Goal: Task Accomplishment & Management: Complete application form

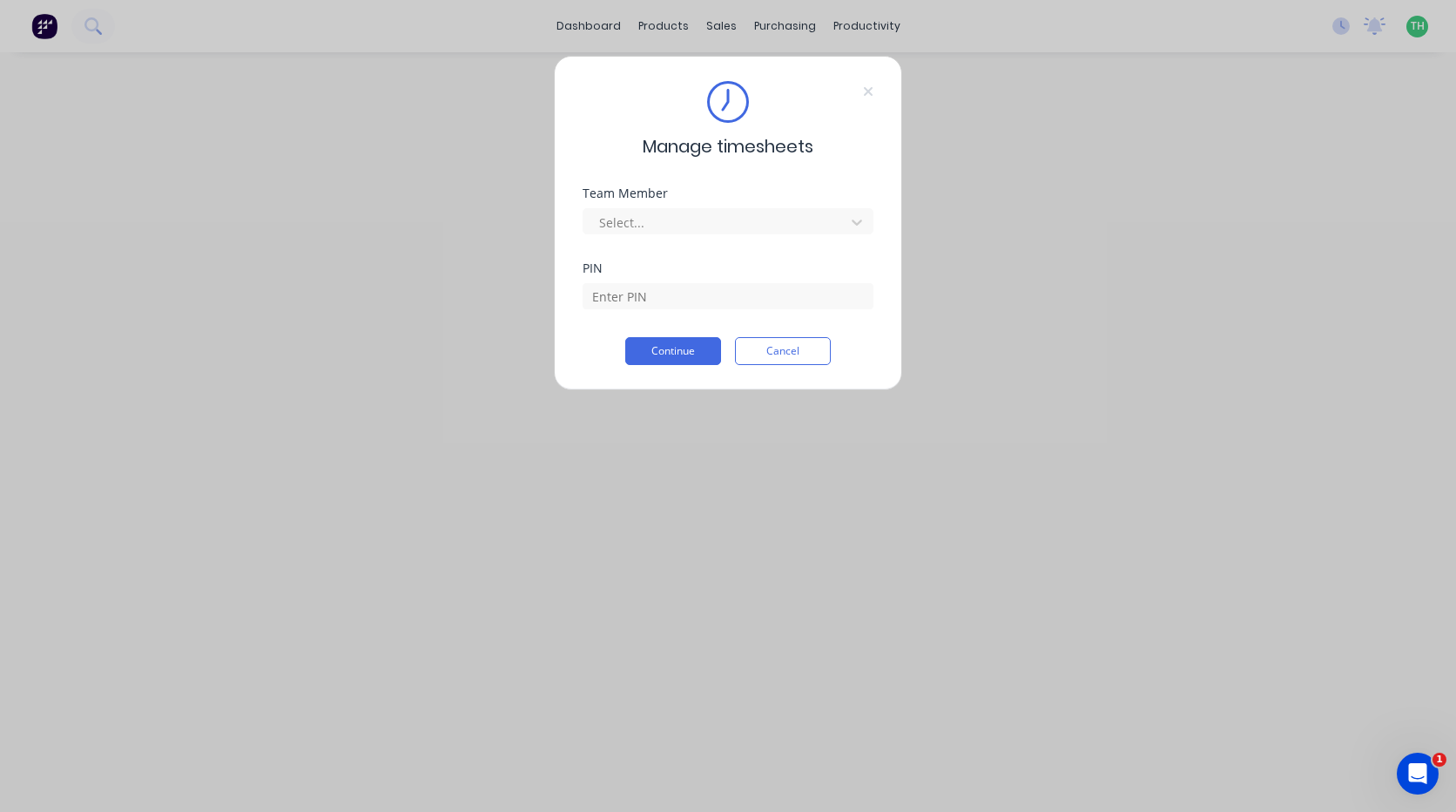
click at [806, 202] on div "Team Member Select..." at bounding box center [728, 211] width 291 height 47
click at [802, 213] on div at bounding box center [717, 223] width 238 height 22
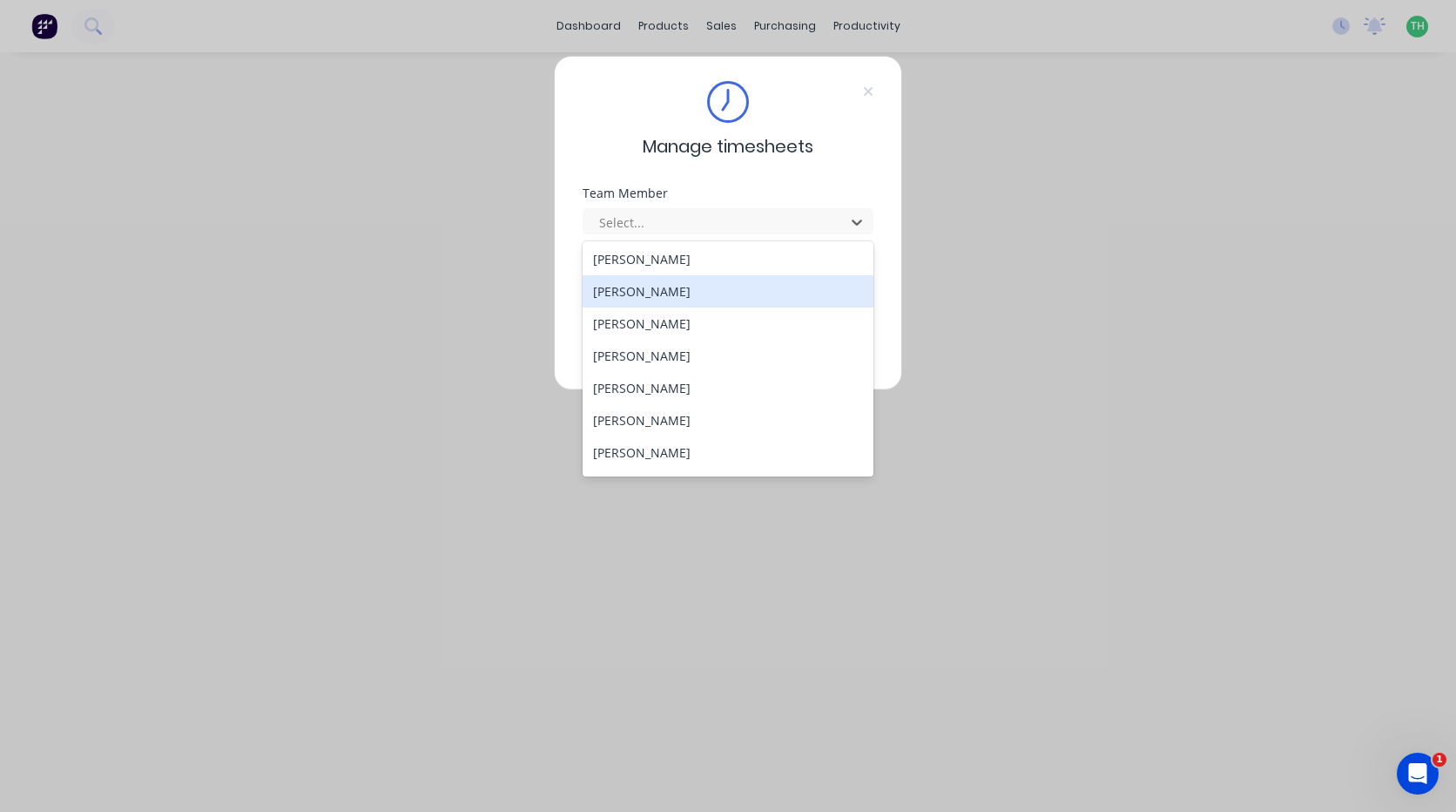
scroll to position [803, 0]
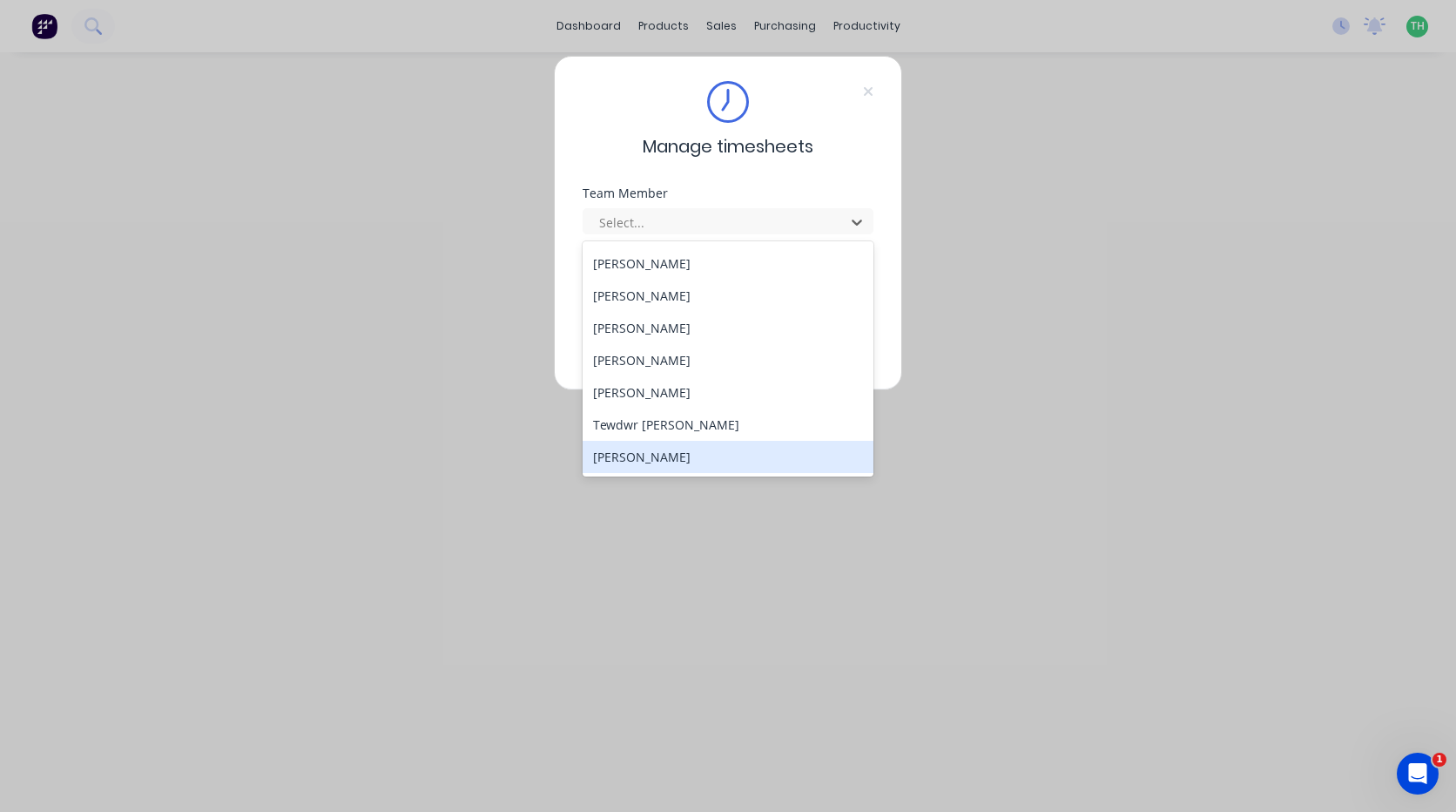
click at [705, 460] on div "[PERSON_NAME]" at bounding box center [728, 456] width 291 height 32
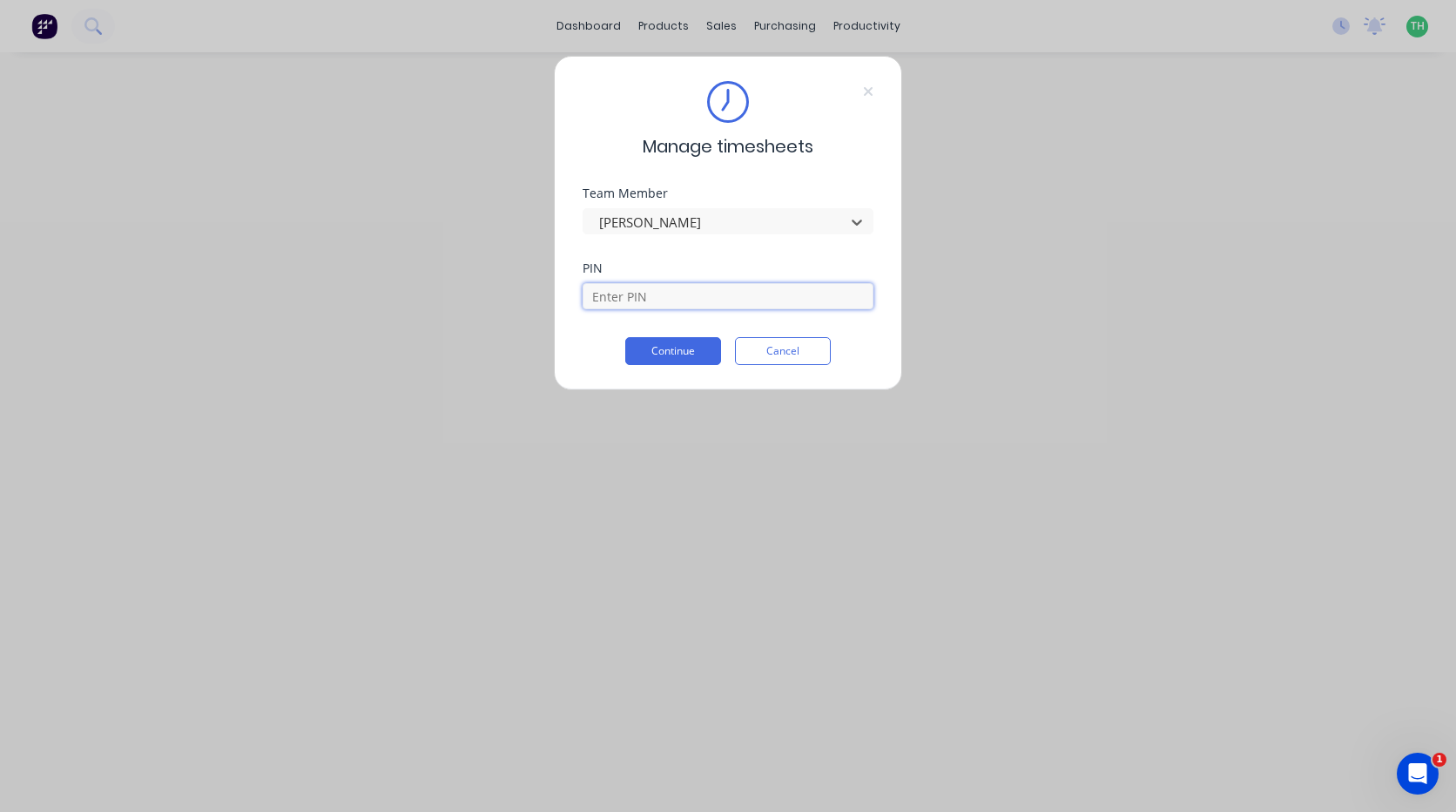
click at [704, 299] on input at bounding box center [728, 296] width 291 height 26
type input "9576"
click at [625, 337] on button "Continue" at bounding box center [673, 351] width 96 height 28
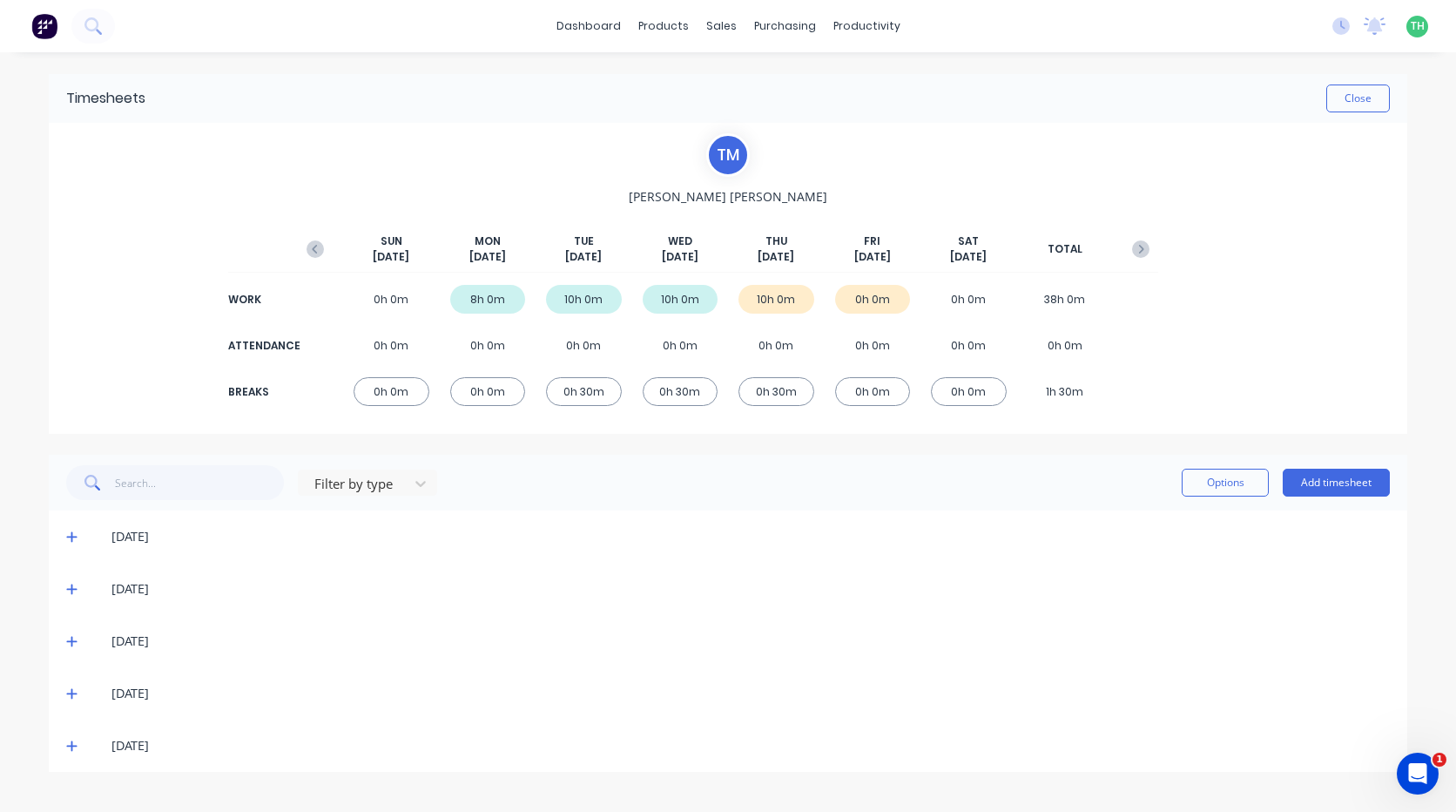
click at [71, 697] on icon at bounding box center [72, 692] width 11 height 12
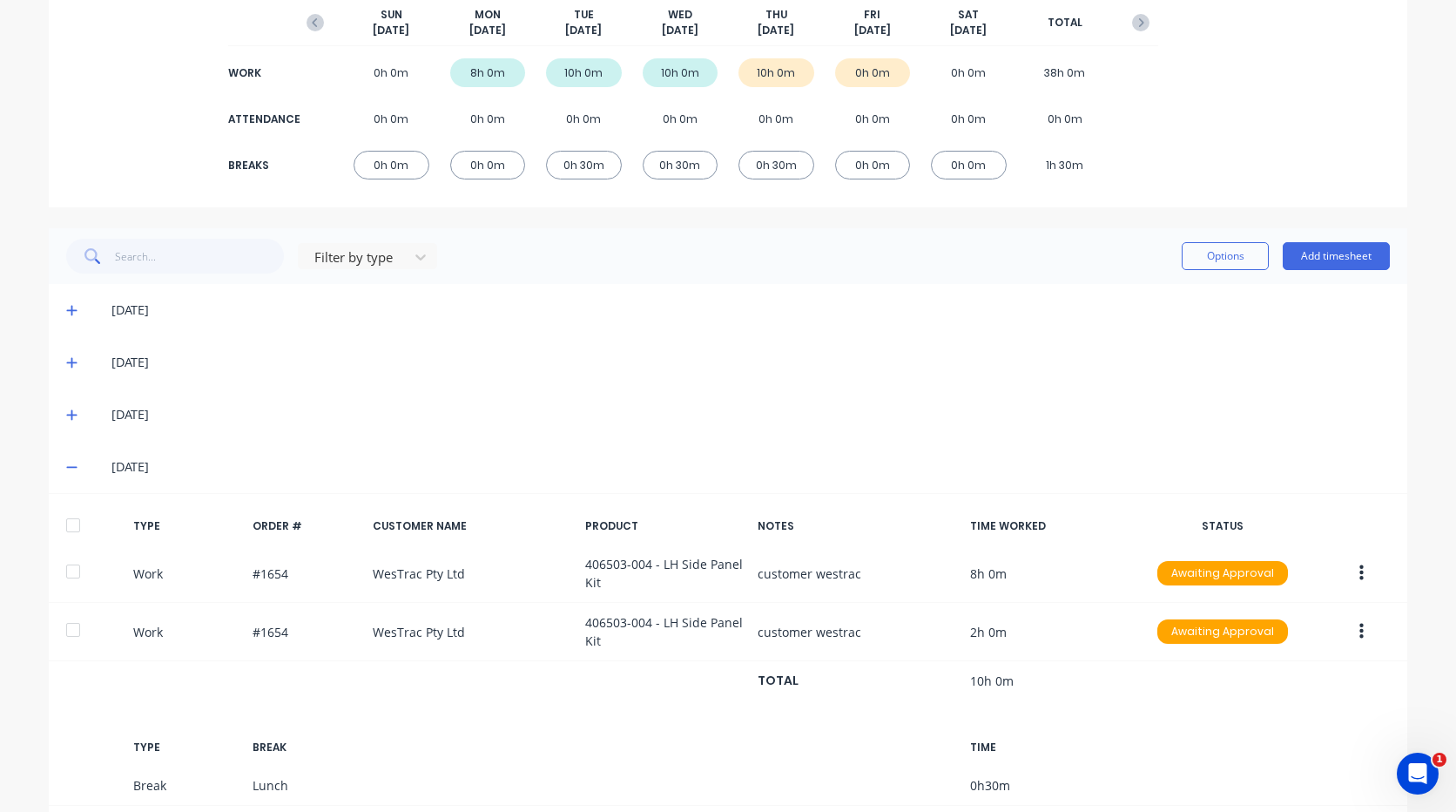
scroll to position [362, 0]
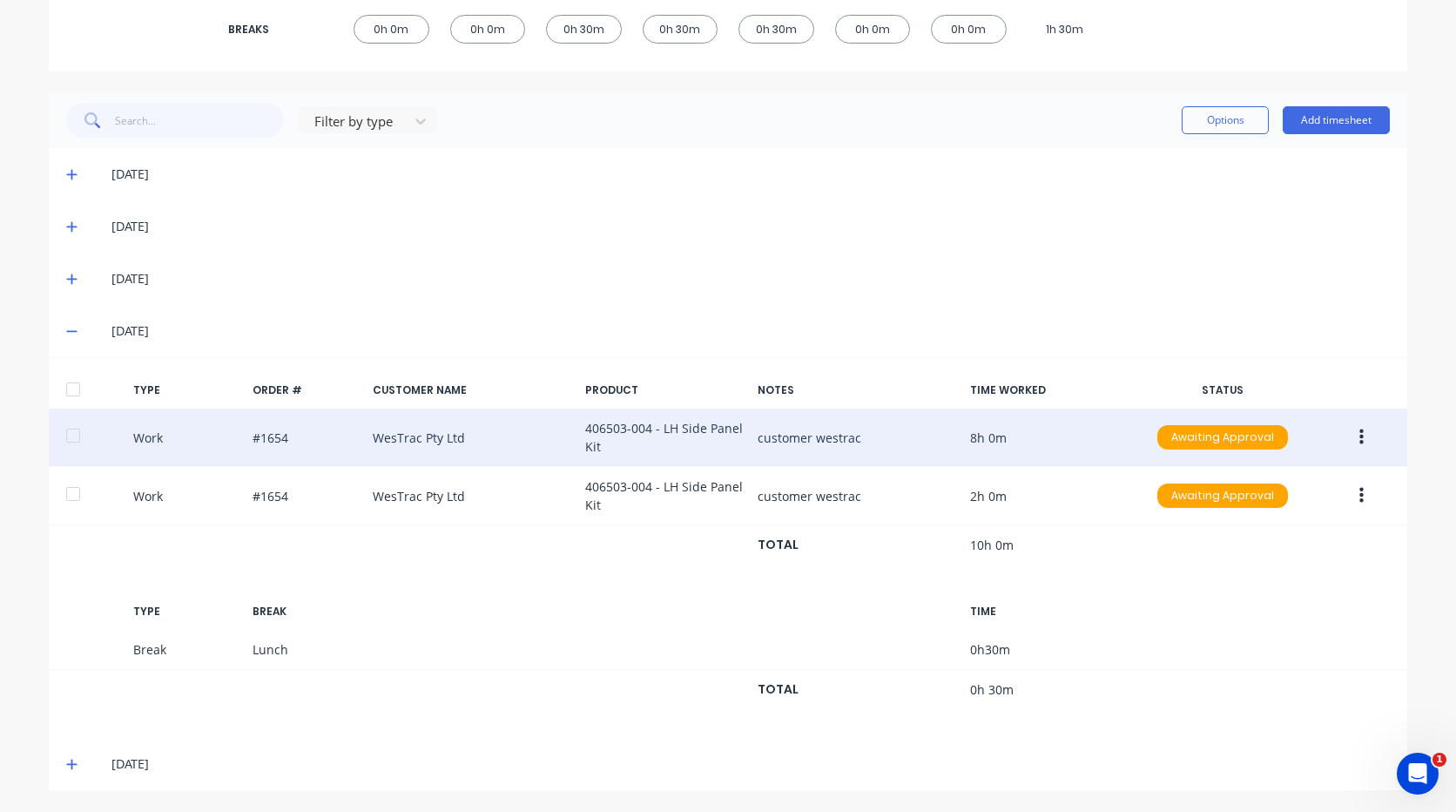
click at [1360, 430] on button "button" at bounding box center [1361, 437] width 41 height 31
click at [1291, 386] on div "Edit Duplicate Delete" at bounding box center [1300, 441] width 166 height 113
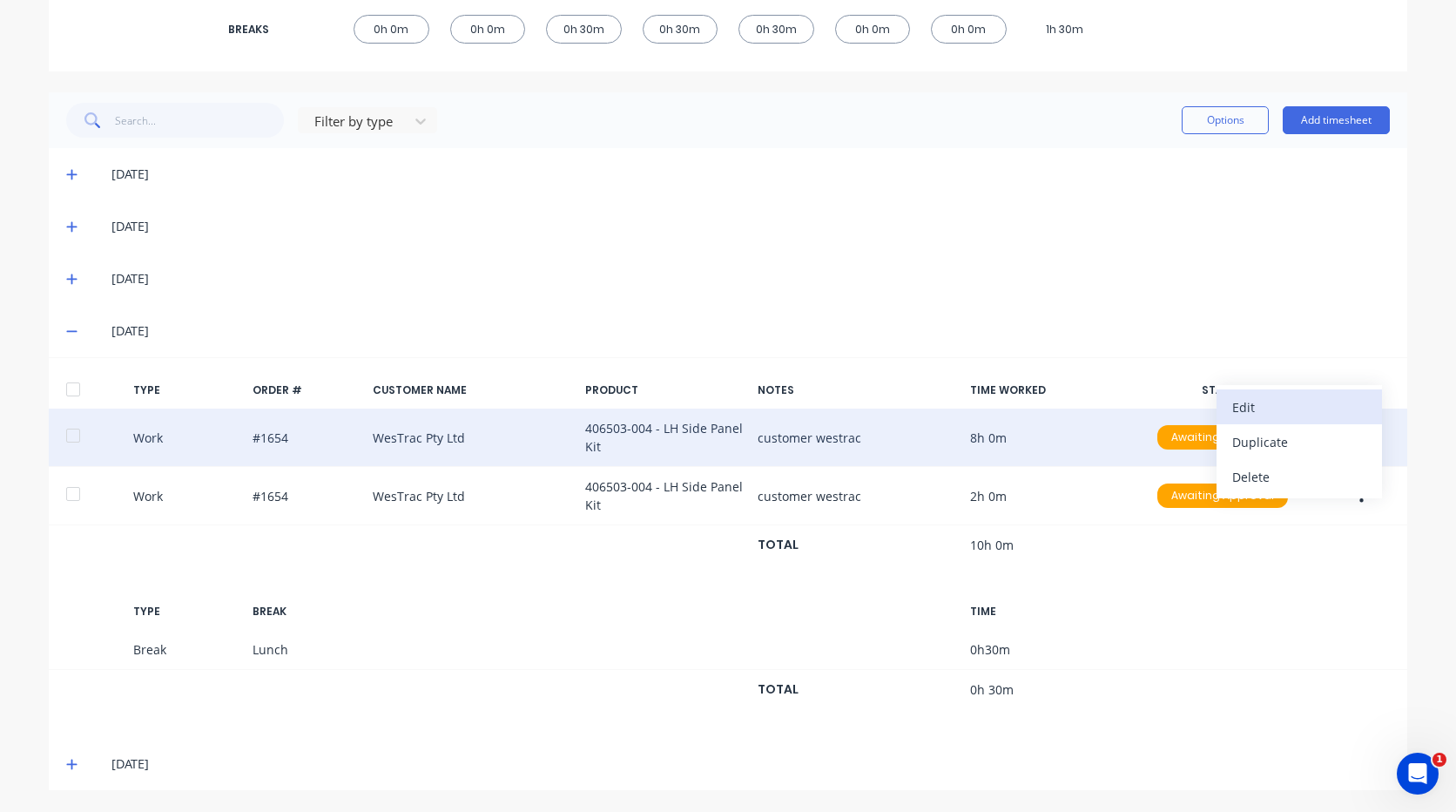
click at [1291, 396] on div "Edit" at bounding box center [1300, 406] width 134 height 25
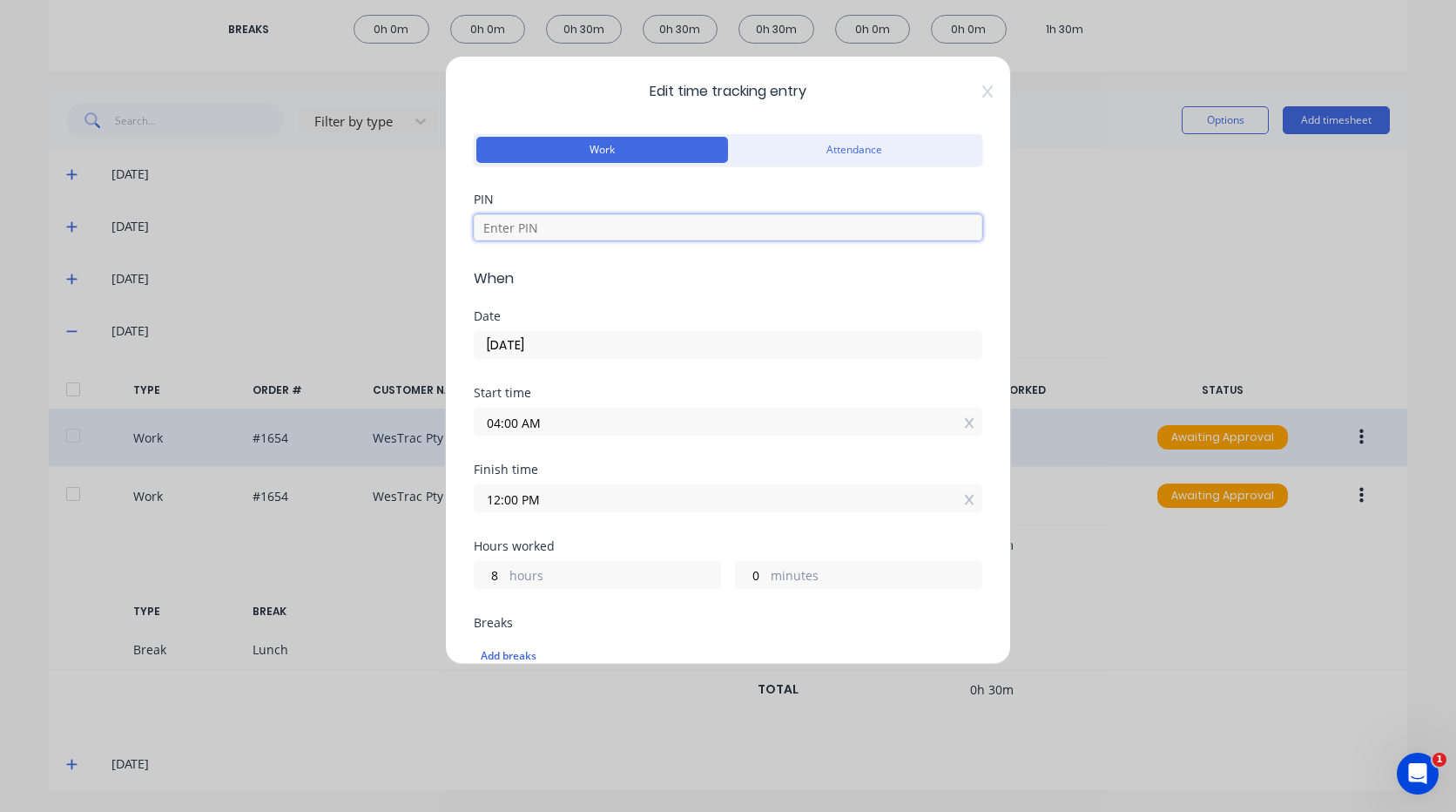
click at [667, 233] on input at bounding box center [728, 227] width 509 height 26
type input "9576"
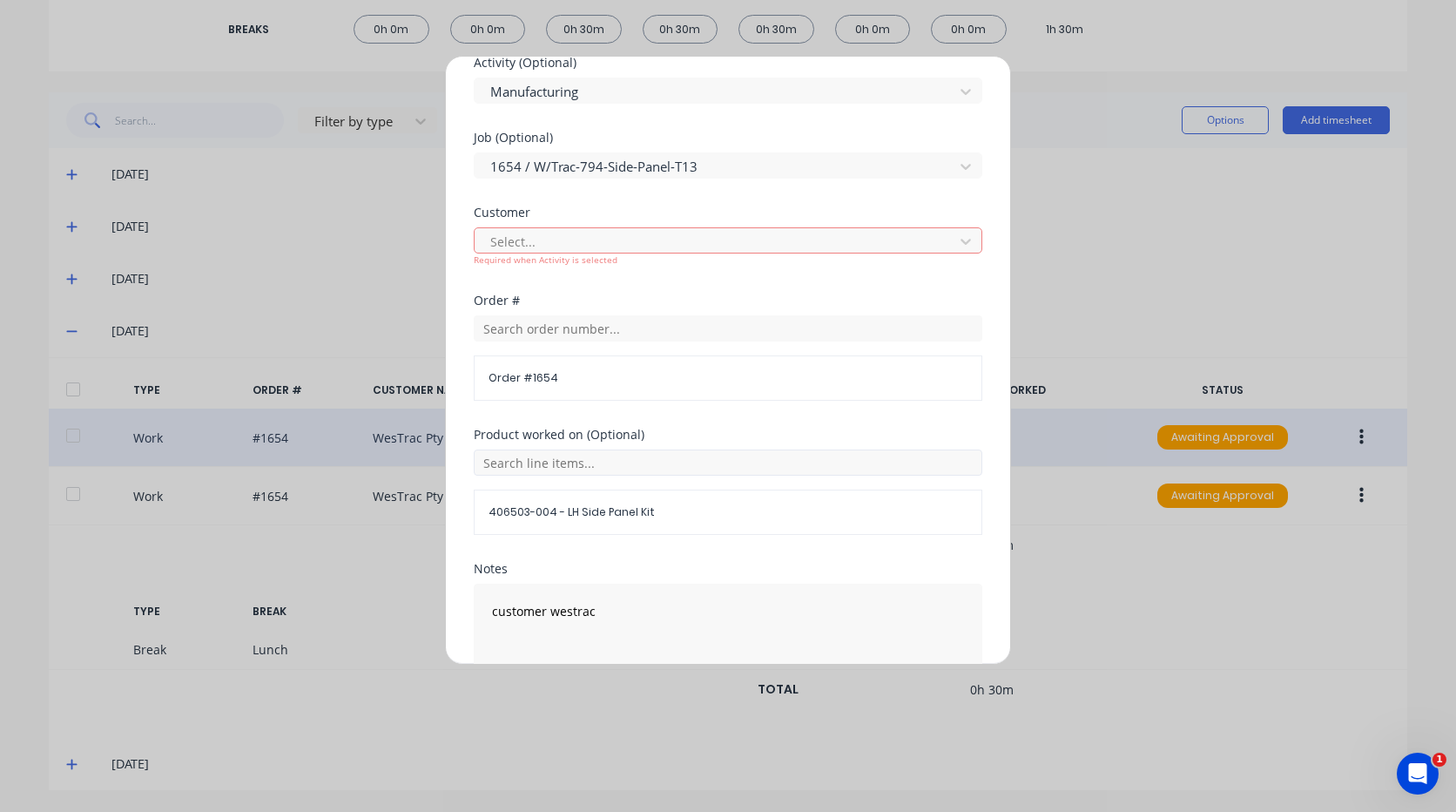
scroll to position [841, 0]
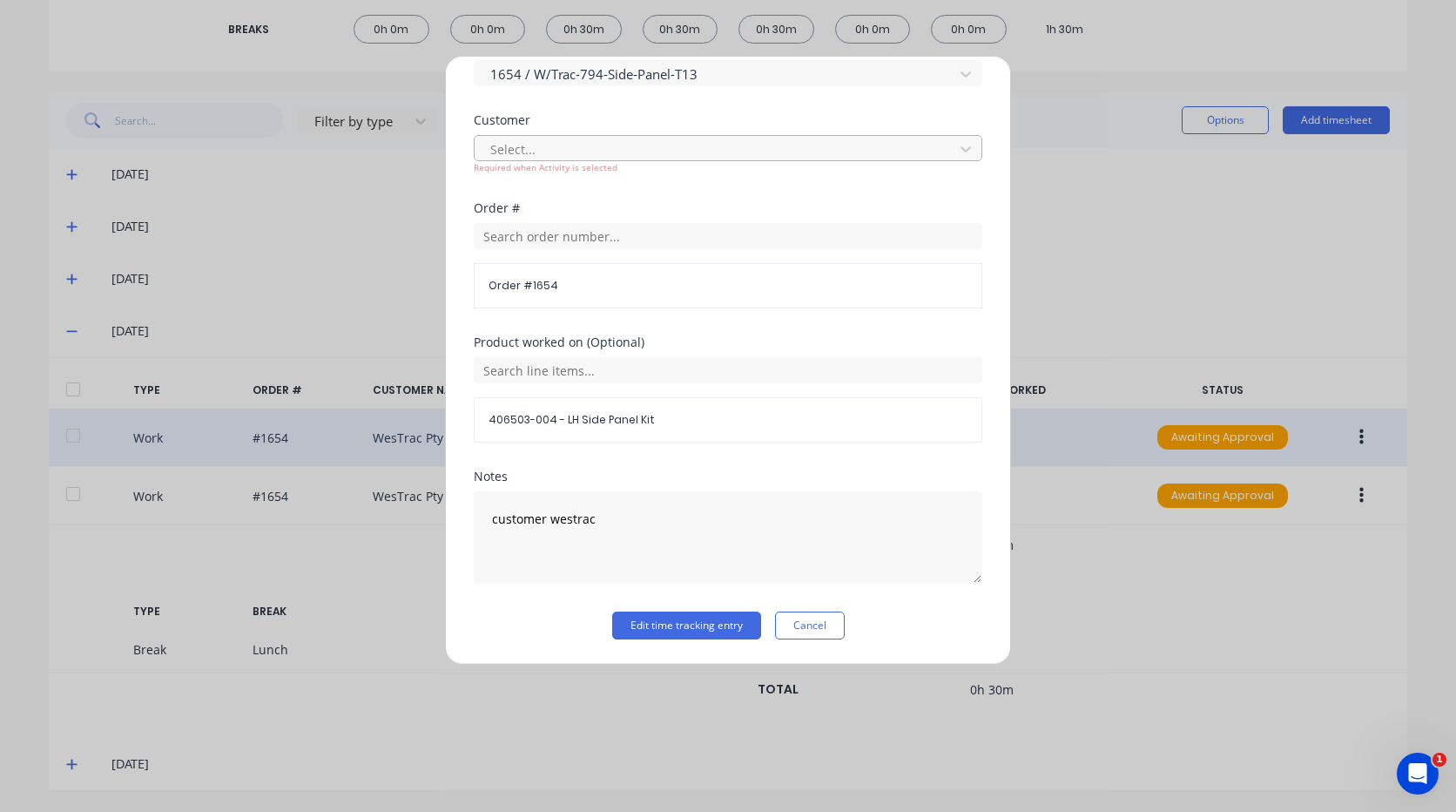
click at [619, 141] on div at bounding box center [717, 150] width 456 height 22
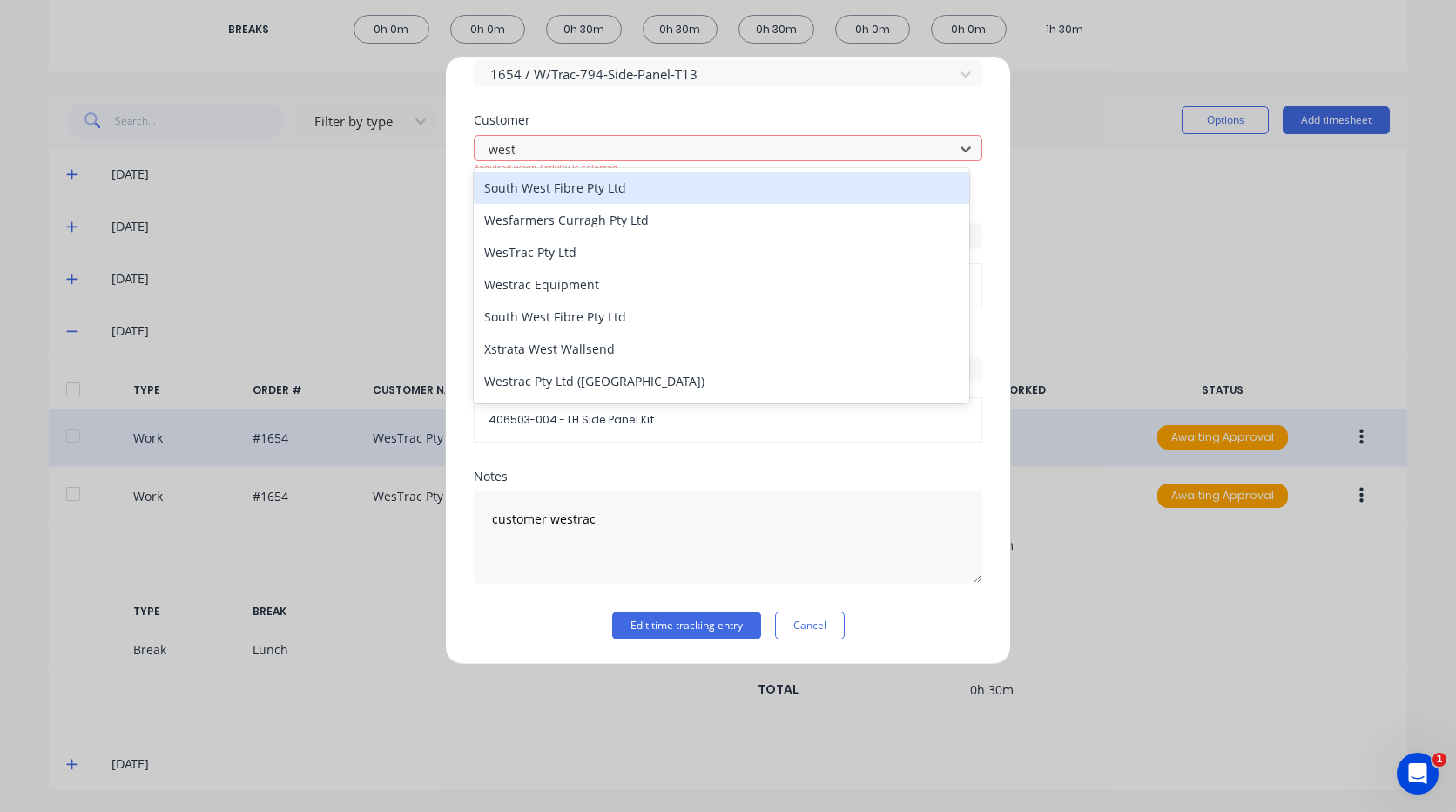
type input "westr"
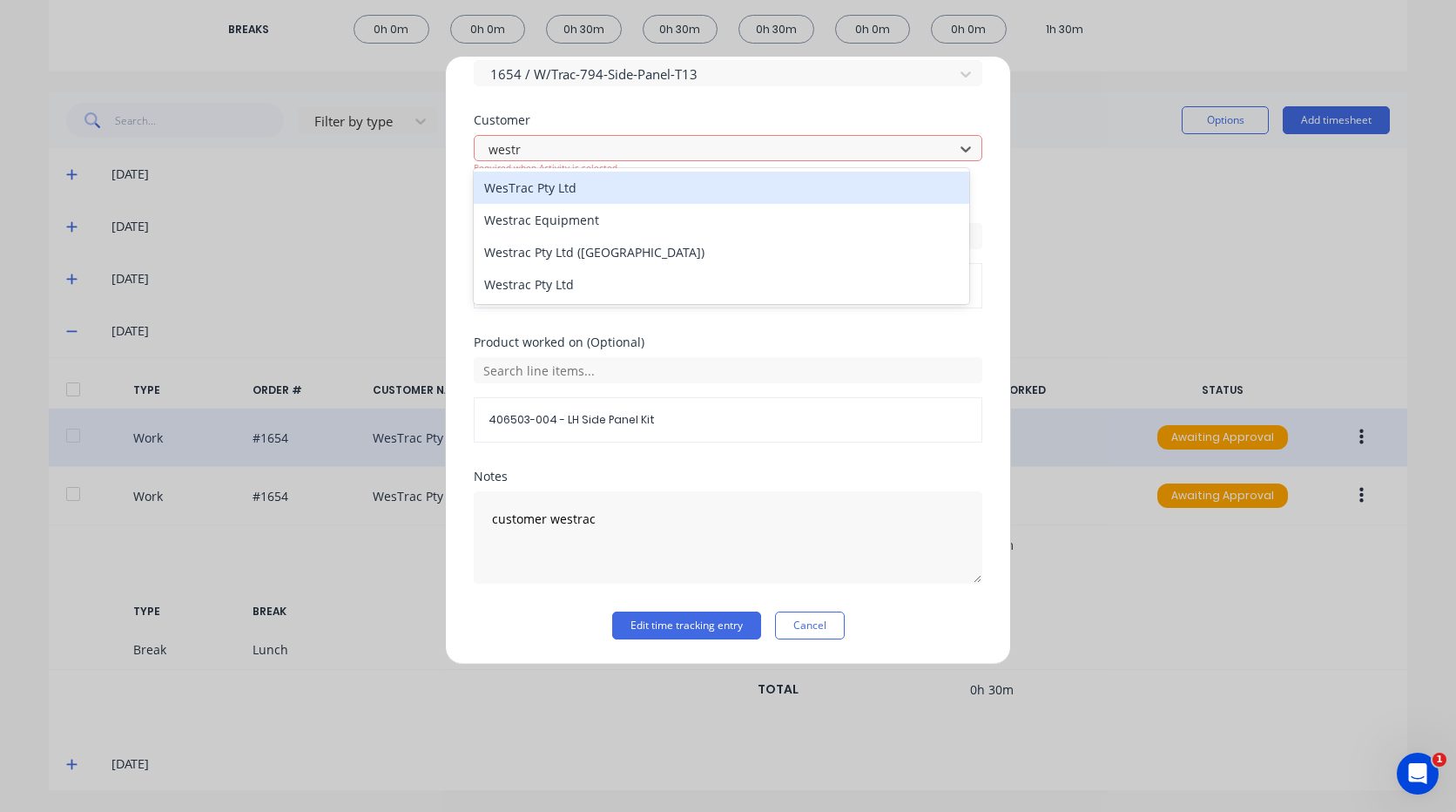
click at [590, 195] on div "WesTrac Pty Ltd" at bounding box center [721, 188] width 496 height 32
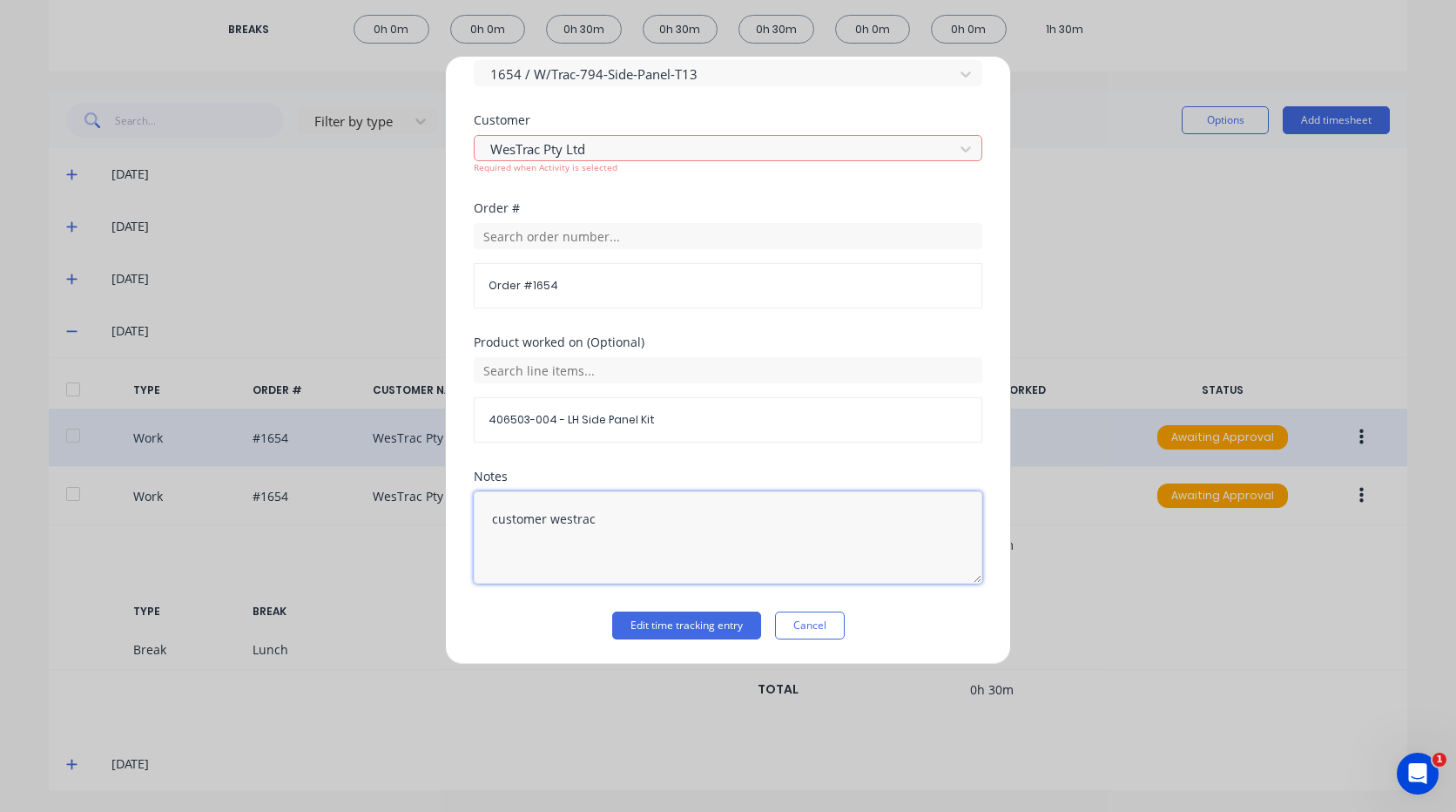
drag, startPoint x: 646, startPoint y: 526, endPoint x: 486, endPoint y: 518, distance: 160.2
click at [178, 503] on div "Edit time tracking entry Work Attendance PIN 9576 When Date [DATE] Start time 0…" at bounding box center [728, 406] width 1456 height 812
click at [676, 614] on button "Edit time tracking entry" at bounding box center [687, 625] width 149 height 28
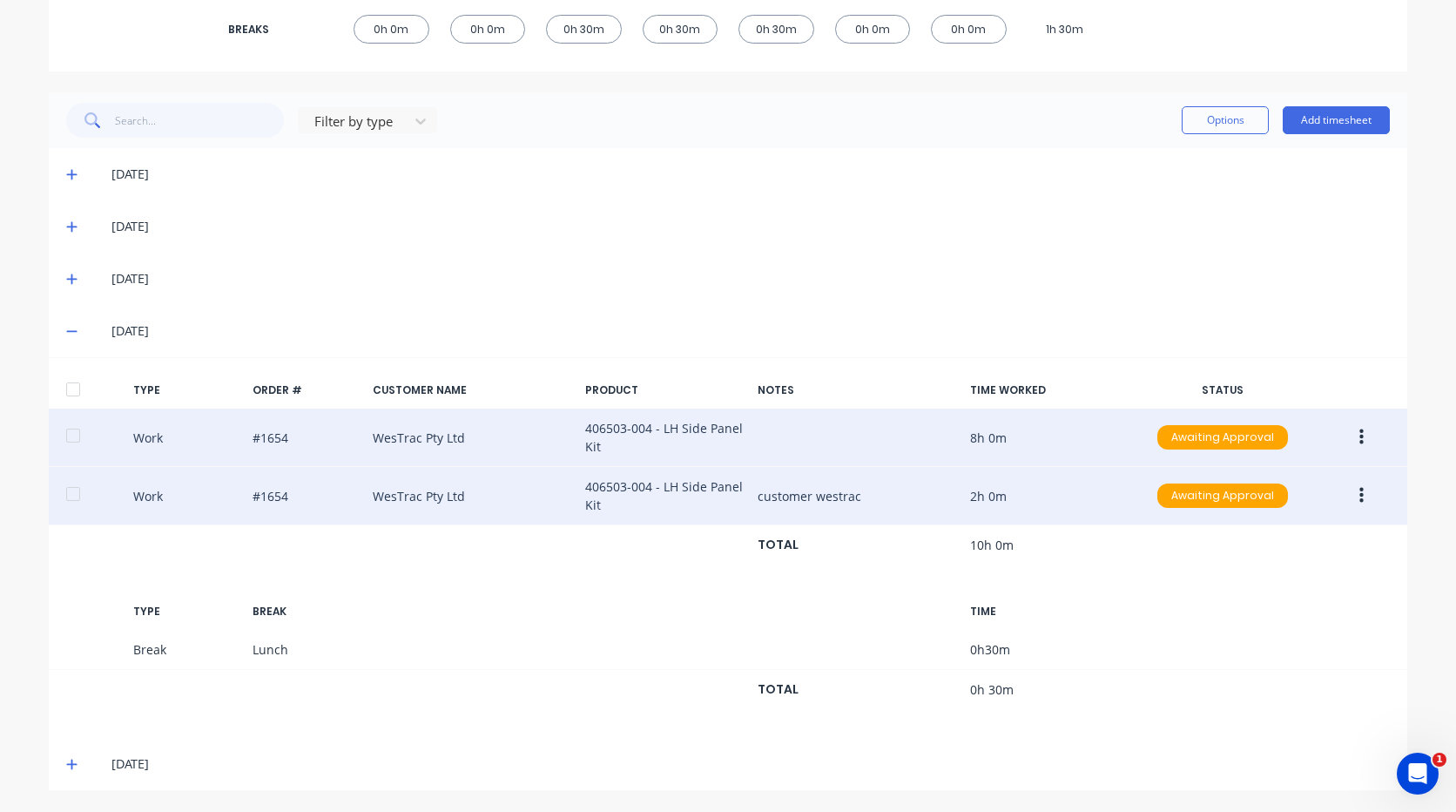
click at [1357, 482] on button "button" at bounding box center [1361, 496] width 41 height 31
click at [1316, 460] on div "Edit" at bounding box center [1300, 464] width 134 height 25
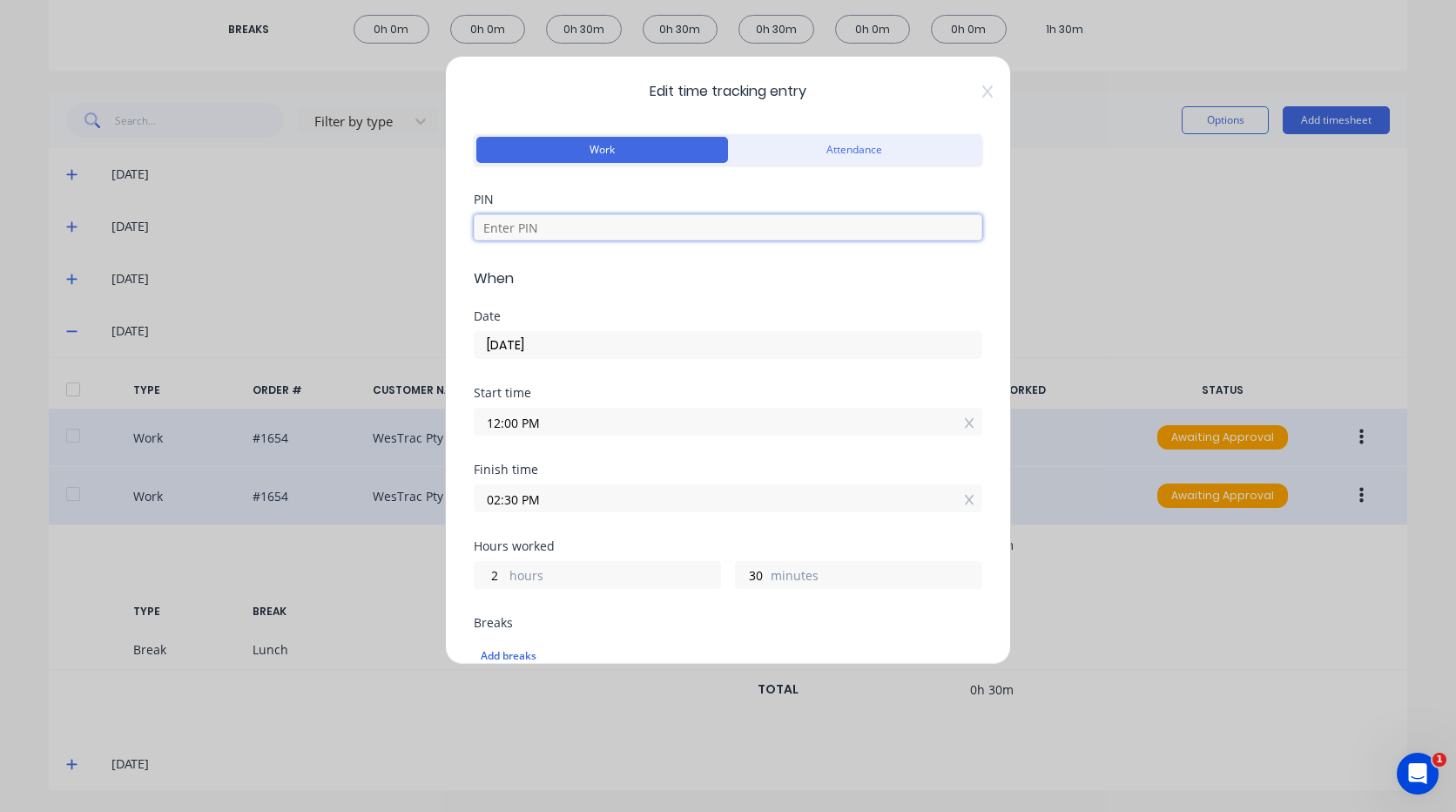
click at [637, 221] on input at bounding box center [728, 227] width 509 height 26
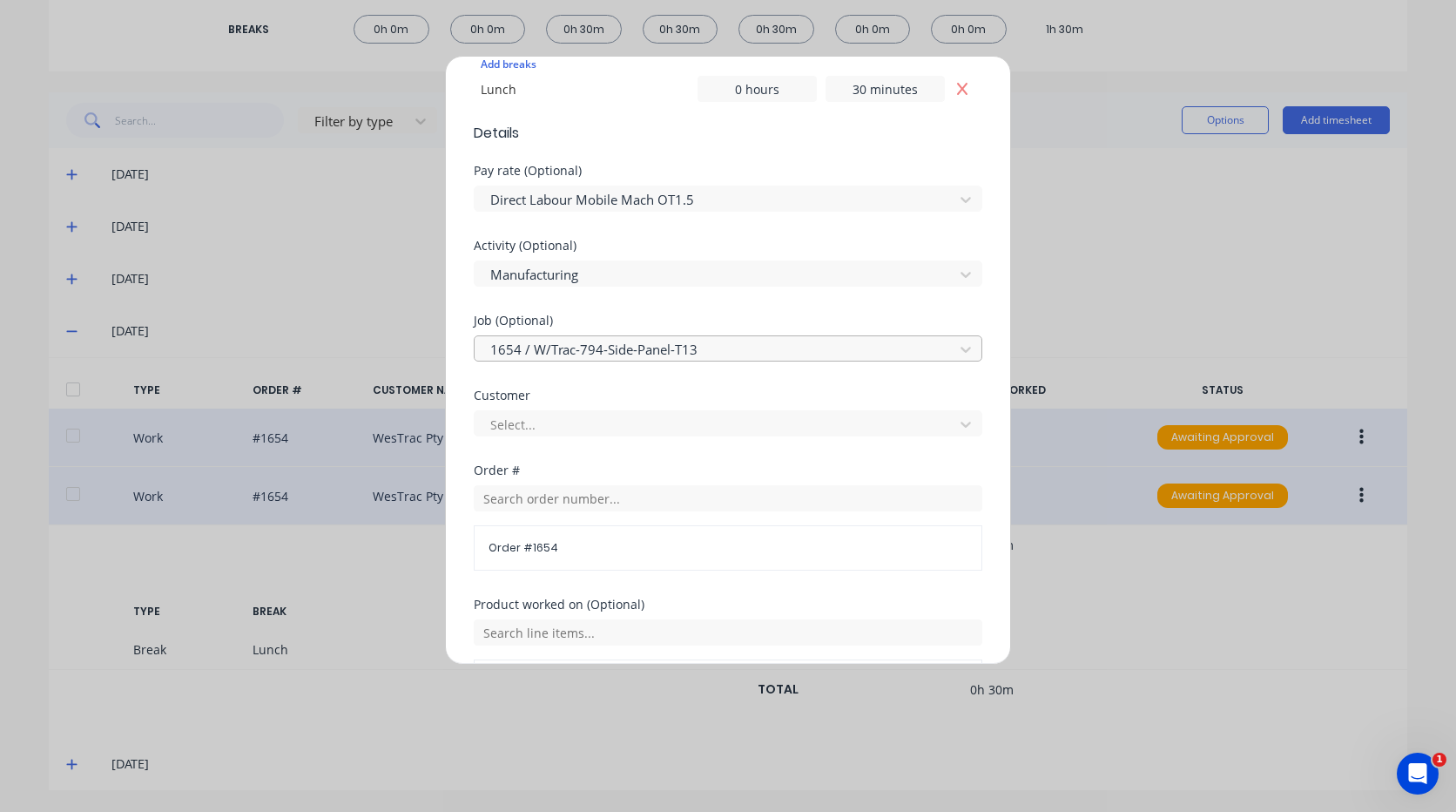
scroll to position [853, 0]
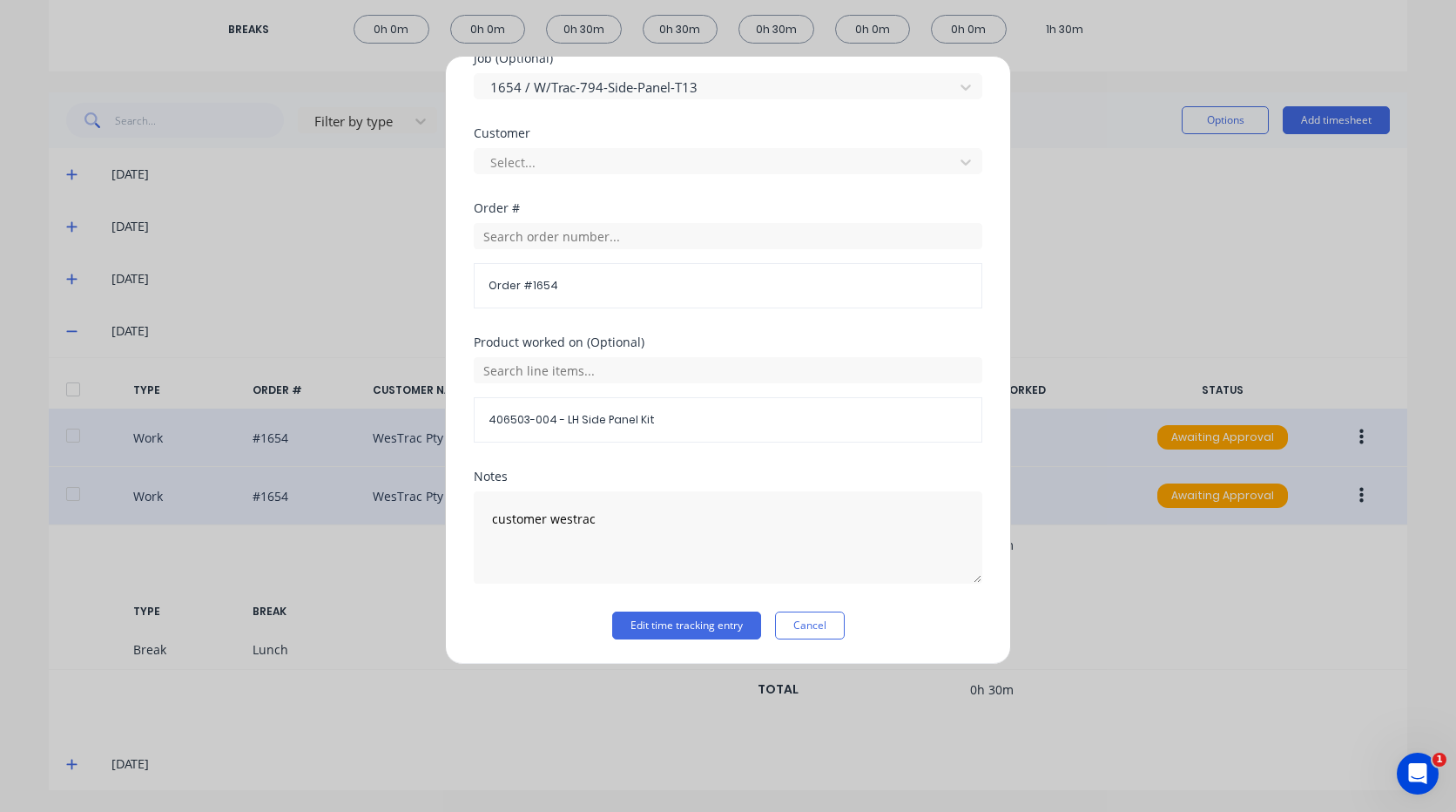
type input "9576"
click at [546, 177] on div "Customer Select..." at bounding box center [728, 164] width 509 height 74
click at [561, 156] on div at bounding box center [717, 163] width 456 height 22
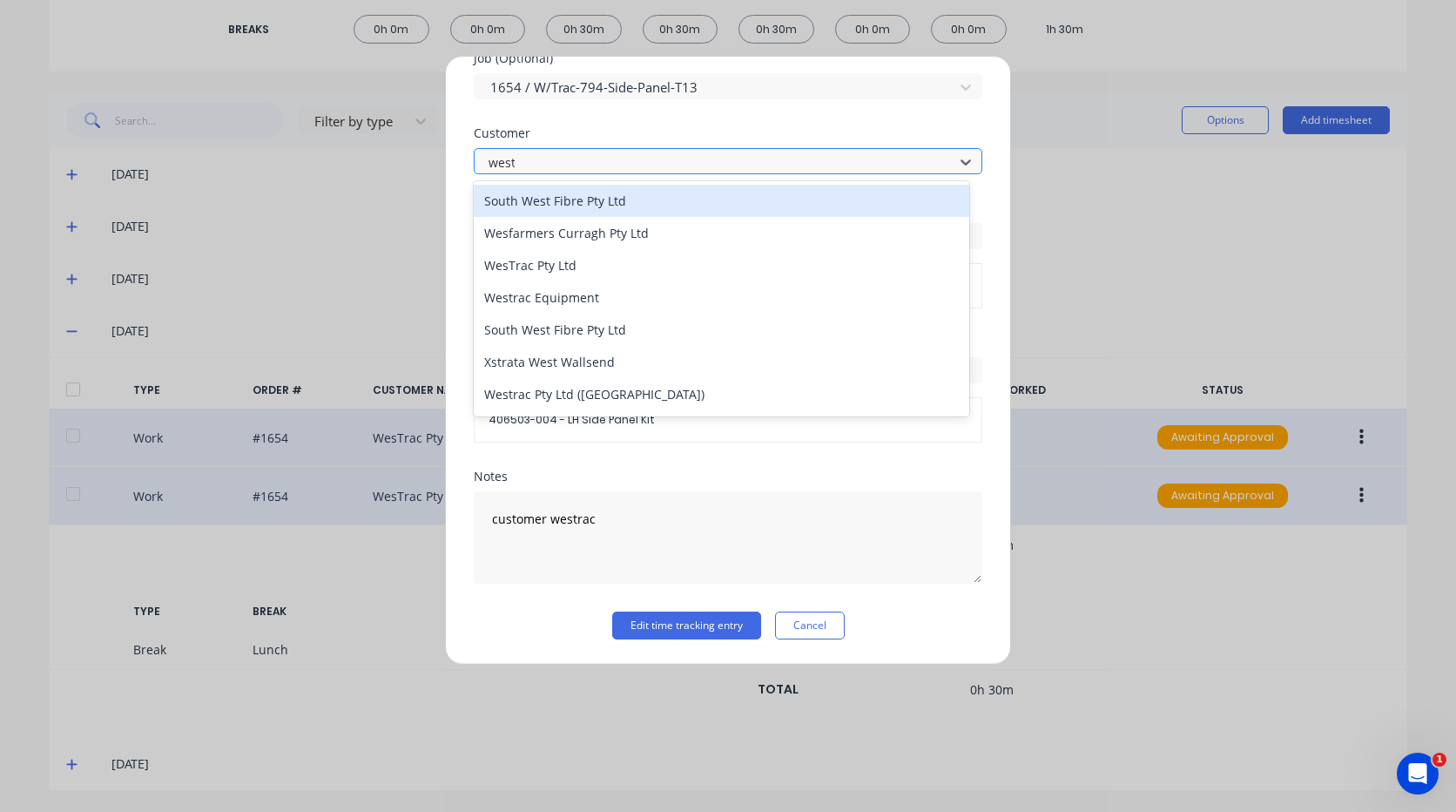
type input "westr"
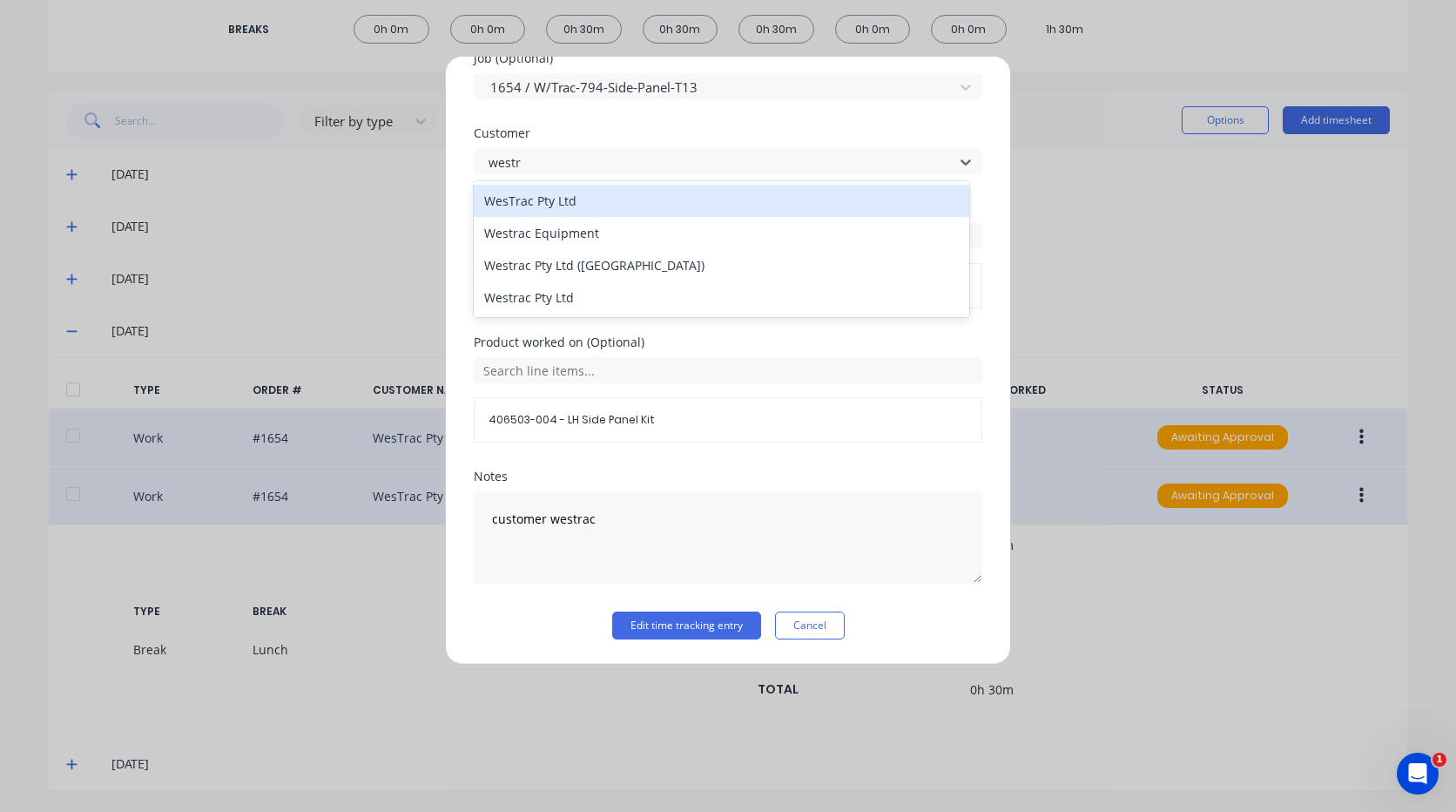
click at [567, 197] on div "WesTrac Pty Ltd" at bounding box center [721, 200] width 496 height 32
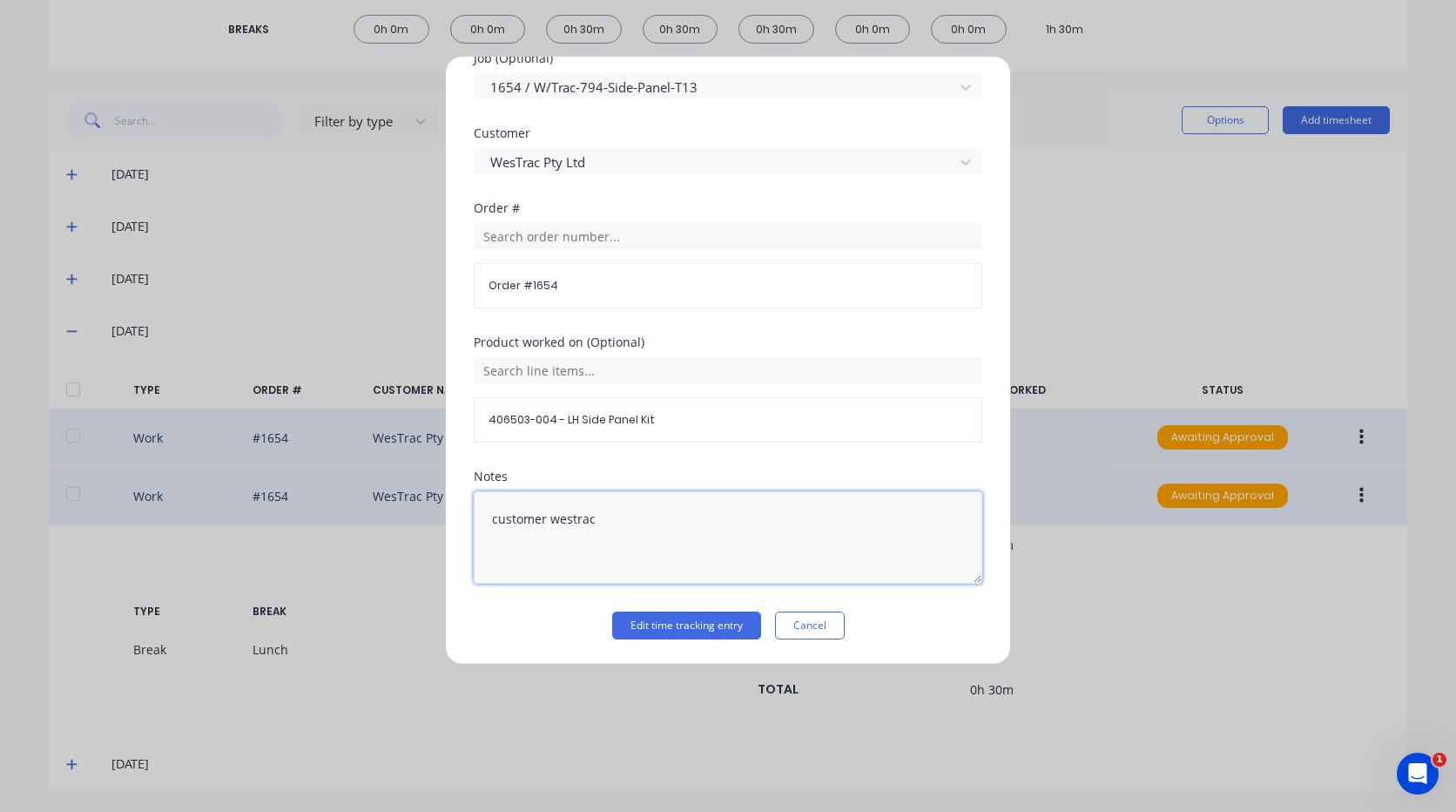
drag, startPoint x: 454, startPoint y: 472, endPoint x: 338, endPoint y: 440, distance: 120.3
click at [338, 440] on div "Edit time tracking entry Work Attendance PIN 9576 When Date [DATE] Start time 1…" at bounding box center [728, 406] width 1456 height 812
click at [794, 505] on textarea at bounding box center [728, 537] width 509 height 92
click at [708, 635] on button "Edit time tracking entry" at bounding box center [687, 625] width 149 height 28
click at [708, 629] on div "TYPE BREAK TIME" at bounding box center [728, 612] width 1359 height 37
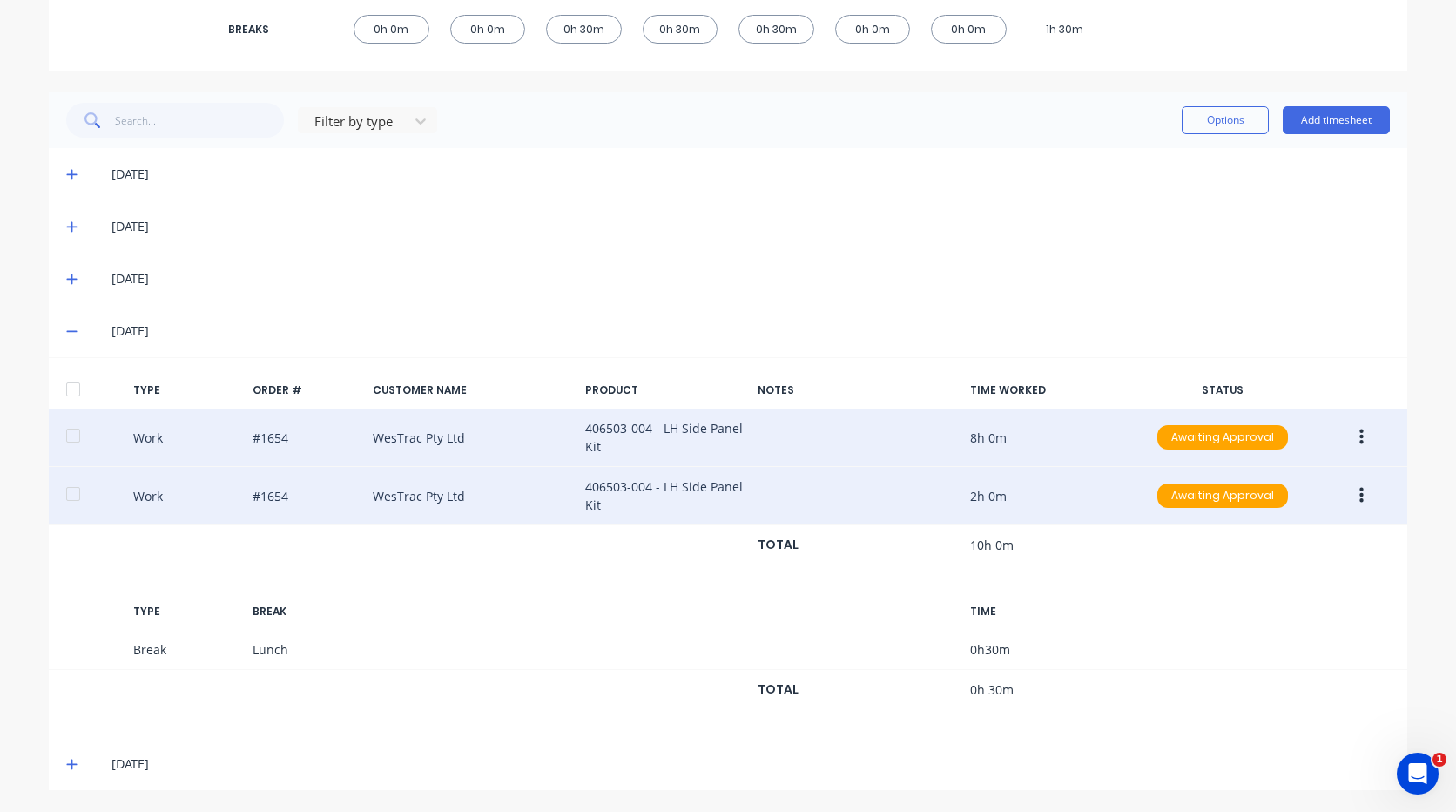
click at [66, 759] on icon at bounding box center [72, 763] width 11 height 12
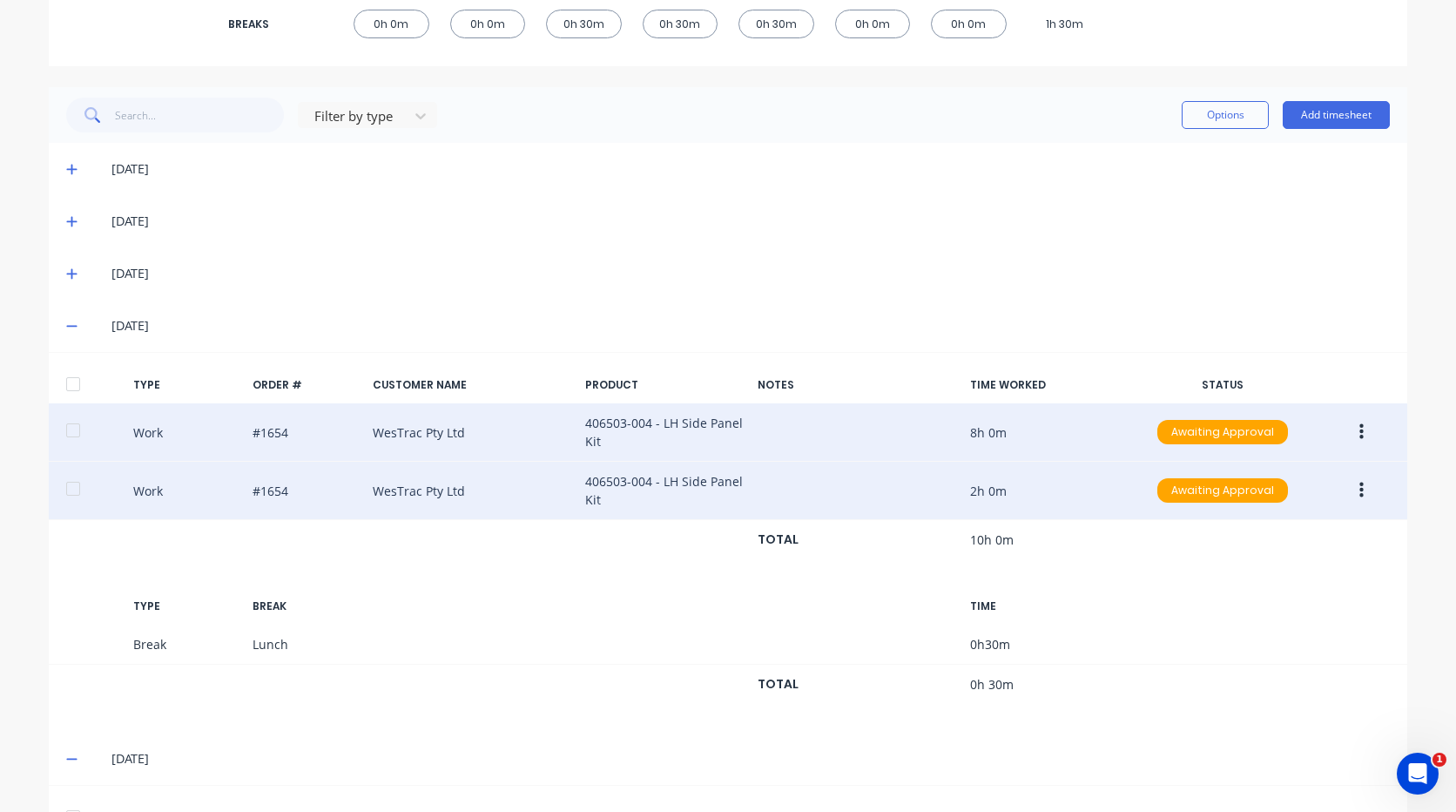
scroll to position [534, 0]
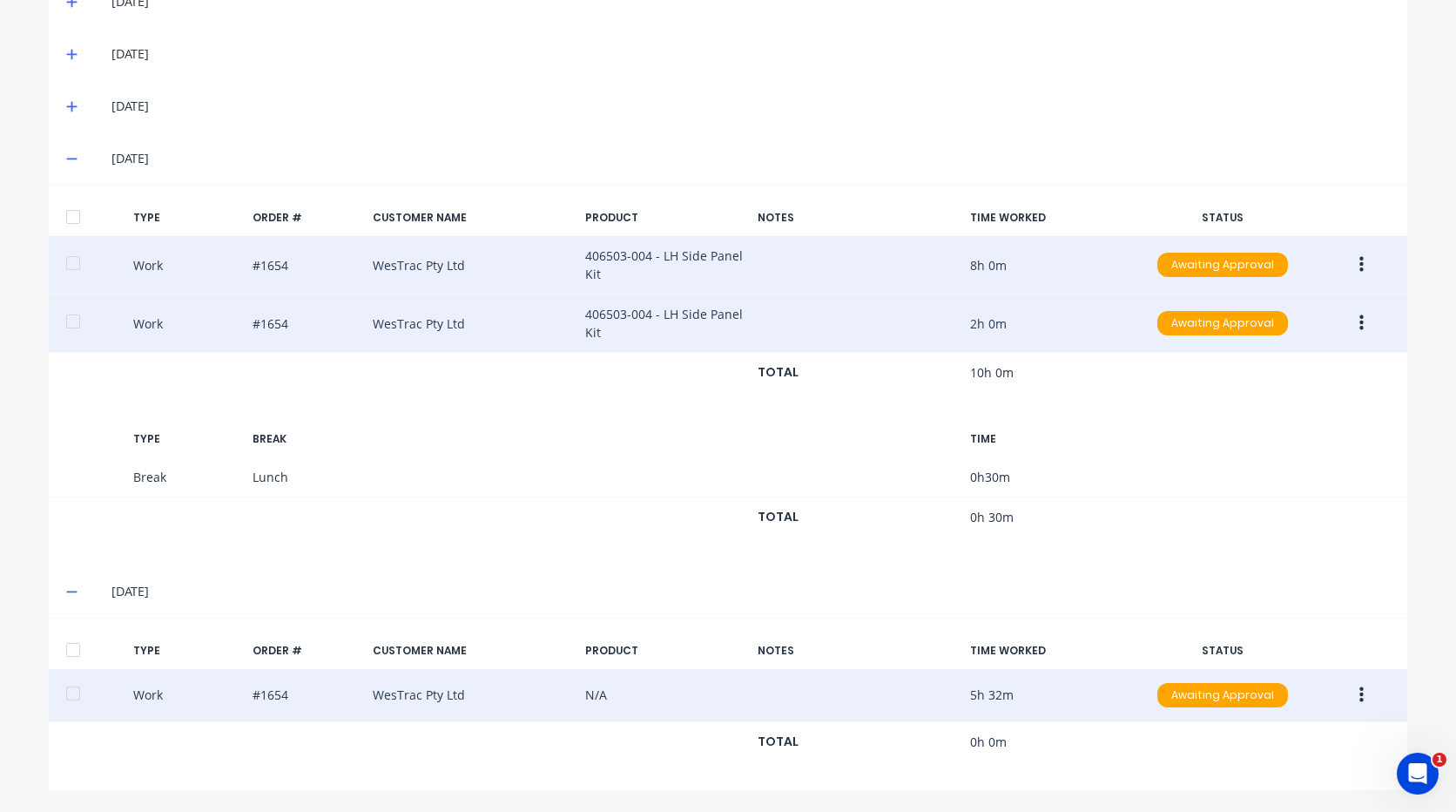
click at [1358, 692] on button "button" at bounding box center [1361, 695] width 41 height 31
click at [1309, 664] on div "Edit" at bounding box center [1300, 663] width 134 height 25
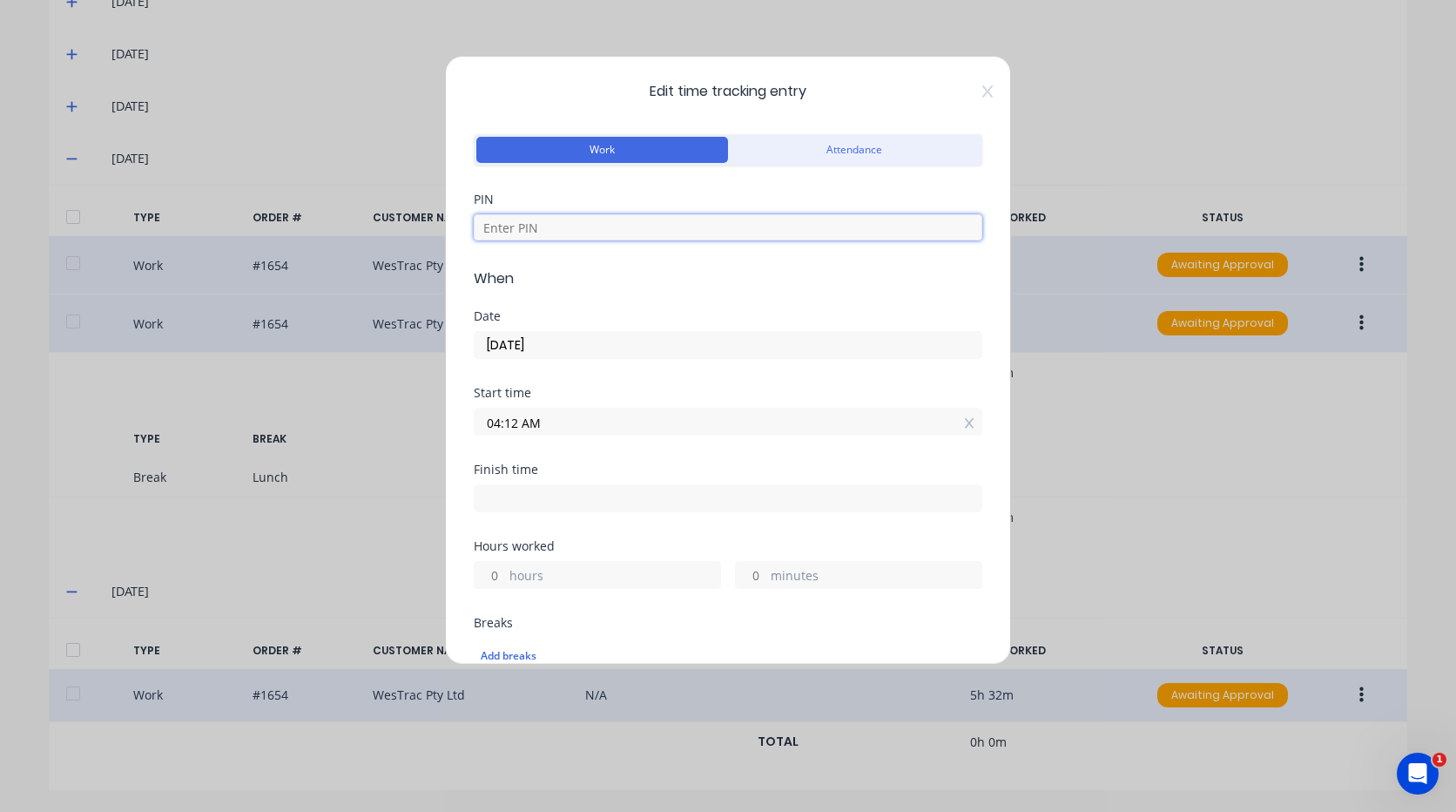
click at [619, 224] on input at bounding box center [728, 227] width 509 height 26
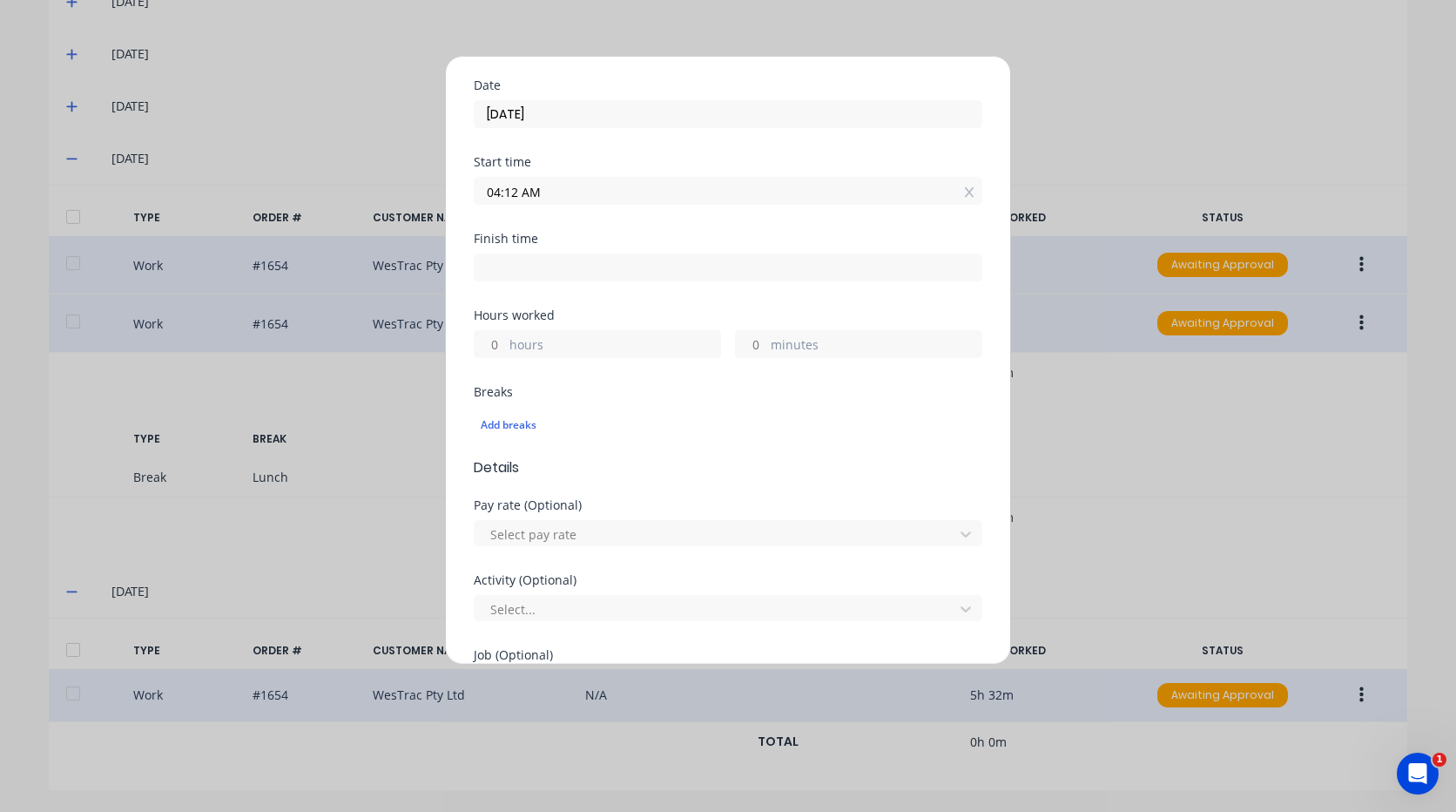
scroll to position [87, 0]
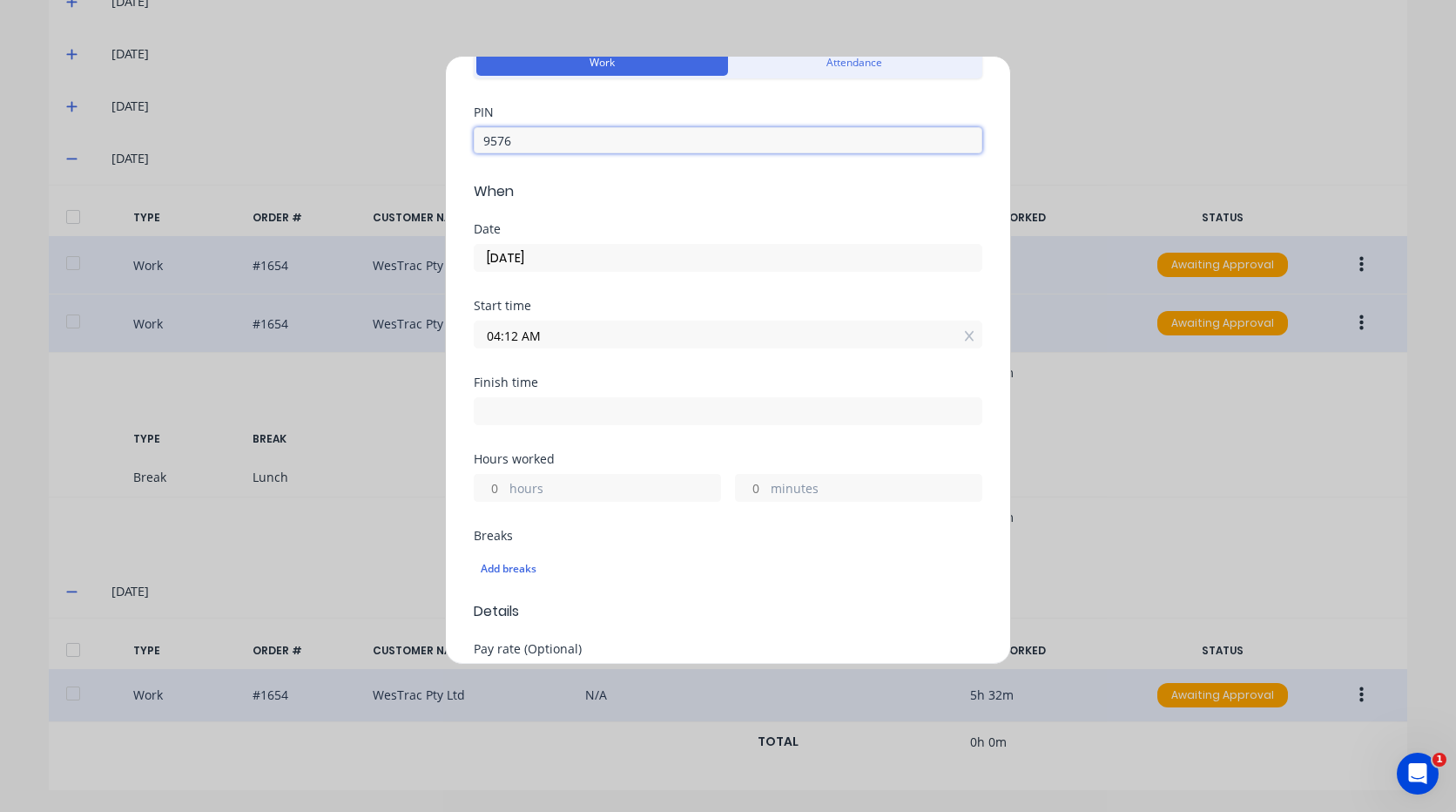
type input "9576"
click at [596, 333] on input "04:12 AM" at bounding box center [728, 334] width 507 height 26
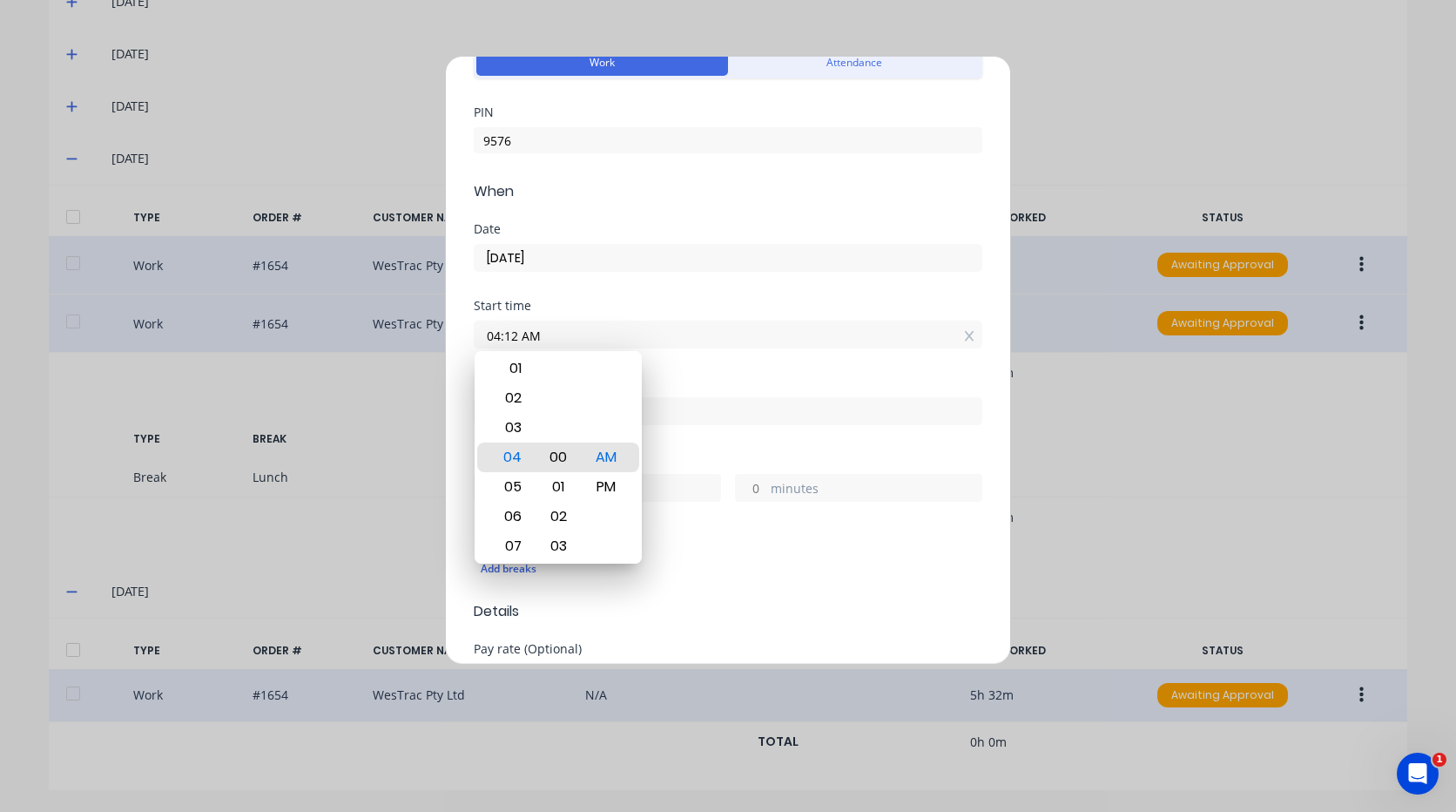
type input "04:00 AM"
drag, startPoint x: 713, startPoint y: 461, endPoint x: 658, endPoint y: 405, distance: 78.5
click at [712, 460] on div "Hours worked" at bounding box center [728, 458] width 509 height 12
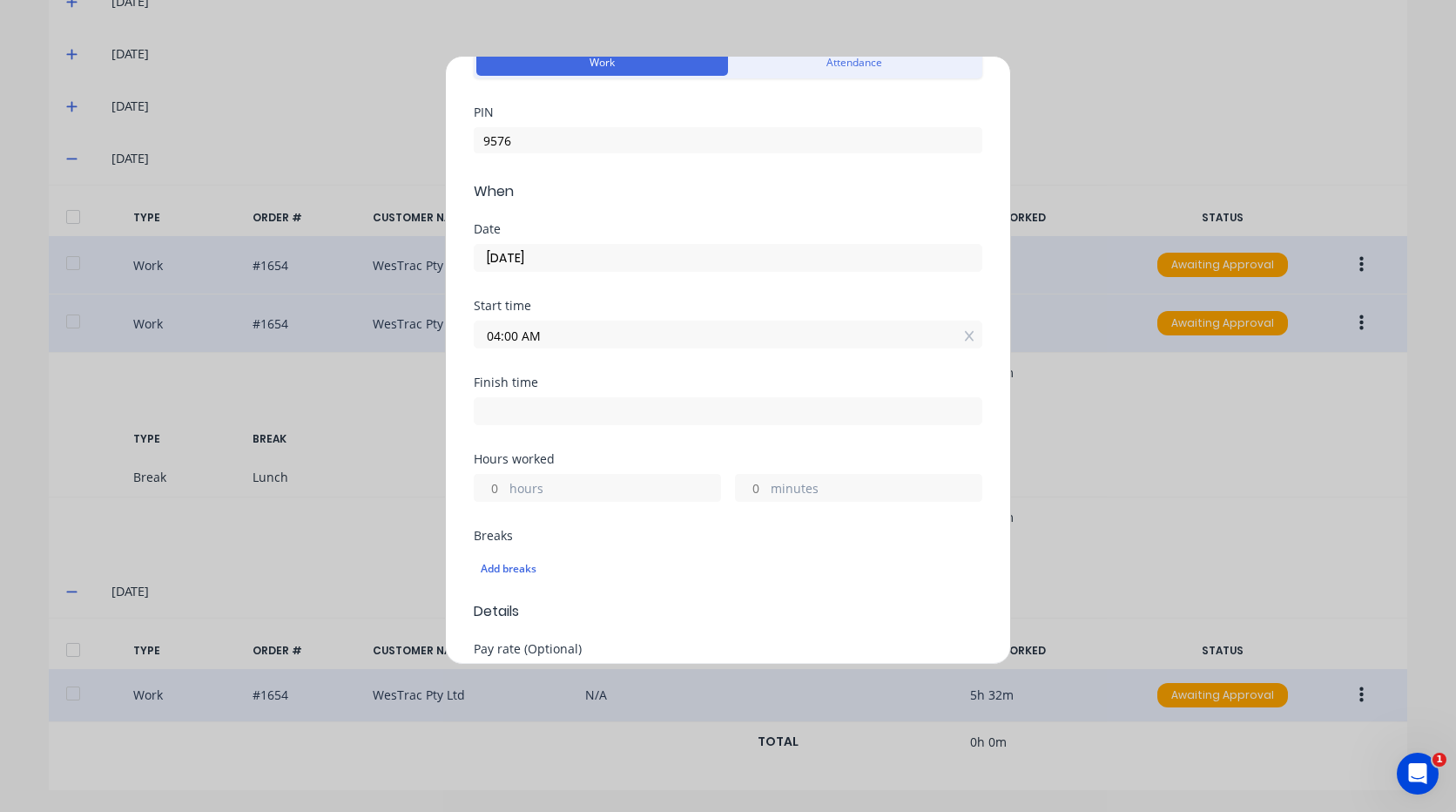
click at [646, 402] on input at bounding box center [728, 411] width 507 height 26
type input "09:44 AM"
type input "5"
type input "44"
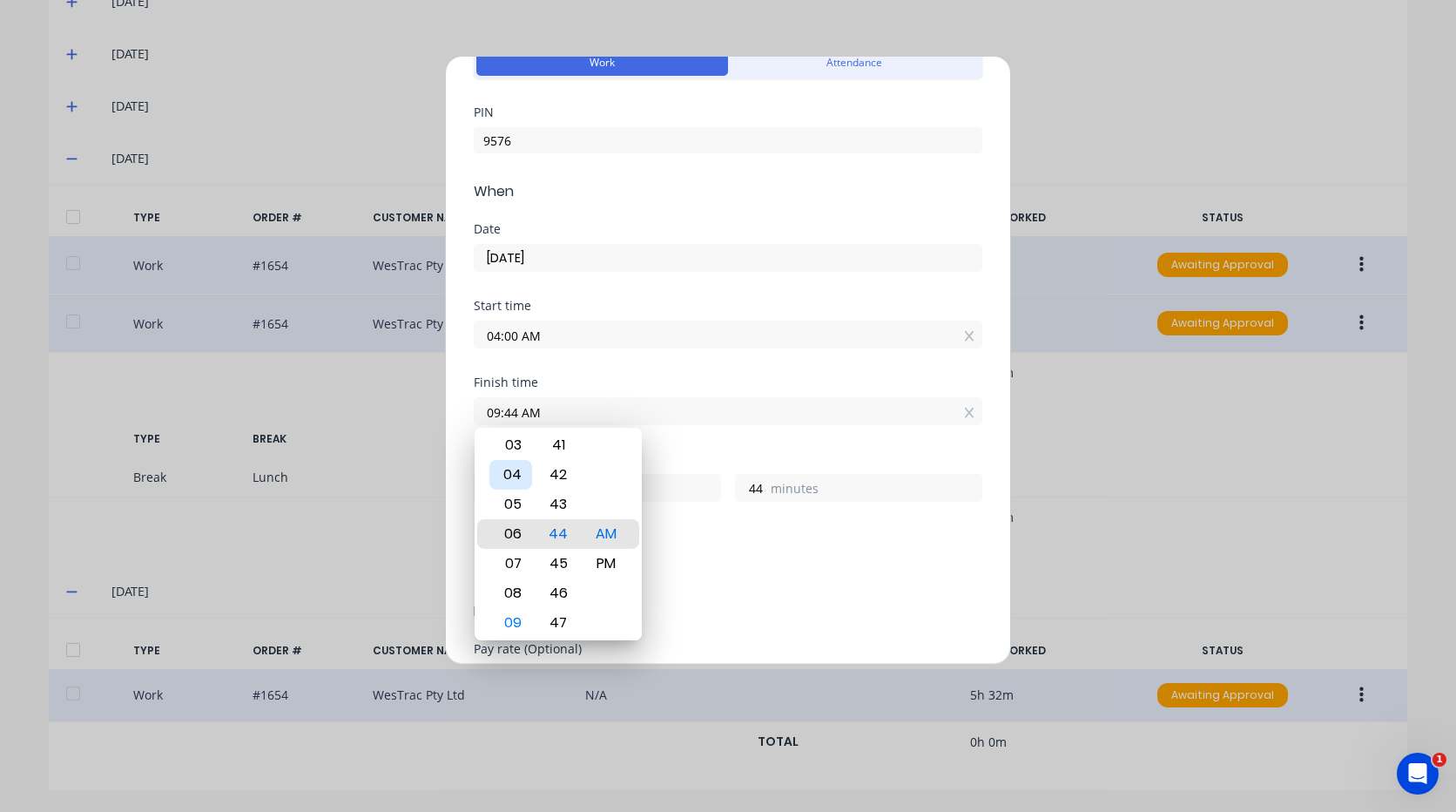
type input "06:44 AM"
type input "2"
click at [518, 474] on div "04" at bounding box center [510, 475] width 42 height 29
type input "04:44 AM"
type input "0"
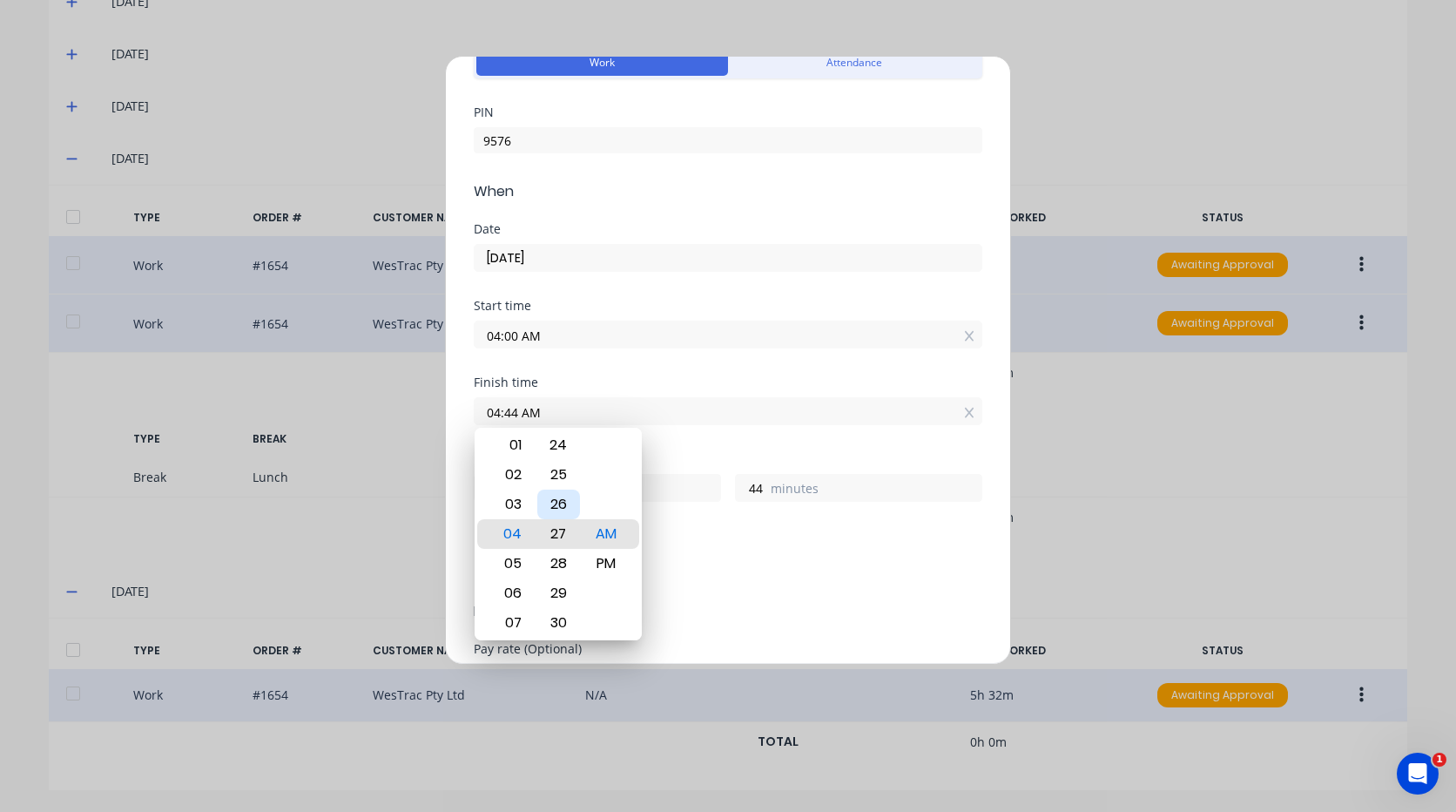
type input "04:27 AM"
type input "27"
click at [564, 610] on div "30" at bounding box center [558, 623] width 42 height 29
type input "04:30 AM"
type input "30"
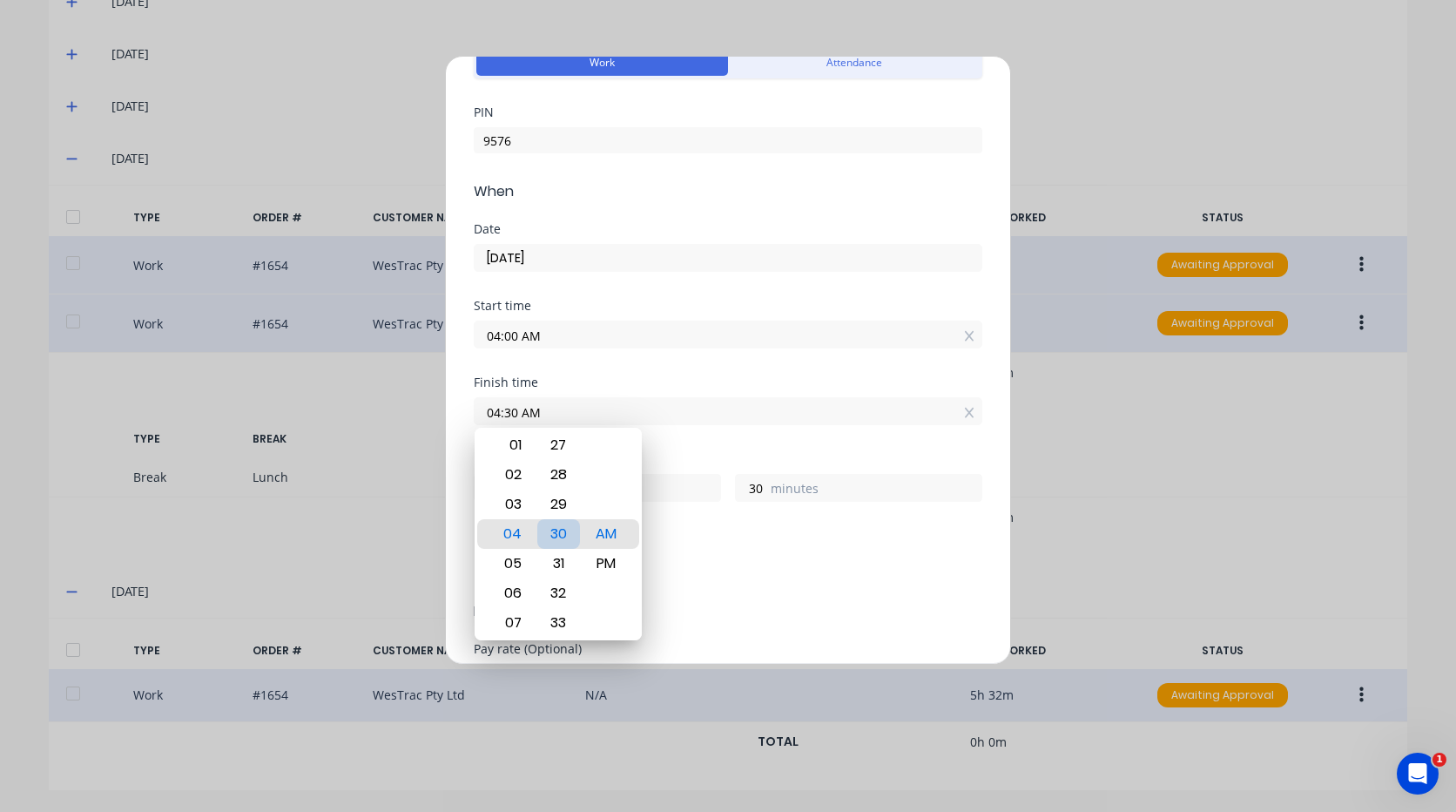
drag, startPoint x: 752, startPoint y: 583, endPoint x: 698, endPoint y: 567, distance: 56.3
click at [728, 576] on div "Add breaks" at bounding box center [728, 569] width 509 height 37
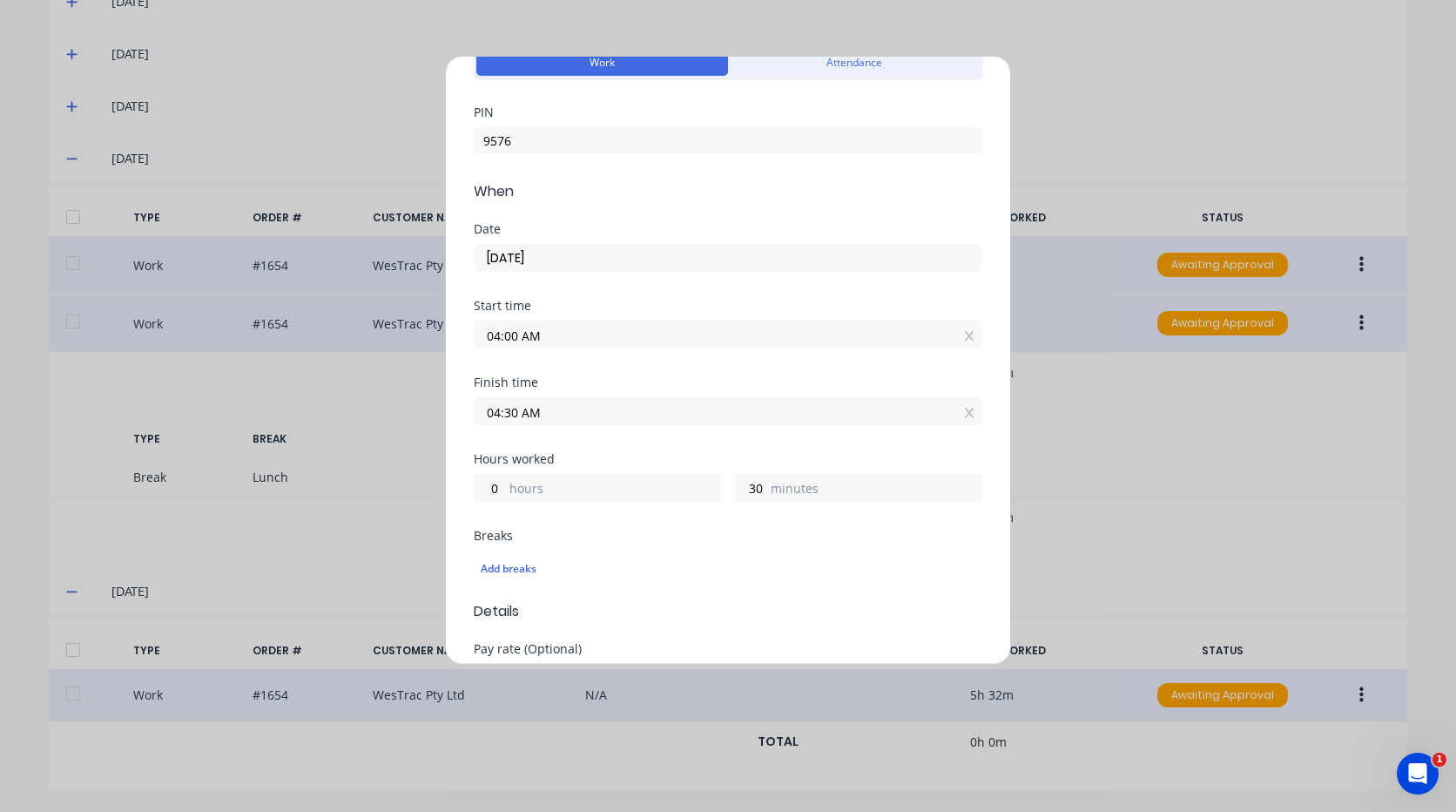
scroll to position [261, 0]
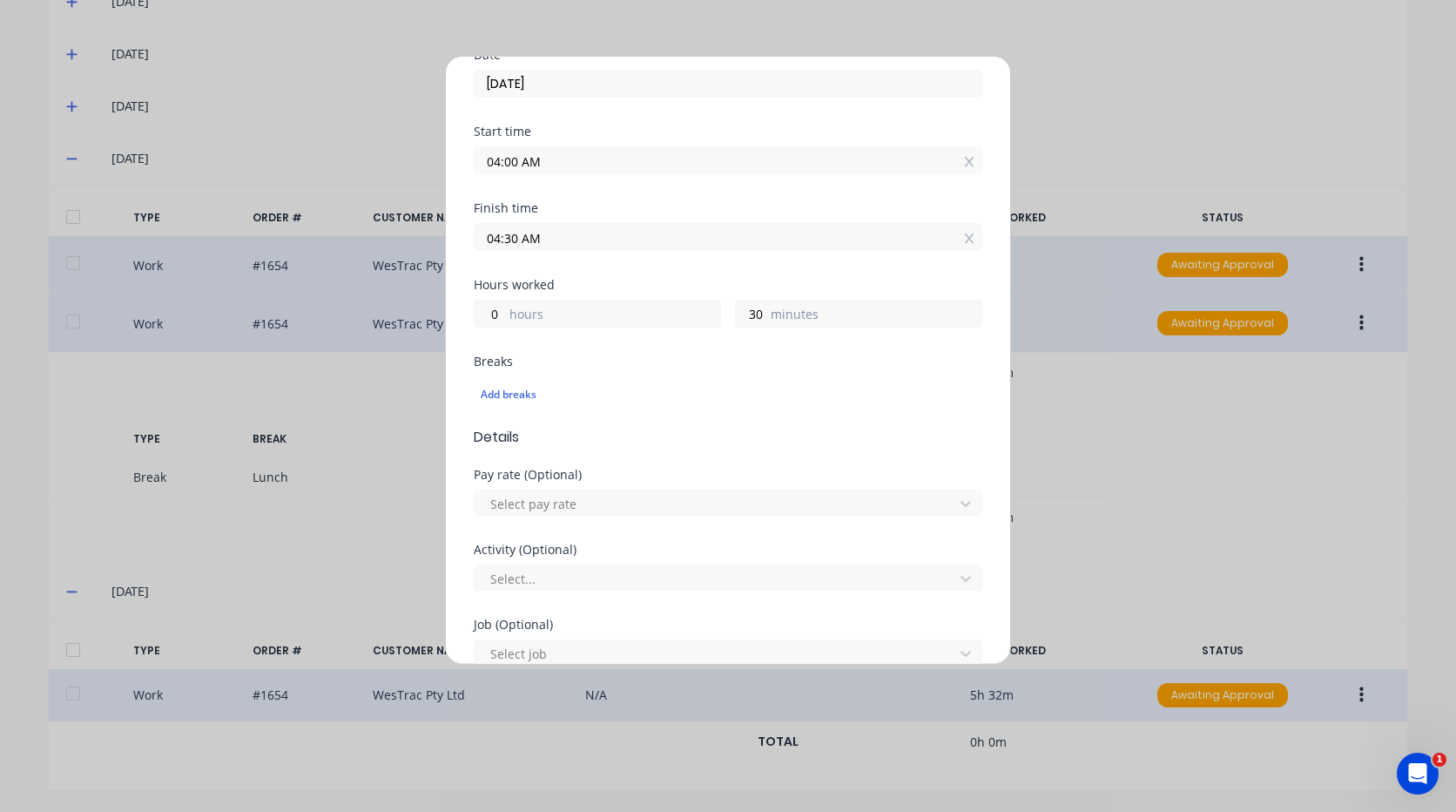
click at [586, 486] on div "Select pay rate" at bounding box center [728, 500] width 509 height 30
click at [597, 498] on div at bounding box center [717, 504] width 456 height 22
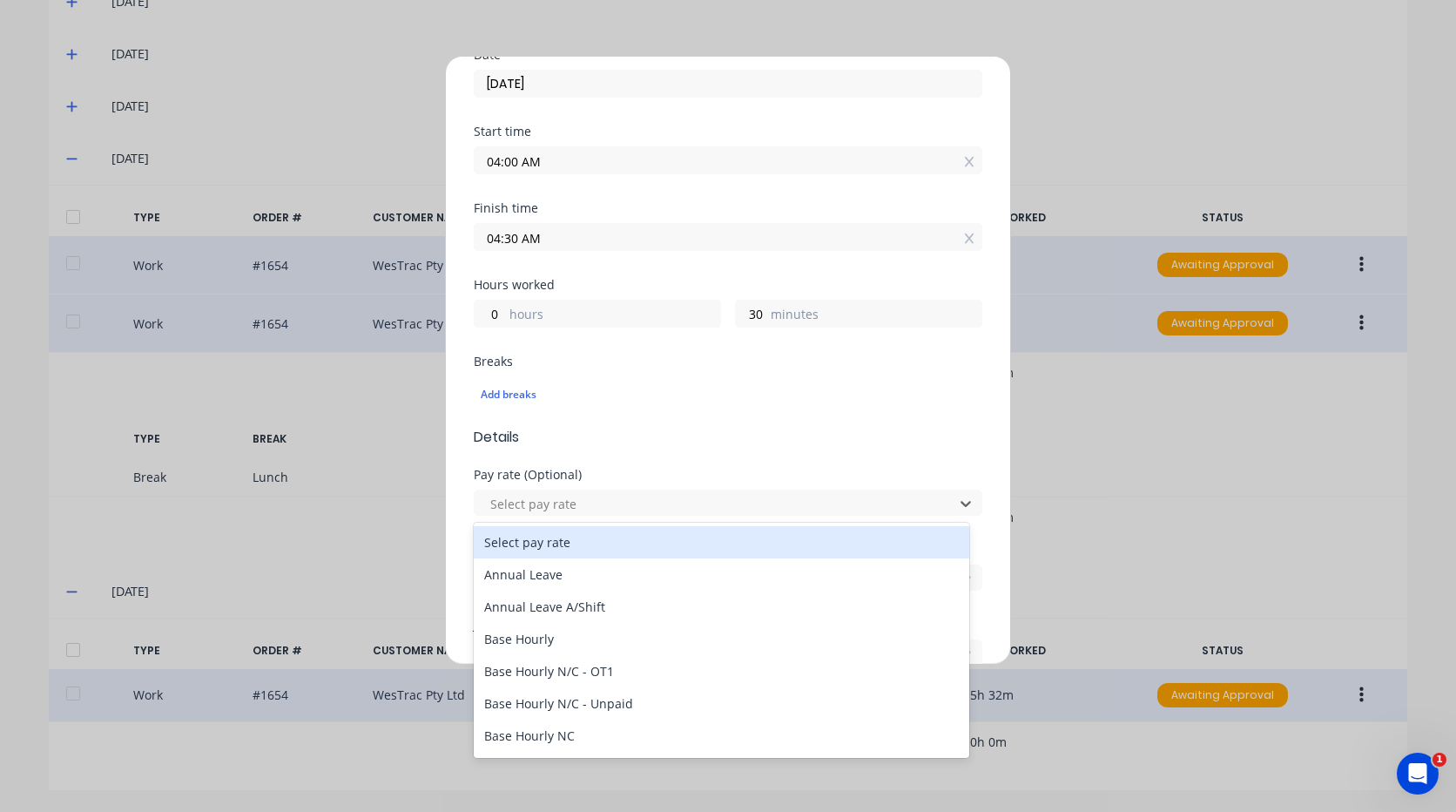
click at [740, 451] on form "Work Attendance PIN 9576 When Date [DATE] Start time 04:00 AM Finish time 04:30…" at bounding box center [728, 537] width 509 height 1337
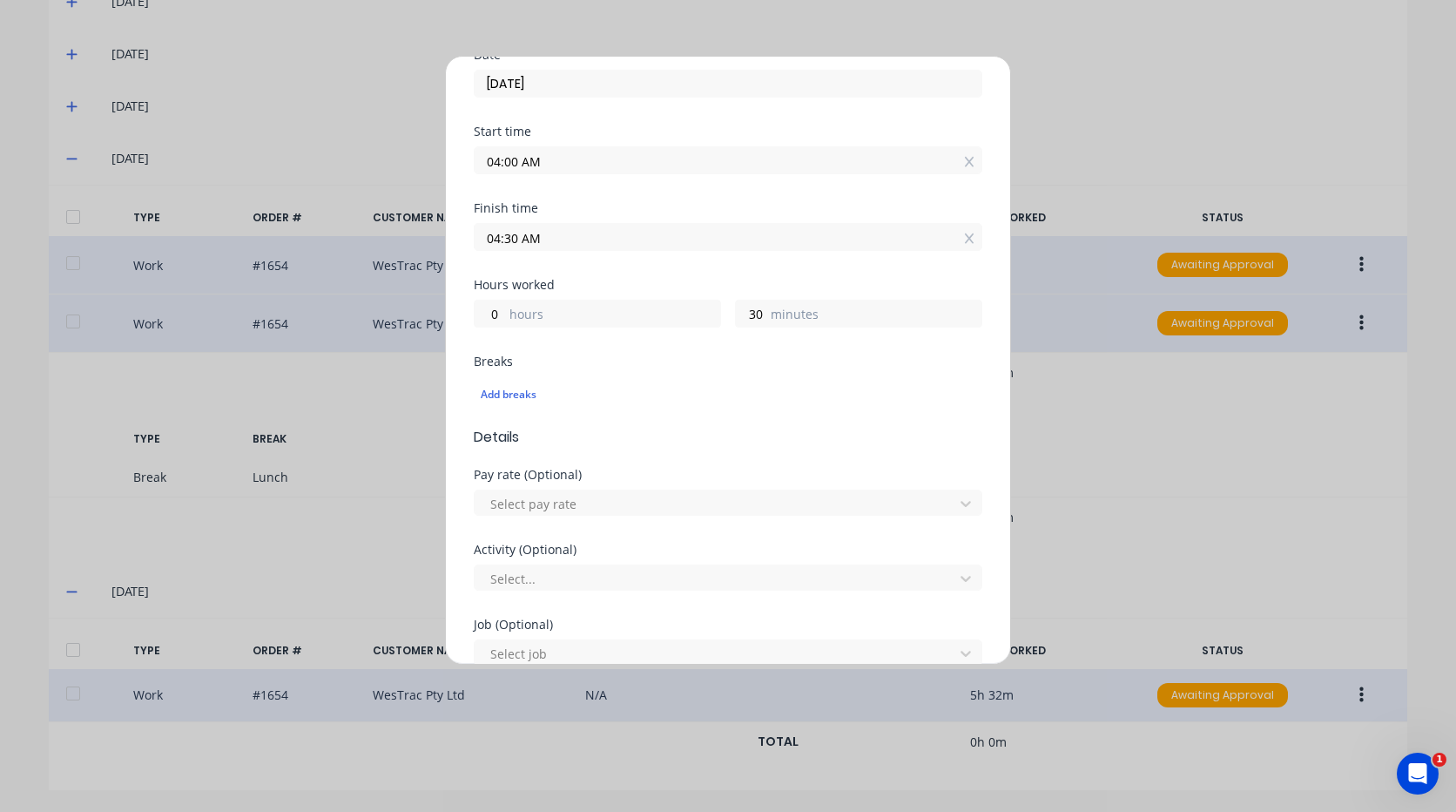
drag, startPoint x: 740, startPoint y: 451, endPoint x: 637, endPoint y: 529, distance: 129.2
click at [637, 529] on div "Pay rate (Optional) Select pay rate" at bounding box center [728, 506] width 509 height 74
click at [642, 513] on div at bounding box center [717, 504] width 456 height 22
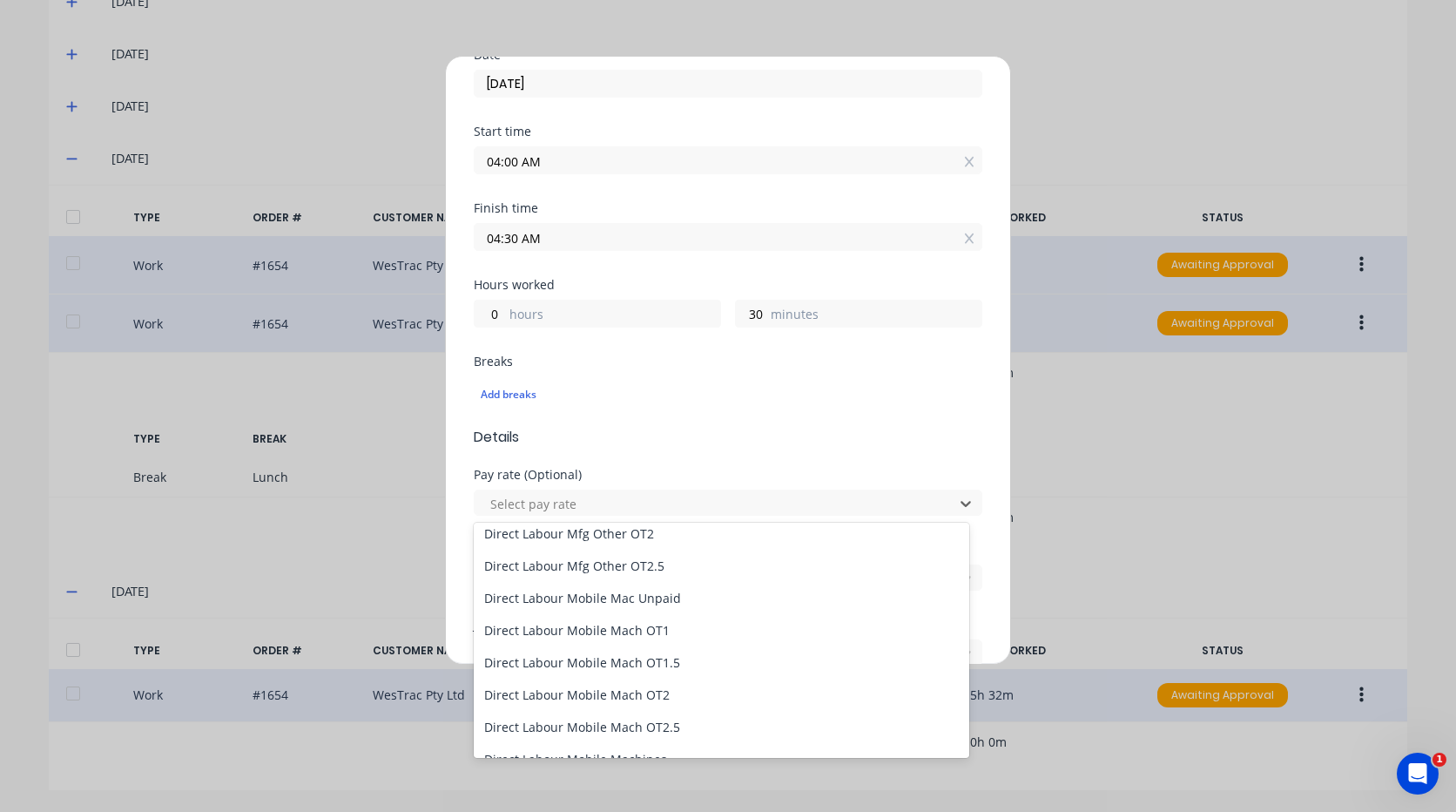
scroll to position [1132, 0]
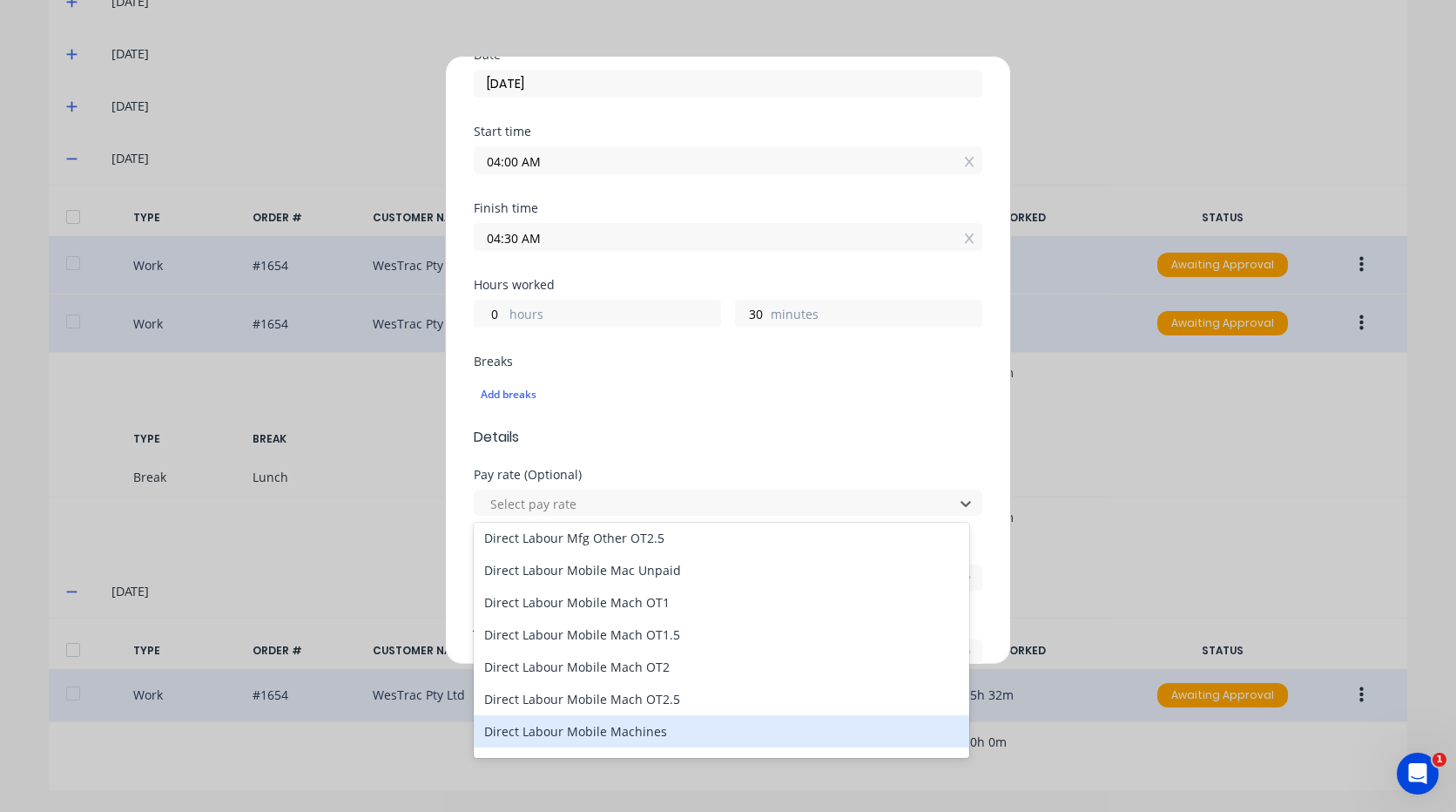
click at [651, 726] on div "Direct Labour Mobile Machines" at bounding box center [721, 731] width 496 height 32
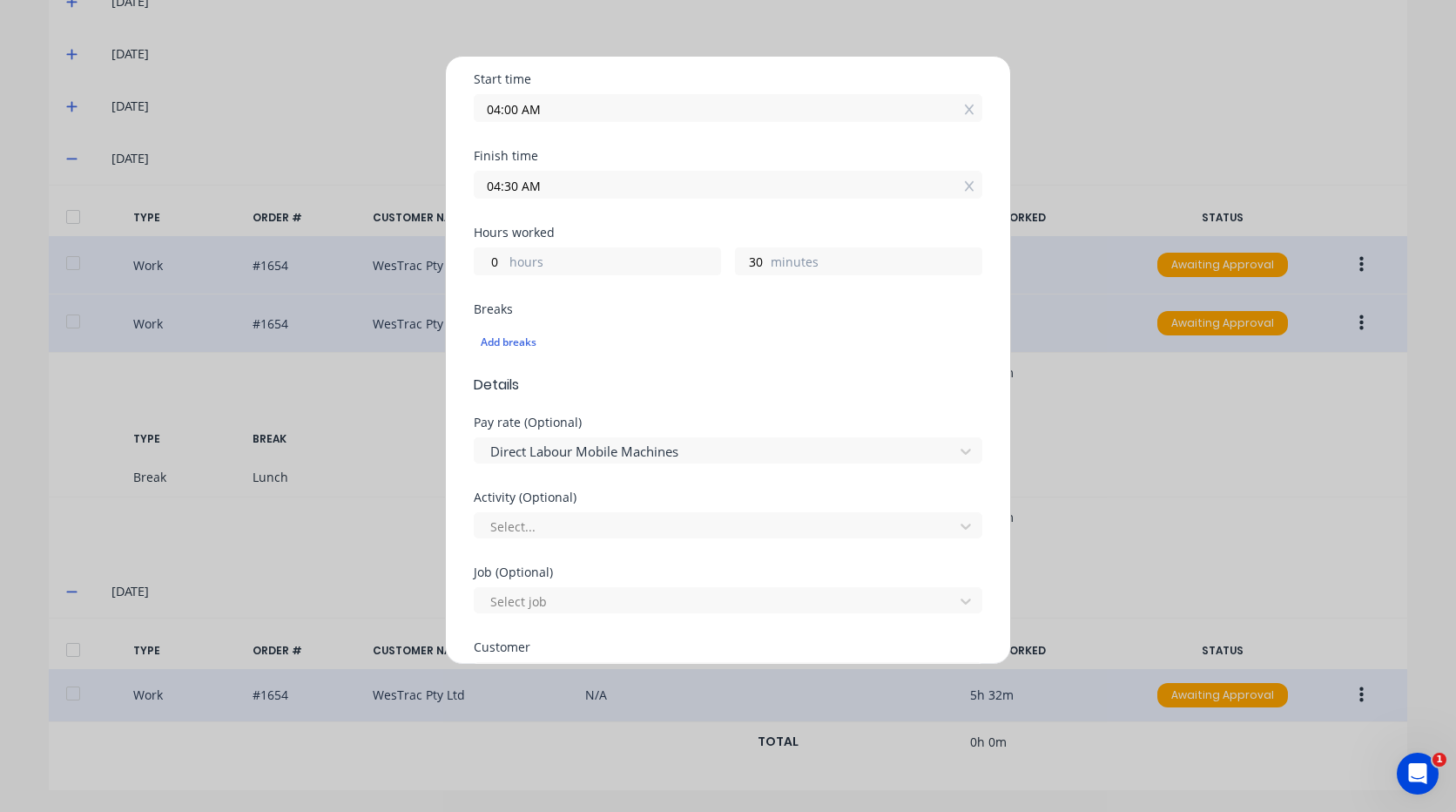
scroll to position [436, 0]
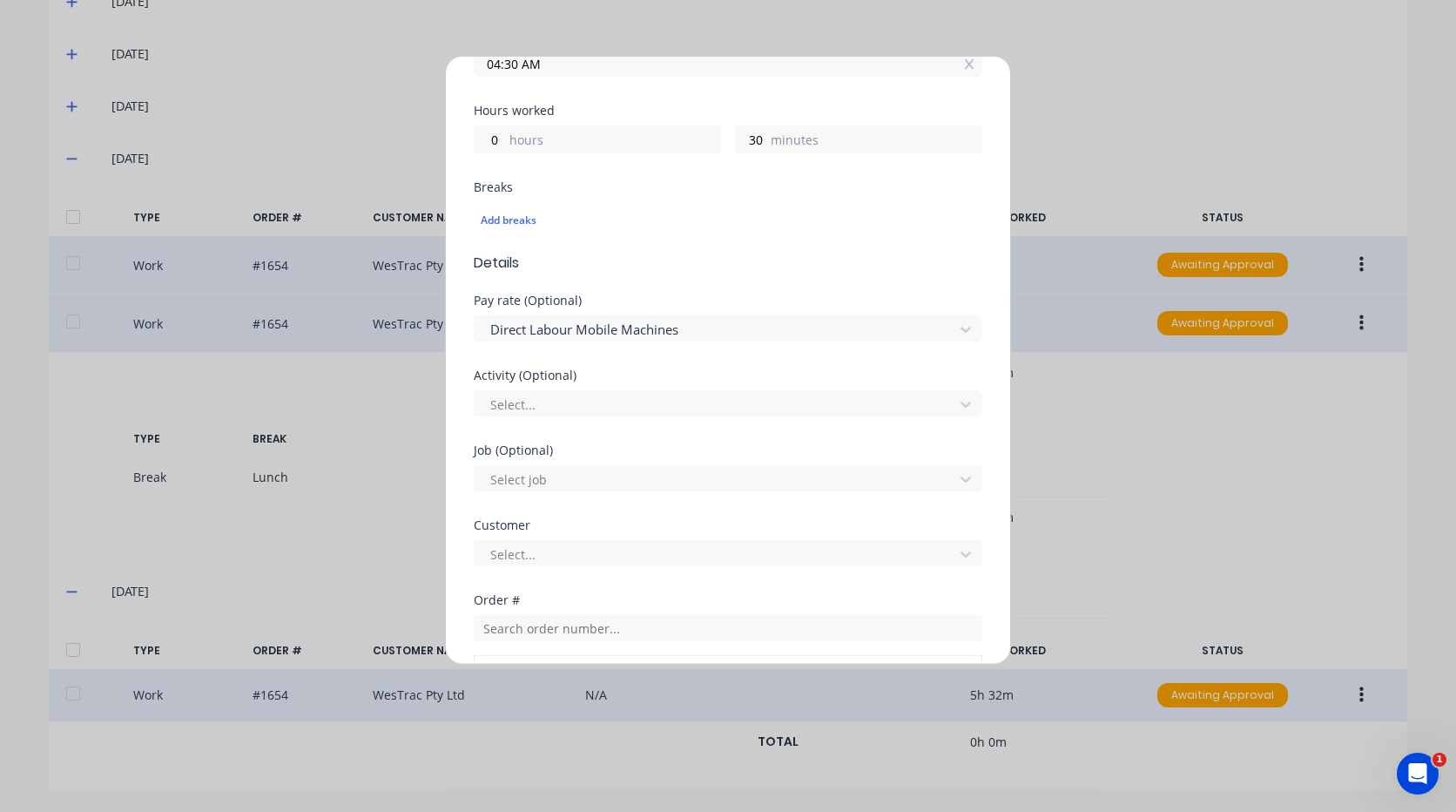
click at [595, 507] on div "Job (Optional) Select job" at bounding box center [728, 481] width 509 height 74
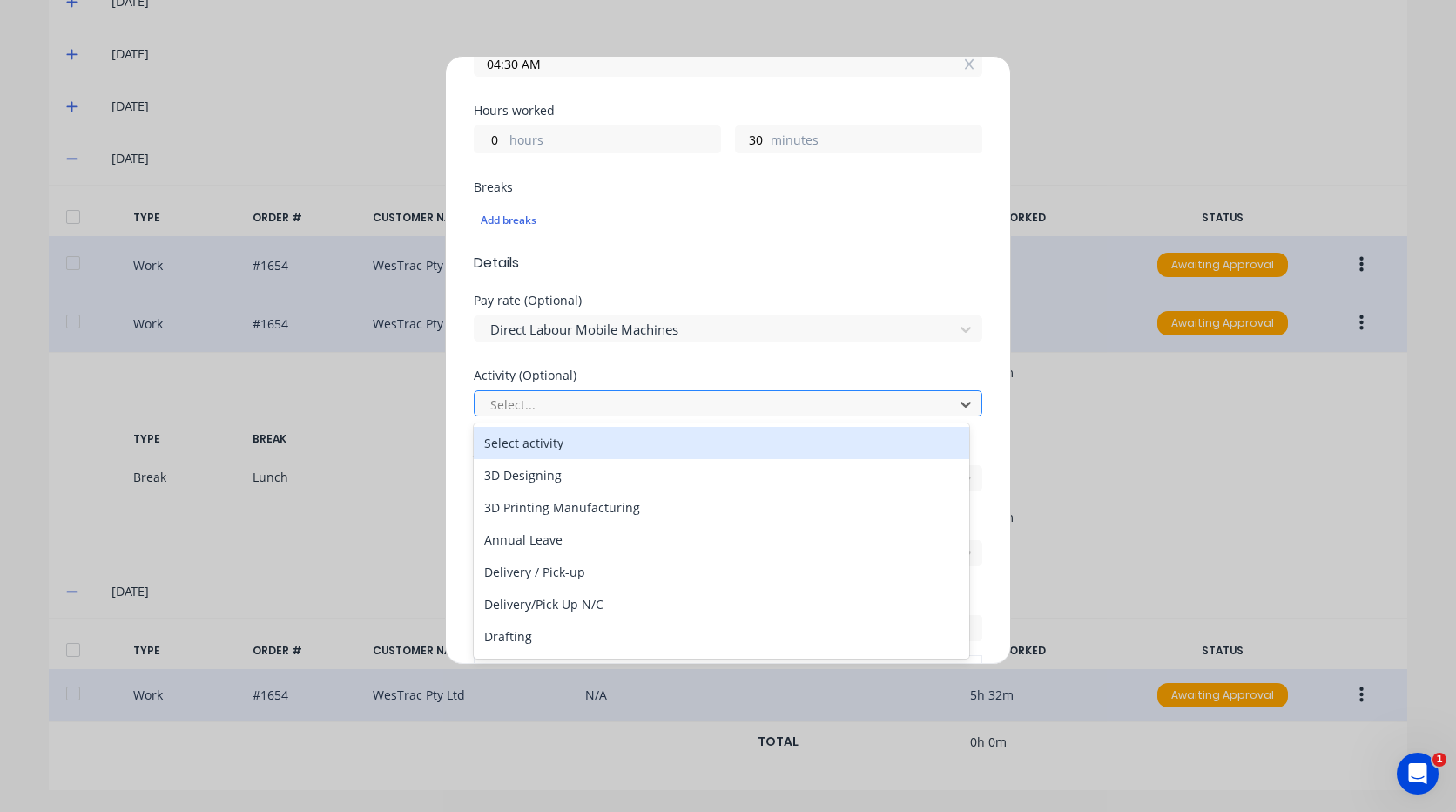
click at [570, 399] on div at bounding box center [717, 405] width 456 height 22
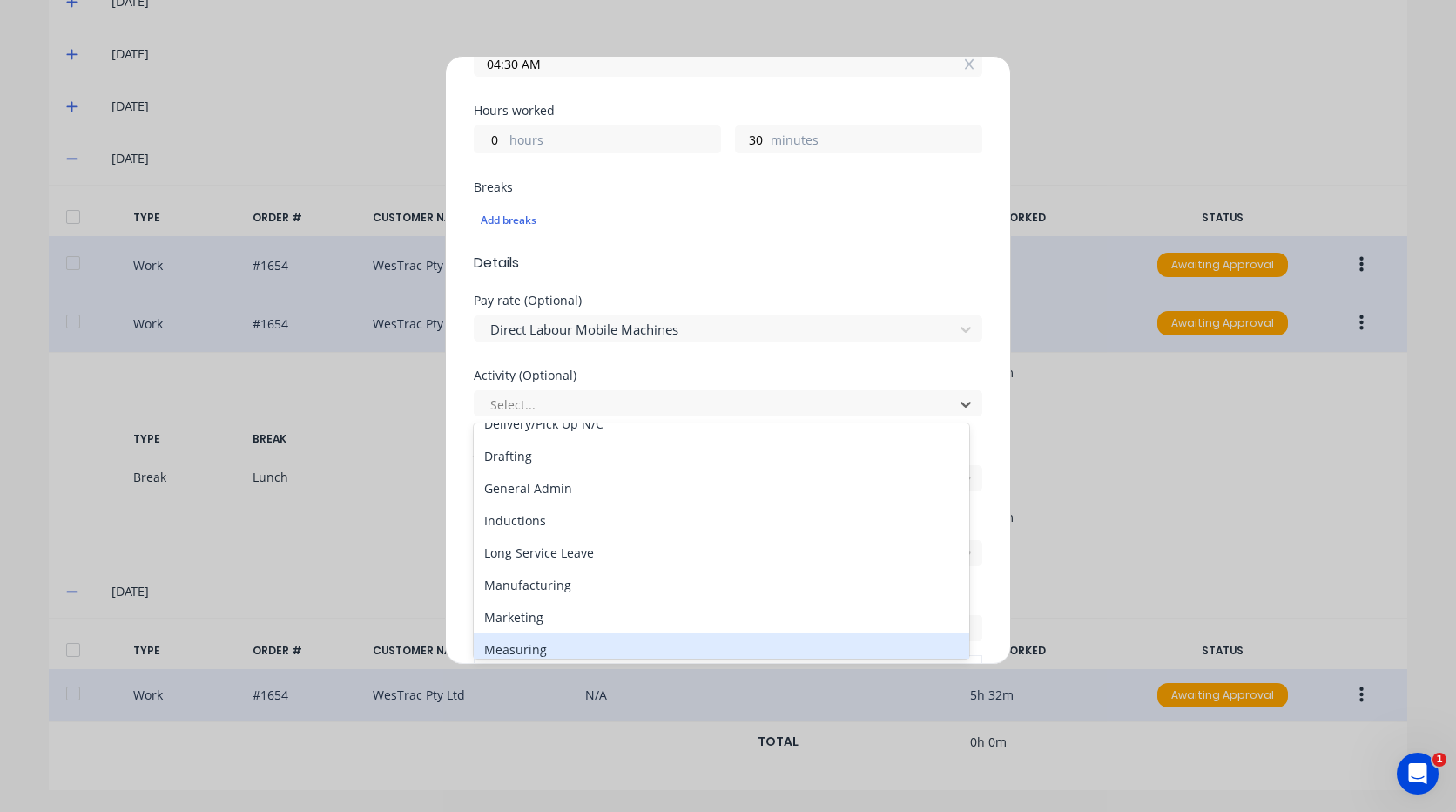
scroll to position [174, 0]
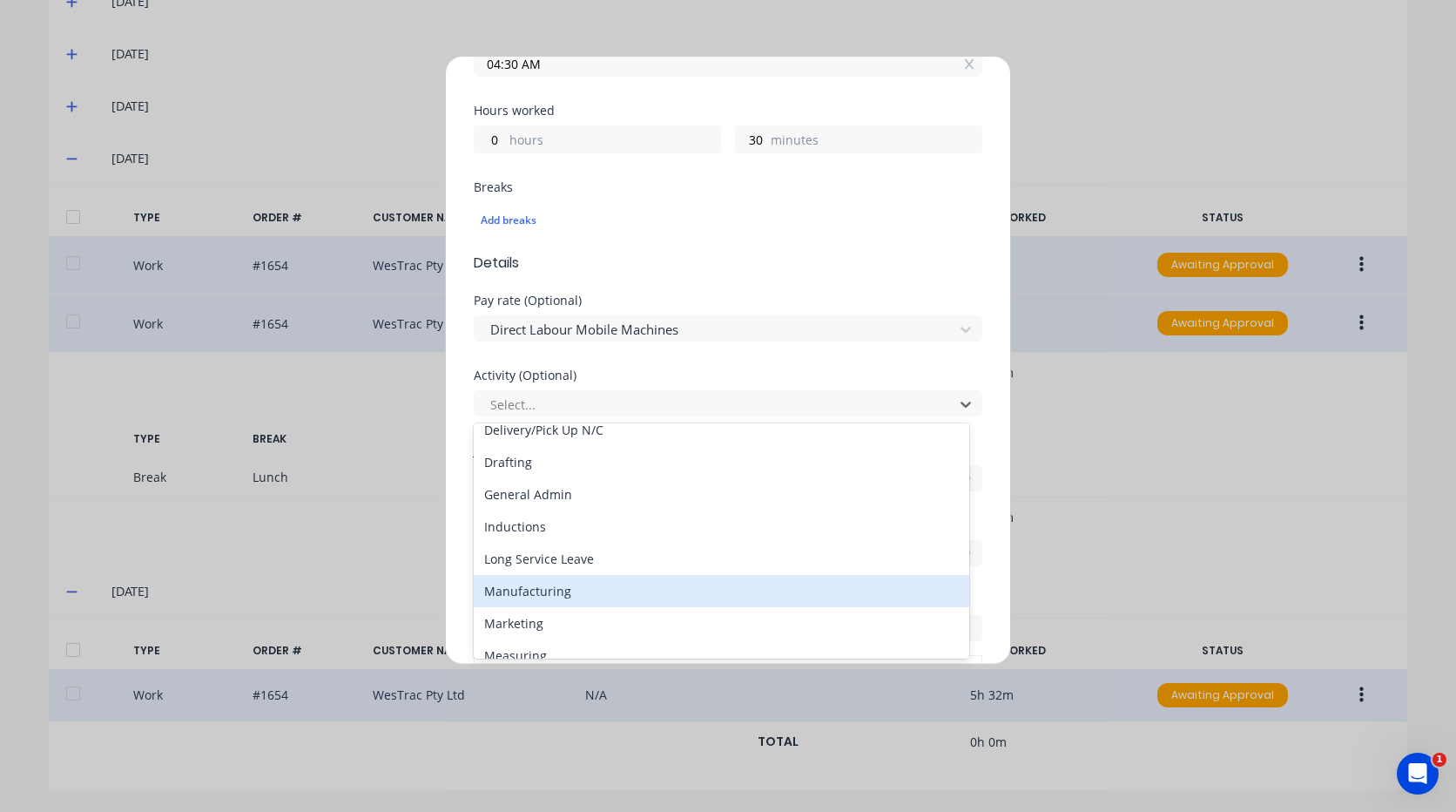
click at [594, 580] on div "Manufacturing" at bounding box center [721, 590] width 496 height 32
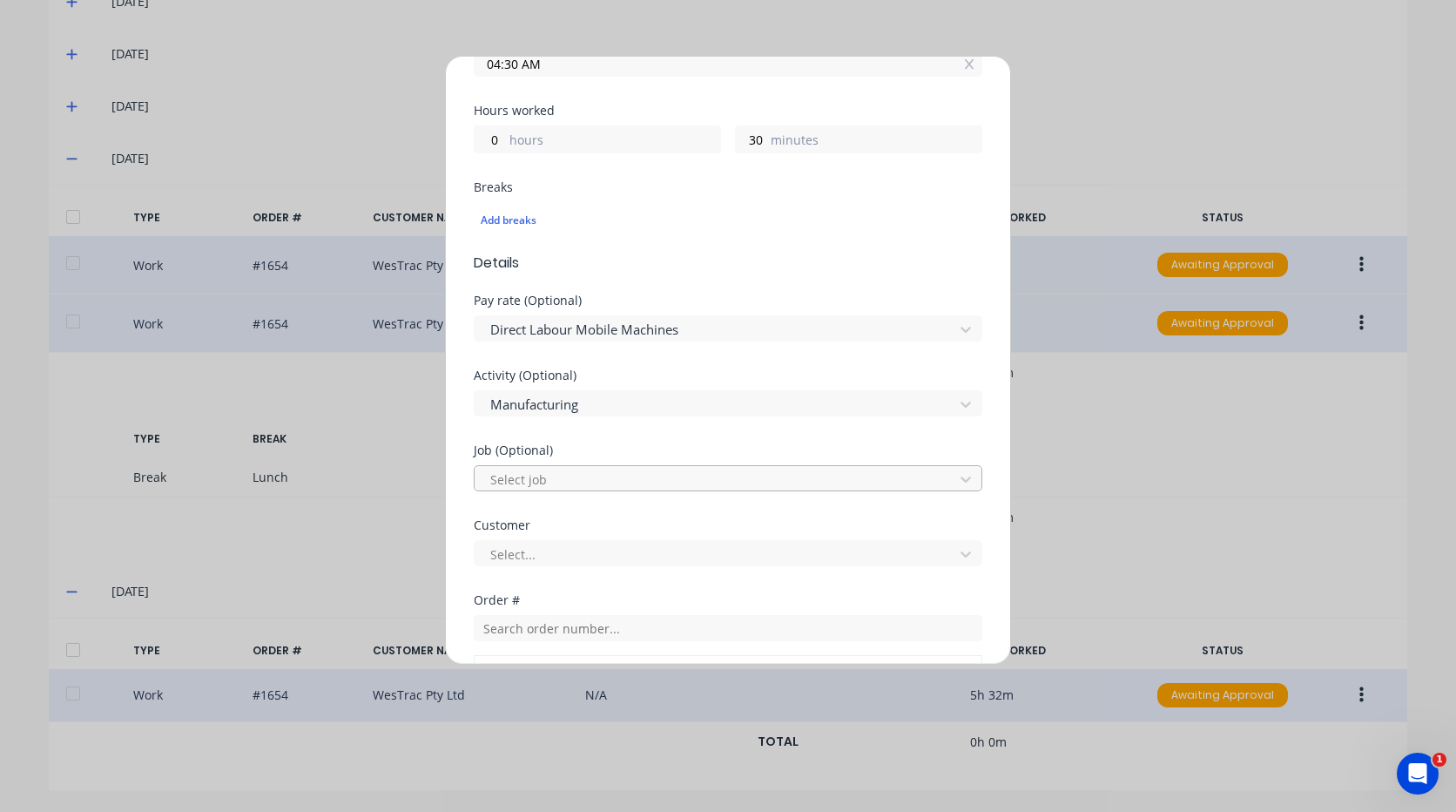
click at [585, 469] on div at bounding box center [717, 480] width 456 height 22
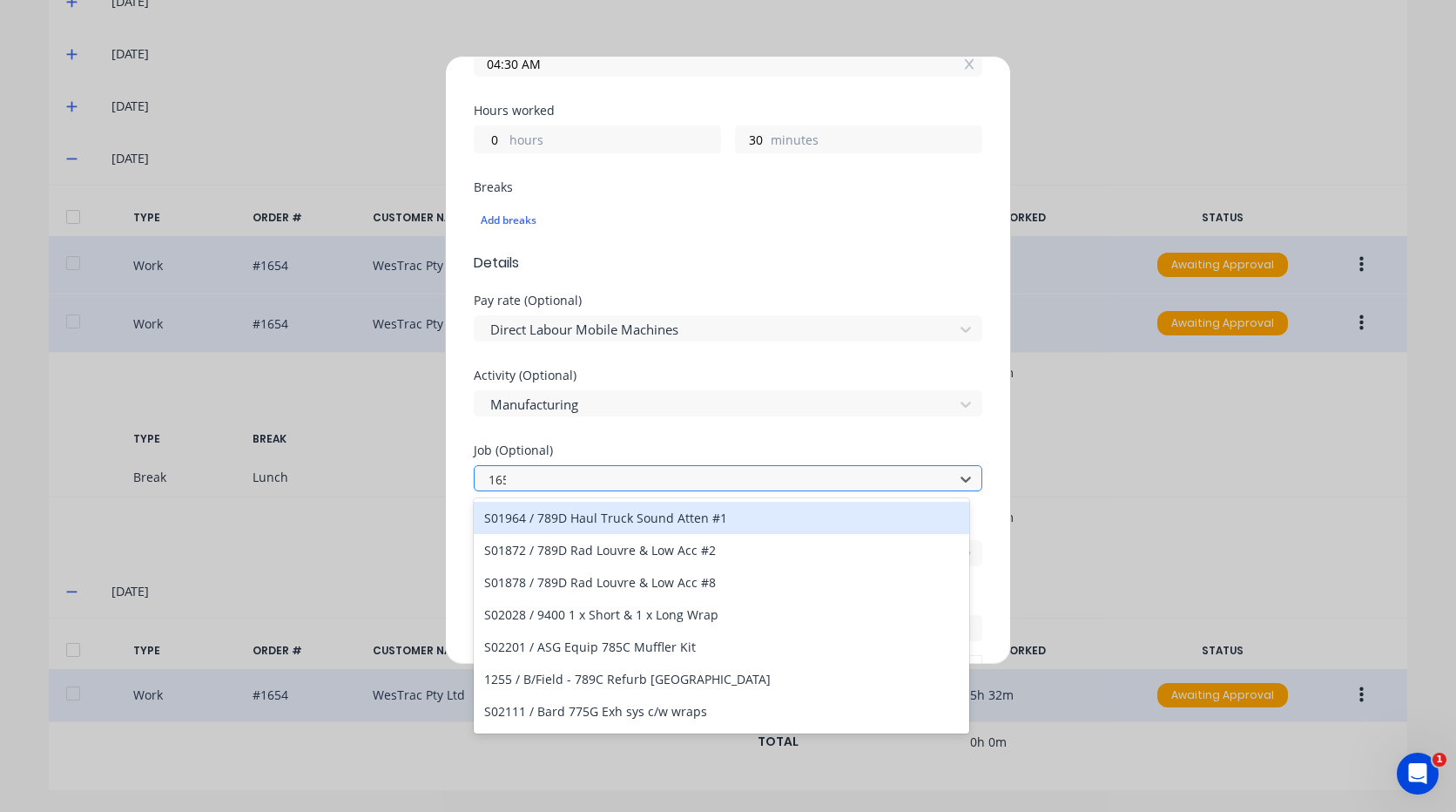
type input "1654"
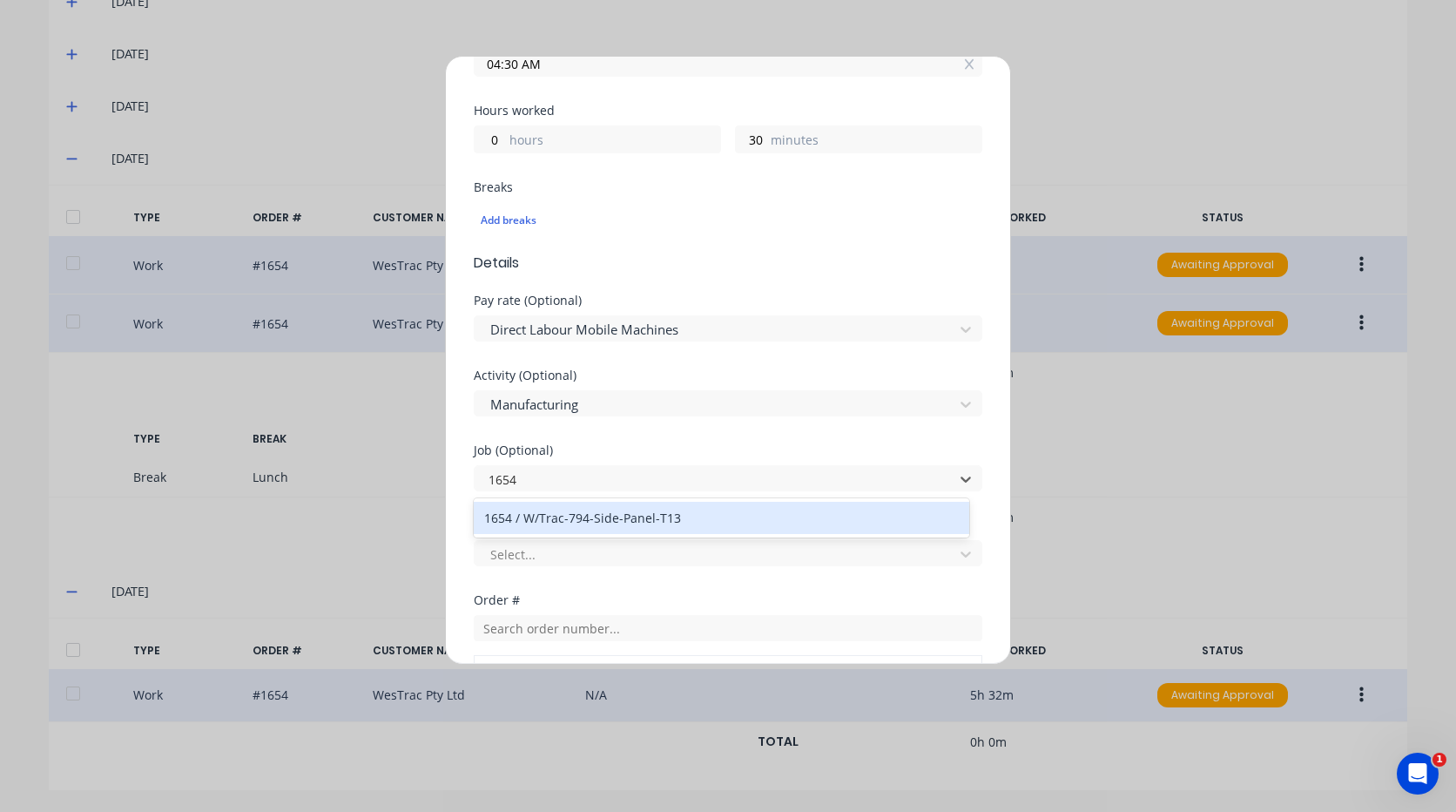
click at [565, 521] on div "1654 / W/Trac-794-Side-Panel-T13" at bounding box center [721, 518] width 496 height 32
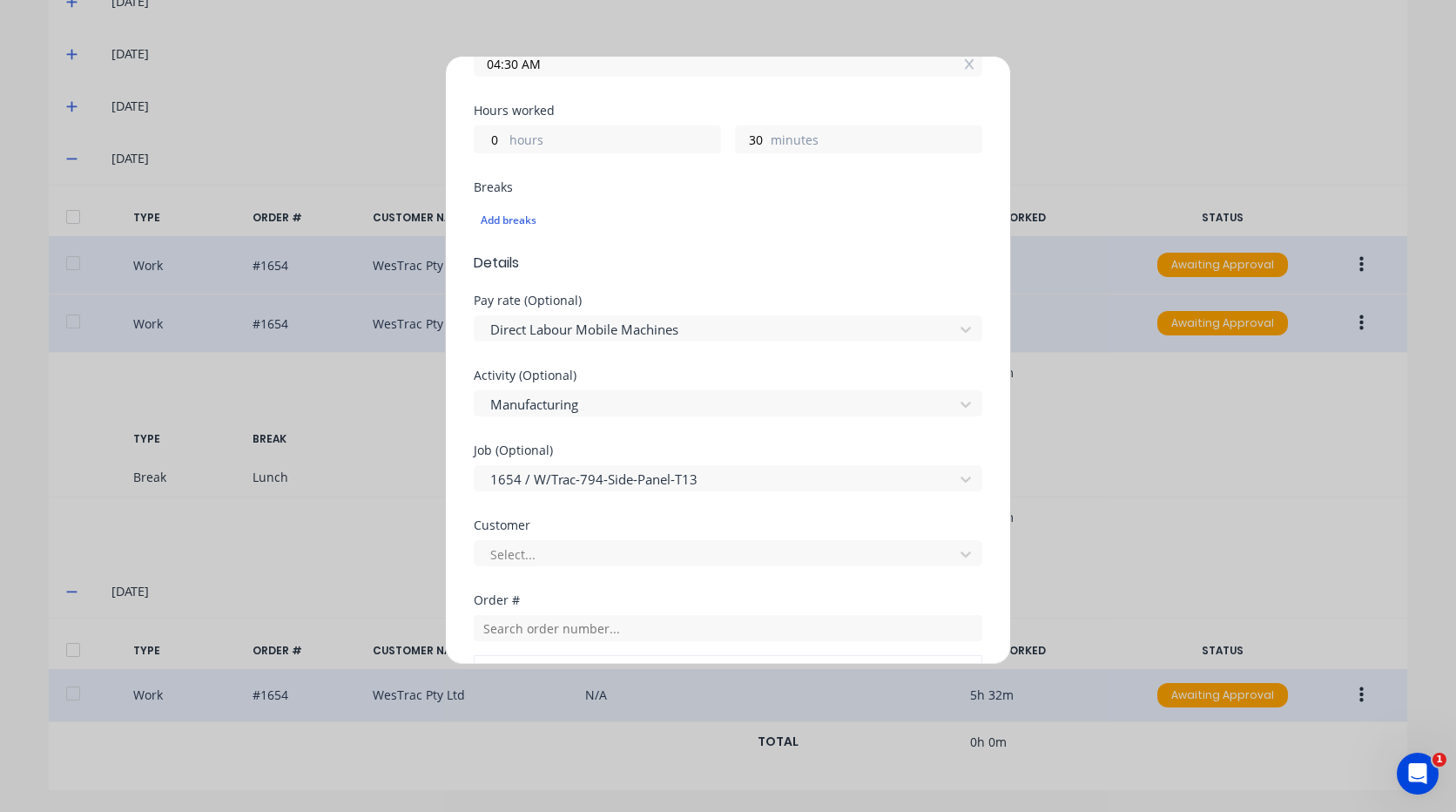
click at [573, 547] on div at bounding box center [717, 555] width 456 height 22
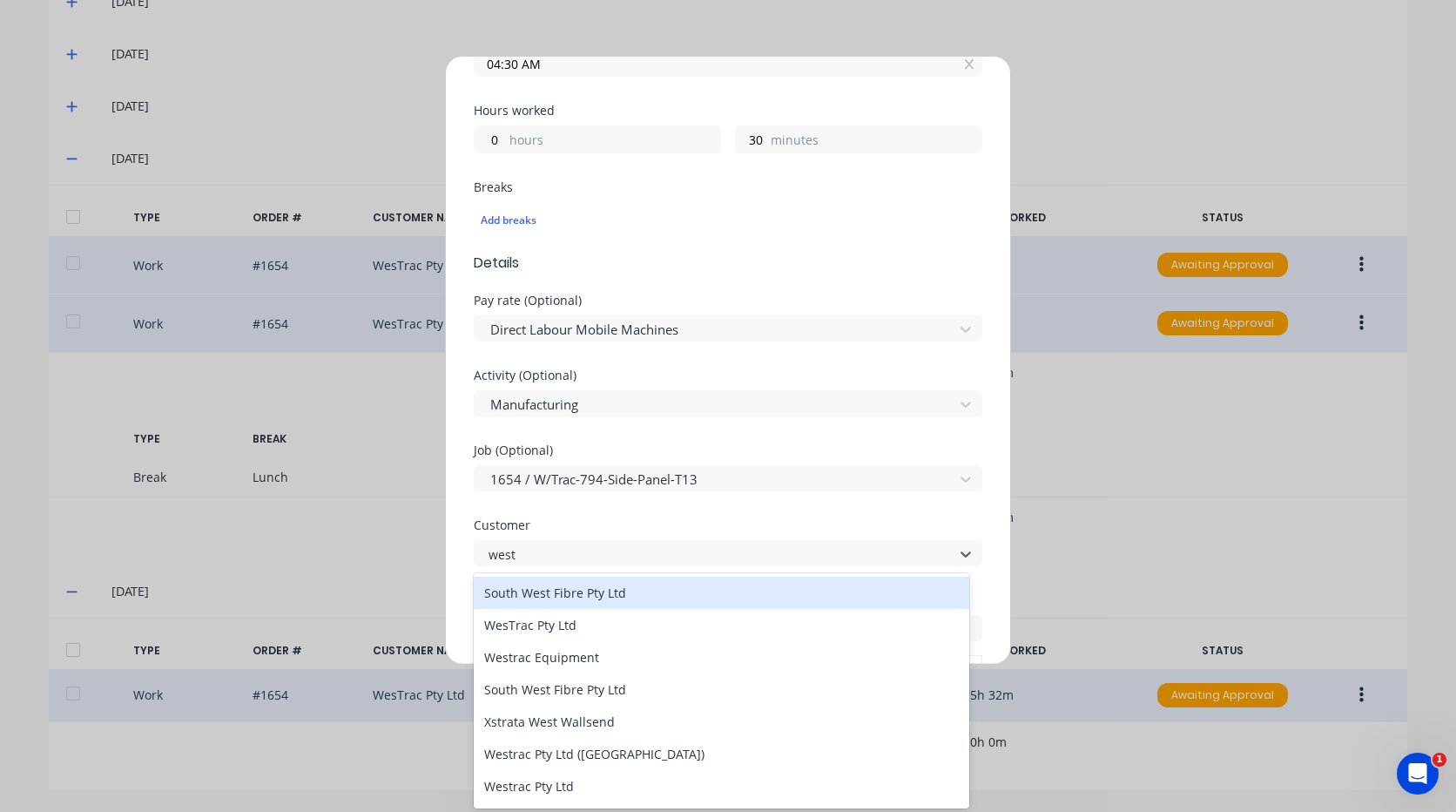
type input "westr"
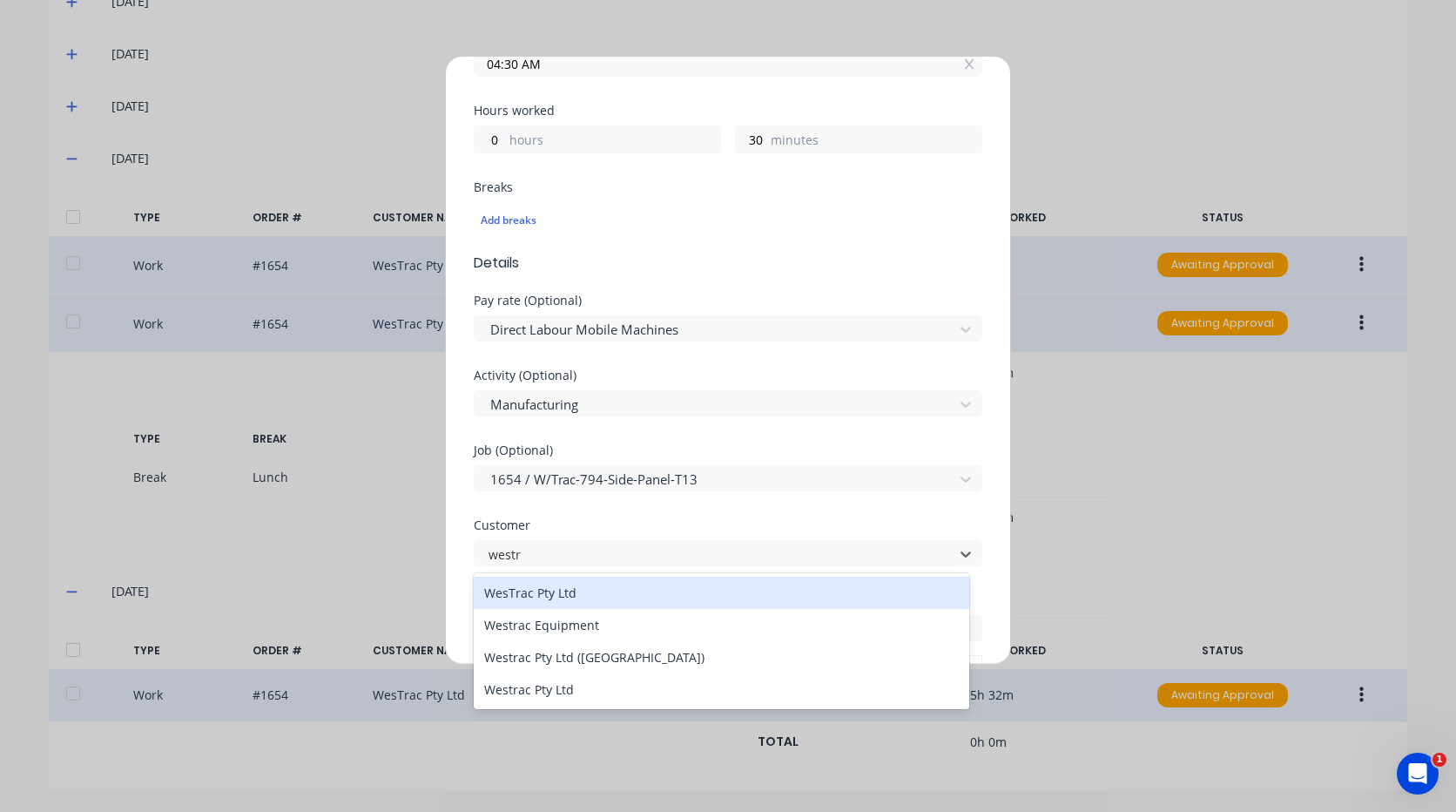
click at [601, 591] on div "WesTrac Pty Ltd" at bounding box center [721, 592] width 496 height 32
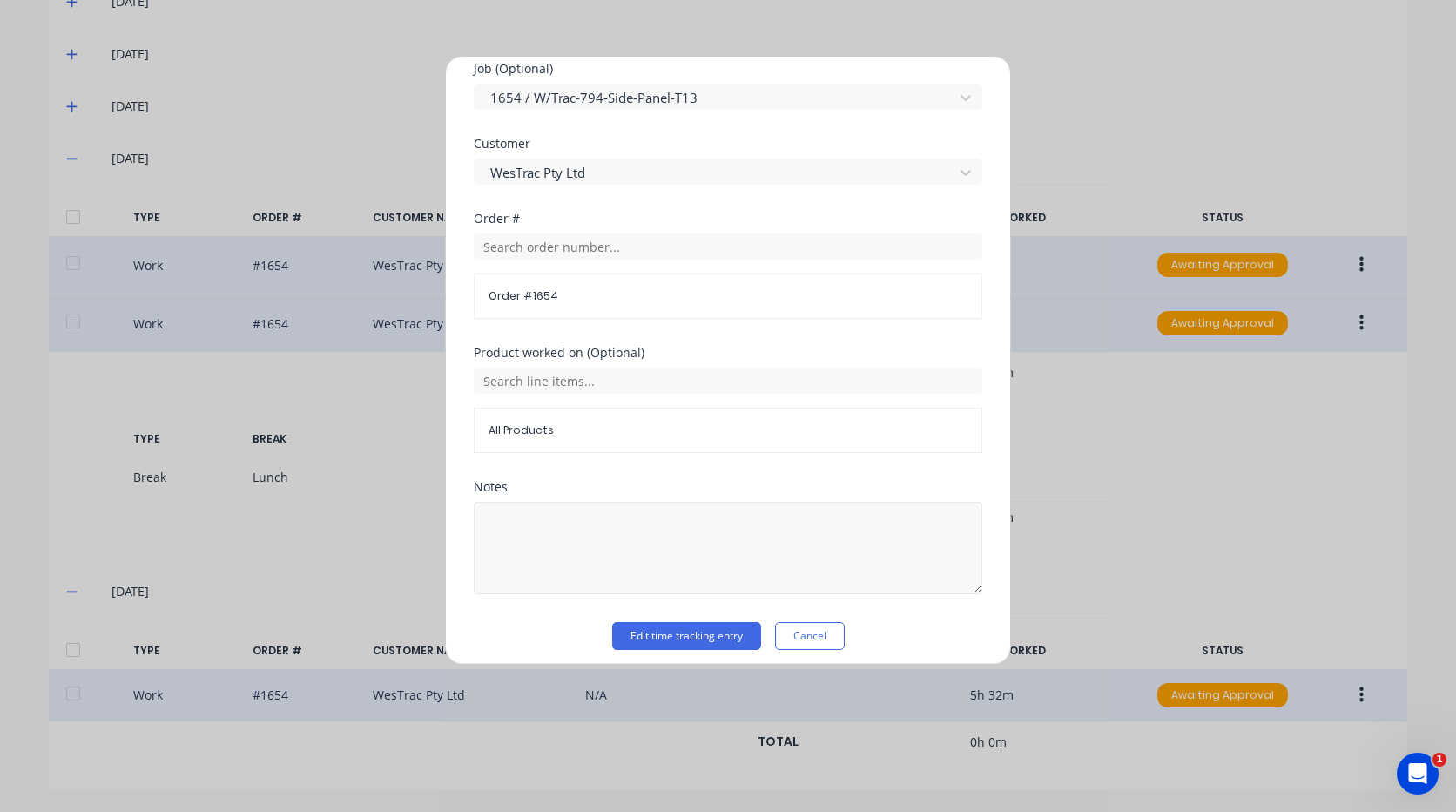
scroll to position [828, 0]
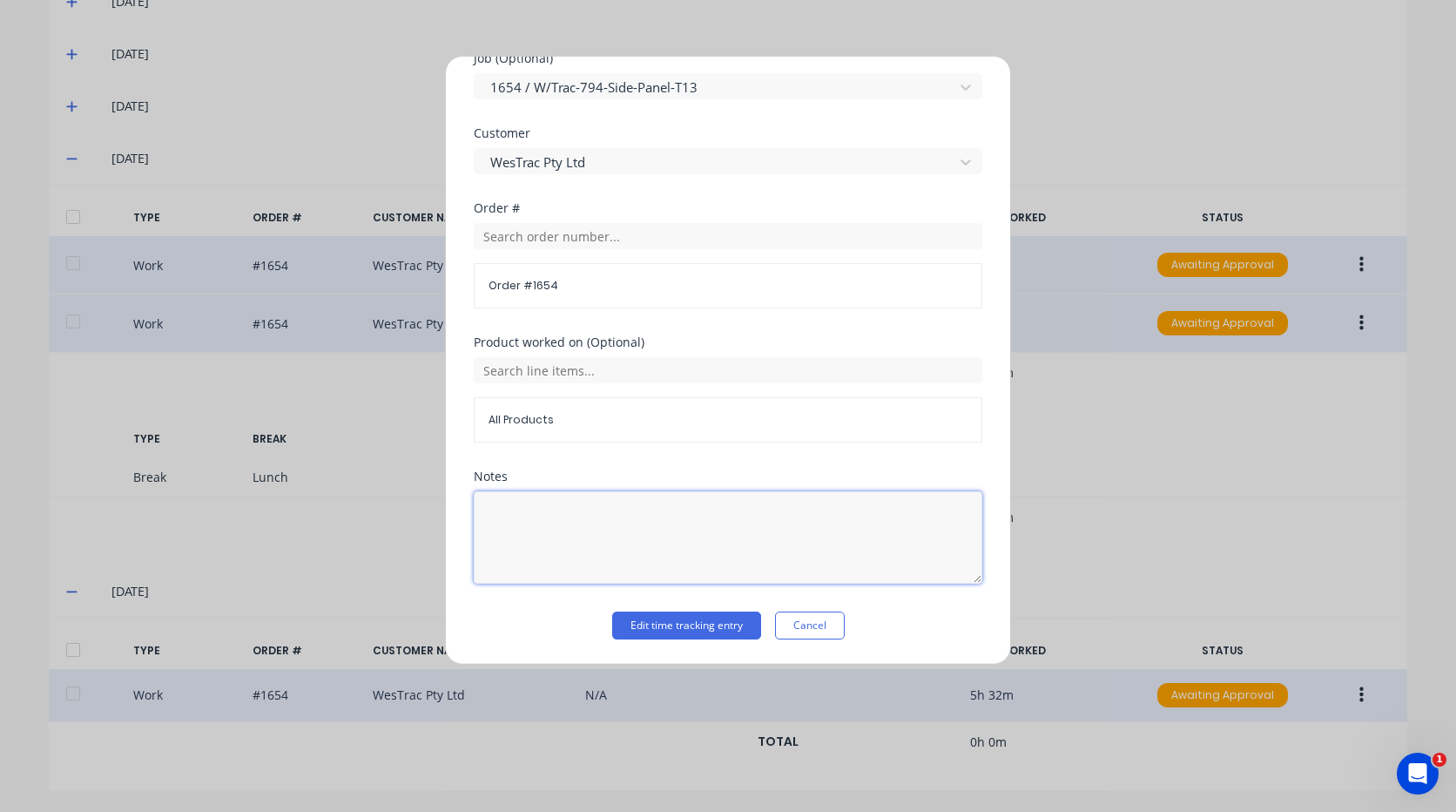
click at [600, 524] on textarea at bounding box center [728, 537] width 509 height 92
click at [656, 617] on button "Edit time tracking entry" at bounding box center [687, 625] width 149 height 28
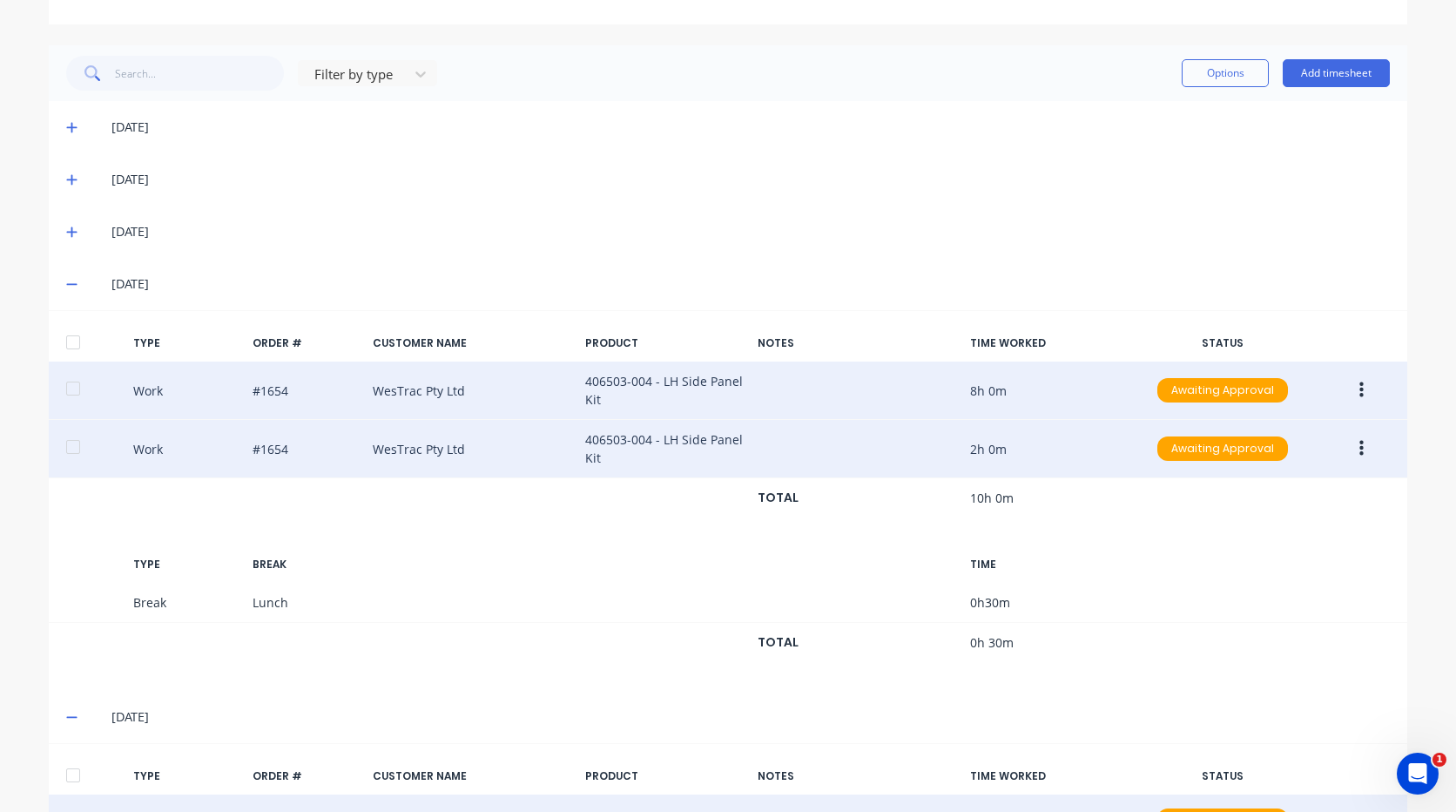
scroll to position [0, 0]
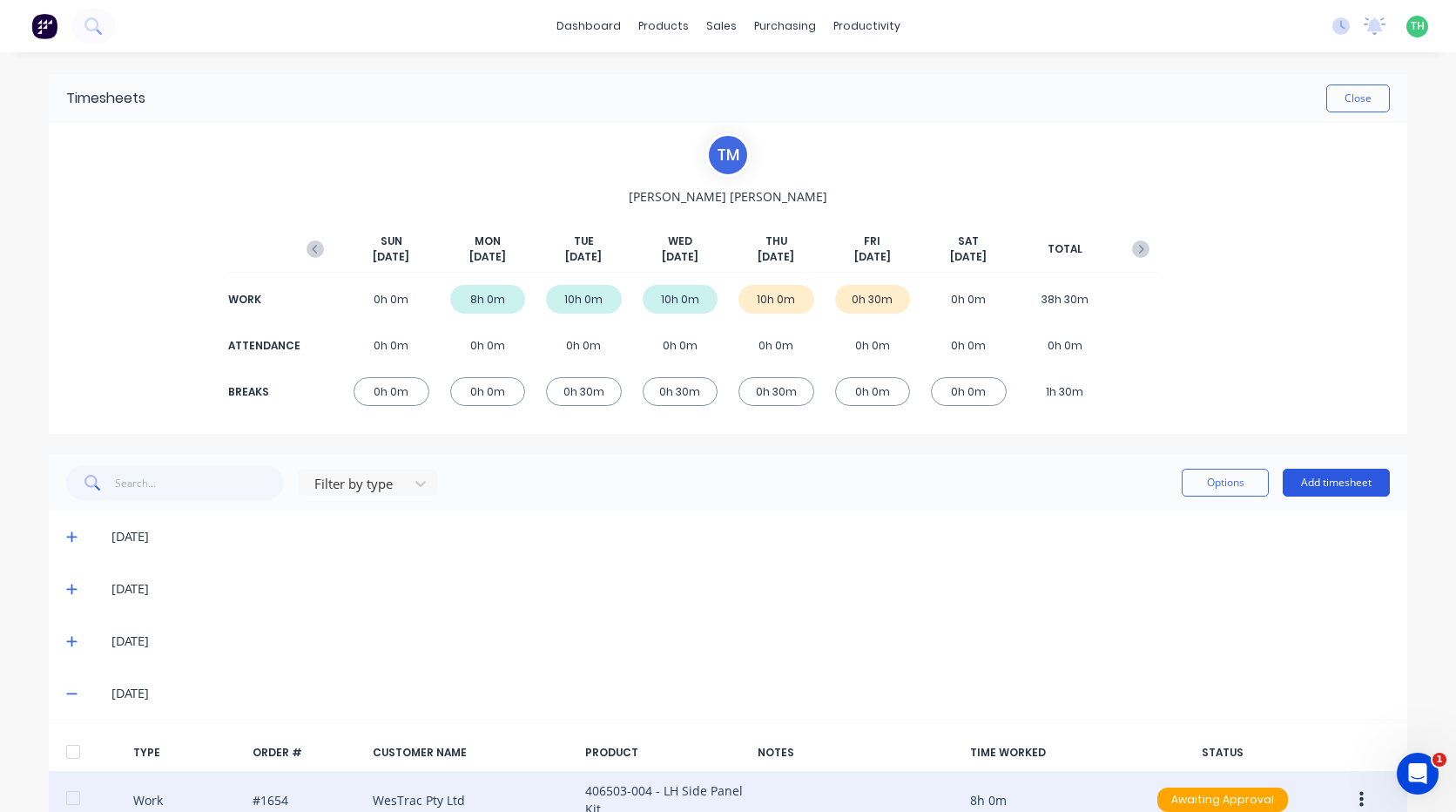
click at [1310, 479] on button "Add timesheet" at bounding box center [1336, 483] width 107 height 28
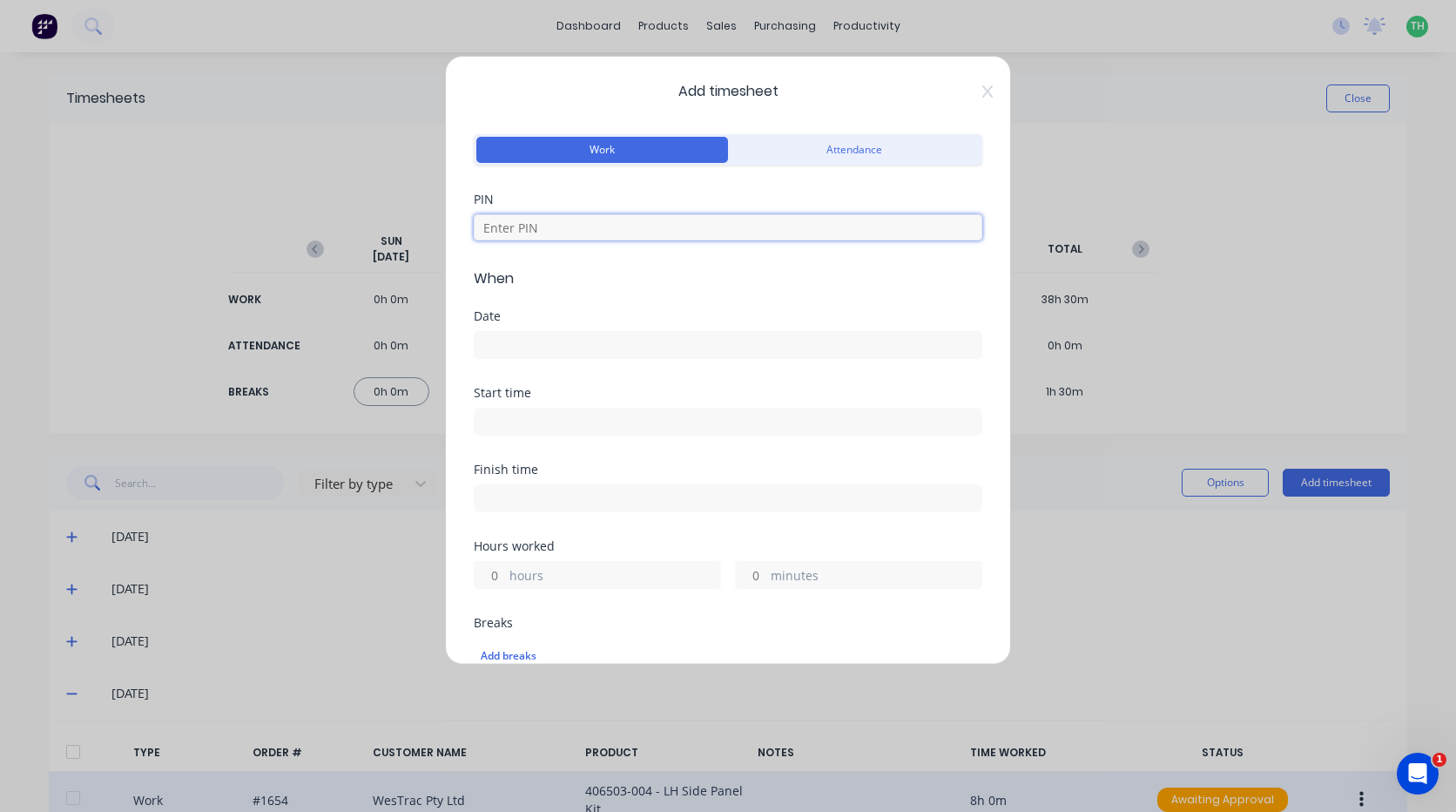
click at [665, 222] on input at bounding box center [728, 227] width 509 height 26
type input "9576"
click at [617, 349] on input at bounding box center [728, 345] width 507 height 26
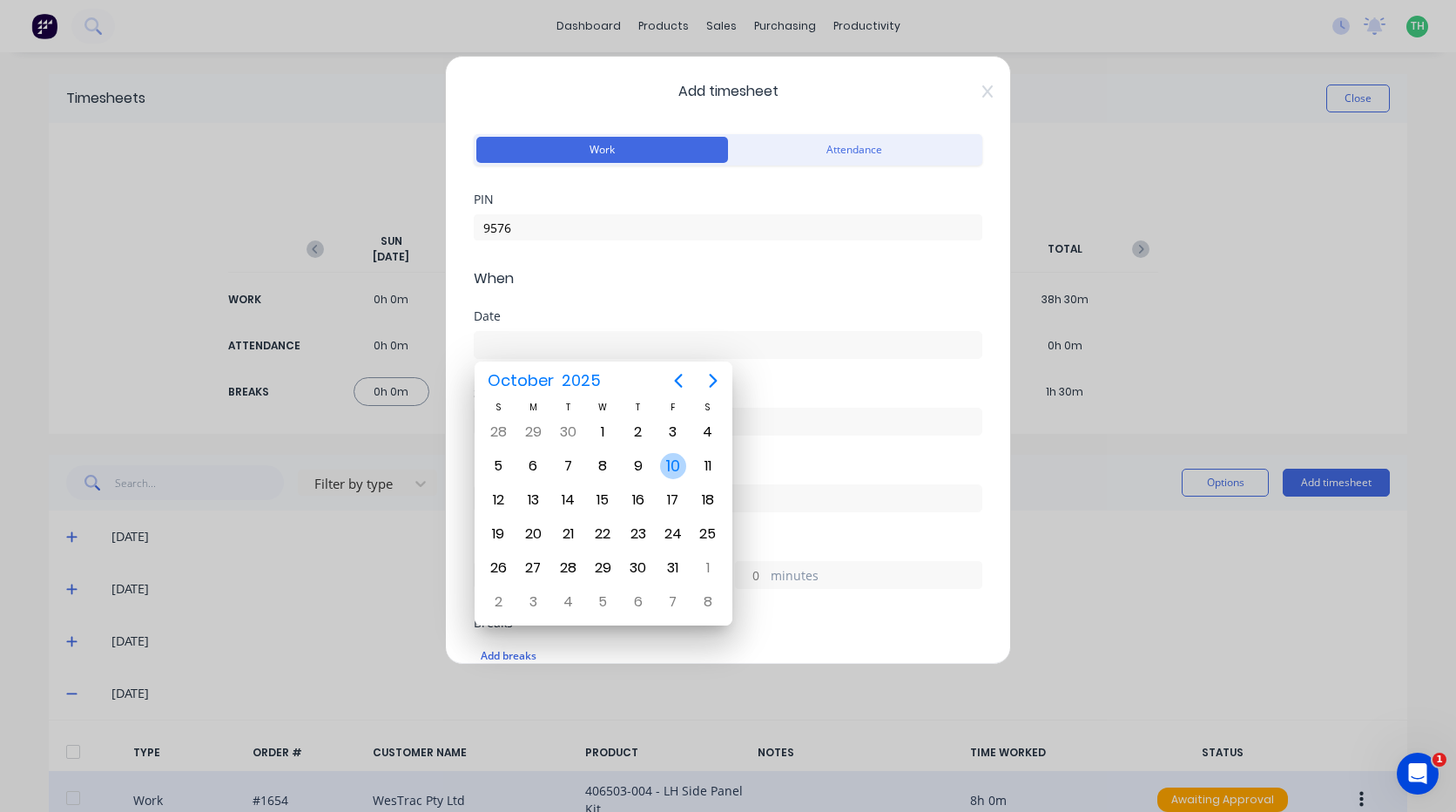
click at [670, 463] on div "10" at bounding box center [673, 465] width 26 height 26
type input "[DATE]"
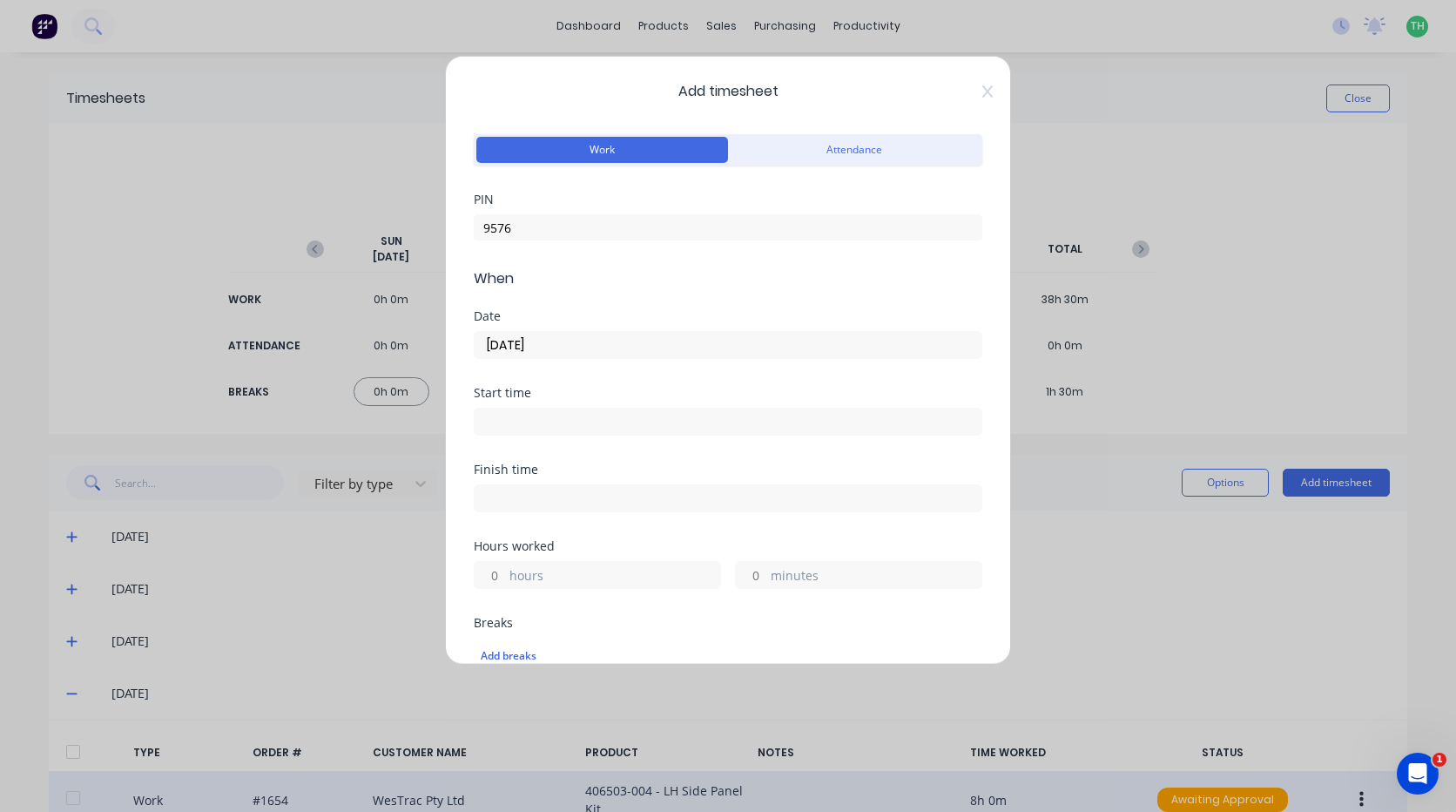
click at [579, 435] on label at bounding box center [728, 421] width 509 height 28
click at [579, 435] on input at bounding box center [728, 421] width 507 height 26
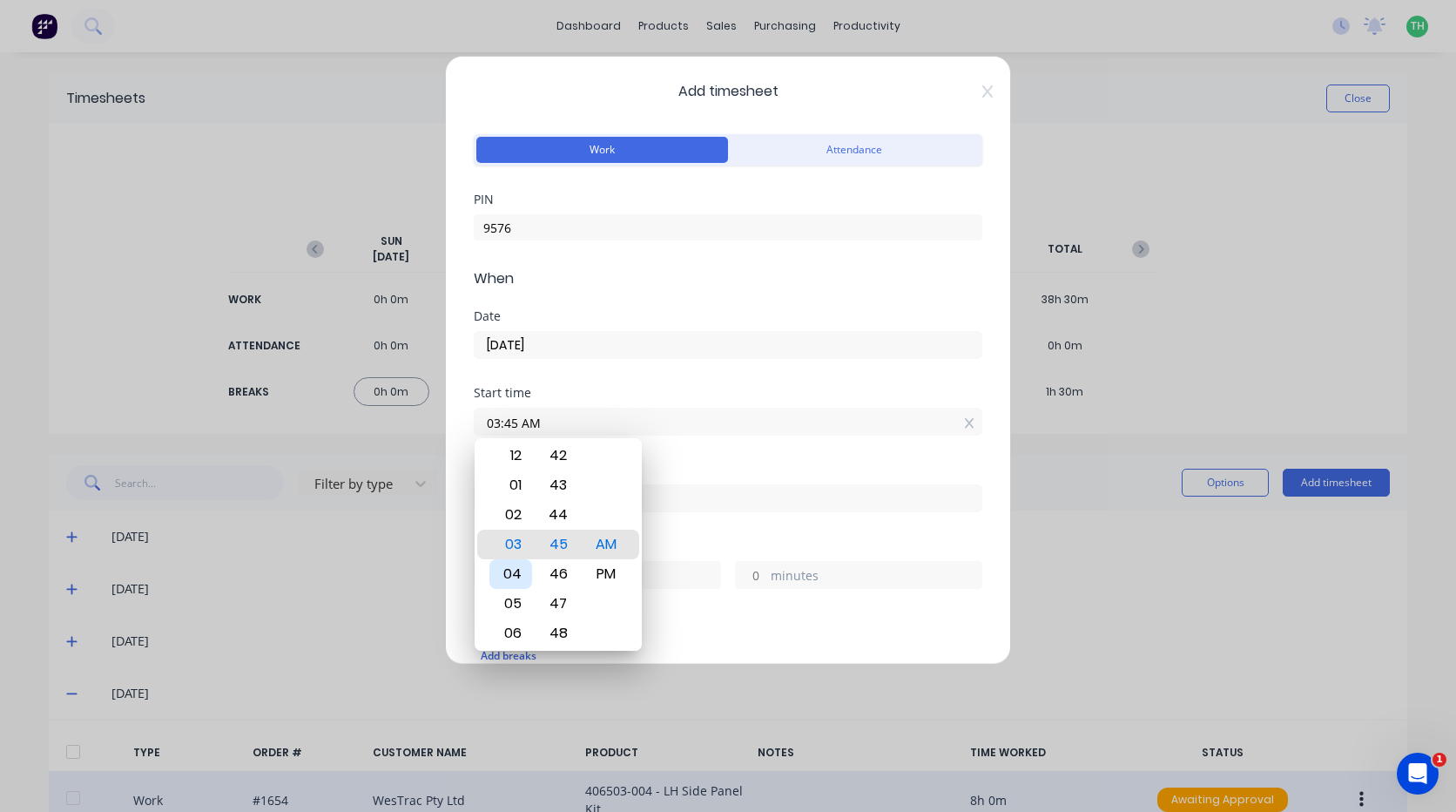
click at [515, 574] on div "04" at bounding box center [510, 574] width 42 height 29
type input "04:30 AM"
click at [721, 508] on input at bounding box center [728, 498] width 507 height 26
type input "09:45 AM"
type input "5"
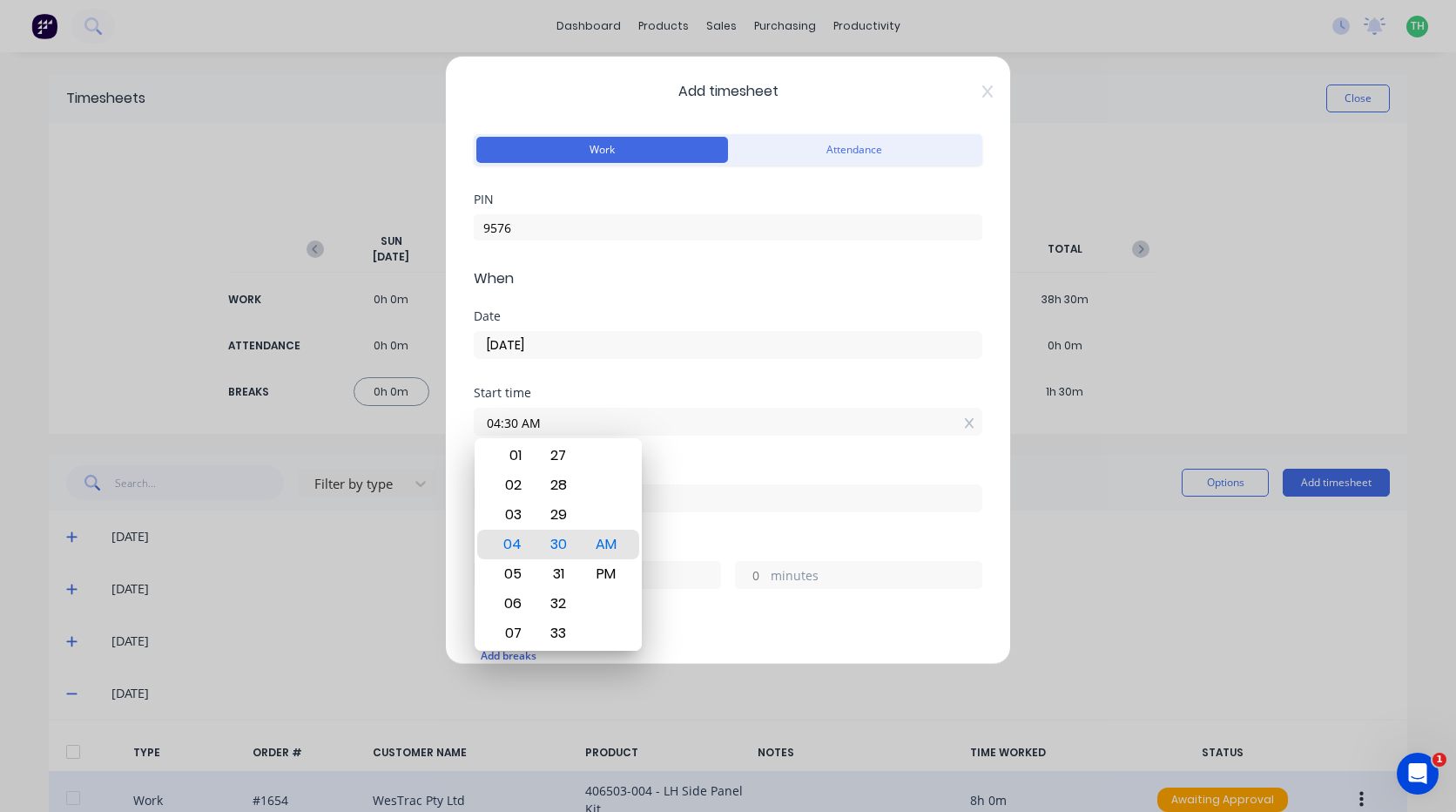
type input "15"
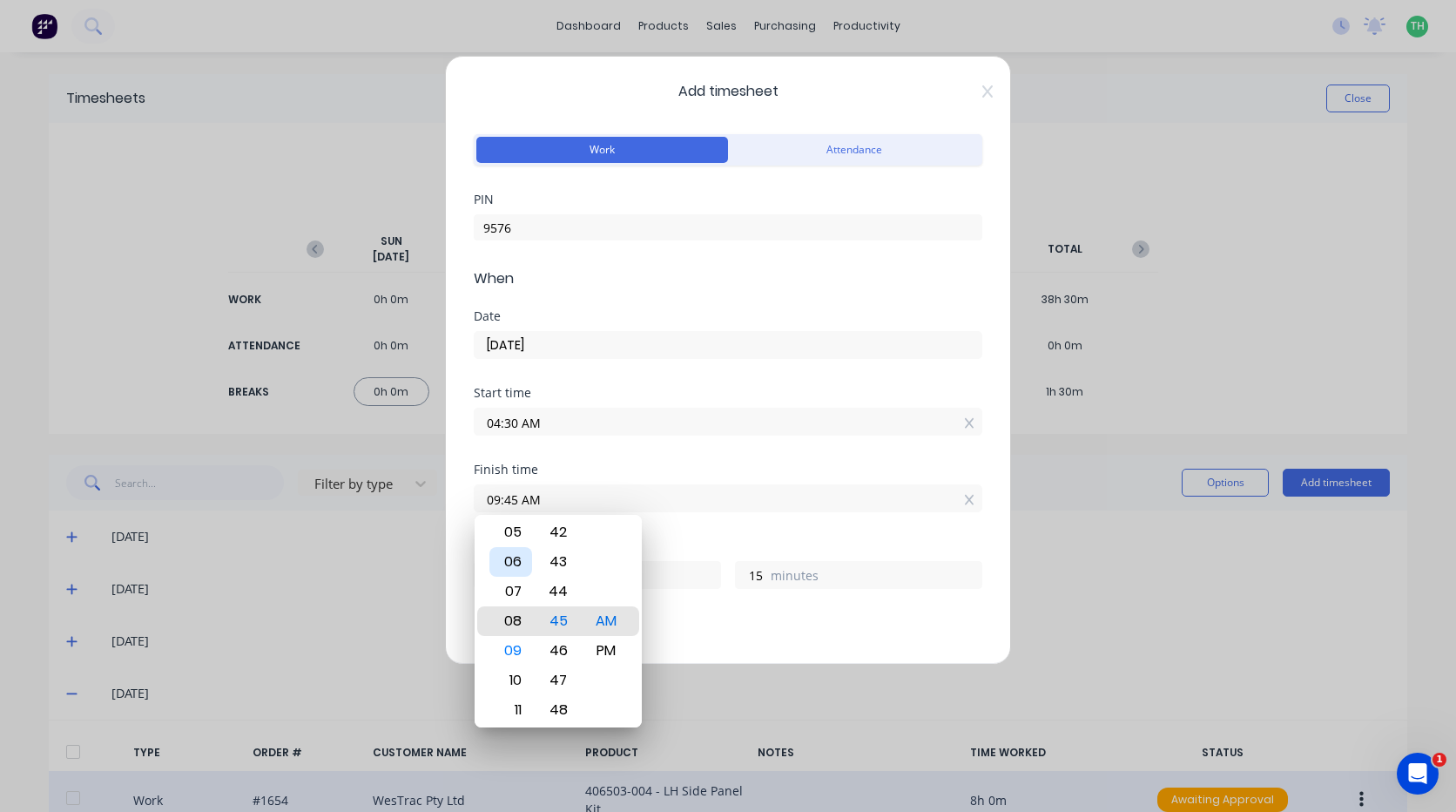
type input "08:45 AM"
type input "4"
type input "10:45 AM"
type input "6"
type input "10:05 AM"
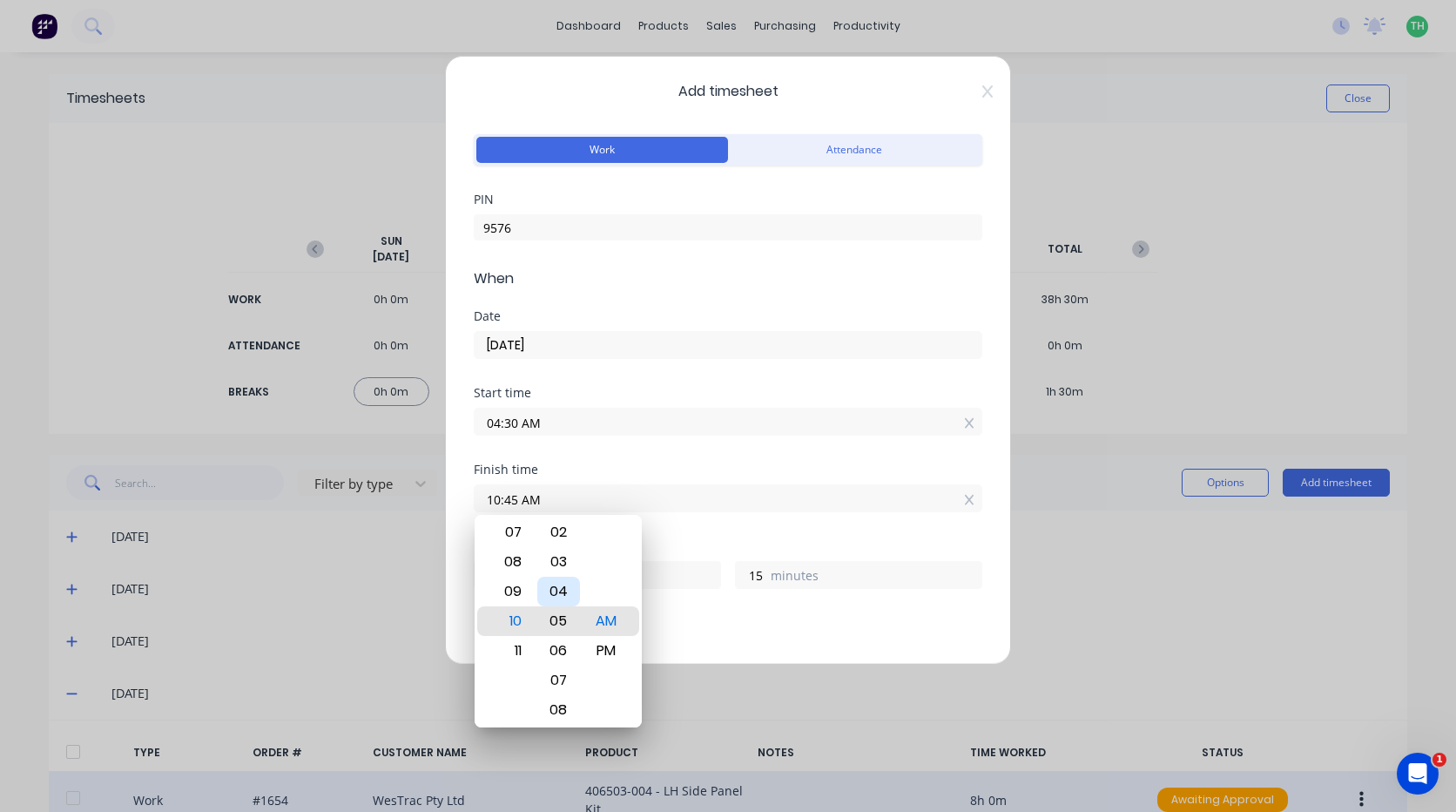
type input "5"
type input "35"
type input "10:03 AM"
type input "33"
type input "10:00 AM"
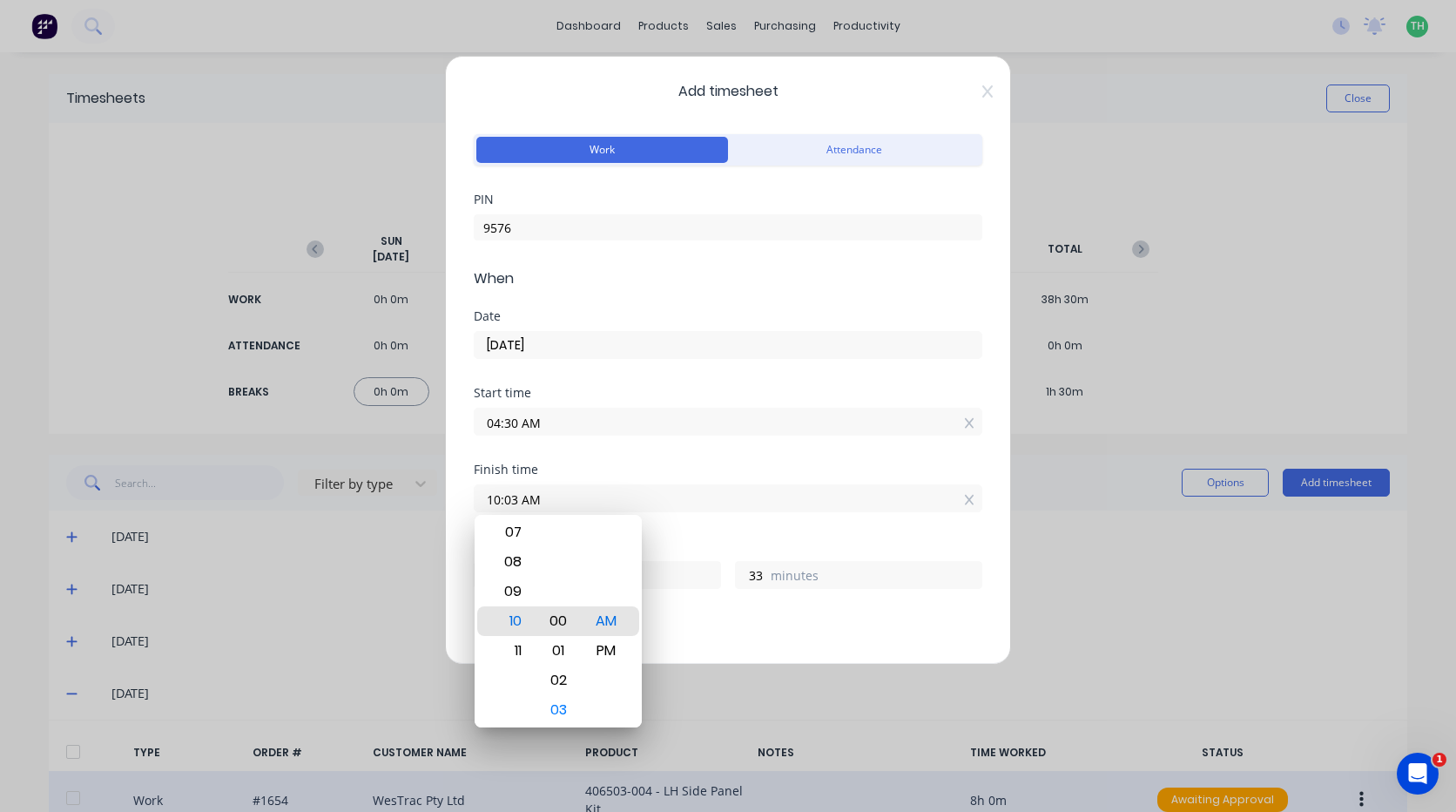
type input "30"
click at [759, 625] on div "Breaks" at bounding box center [728, 623] width 509 height 12
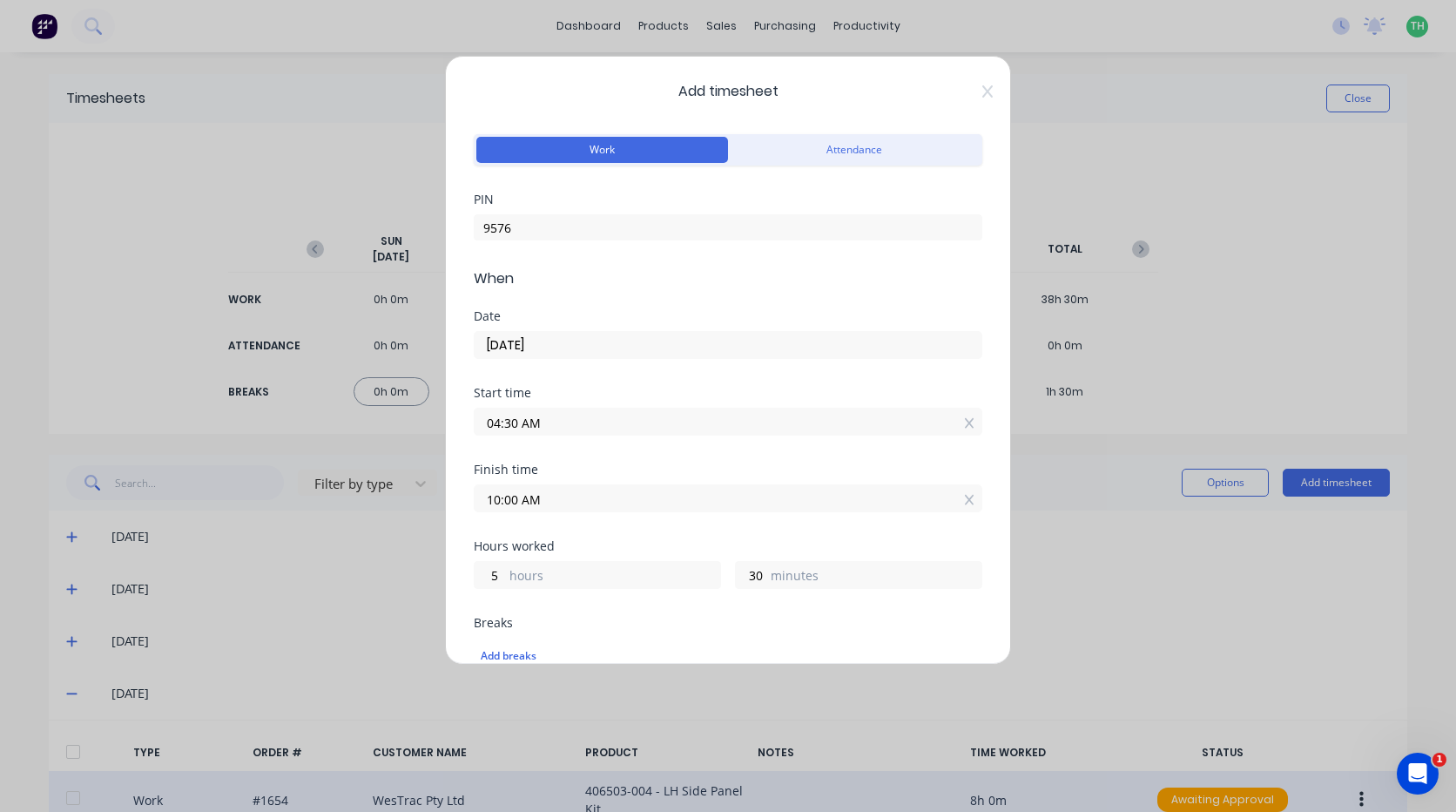
scroll to position [174, 0]
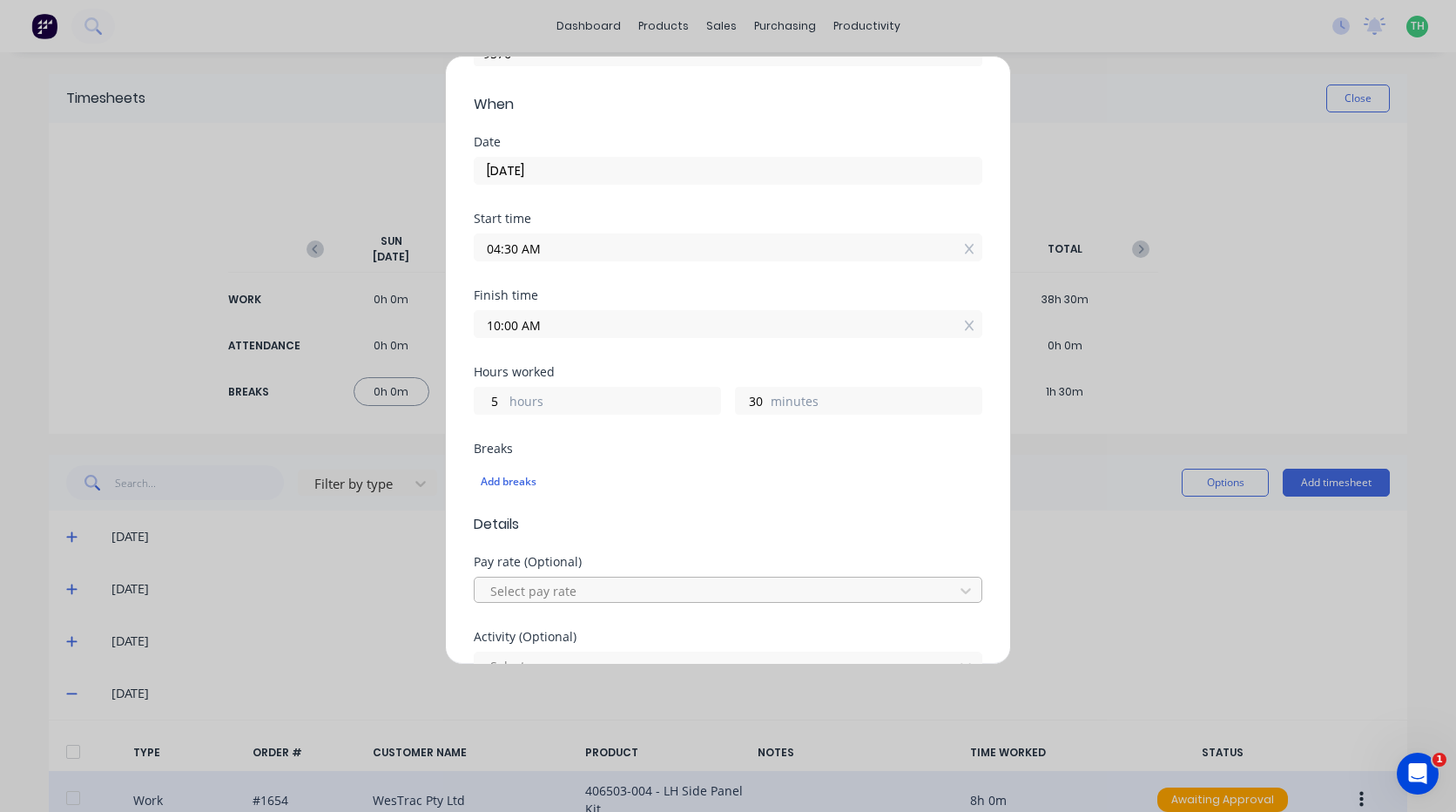
click at [608, 583] on div at bounding box center [717, 591] width 456 height 22
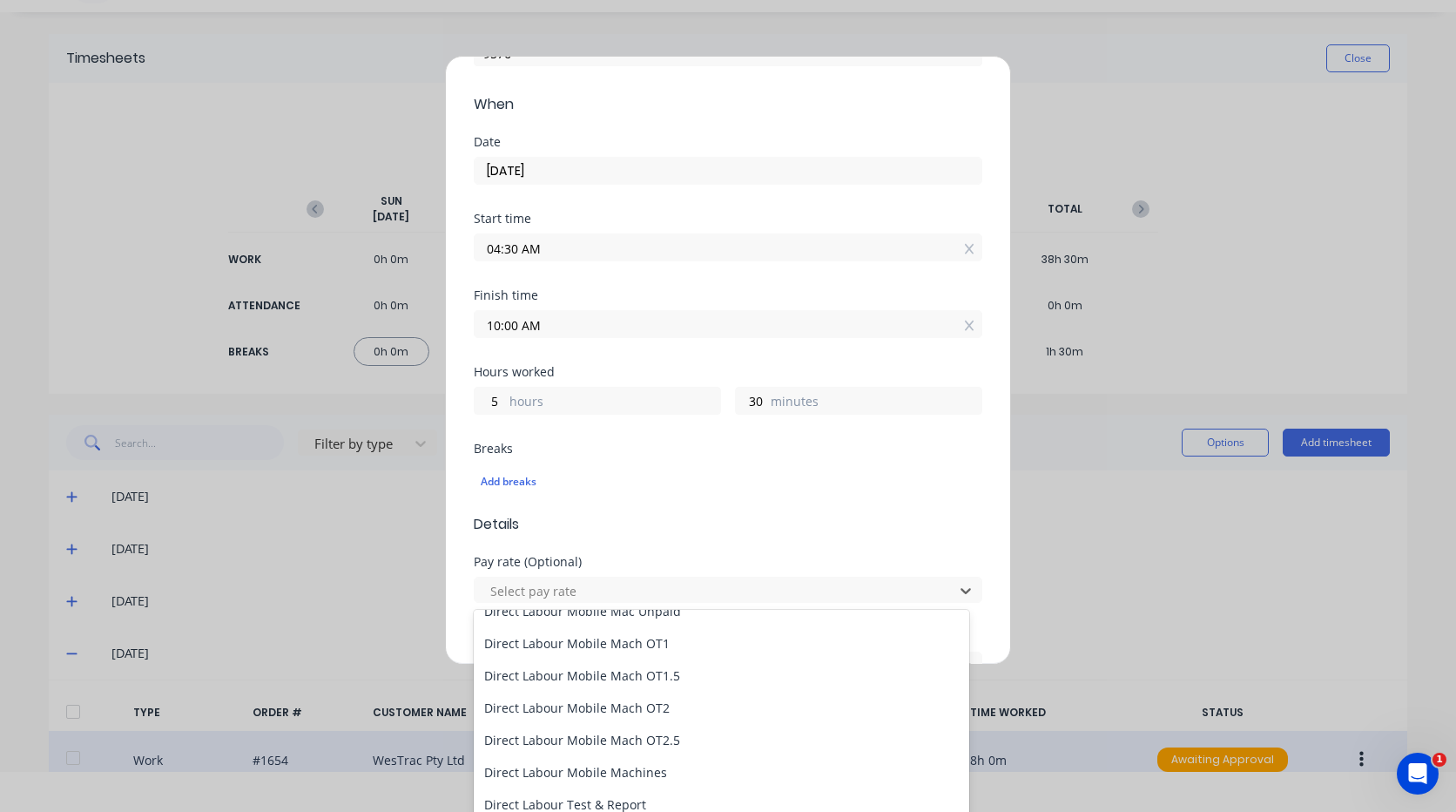
scroll to position [1219, 0]
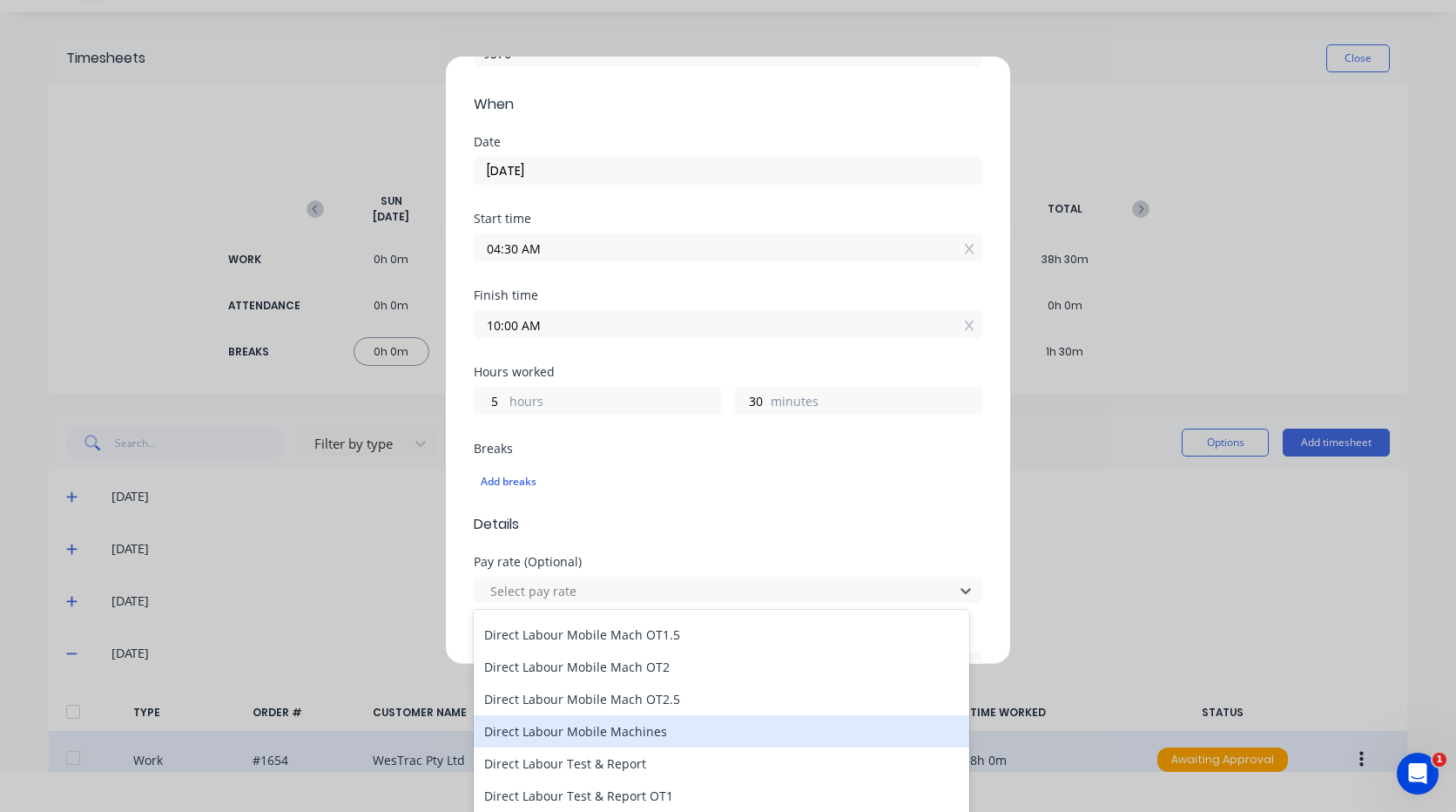
click at [671, 735] on div "Direct Labour Mobile Machines" at bounding box center [721, 731] width 496 height 32
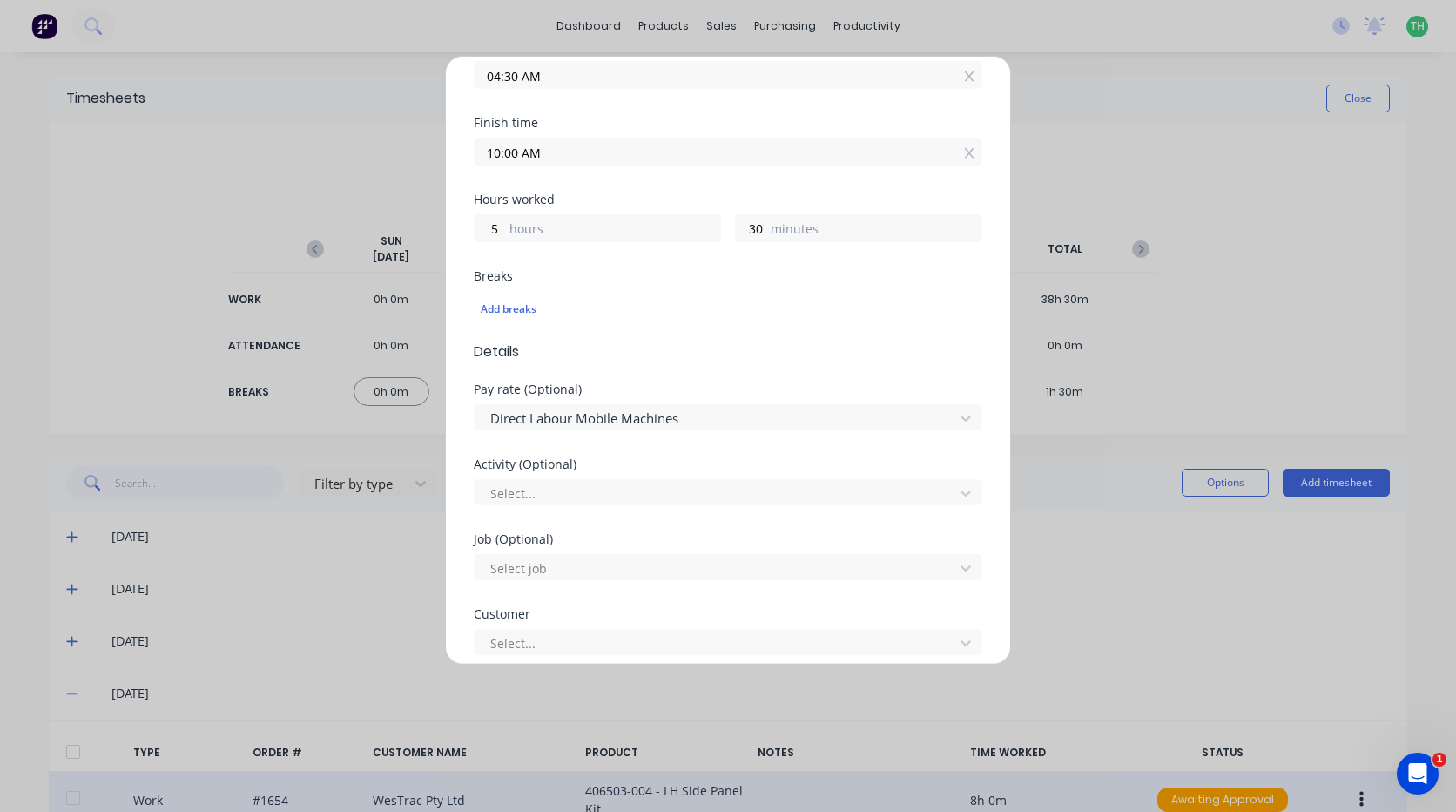
scroll to position [349, 0]
click at [620, 496] on div at bounding box center [717, 492] width 456 height 22
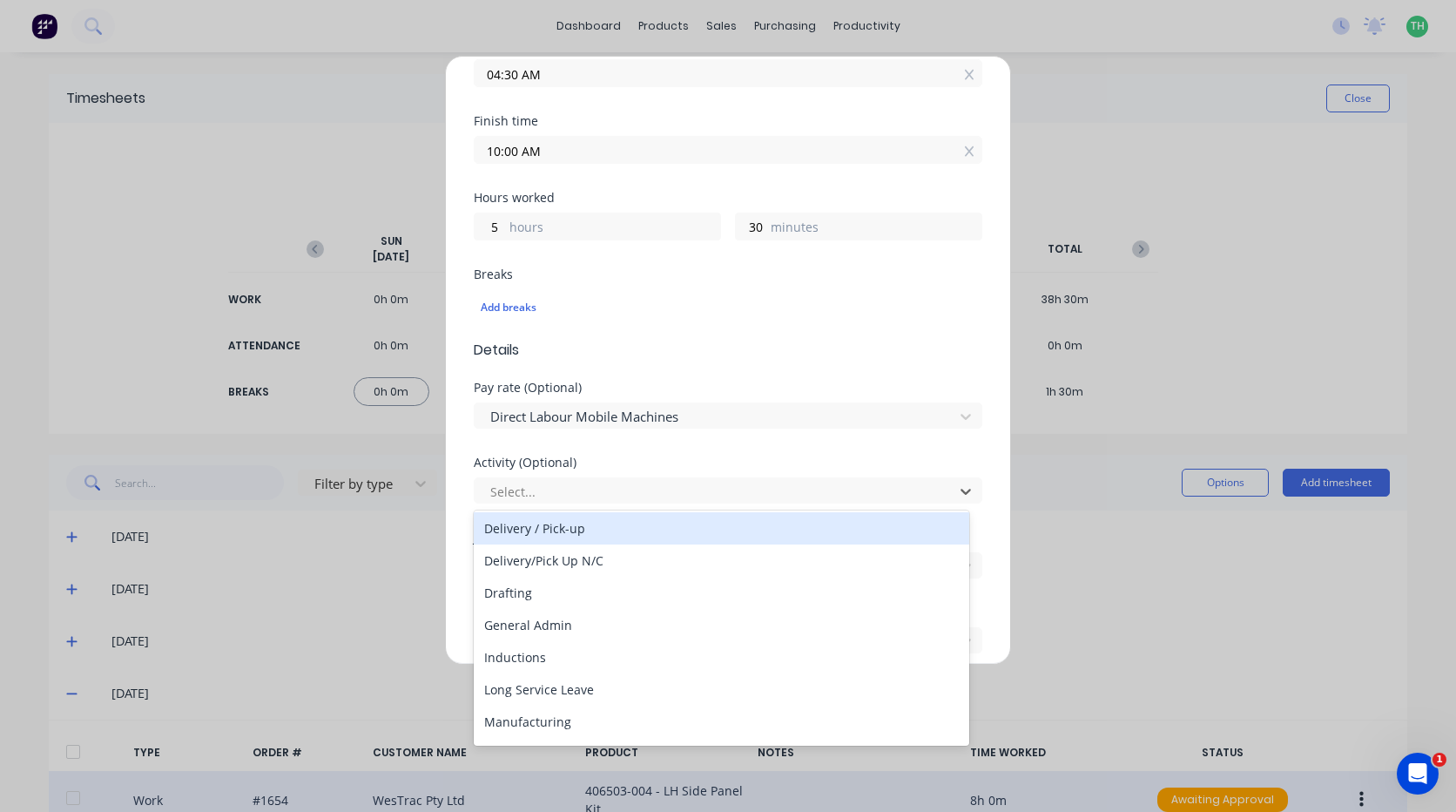
scroll to position [174, 0]
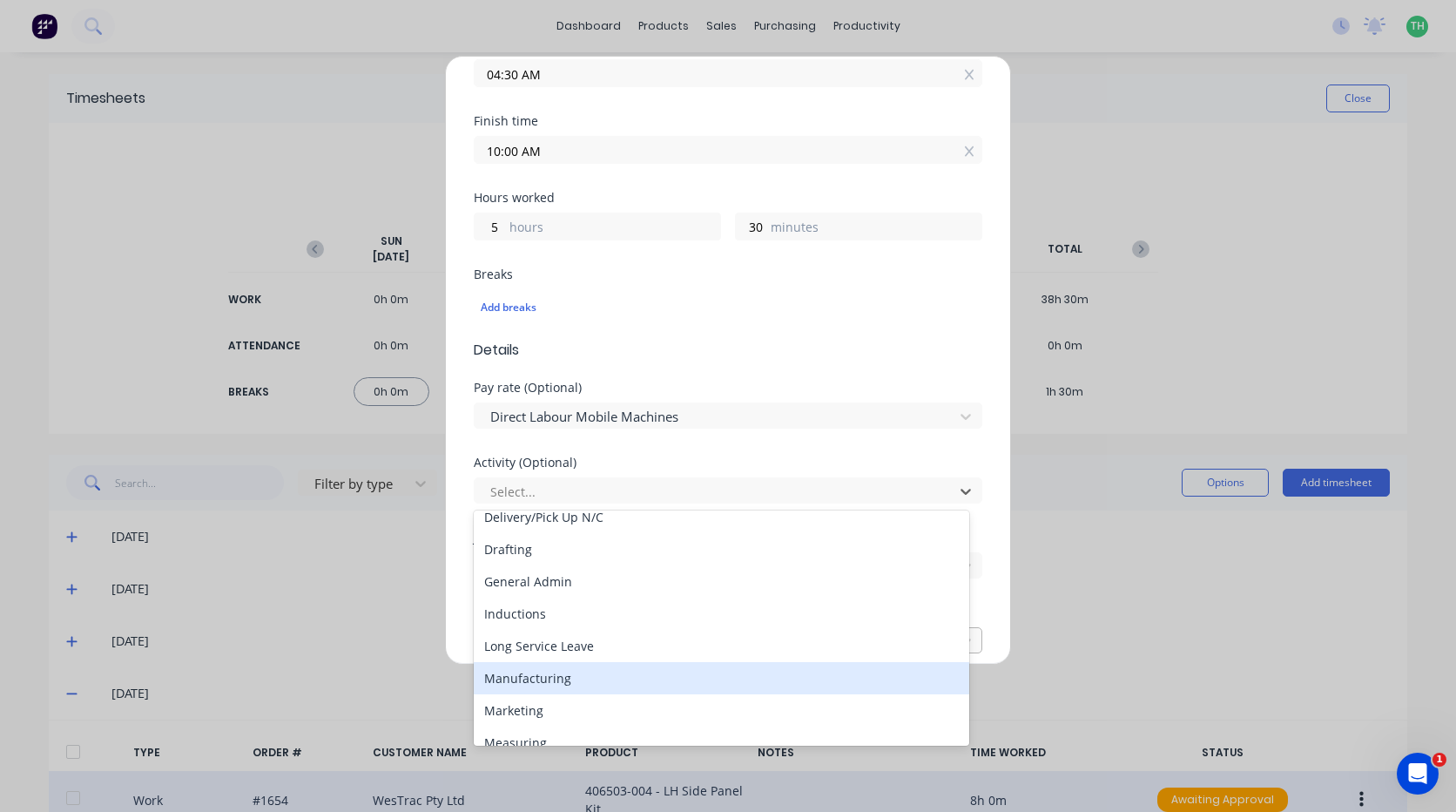
drag, startPoint x: 581, startPoint y: 678, endPoint x: 579, endPoint y: 645, distance: 33.1
click at [581, 677] on div "Manufacturing" at bounding box center [721, 678] width 496 height 32
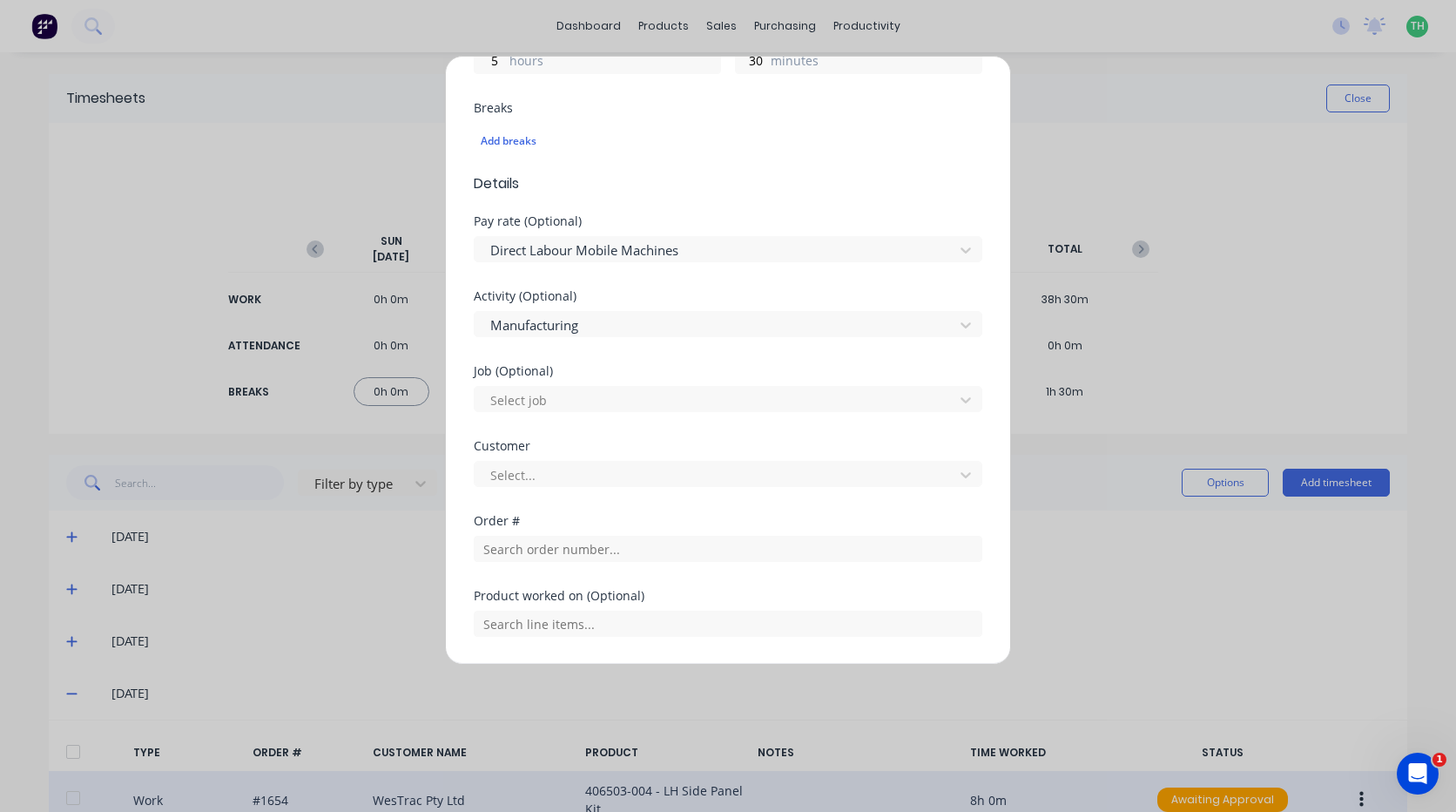
scroll to position [522, 0]
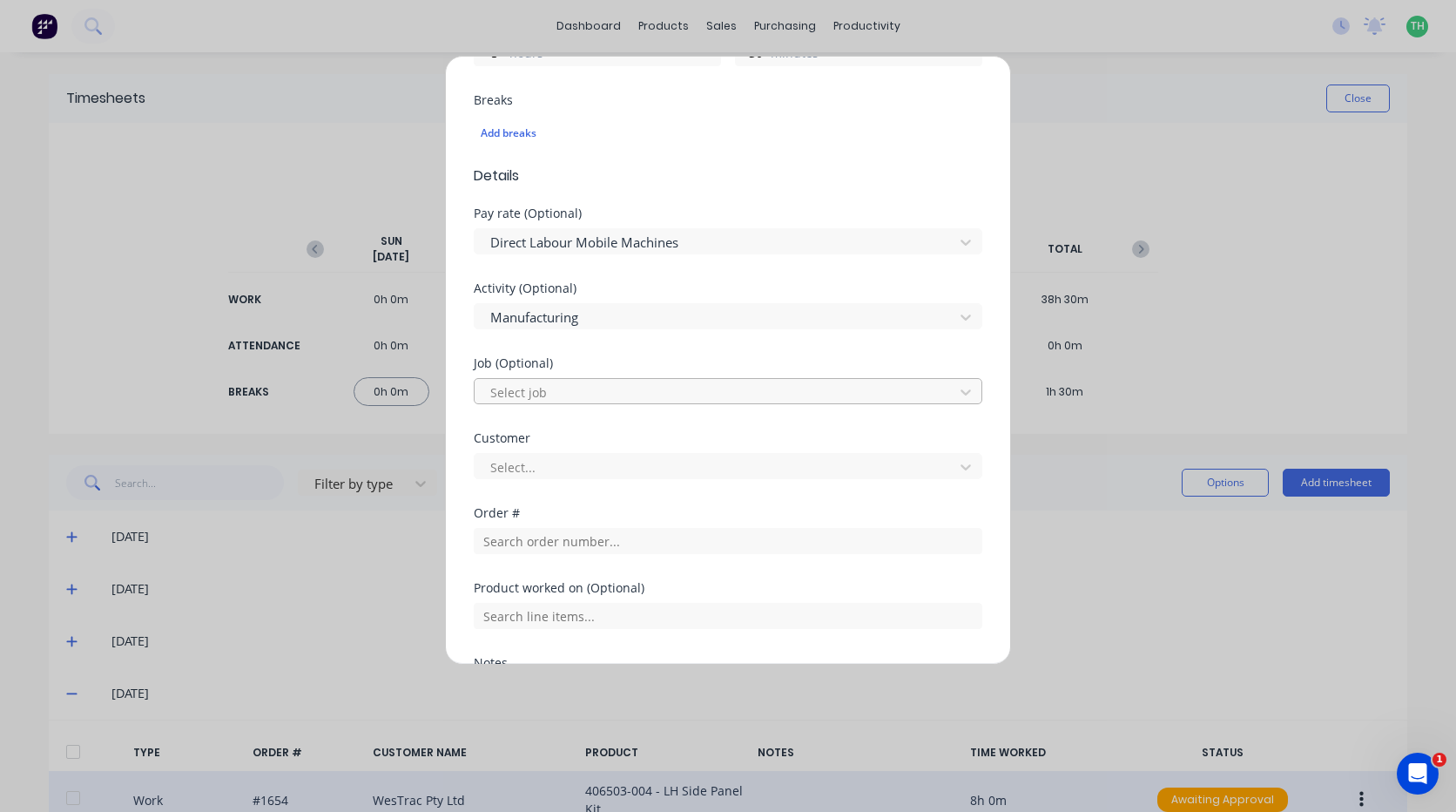
click at [603, 404] on div "Select job" at bounding box center [717, 392] width 467 height 26
click at [604, 403] on div at bounding box center [717, 393] width 456 height 22
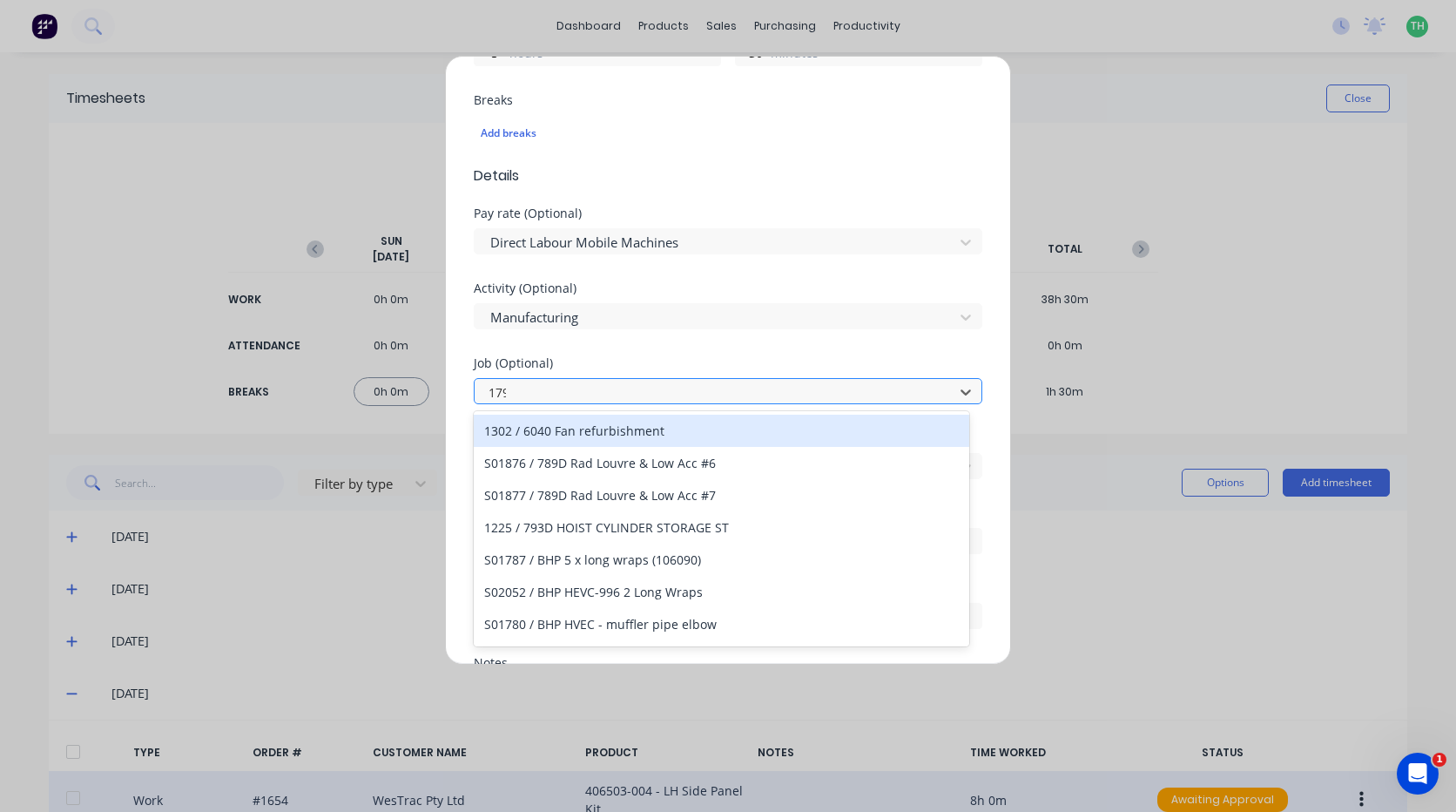
type input "1799"
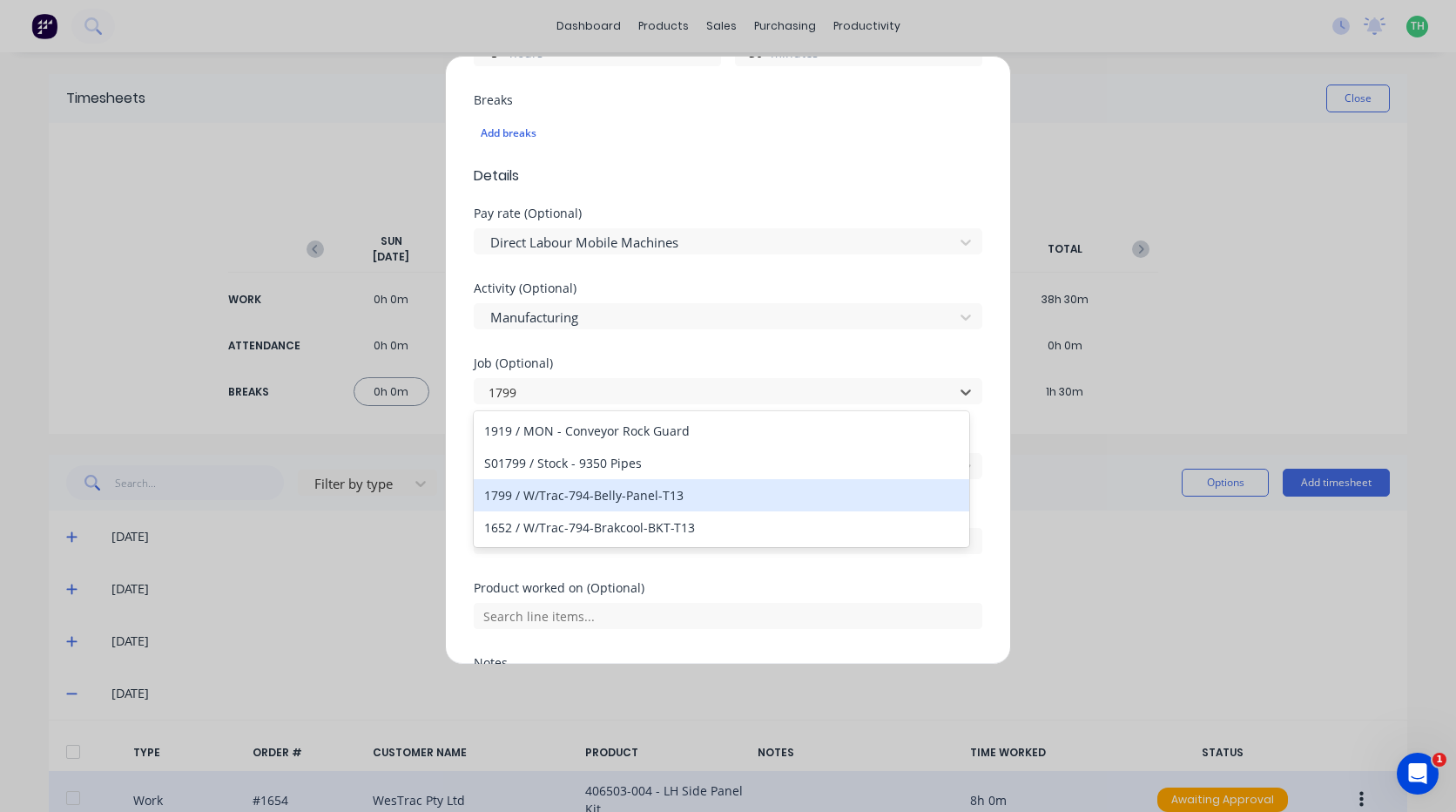
click at [705, 494] on div "1799 / W/Trac-794-Belly-Panel-T13" at bounding box center [721, 495] width 496 height 32
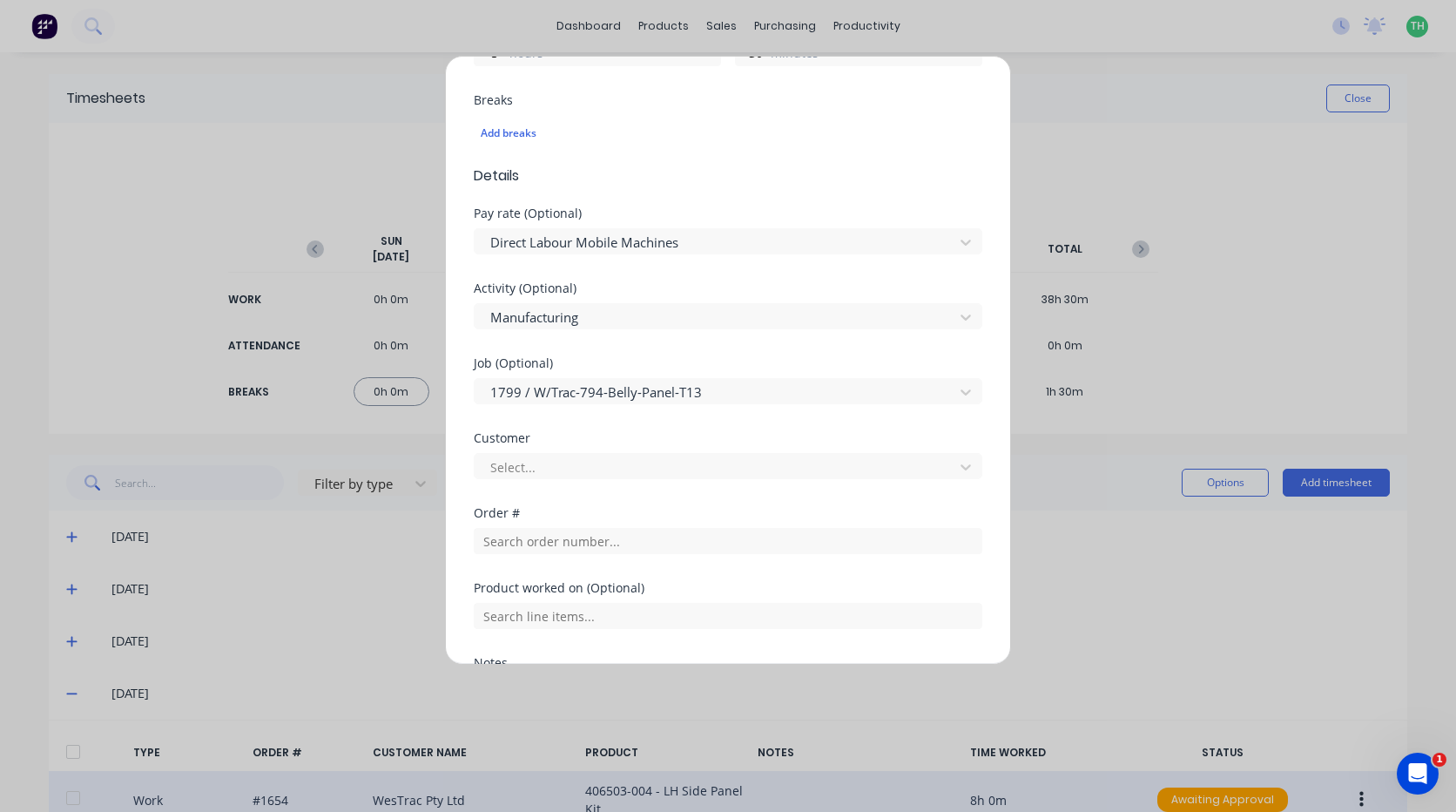
click at [673, 486] on div "Customer Select..." at bounding box center [728, 469] width 509 height 74
click at [670, 476] on div at bounding box center [717, 467] width 456 height 22
click at [668, 469] on div at bounding box center [717, 467] width 456 height 22
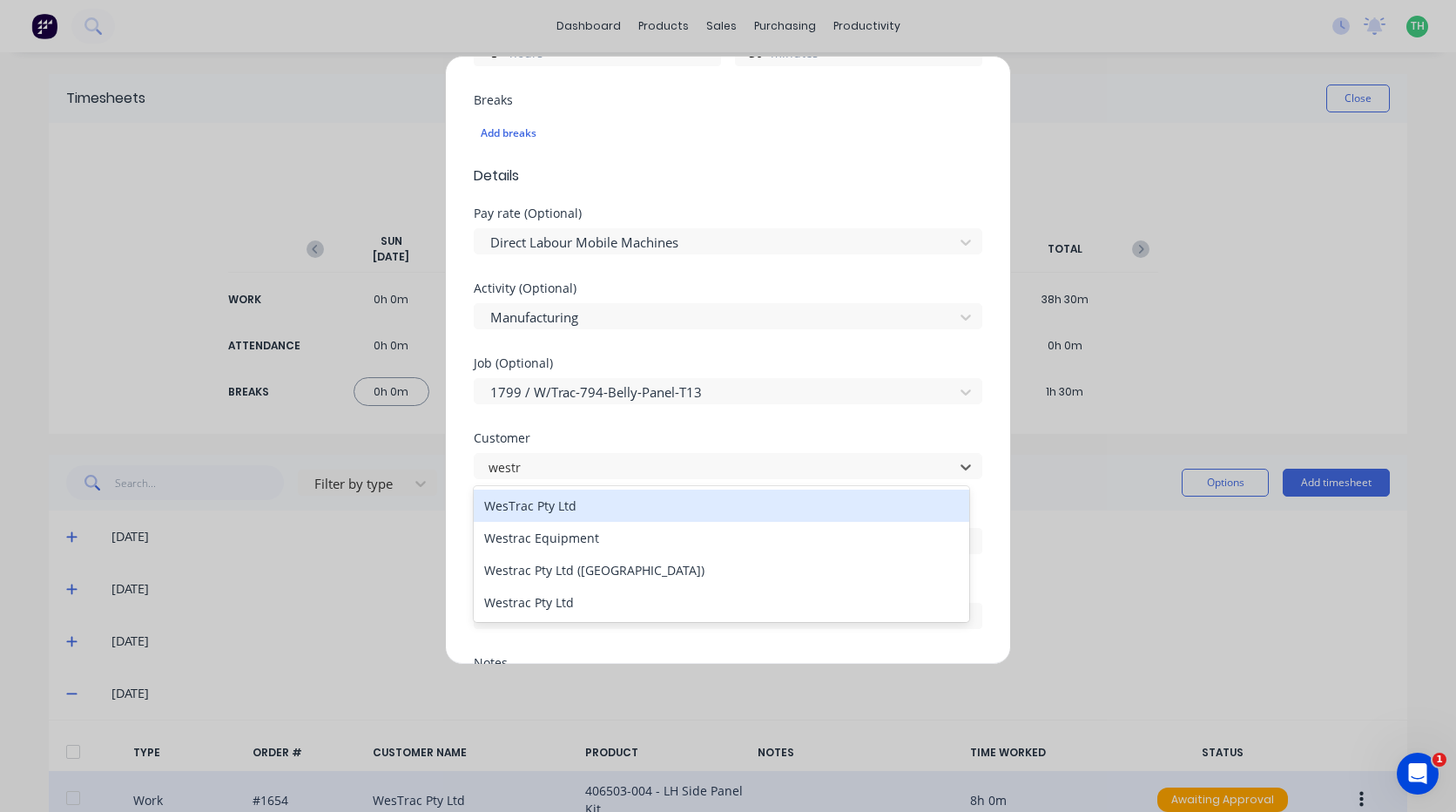
type input "[PERSON_NAME]"
click at [621, 508] on div "WesTrac Pty Ltd" at bounding box center [721, 505] width 496 height 32
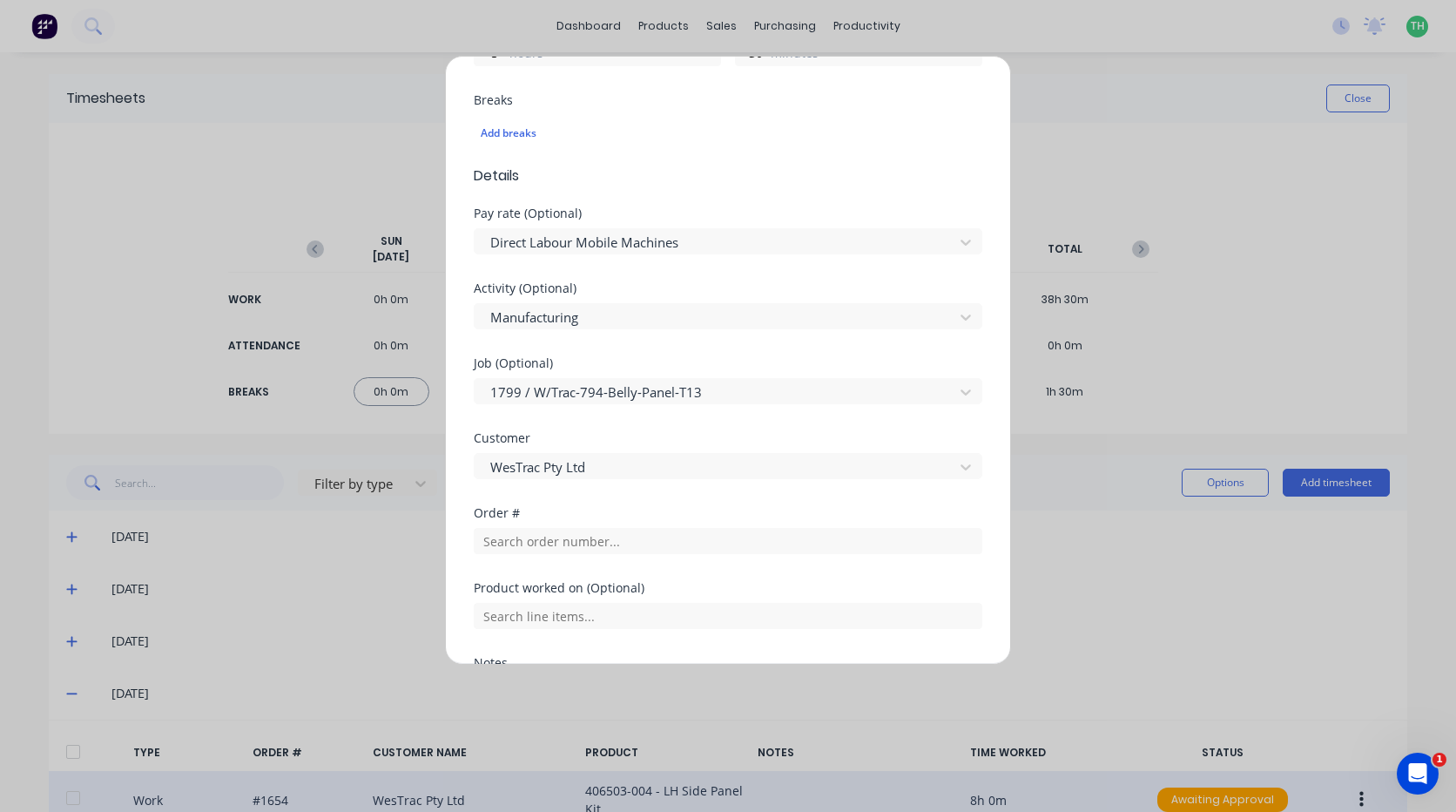
click at [630, 560] on div "Order #" at bounding box center [728, 543] width 509 height 74
click at [630, 534] on input "text" at bounding box center [728, 541] width 509 height 26
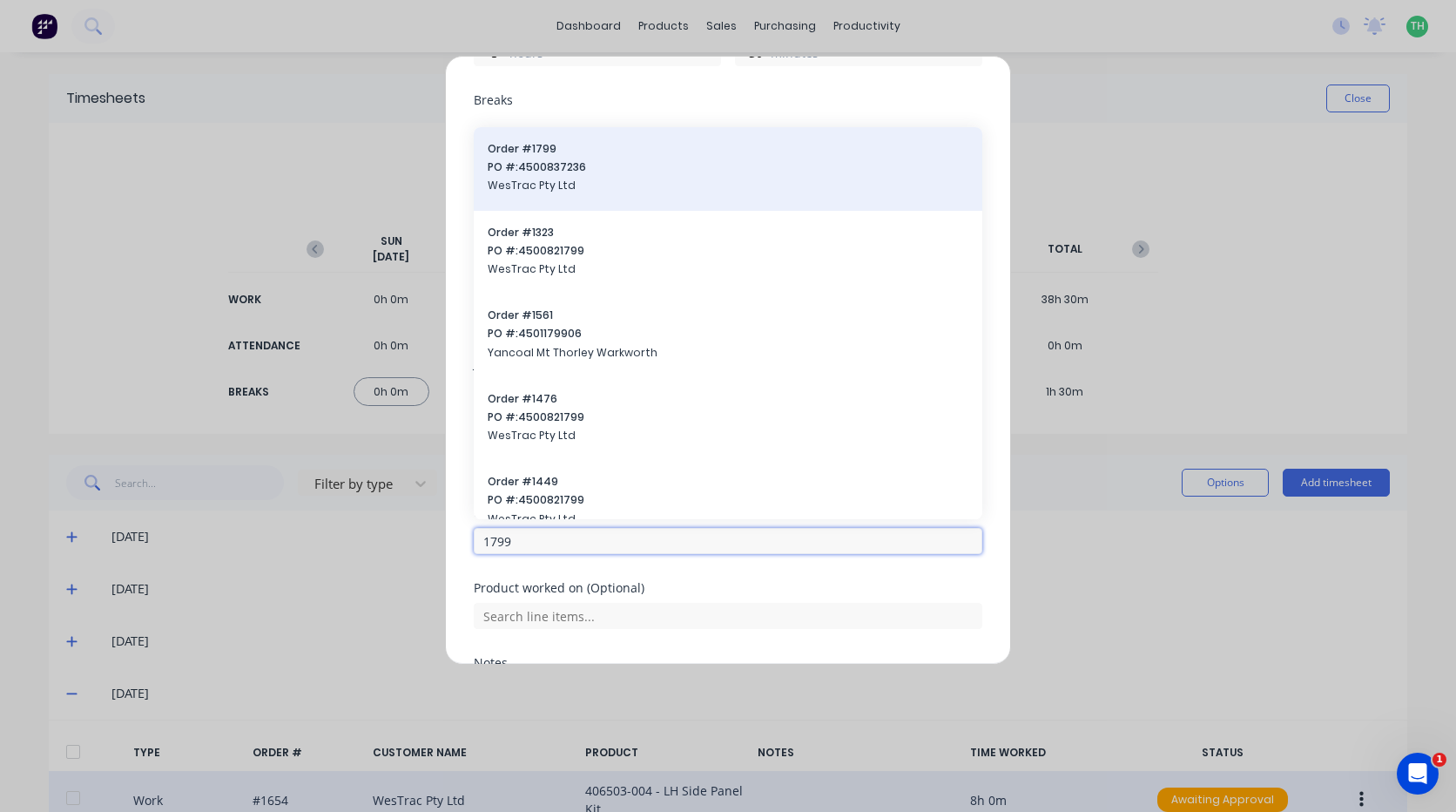
type input "1799"
click at [578, 154] on div "Order # 1799 PO #: 4500837236 WesTrac Pty Ltd Order # 1323 PO #: 4500821799 Wes…" at bounding box center [728, 323] width 509 height 392
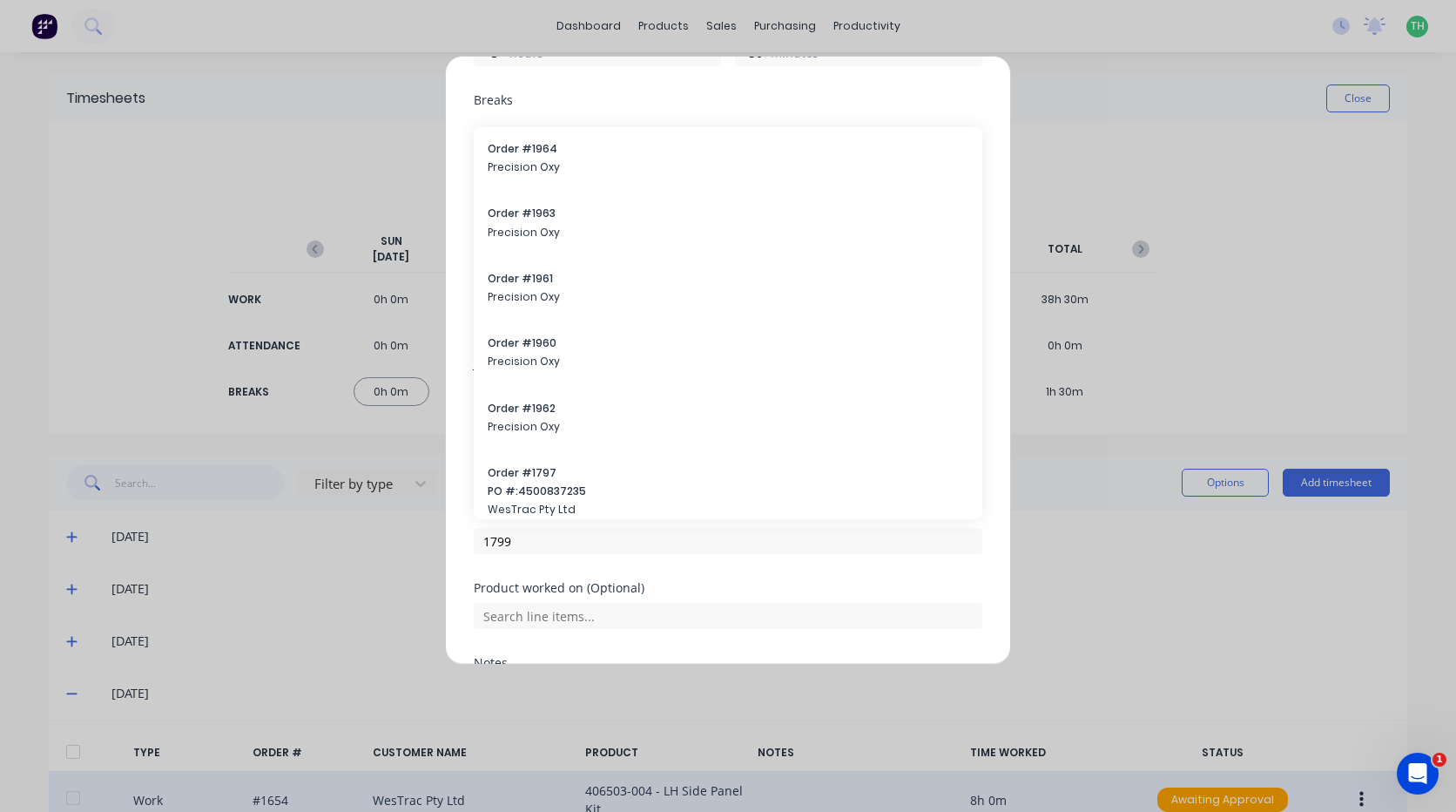
click at [592, 166] on span "Precision Oxy" at bounding box center [728, 166] width 481 height 16
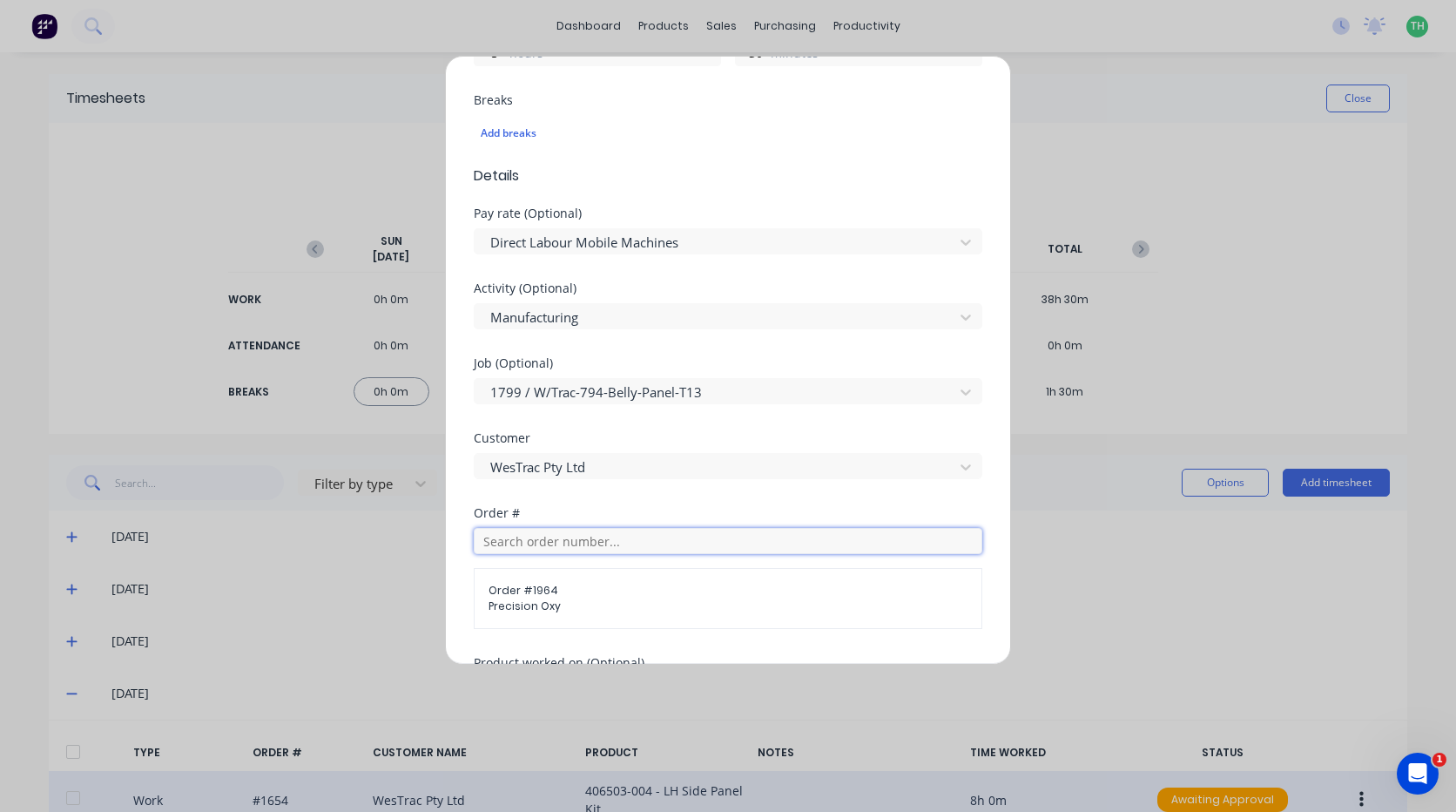
click at [608, 537] on input "text" at bounding box center [728, 541] width 509 height 26
type input "1799"
click at [634, 521] on div "Order # 1799 Order # 1964 Precision Oxy" at bounding box center [728, 567] width 509 height 122
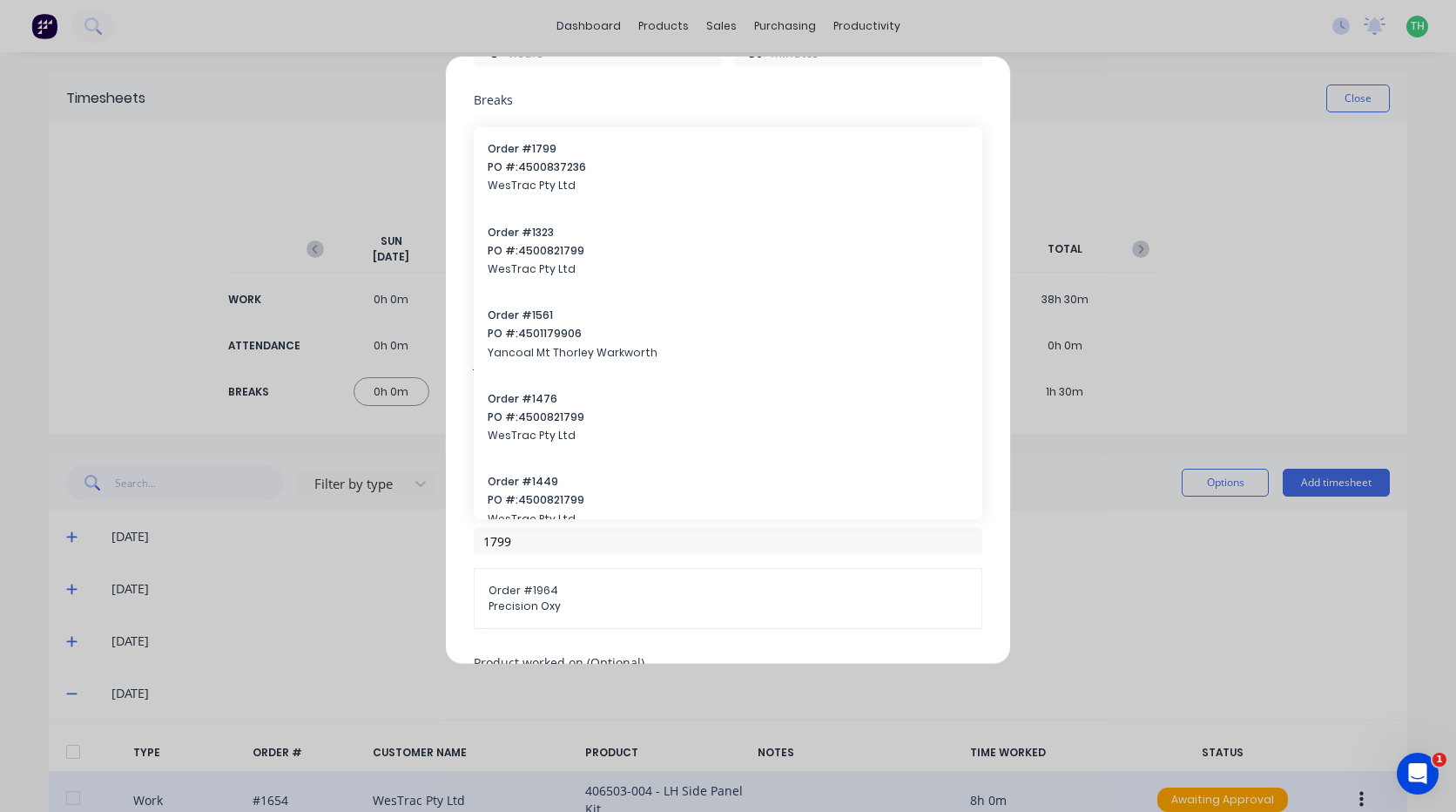
drag, startPoint x: 635, startPoint y: 521, endPoint x: 570, endPoint y: 171, distance: 356.0
click at [570, 171] on span "PO #: 4500837236" at bounding box center [728, 166] width 481 height 16
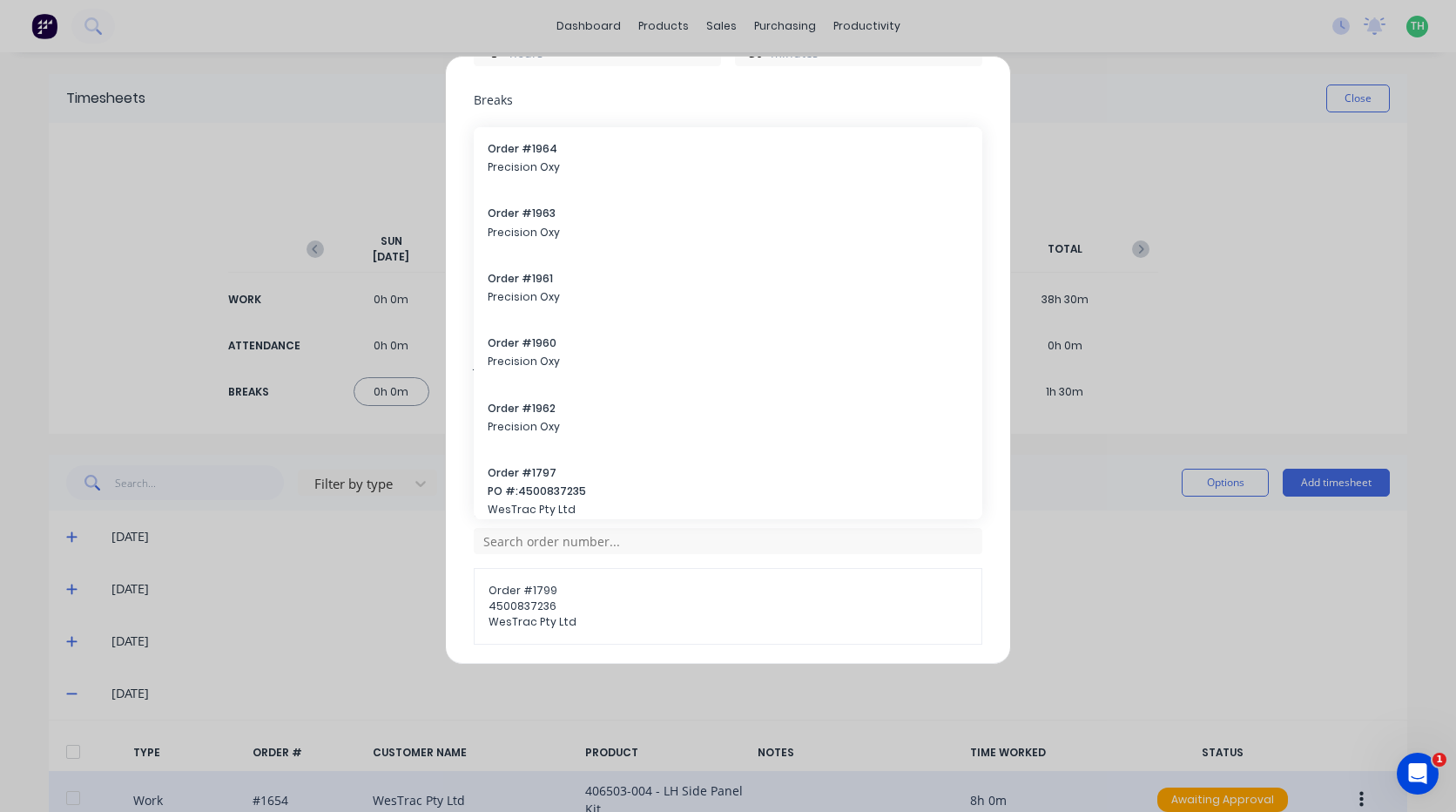
scroll to position [87, 0]
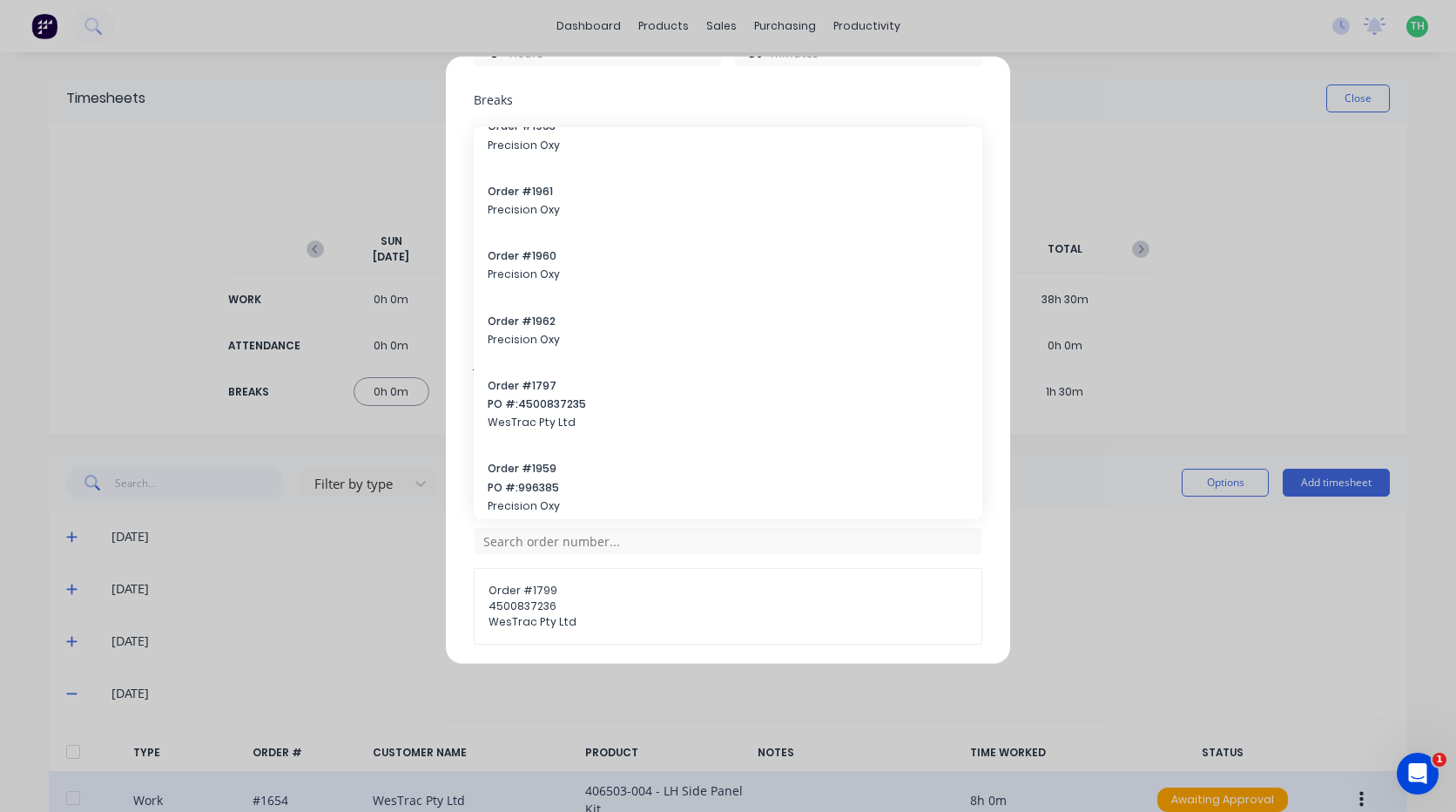
click at [843, 612] on span "4500837236" at bounding box center [728, 606] width 479 height 16
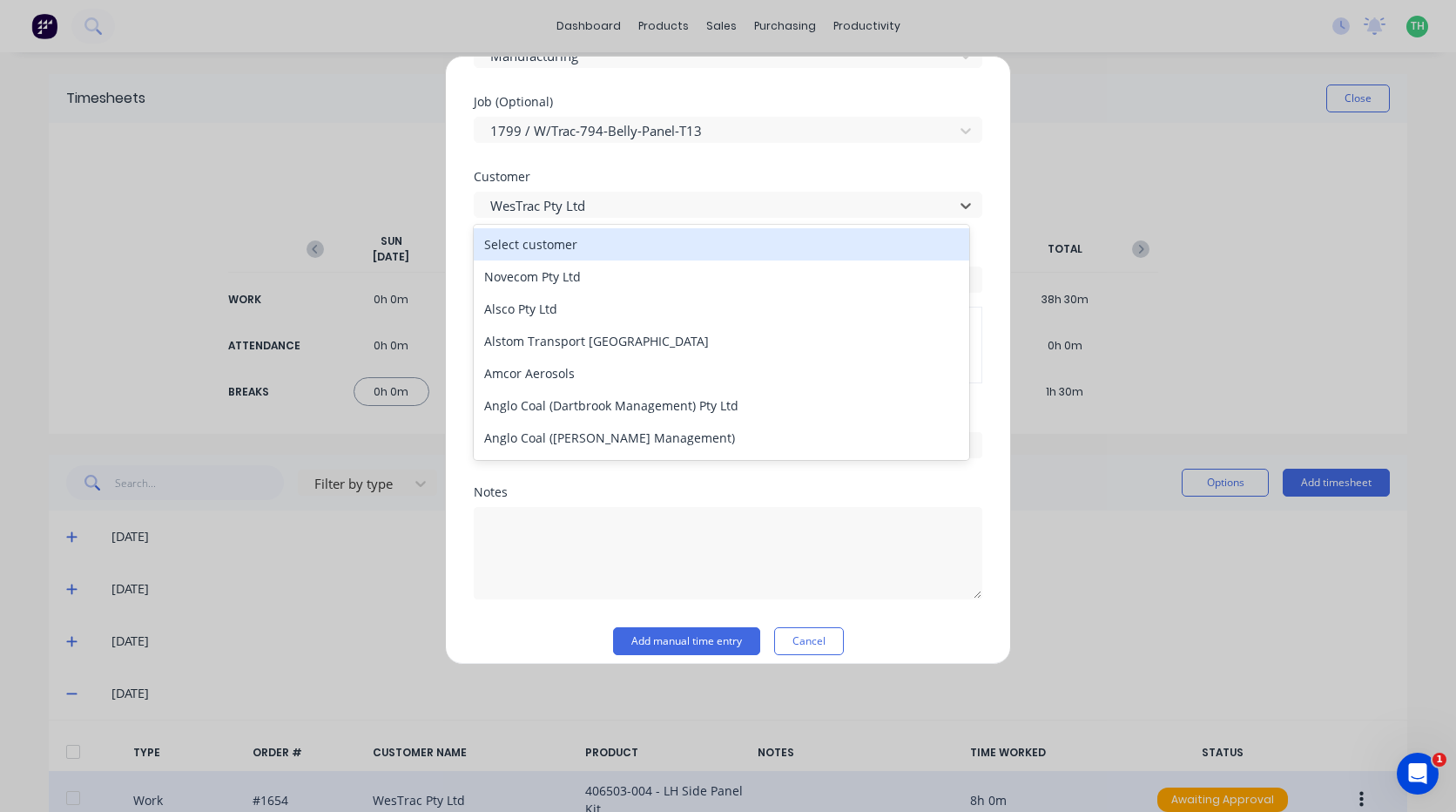
scroll to position [5, 0]
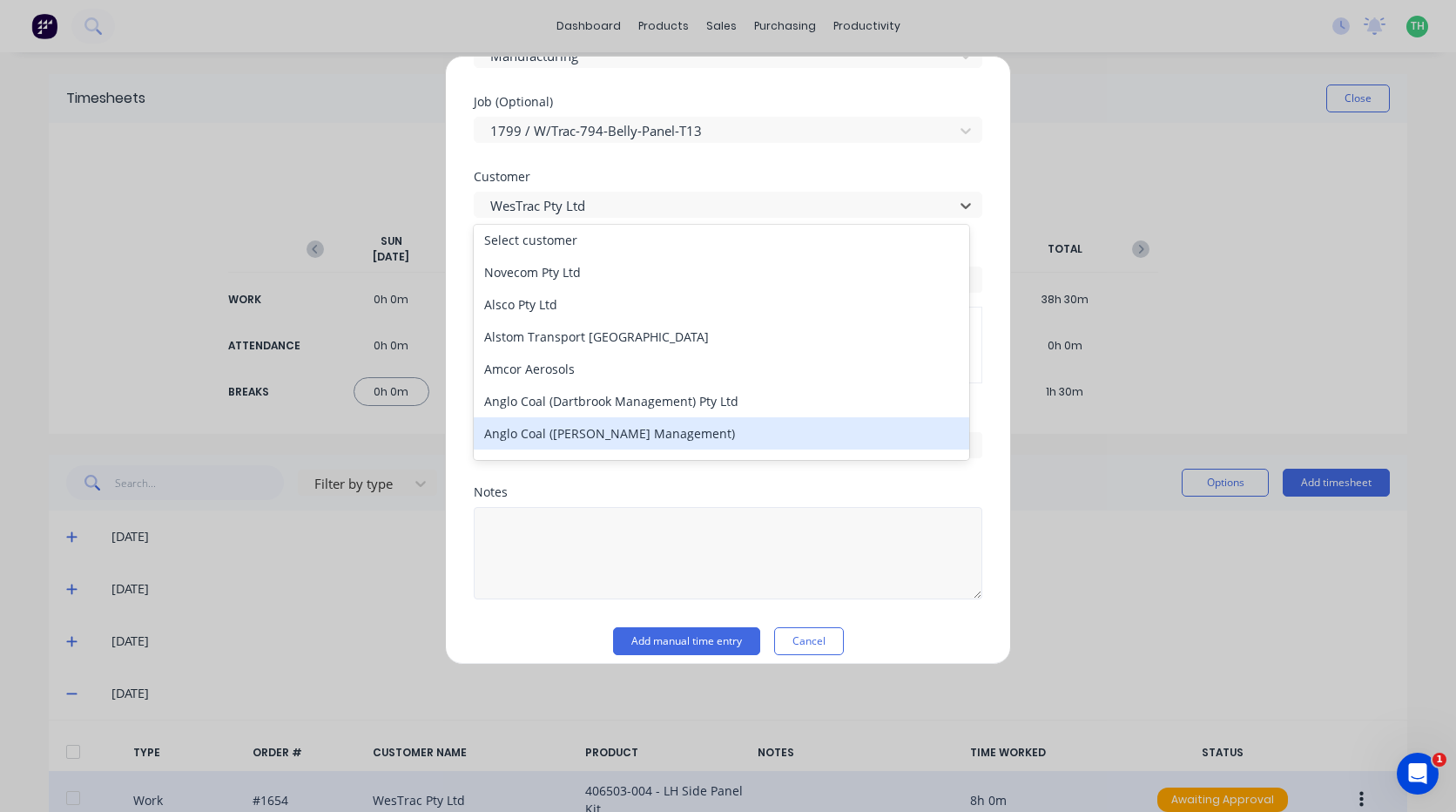
click at [352, 518] on div "Add timesheet Work Attendance PIN 9576 When Date [DATE] Start time 04:30 AM Fin…" at bounding box center [728, 406] width 1456 height 812
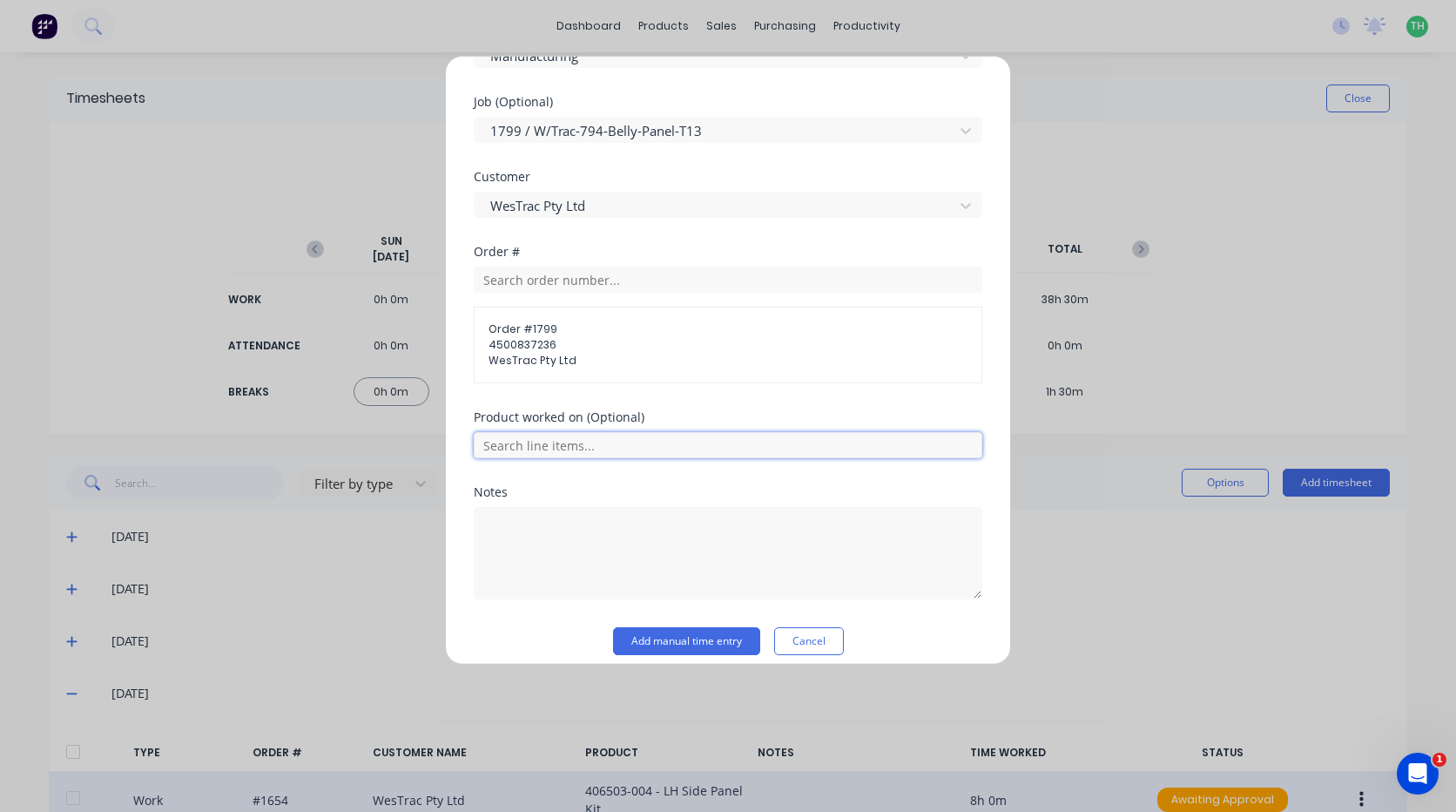
click at [582, 447] on input "text" at bounding box center [728, 445] width 509 height 26
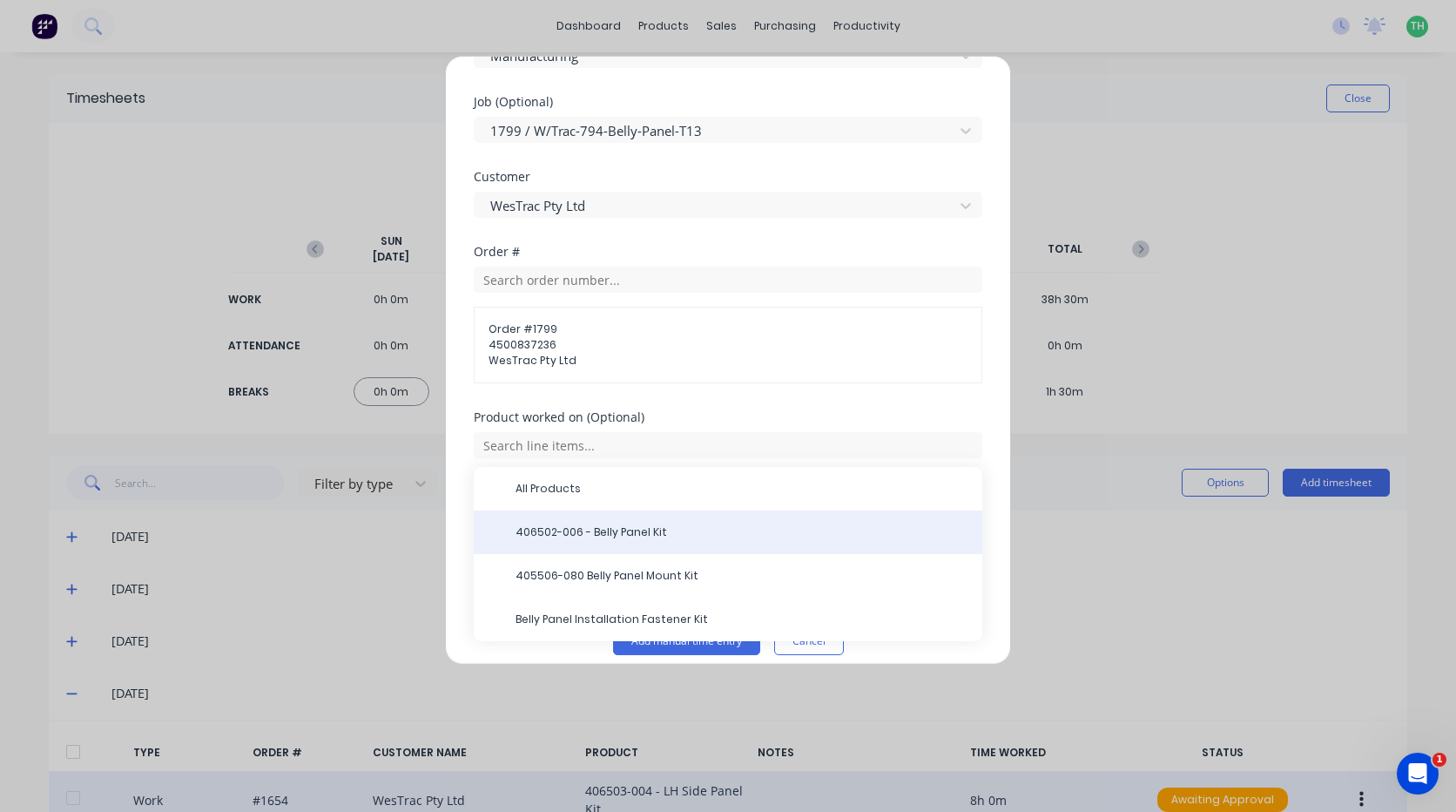
click at [661, 524] on span "406502-006 - Belly Panel Kit" at bounding box center [742, 532] width 453 height 16
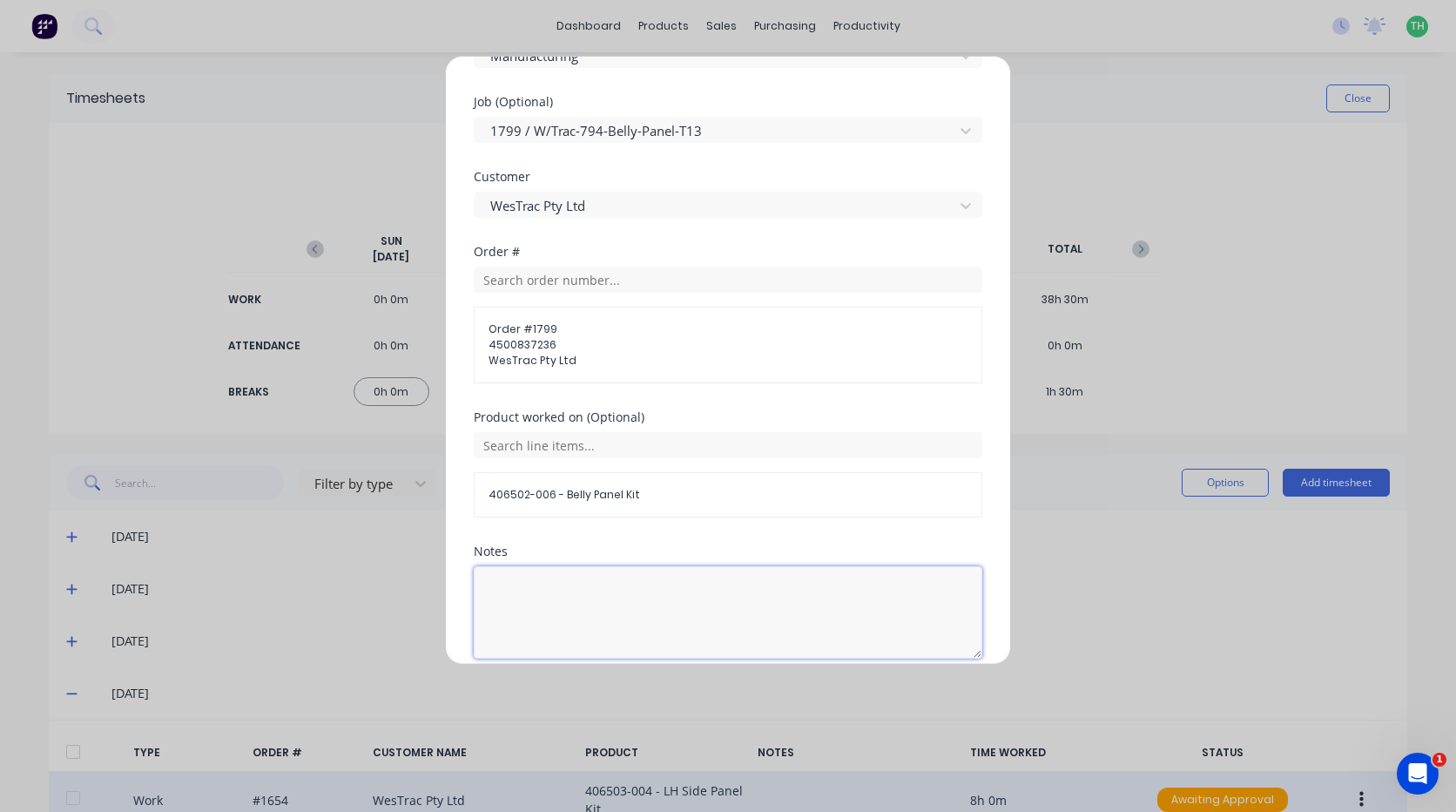
click at [648, 573] on textarea at bounding box center [728, 612] width 509 height 92
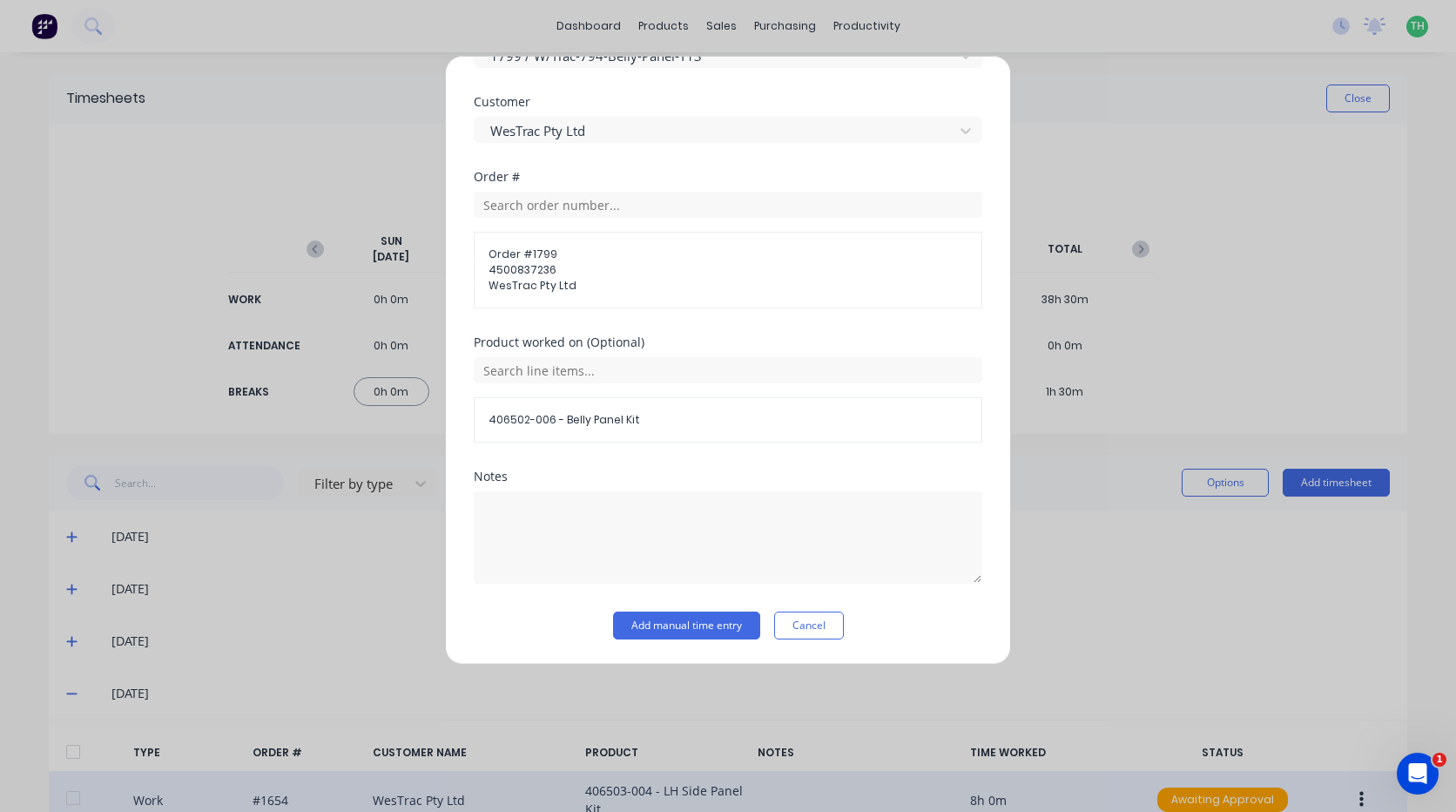
click at [671, 609] on div "Notes" at bounding box center [728, 540] width 509 height 141
click at [671, 614] on button "Add manual time entry" at bounding box center [687, 625] width 147 height 28
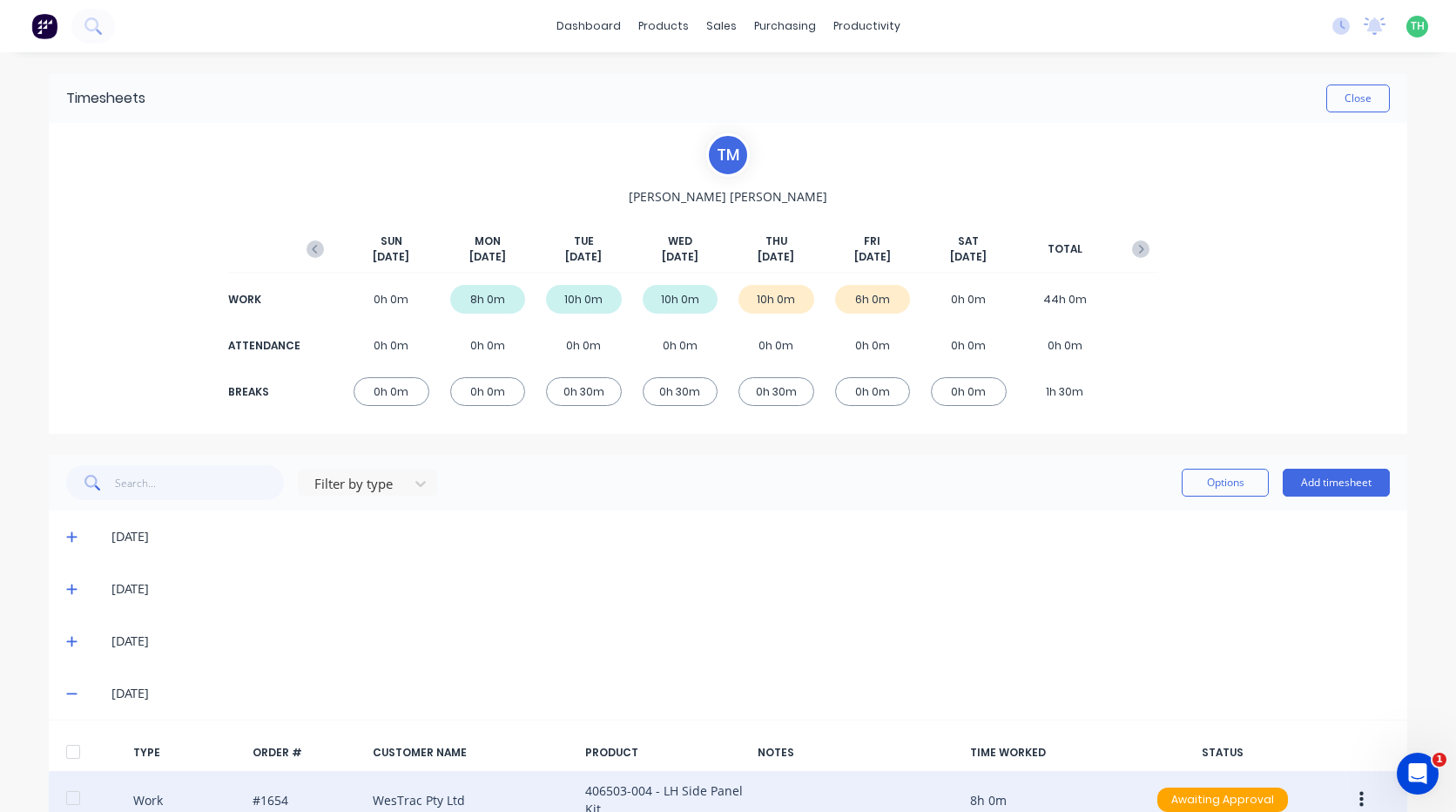
drag, startPoint x: 675, startPoint y: 609, endPoint x: 485, endPoint y: 589, distance: 191.0
click at [466, 606] on div "[DATE]" at bounding box center [728, 589] width 1359 height 52
click at [777, 535] on div "[DATE]" at bounding box center [751, 536] width 1278 height 19
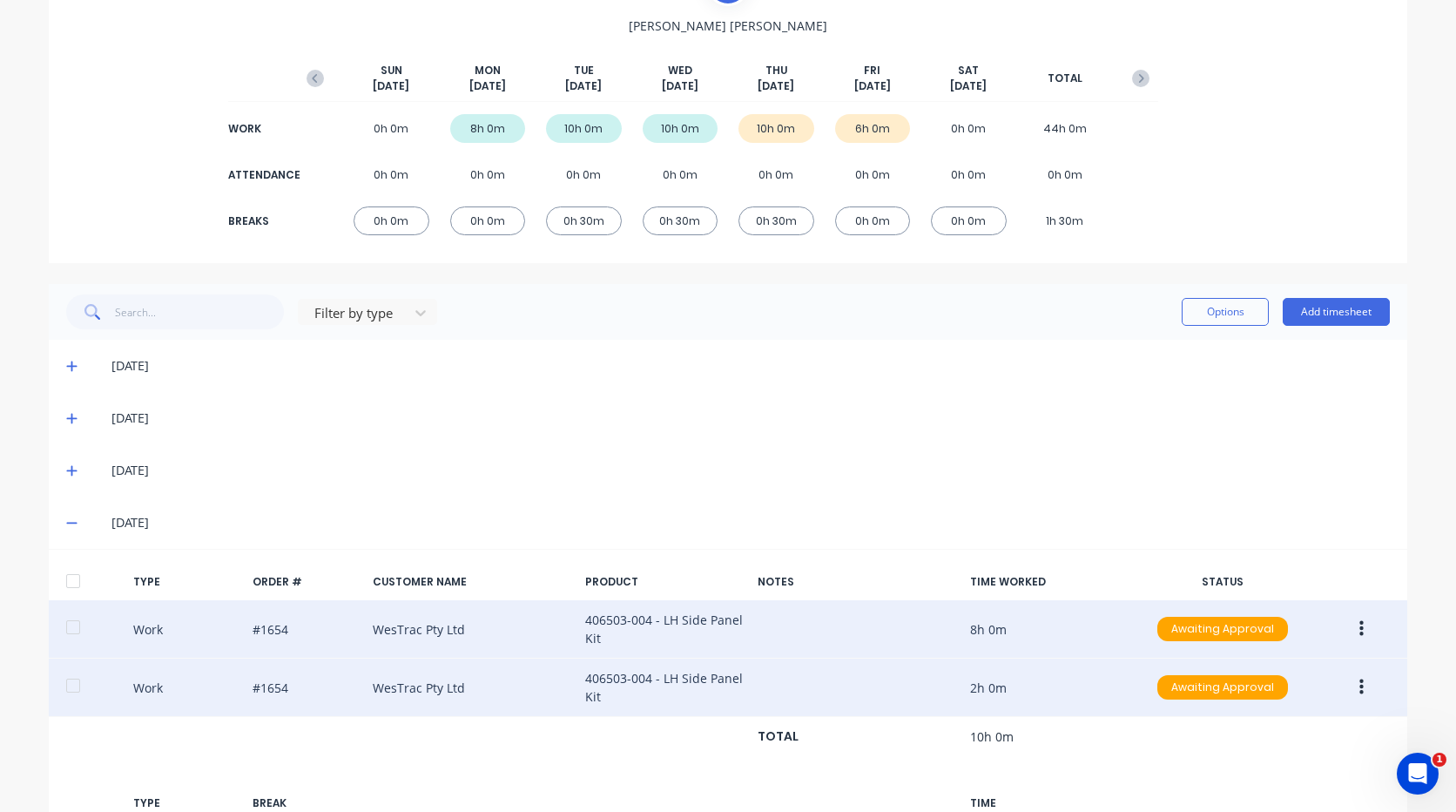
scroll to position [0, 0]
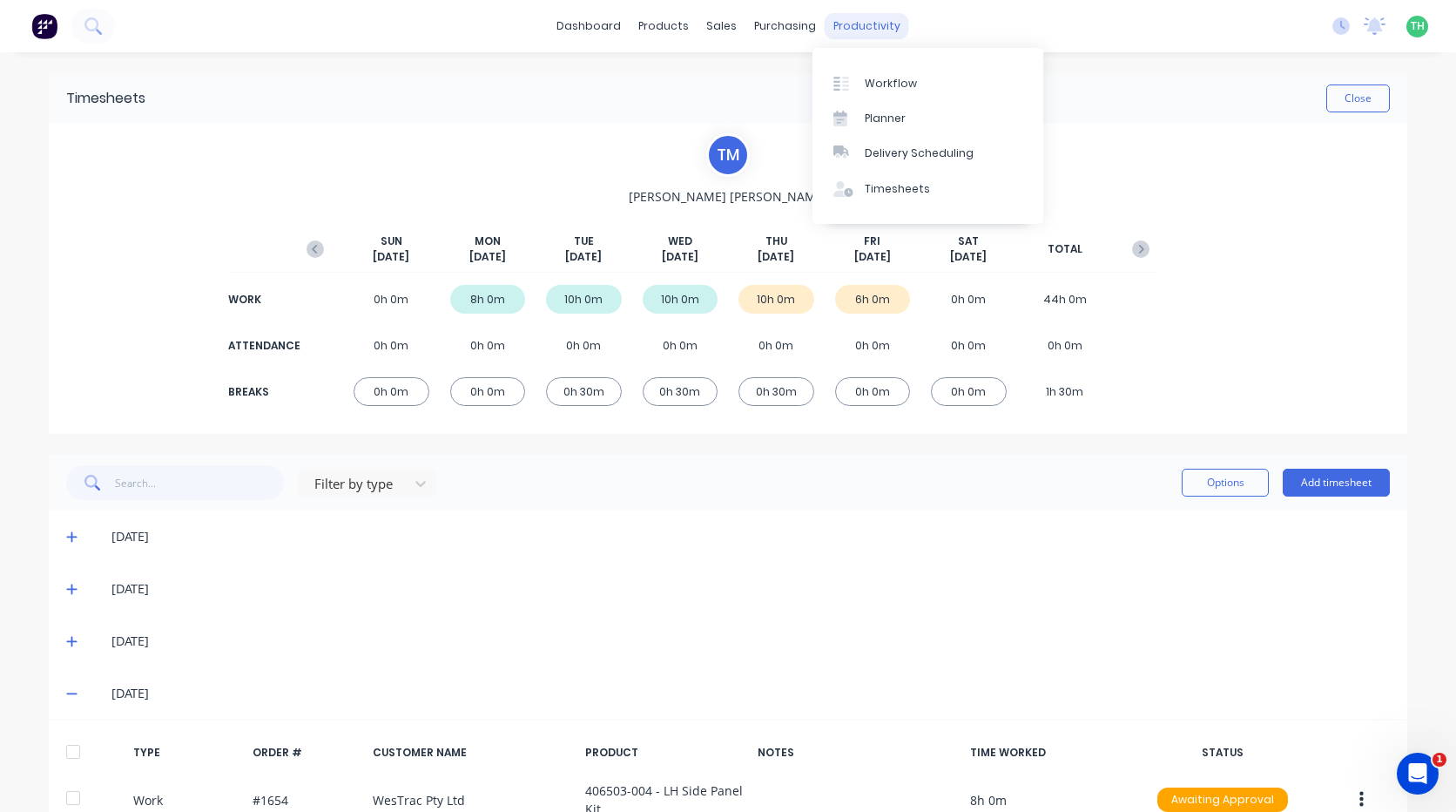
click at [867, 24] on div "productivity" at bounding box center [867, 26] width 85 height 26
click at [1334, 25] on icon at bounding box center [1341, 26] width 17 height 17
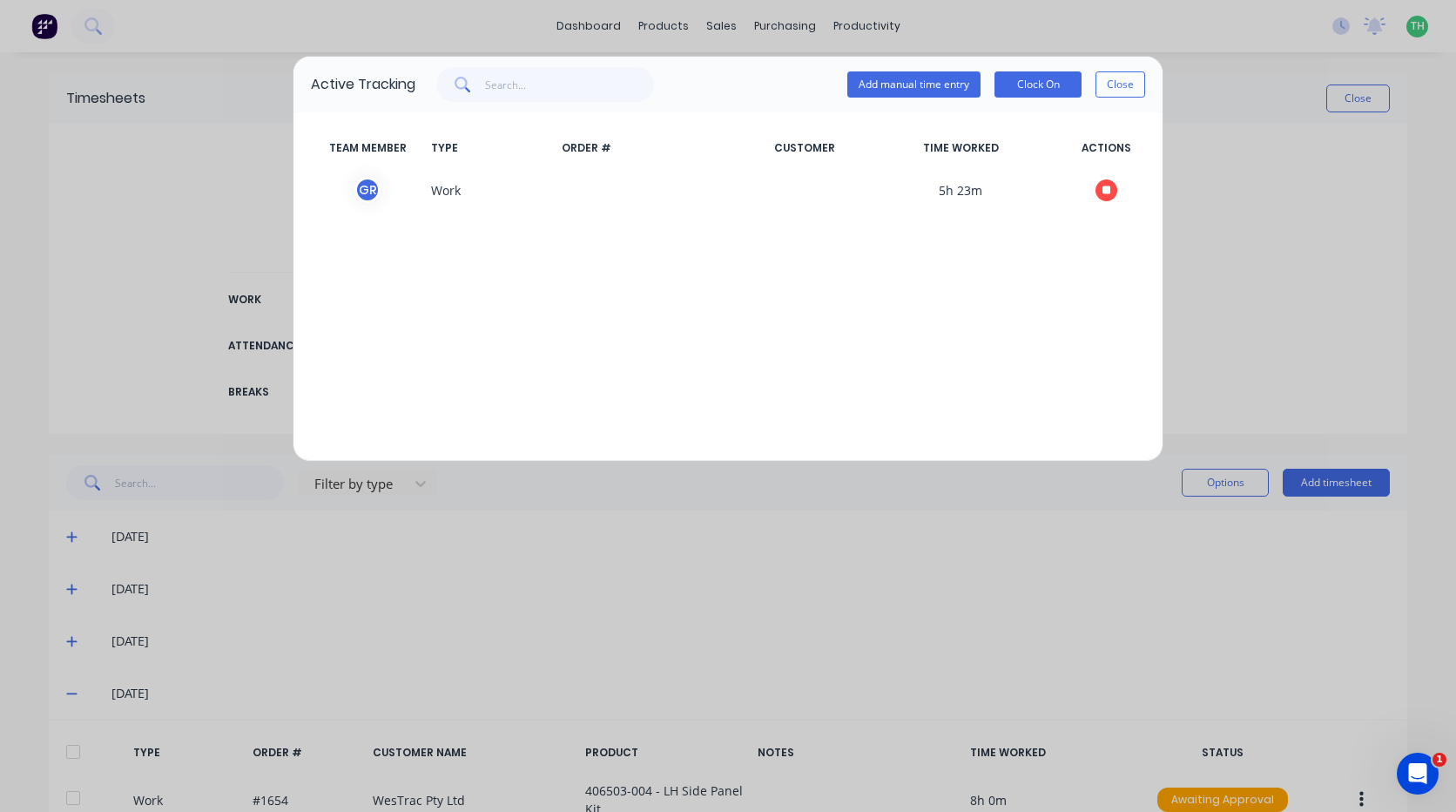
drag, startPoint x: 1128, startPoint y: 86, endPoint x: 1084, endPoint y: 63, distance: 49.6
click at [1127, 86] on button "Close" at bounding box center [1120, 85] width 50 height 26
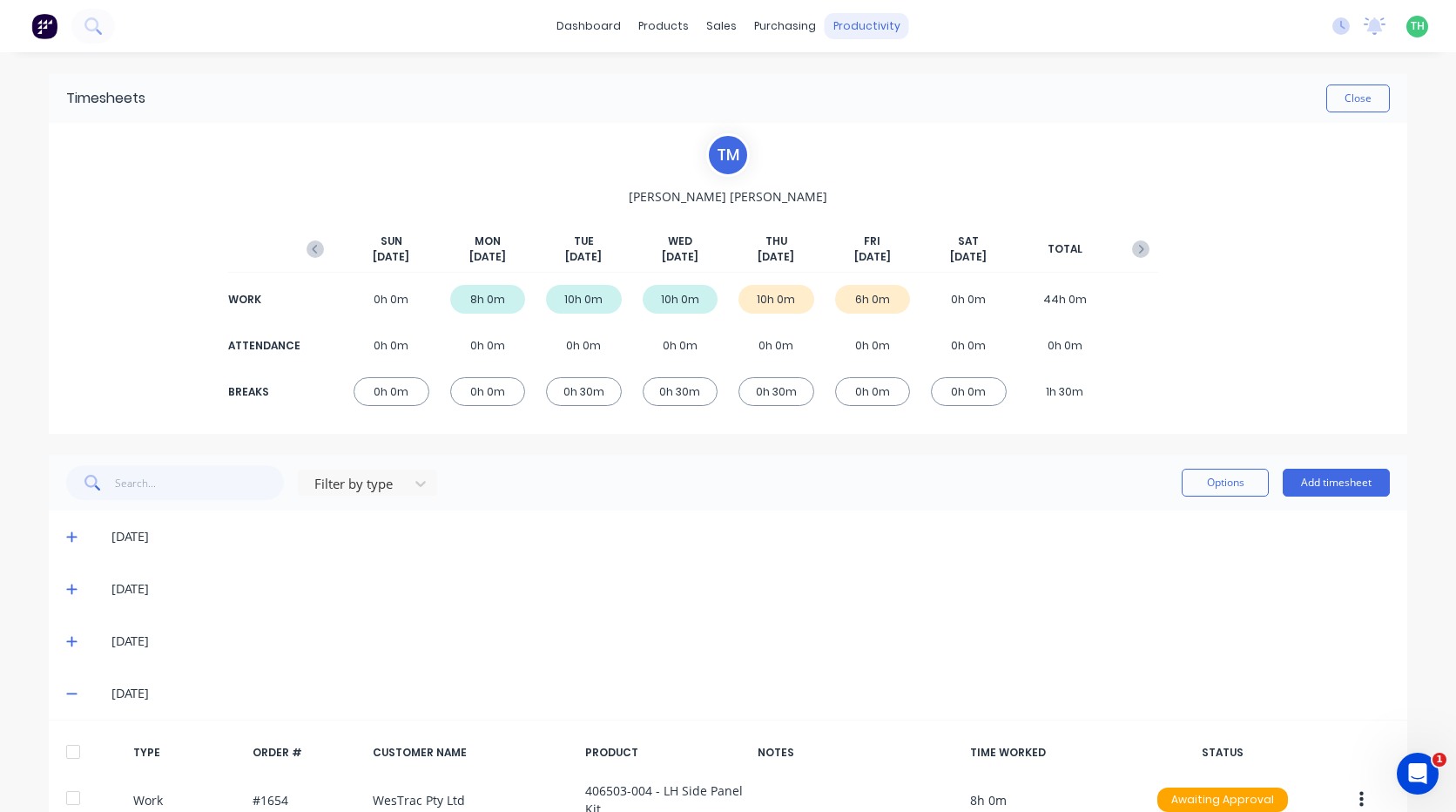
click at [868, 19] on div "productivity" at bounding box center [867, 26] width 85 height 26
click at [912, 195] on div "Timesheets" at bounding box center [897, 189] width 65 height 16
click at [942, 191] on link "Timesheets" at bounding box center [928, 189] width 231 height 35
click at [381, 123] on div "T M [PERSON_NAME] [DATE] [DATE] [DATE] [DATE] [DATE] [DATE] [DATE] TOTAL WORK 0…" at bounding box center [728, 279] width 1359 height 311
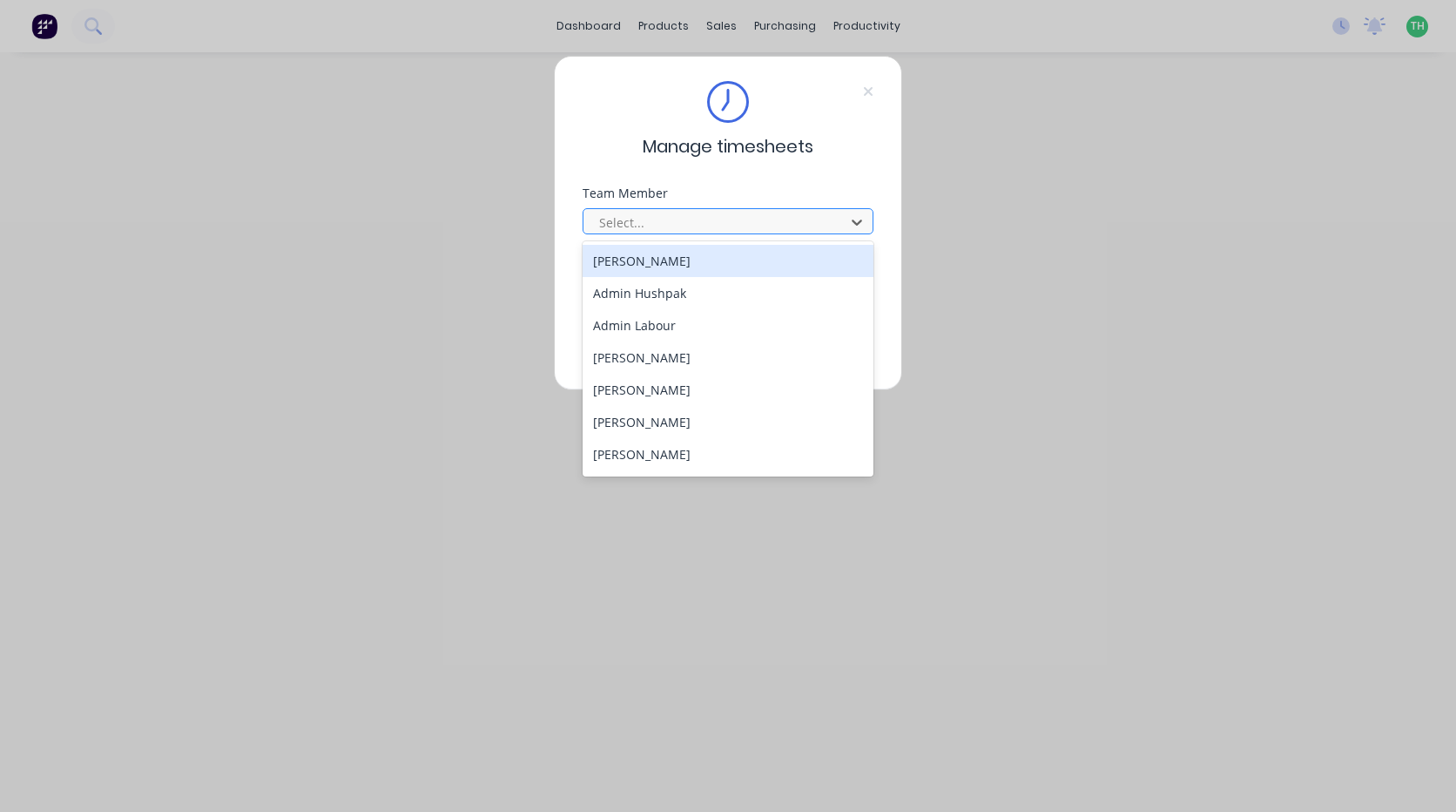
click at [809, 229] on div at bounding box center [717, 223] width 238 height 22
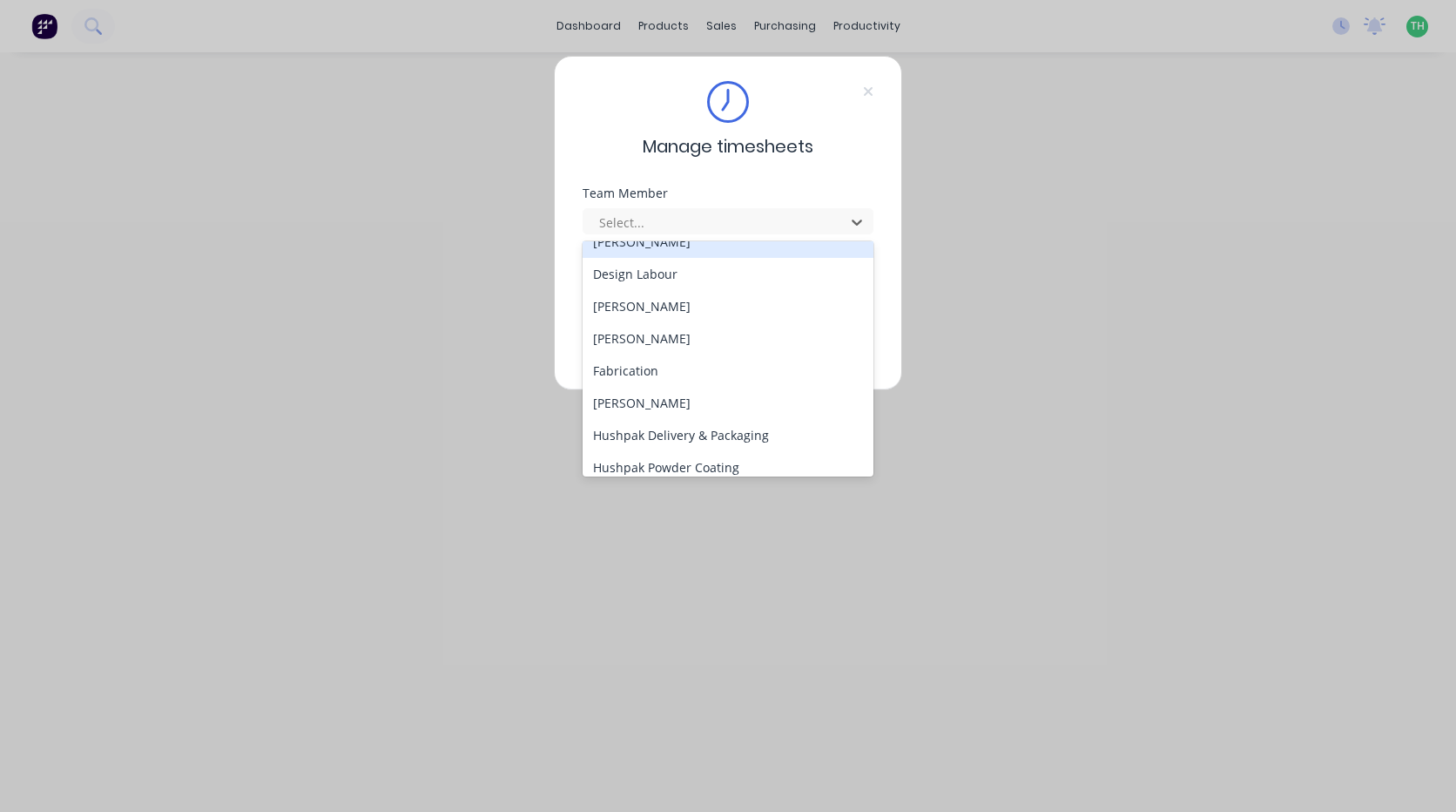
scroll to position [429, 0]
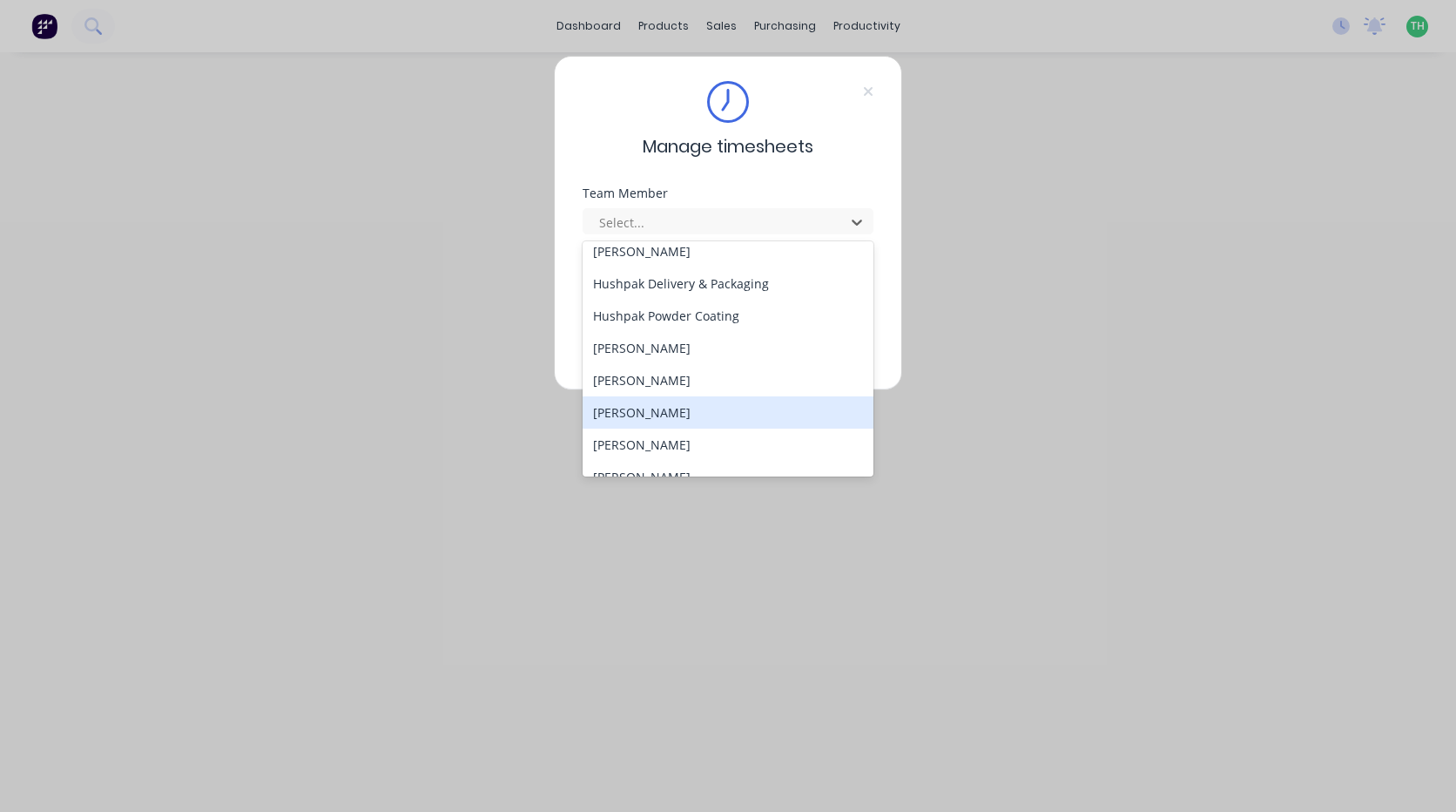
click at [679, 412] on div "[PERSON_NAME]" at bounding box center [728, 412] width 291 height 32
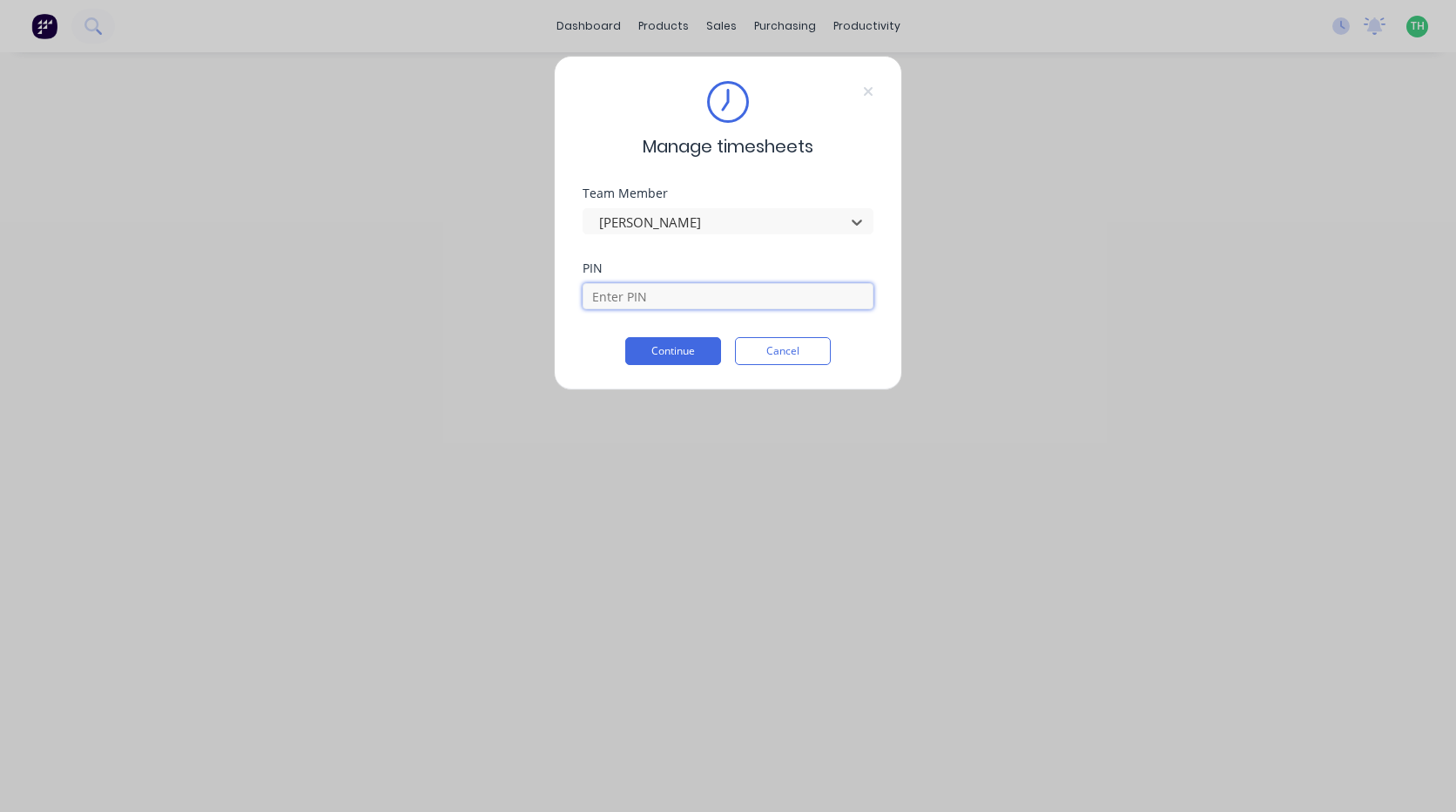
click at [681, 299] on input at bounding box center [728, 296] width 291 height 26
type input "9027"
click at [625, 337] on button "Continue" at bounding box center [673, 351] width 96 height 28
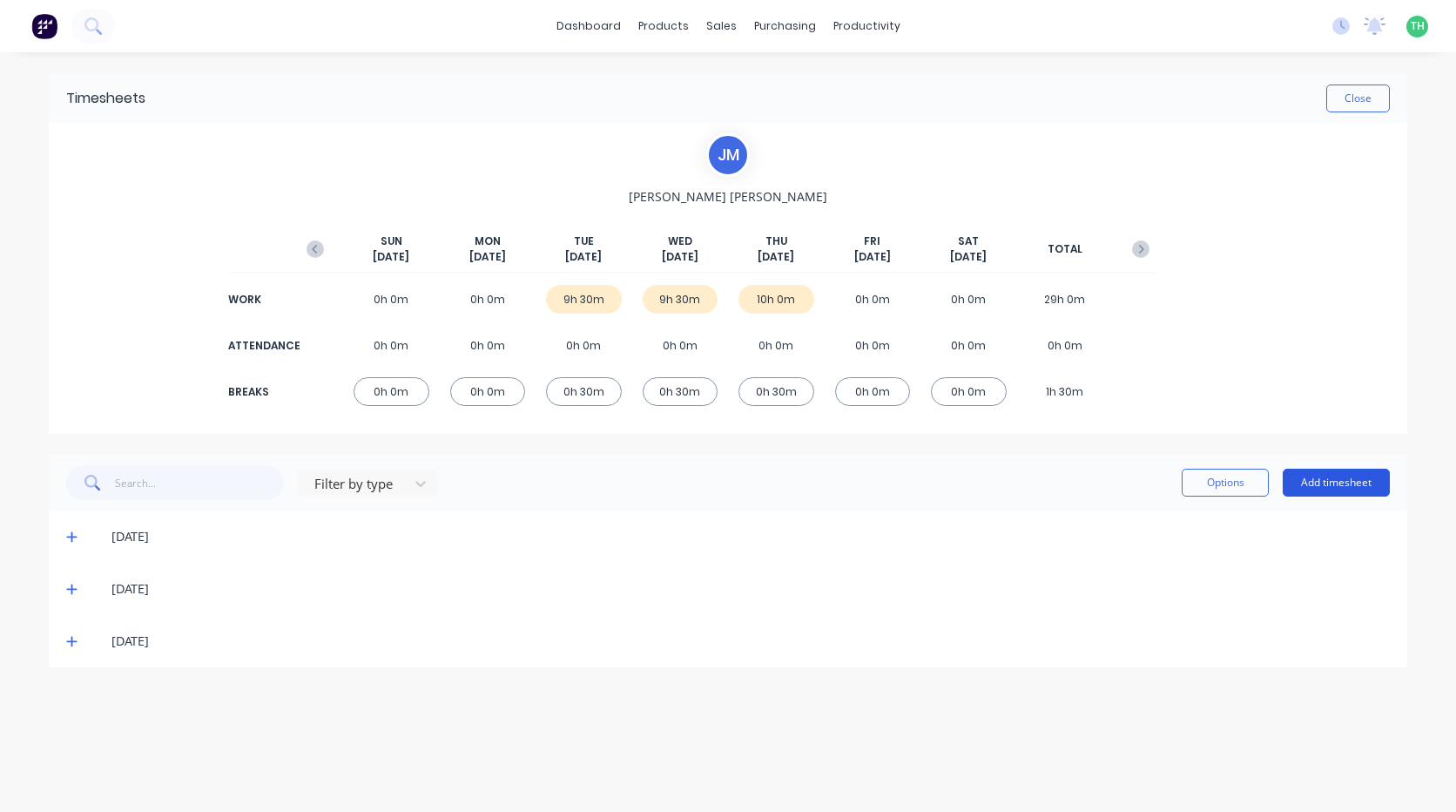
click at [1323, 479] on button "Add timesheet" at bounding box center [1336, 483] width 107 height 28
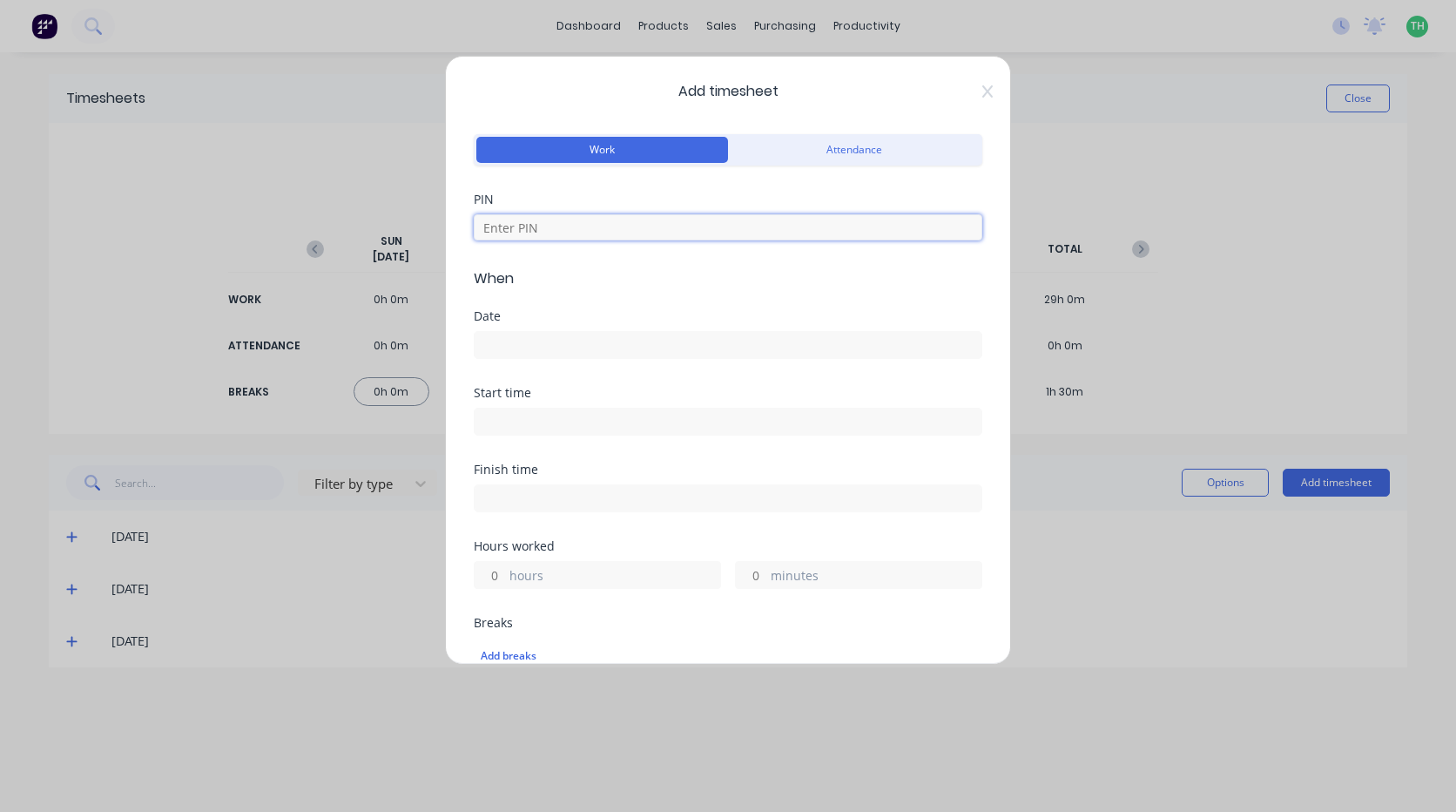
click at [576, 226] on input at bounding box center [728, 227] width 509 height 26
type input "9027"
click at [528, 342] on input at bounding box center [728, 345] width 507 height 26
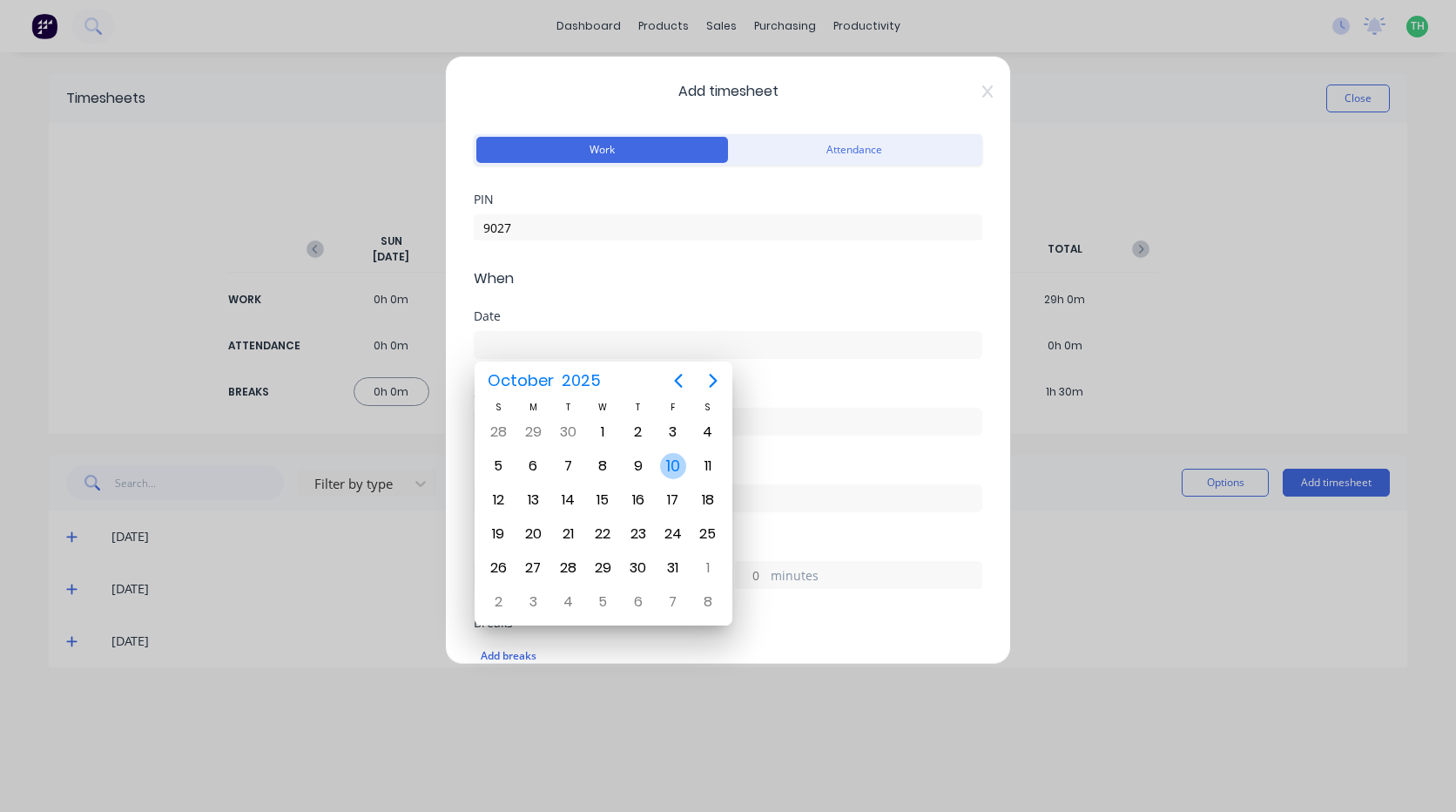
click at [672, 469] on div "10" at bounding box center [673, 465] width 26 height 26
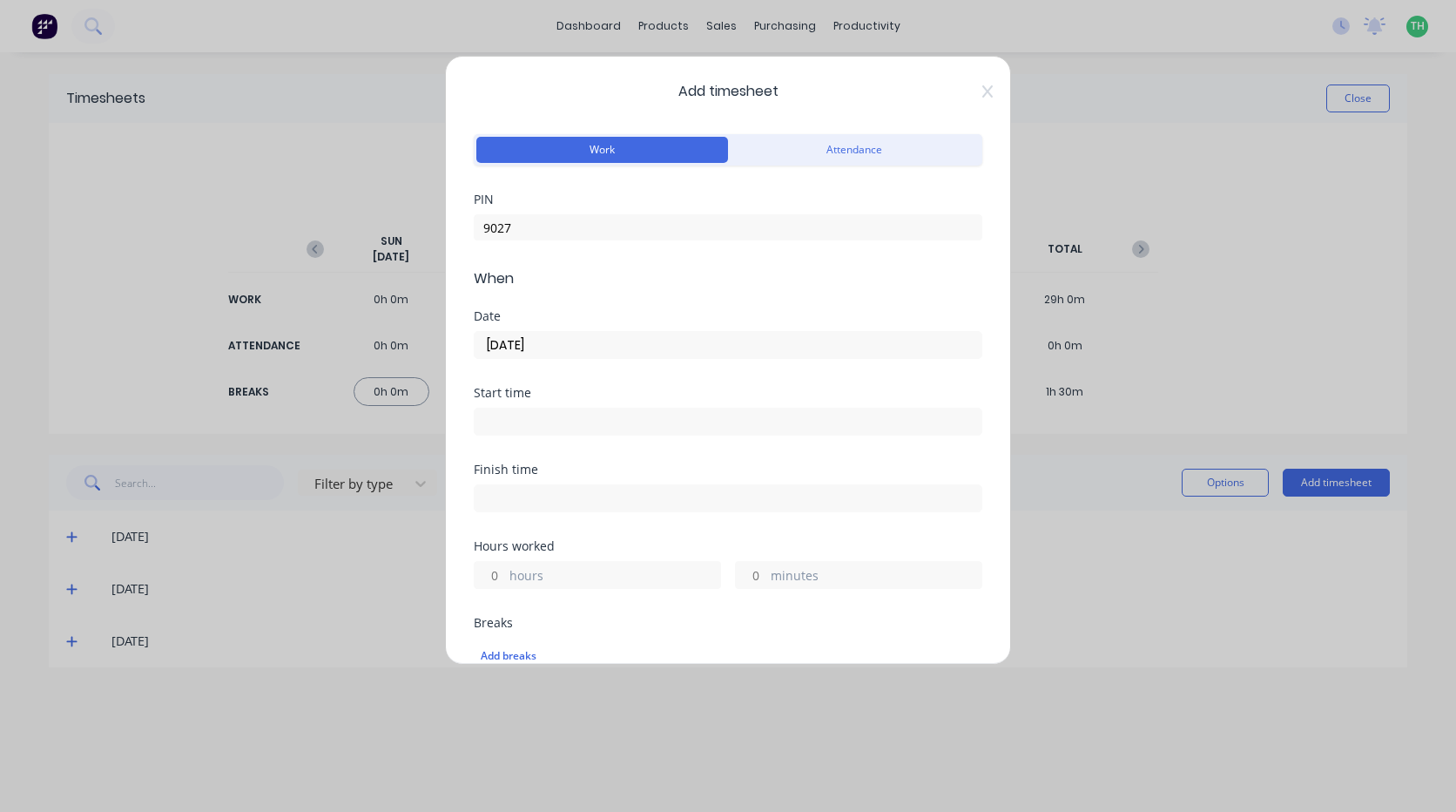
type input "[DATE]"
click at [579, 423] on input at bounding box center [728, 421] width 507 height 26
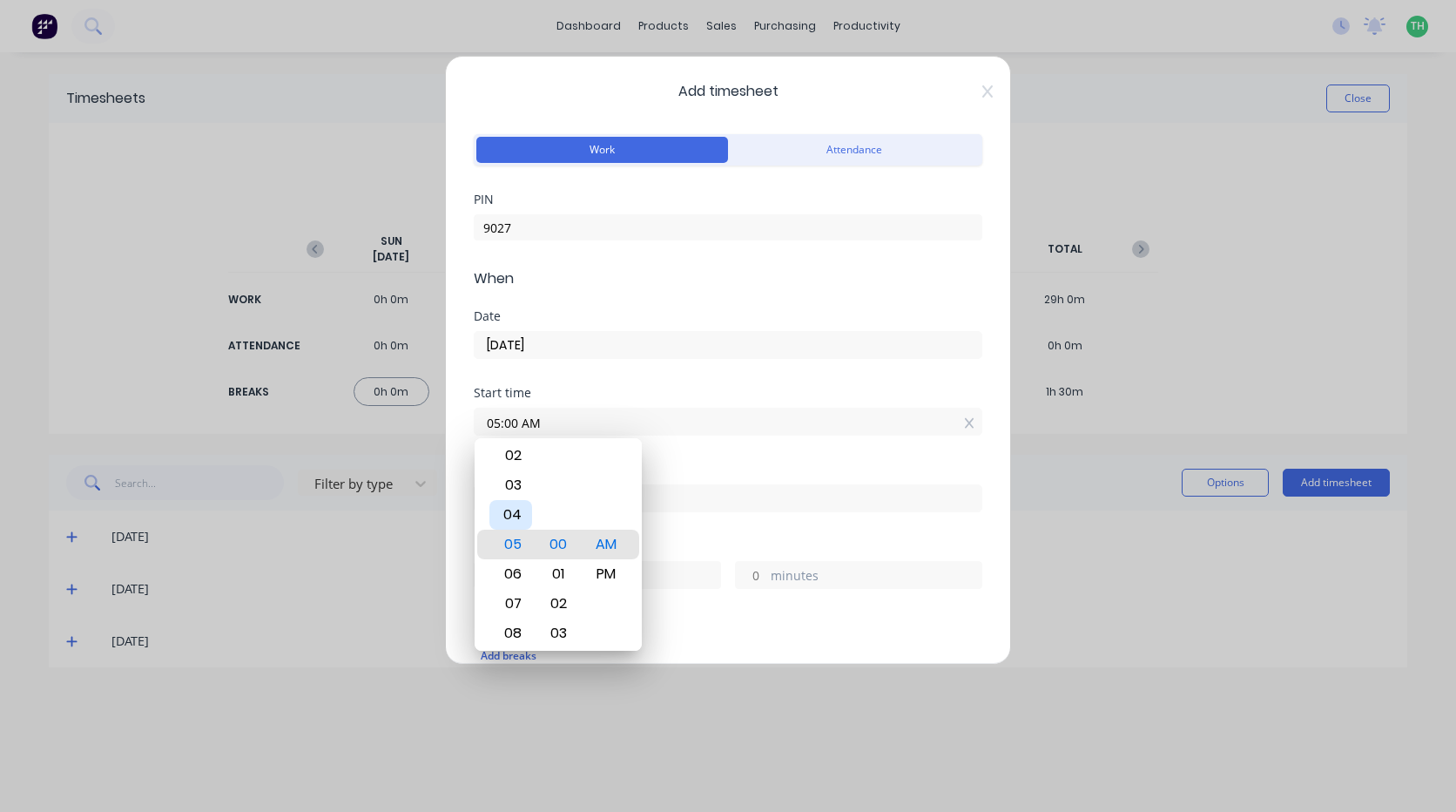
click at [515, 513] on div "04" at bounding box center [510, 515] width 42 height 29
type input "04:00 AM"
click at [1059, 511] on div "Add timesheet Work Attendance PIN 9027 When Date 10/10/2025 Start time 04:00 AM…" at bounding box center [728, 406] width 1456 height 812
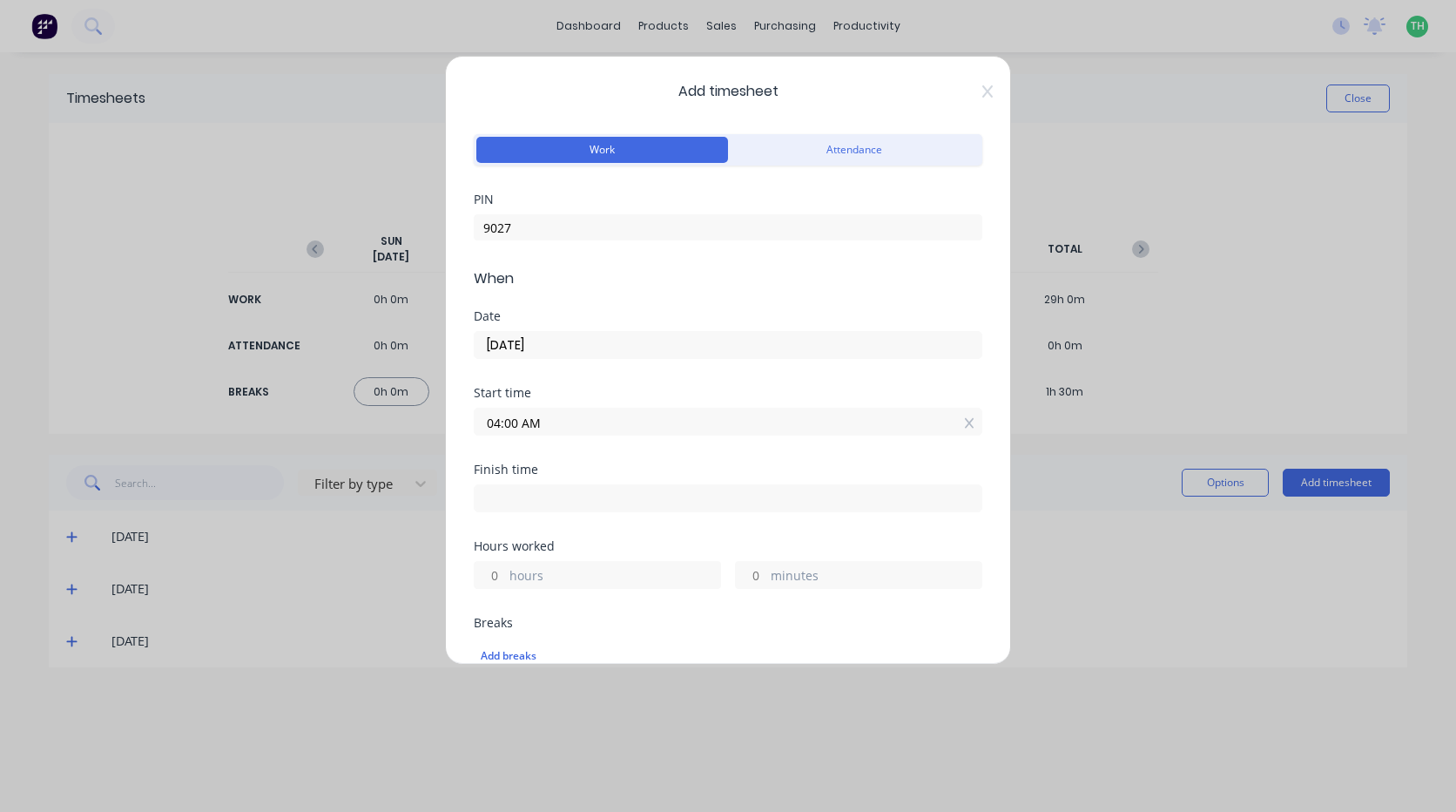
click at [559, 500] on input at bounding box center [728, 498] width 507 height 26
type input "10:00 AM"
type input "6"
type input "0"
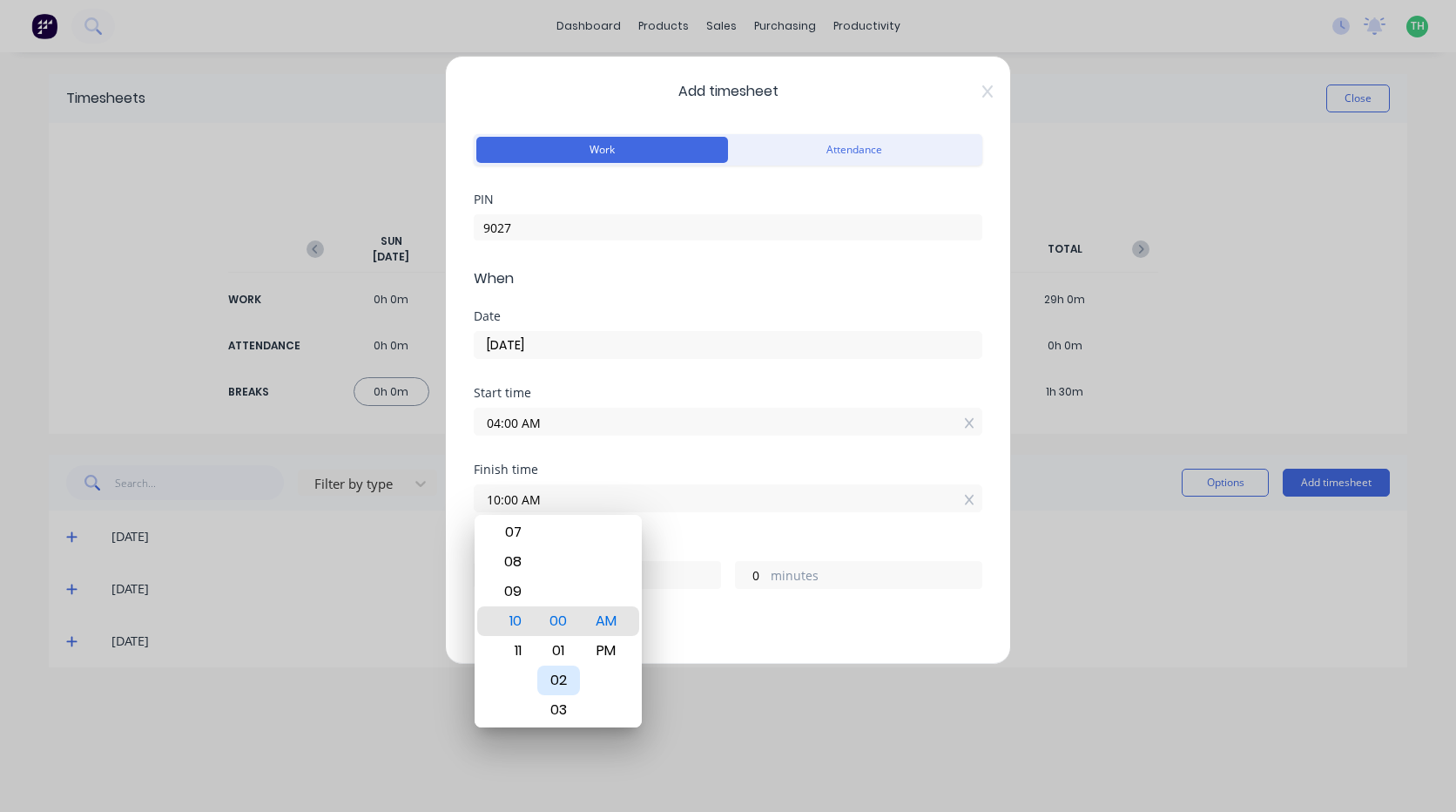
click at [558, 669] on div "02" at bounding box center [558, 680] width 42 height 29
type input "10:02 AM"
type input "2"
click at [560, 562] on div "00" at bounding box center [558, 562] width 42 height 29
type input "10:00 AM"
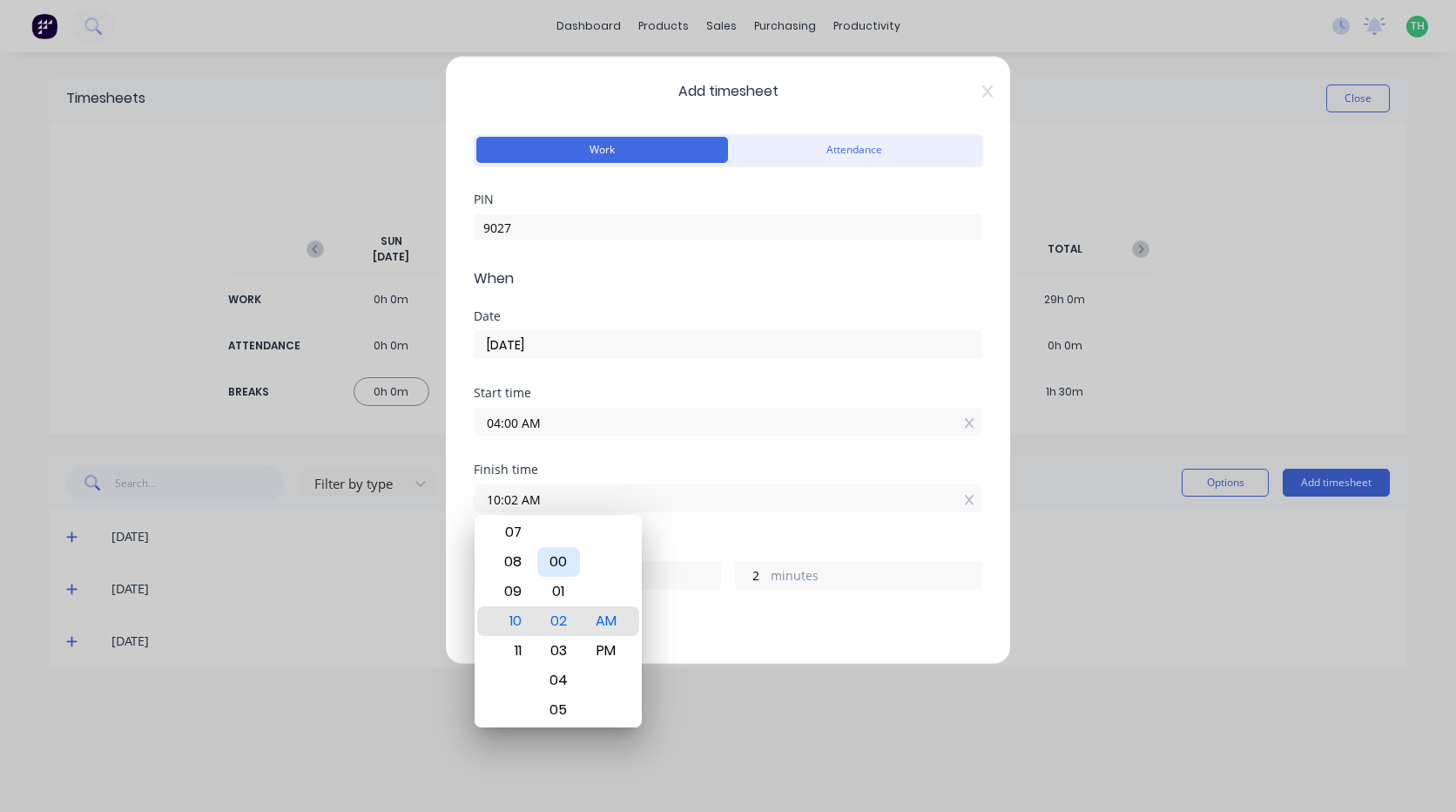
type input "0"
click at [1078, 597] on div "Add timesheet Work Attendance PIN 9027 When Date 10/10/2025 Start time 04:00 AM…" at bounding box center [728, 406] width 1456 height 812
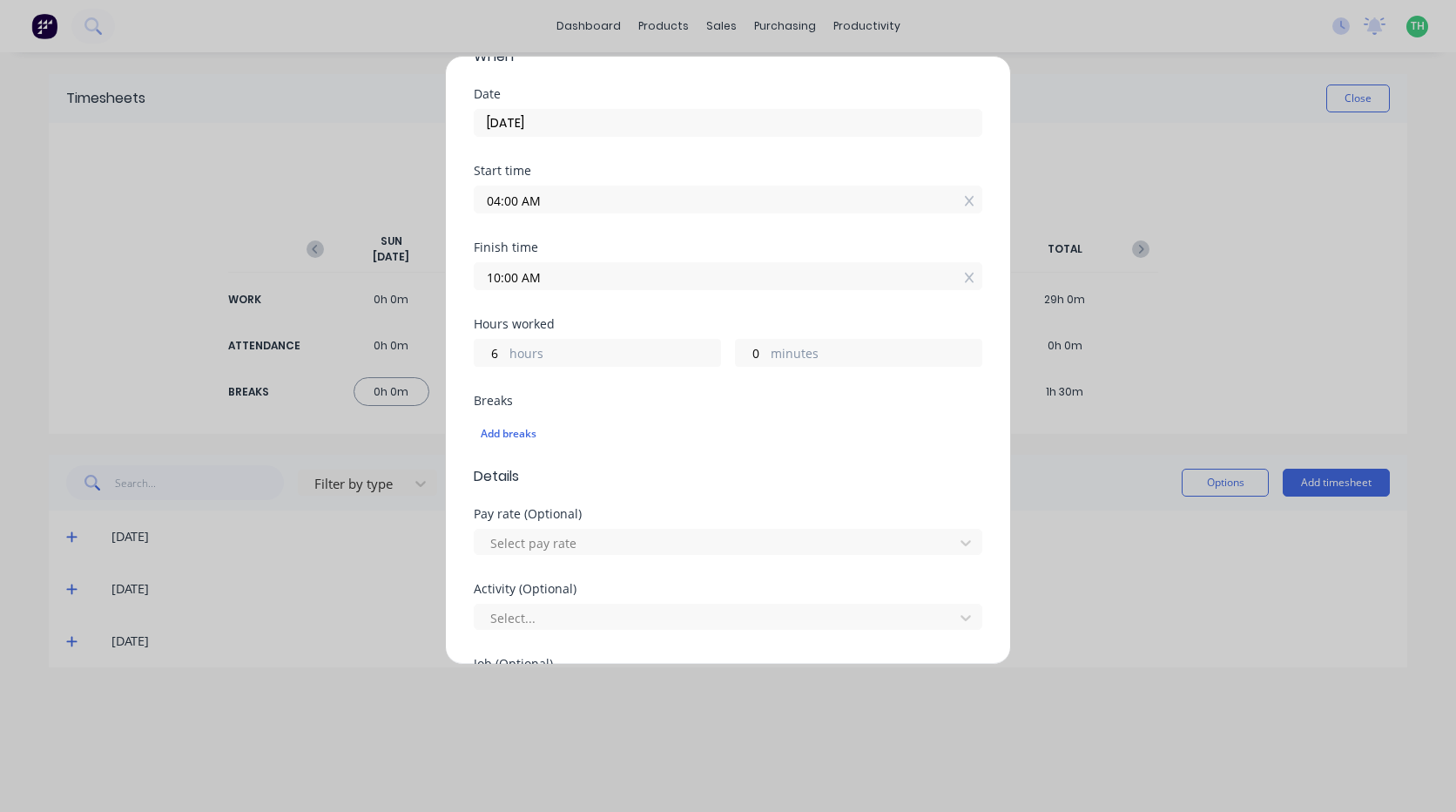
scroll to position [261, 0]
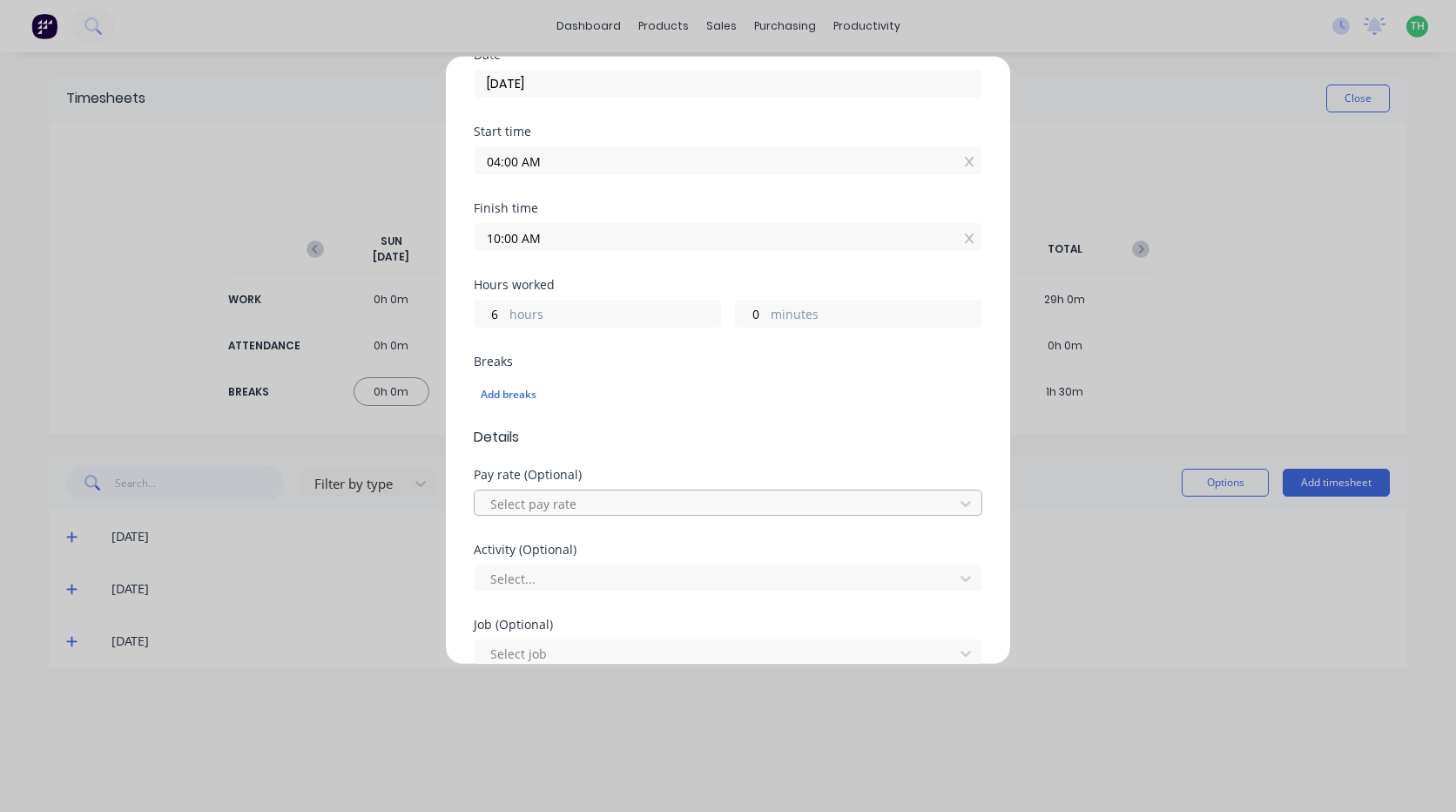
click at [633, 503] on div at bounding box center [717, 504] width 456 height 22
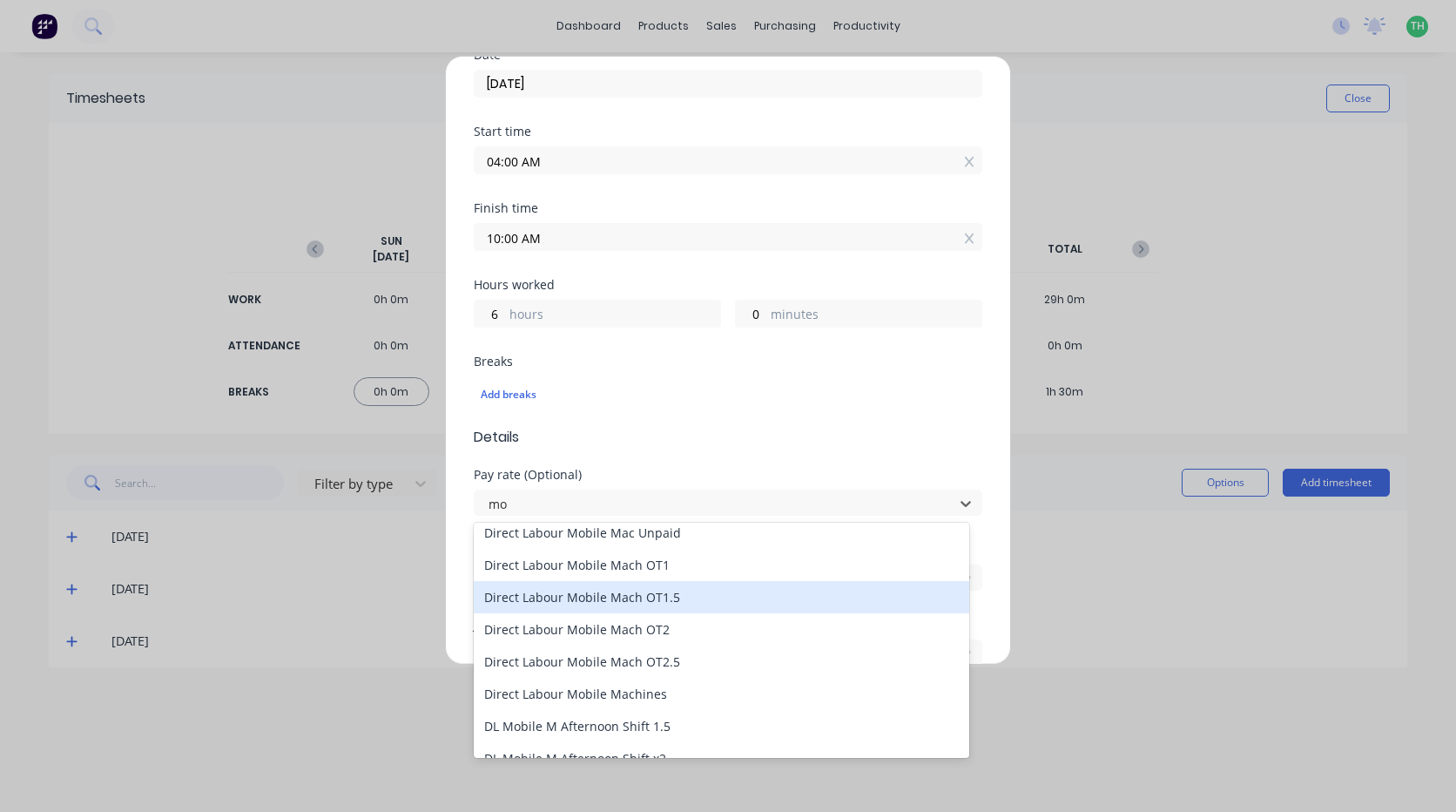
scroll to position [0, 0]
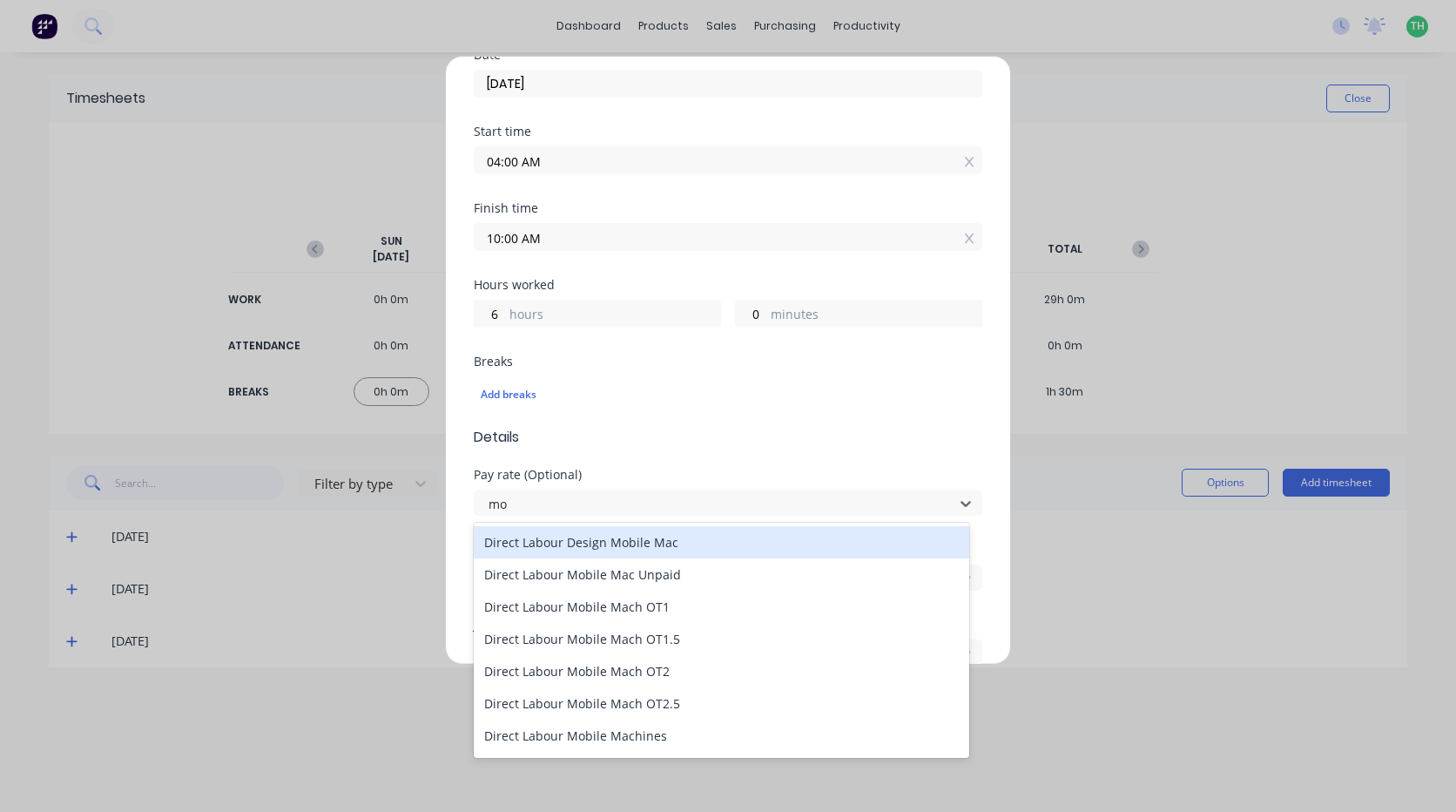
type input "mo"
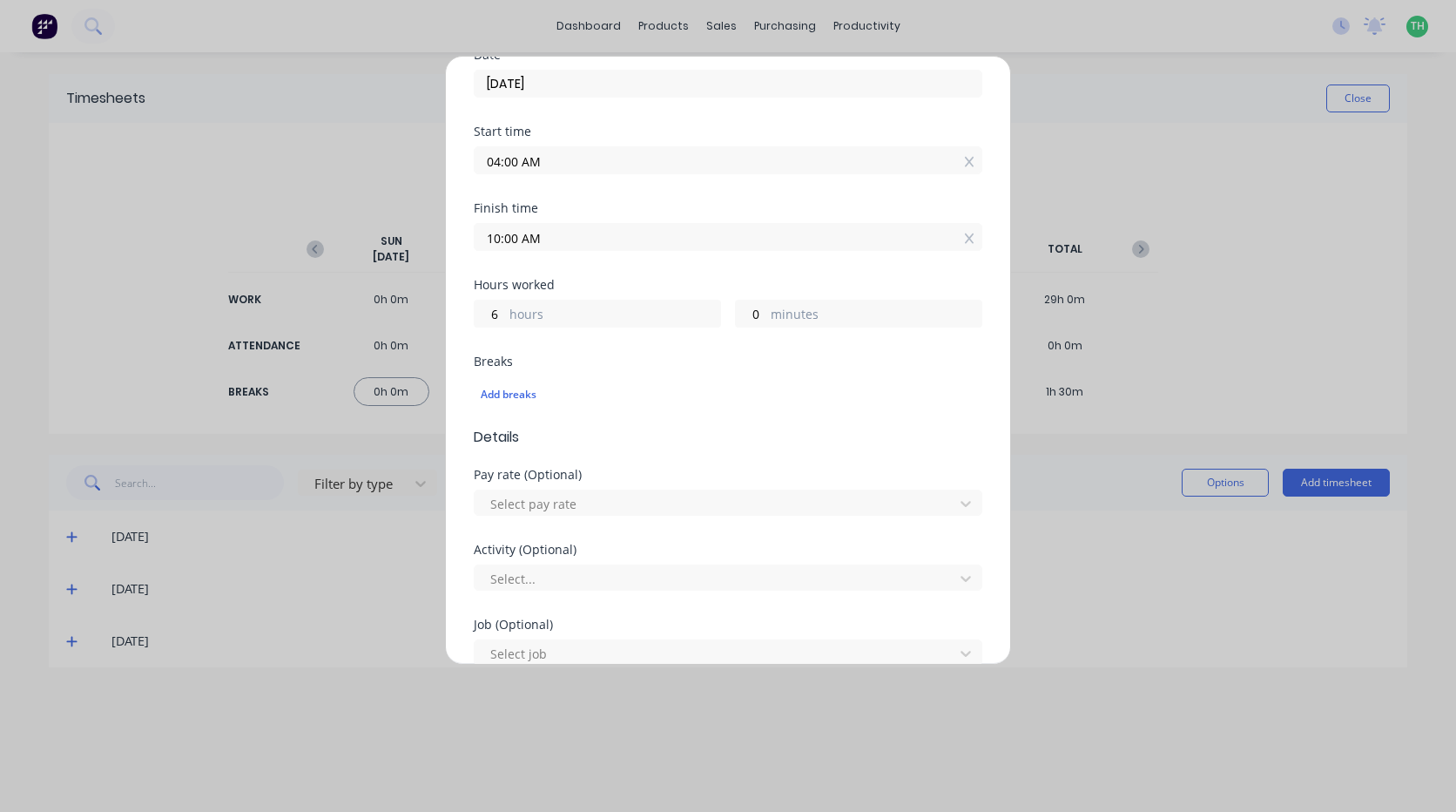
click at [1131, 616] on div "Add timesheet Work Attendance PIN 9027 When Date 10/10/2025 Start time 04:00 AM…" at bounding box center [728, 406] width 1456 height 812
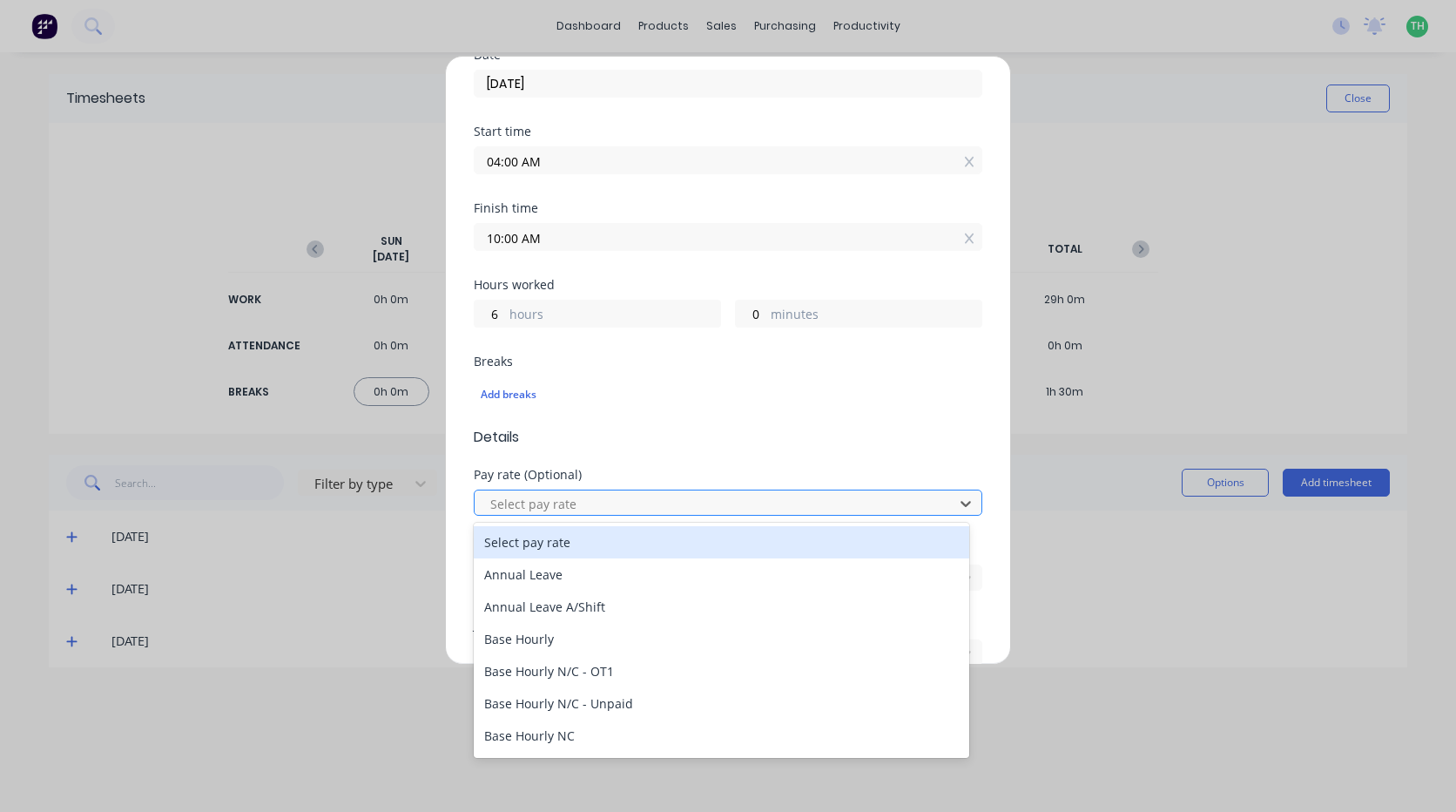
click at [721, 504] on div at bounding box center [717, 504] width 456 height 22
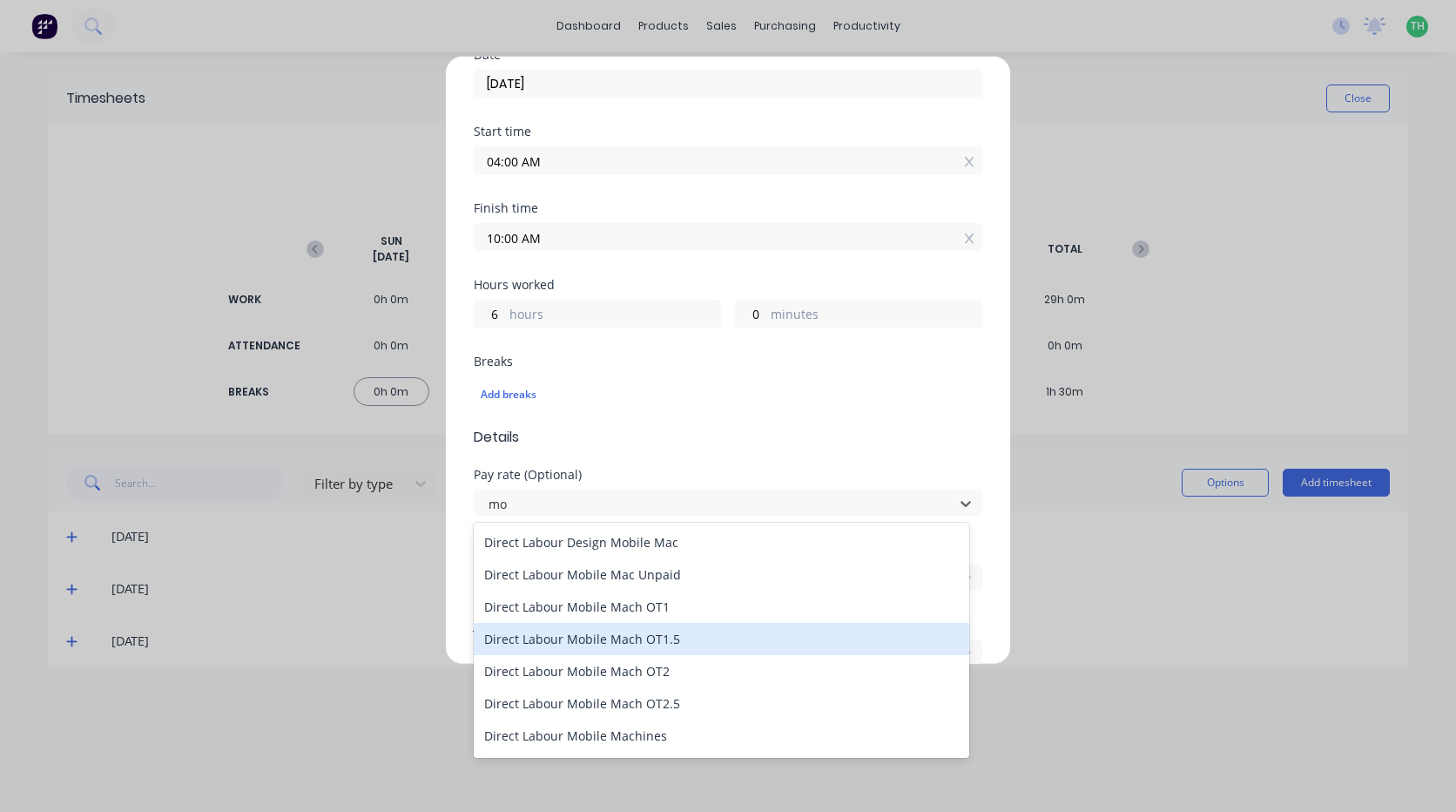
type input "m"
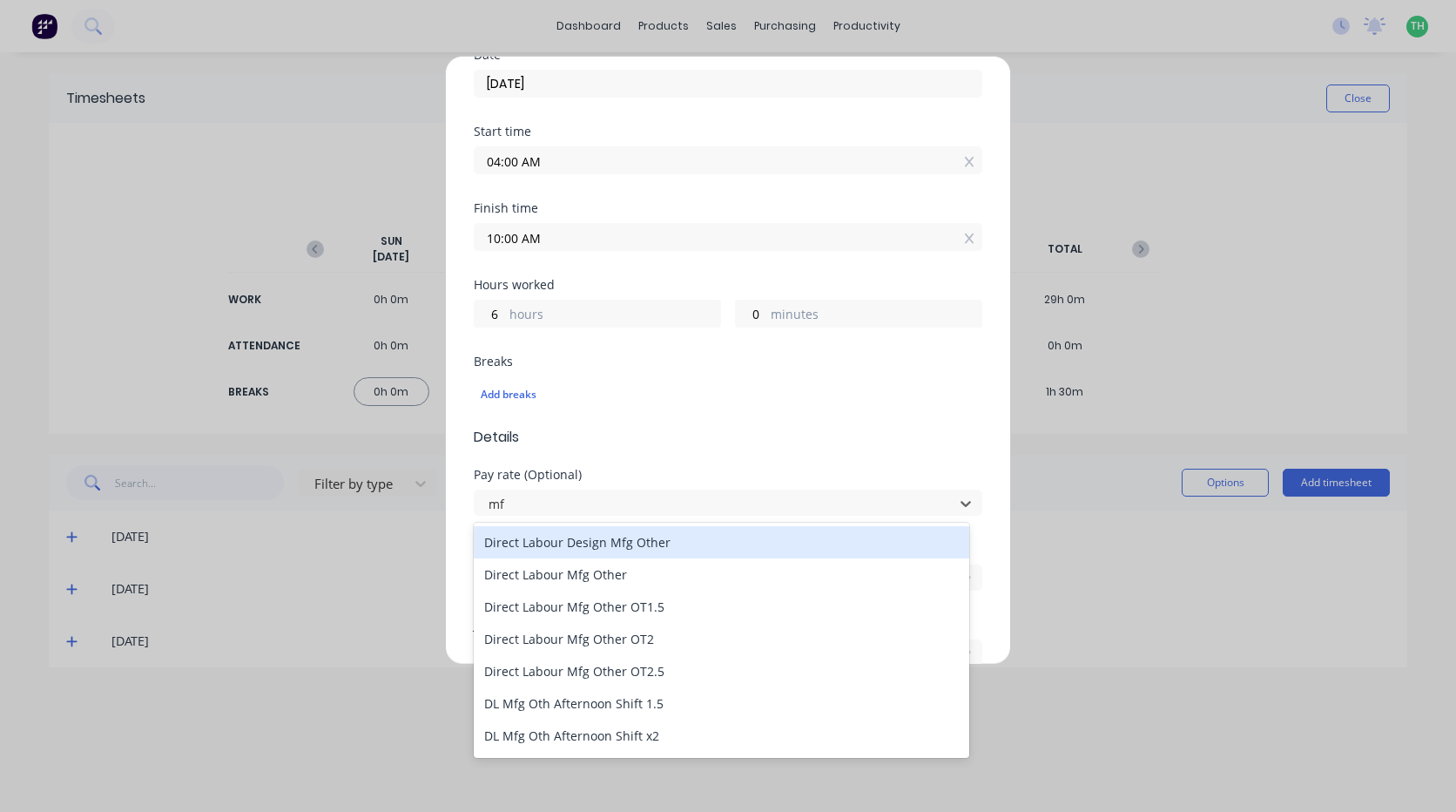
type input "mfg"
click at [620, 549] on div "Direct Labour Design Mfg Other" at bounding box center [721, 542] width 496 height 32
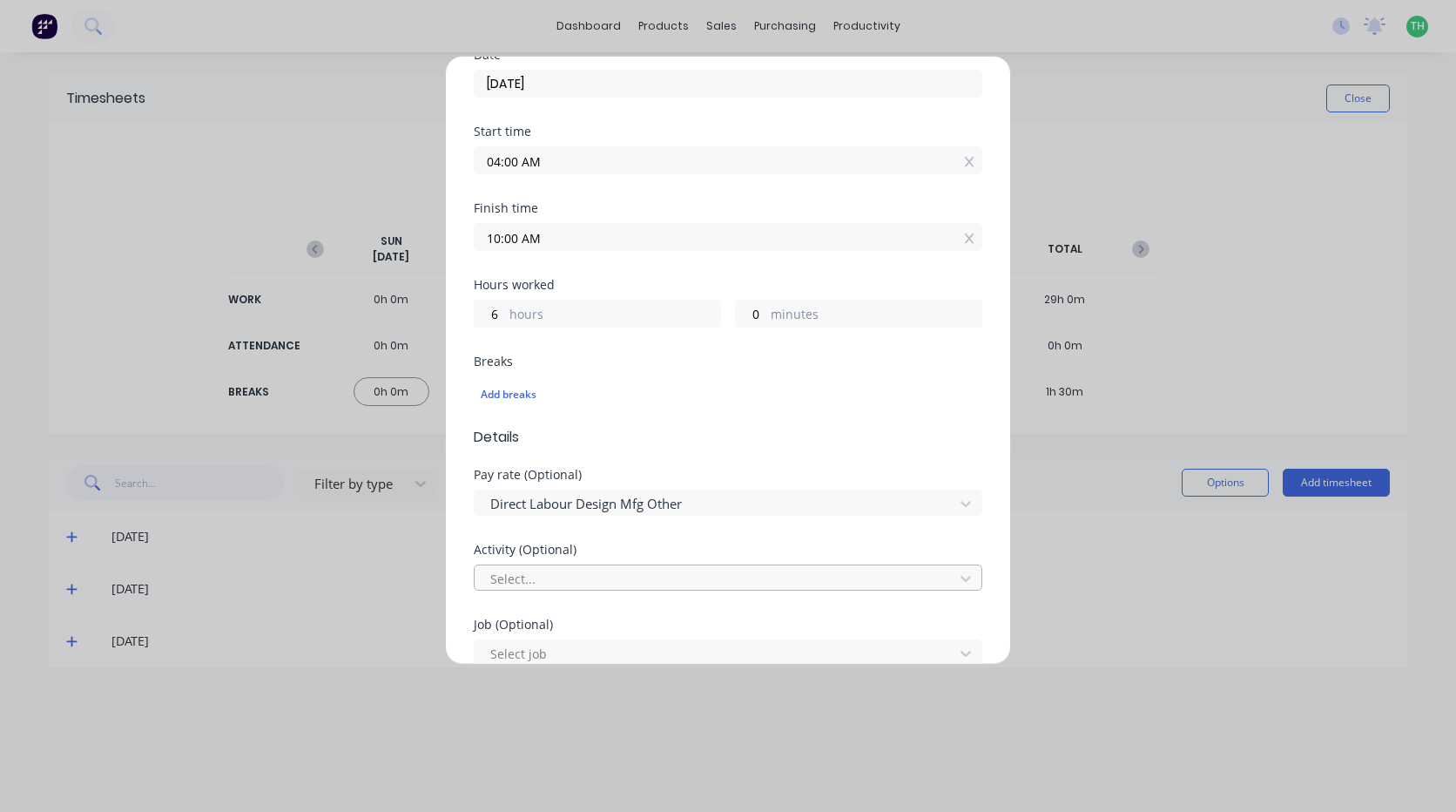
click at [570, 582] on div at bounding box center [717, 578] width 456 height 22
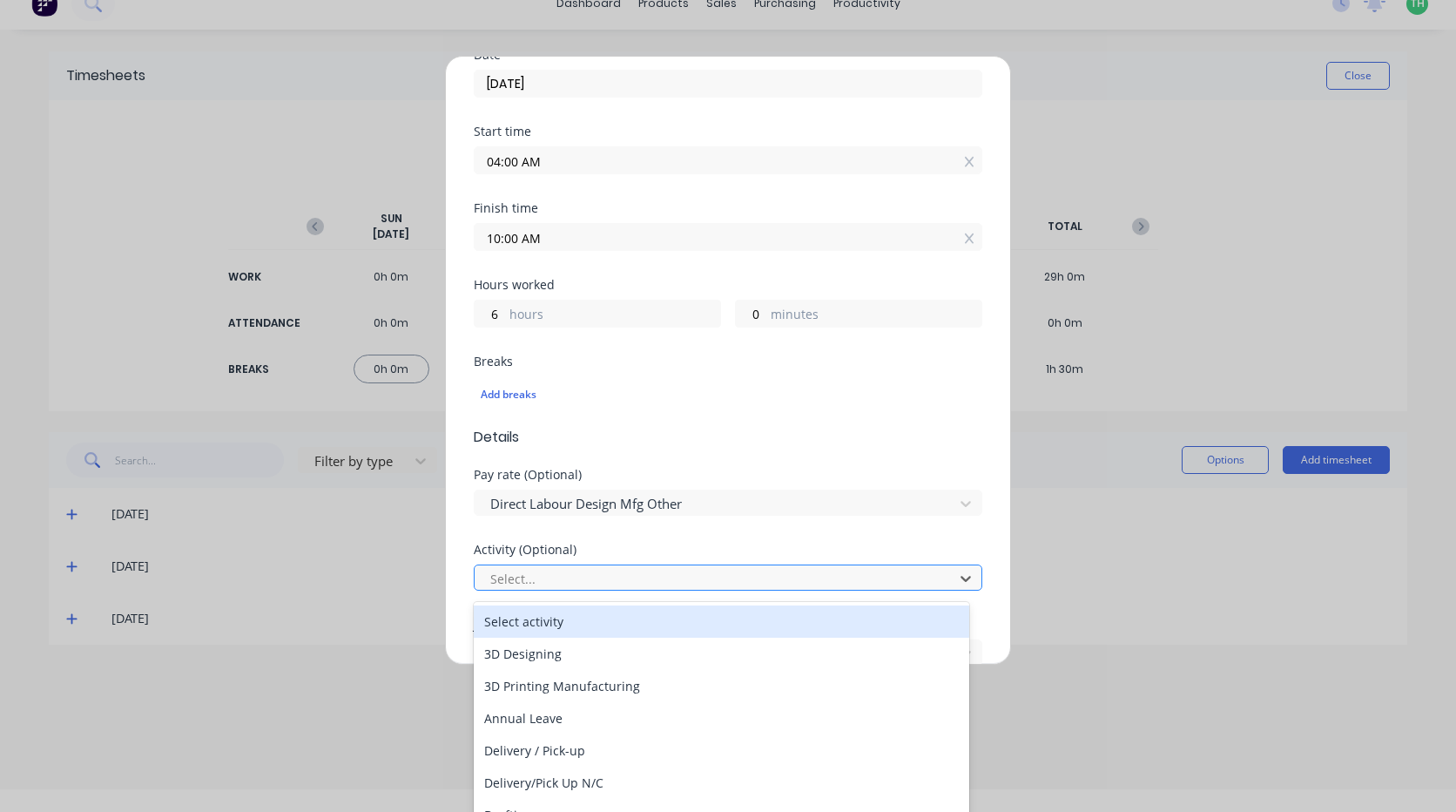
scroll to position [28, 0]
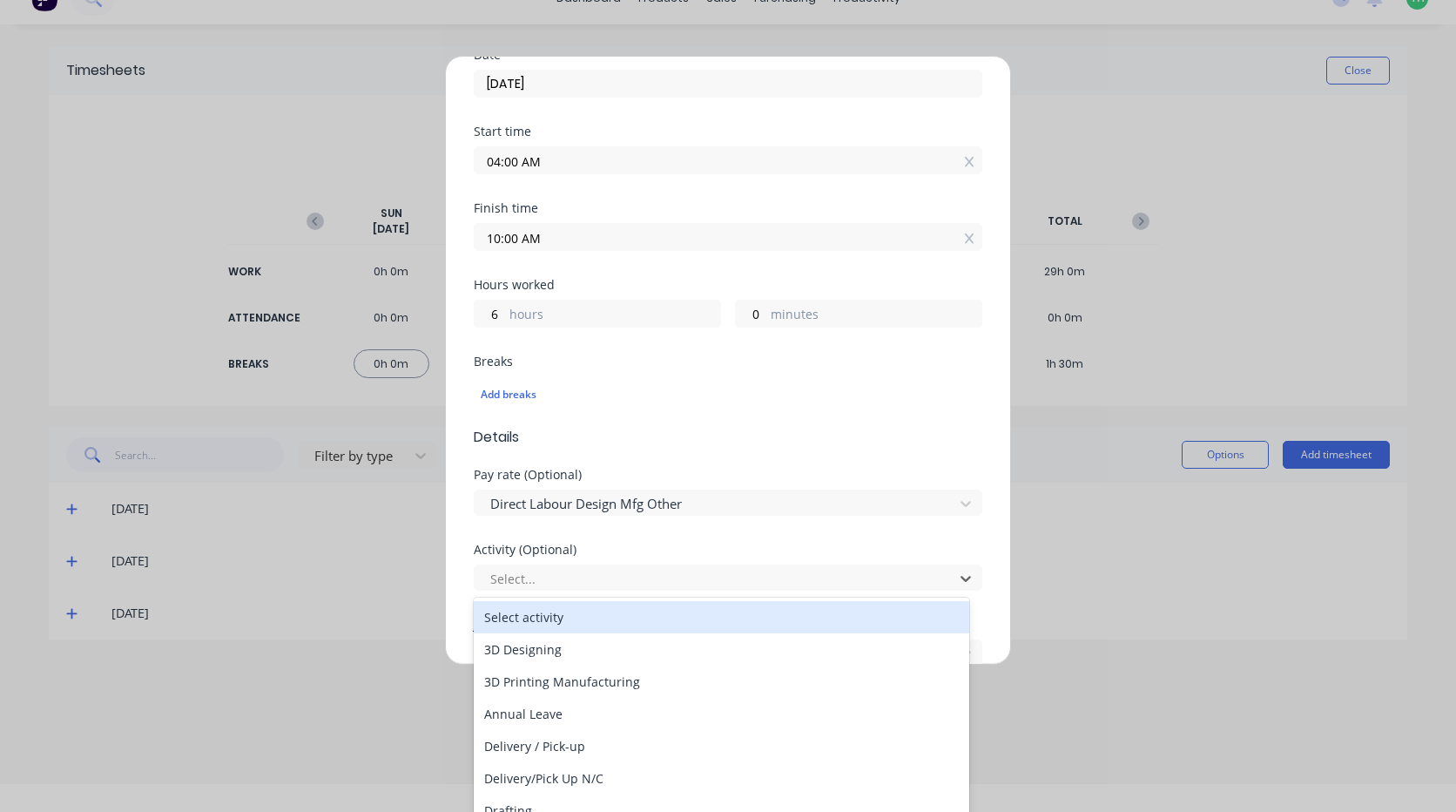
type input "m"
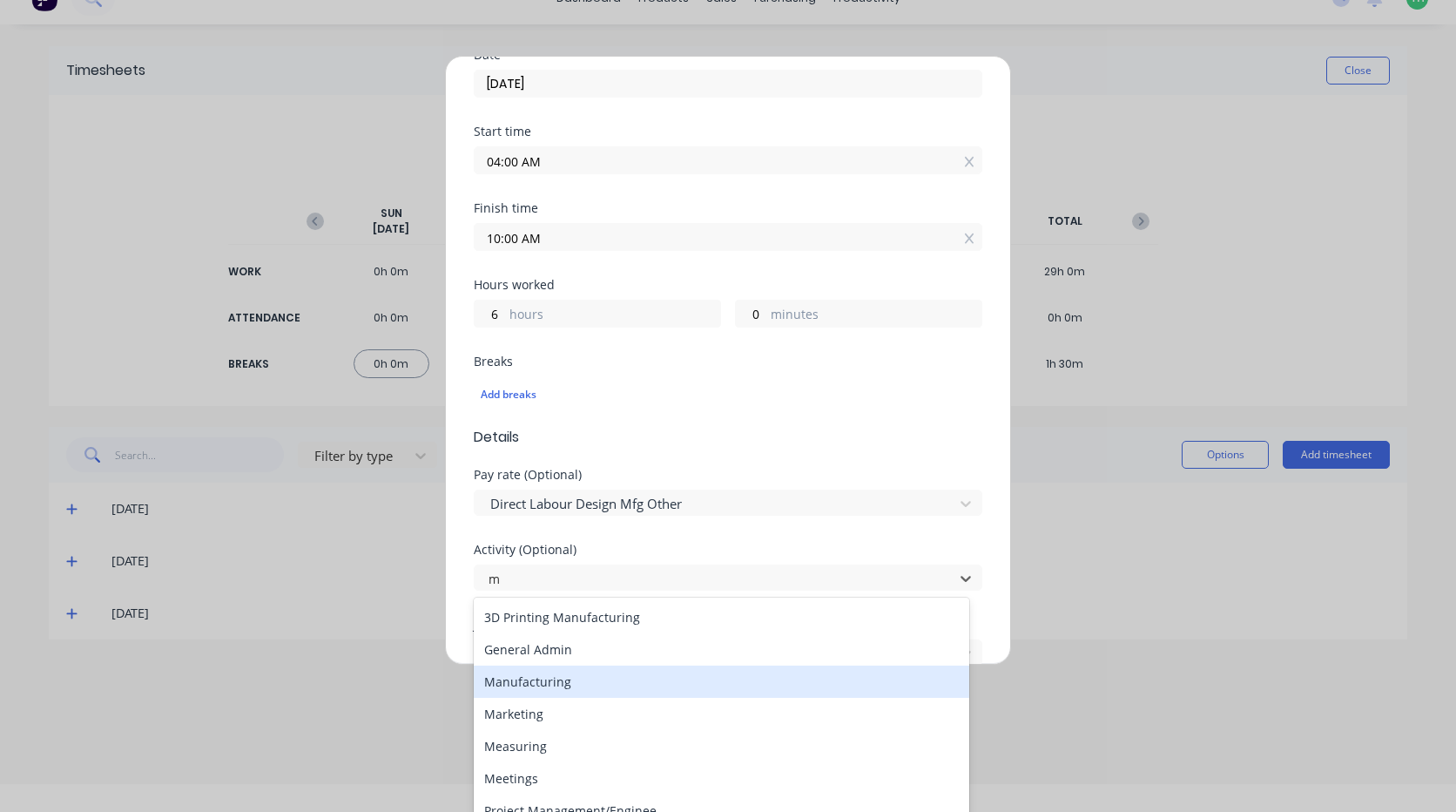
click at [566, 682] on div "Manufacturing" at bounding box center [721, 681] width 496 height 32
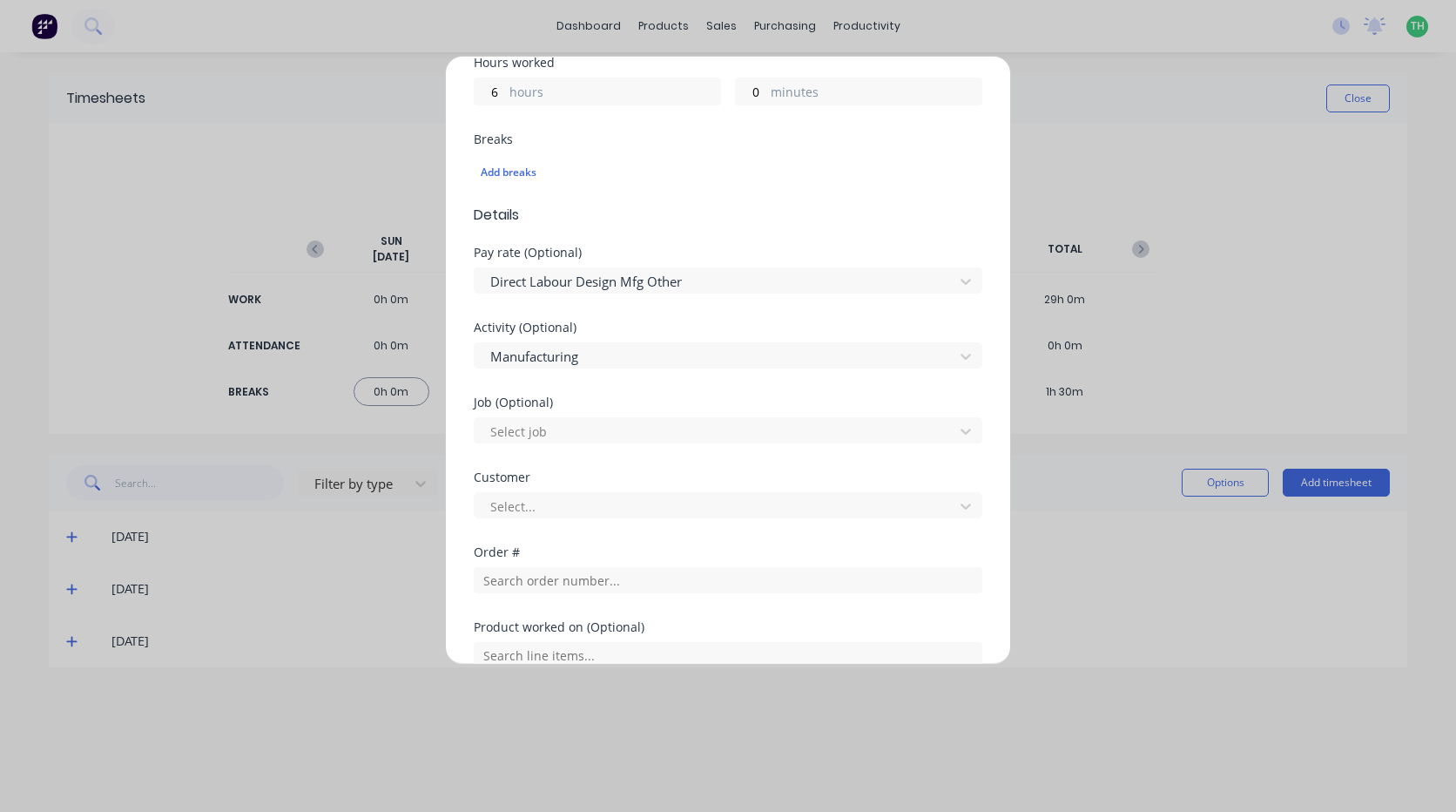
scroll to position [522, 0]
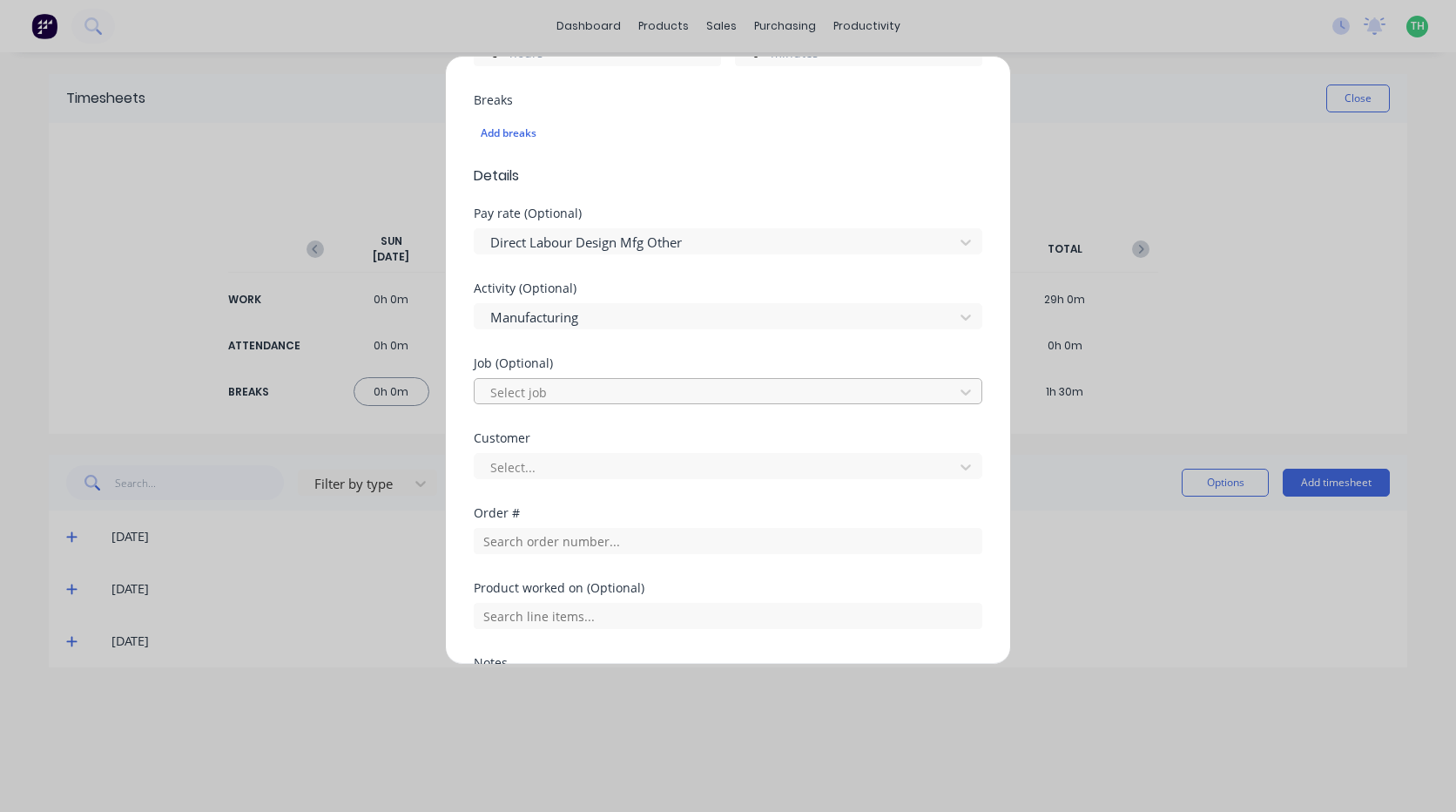
click at [879, 397] on div at bounding box center [717, 393] width 456 height 22
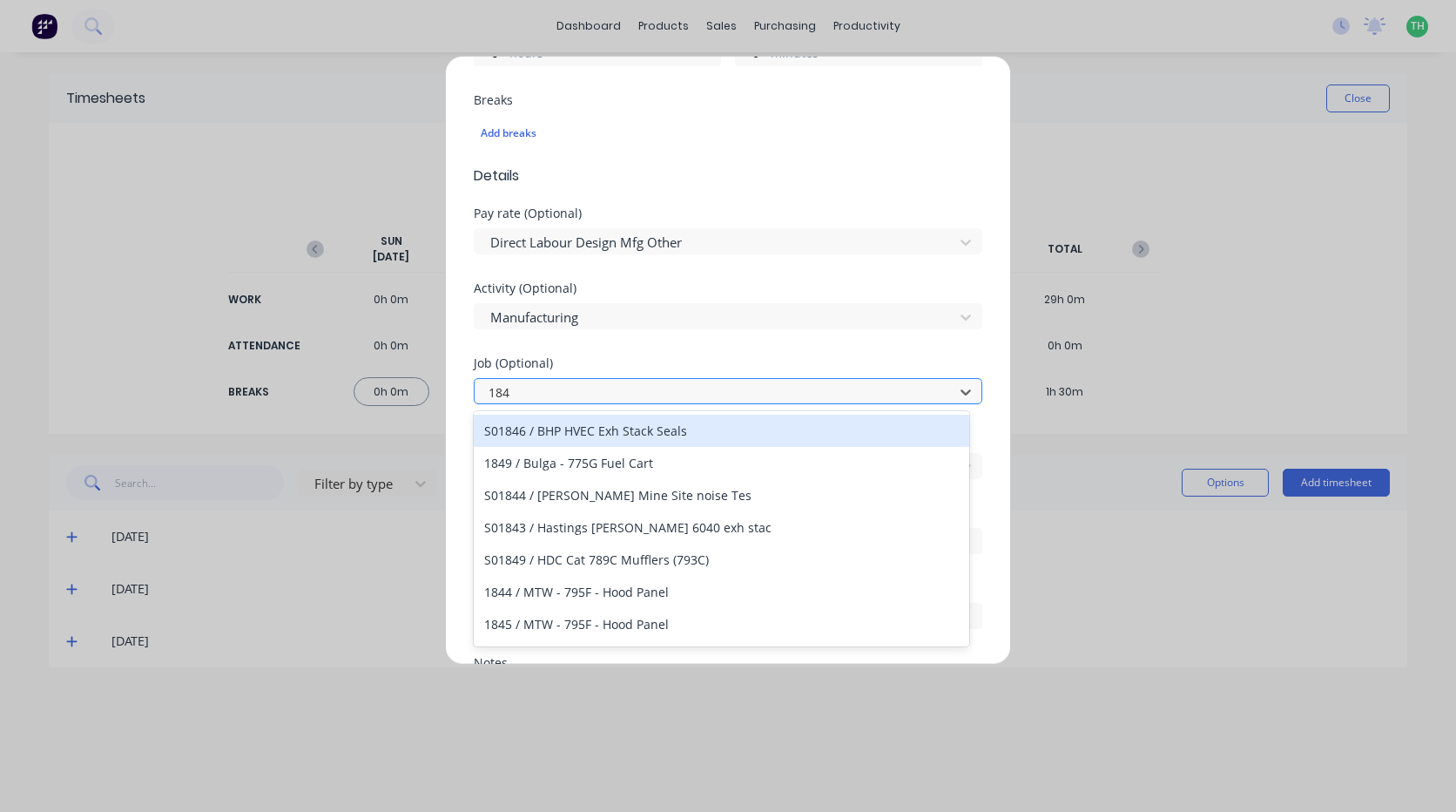
type input "1847"
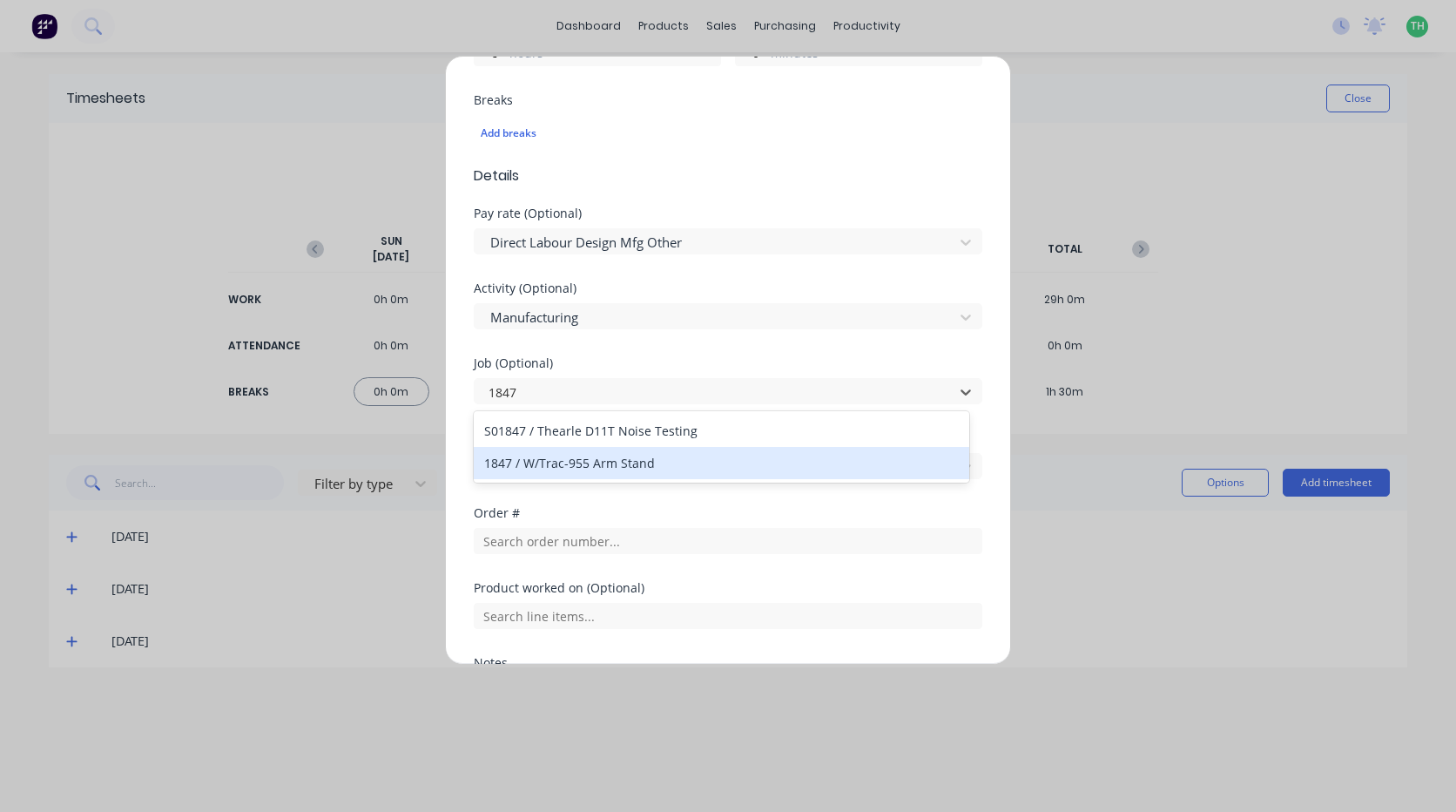
click at [634, 469] on div "1847 / W/Trac-955 Arm Stand" at bounding box center [721, 463] width 496 height 32
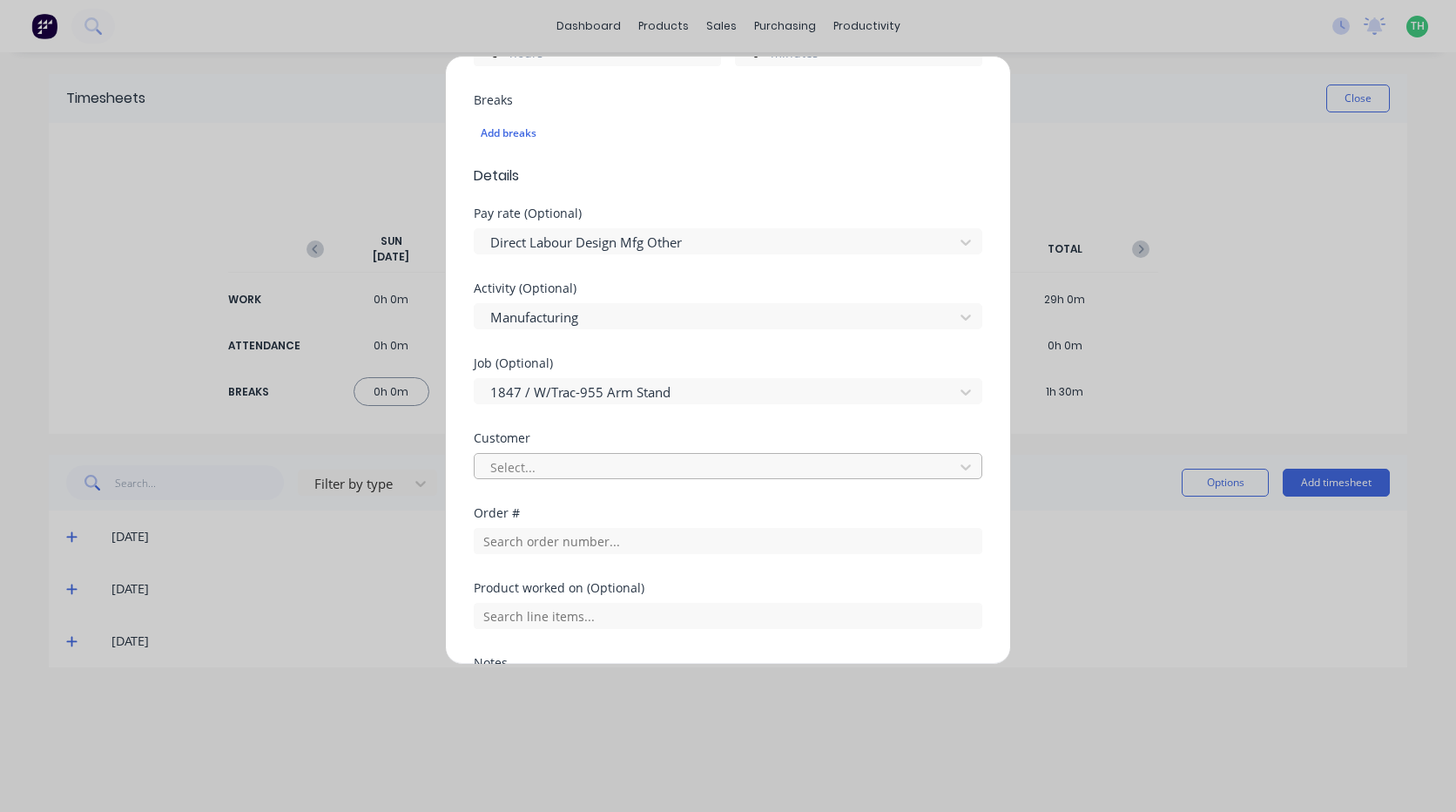
click at [564, 470] on div at bounding box center [717, 467] width 456 height 22
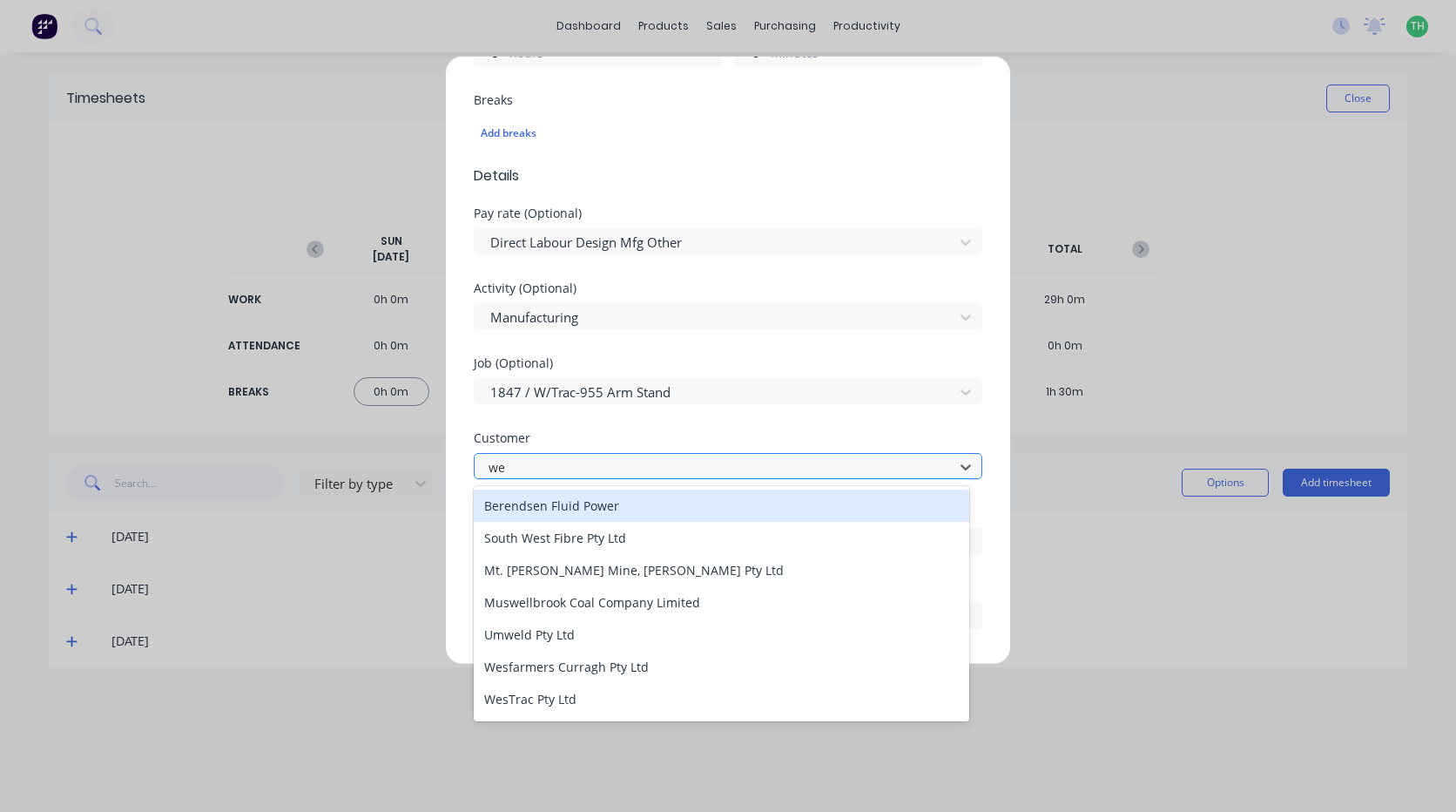
type input "[PERSON_NAME]"
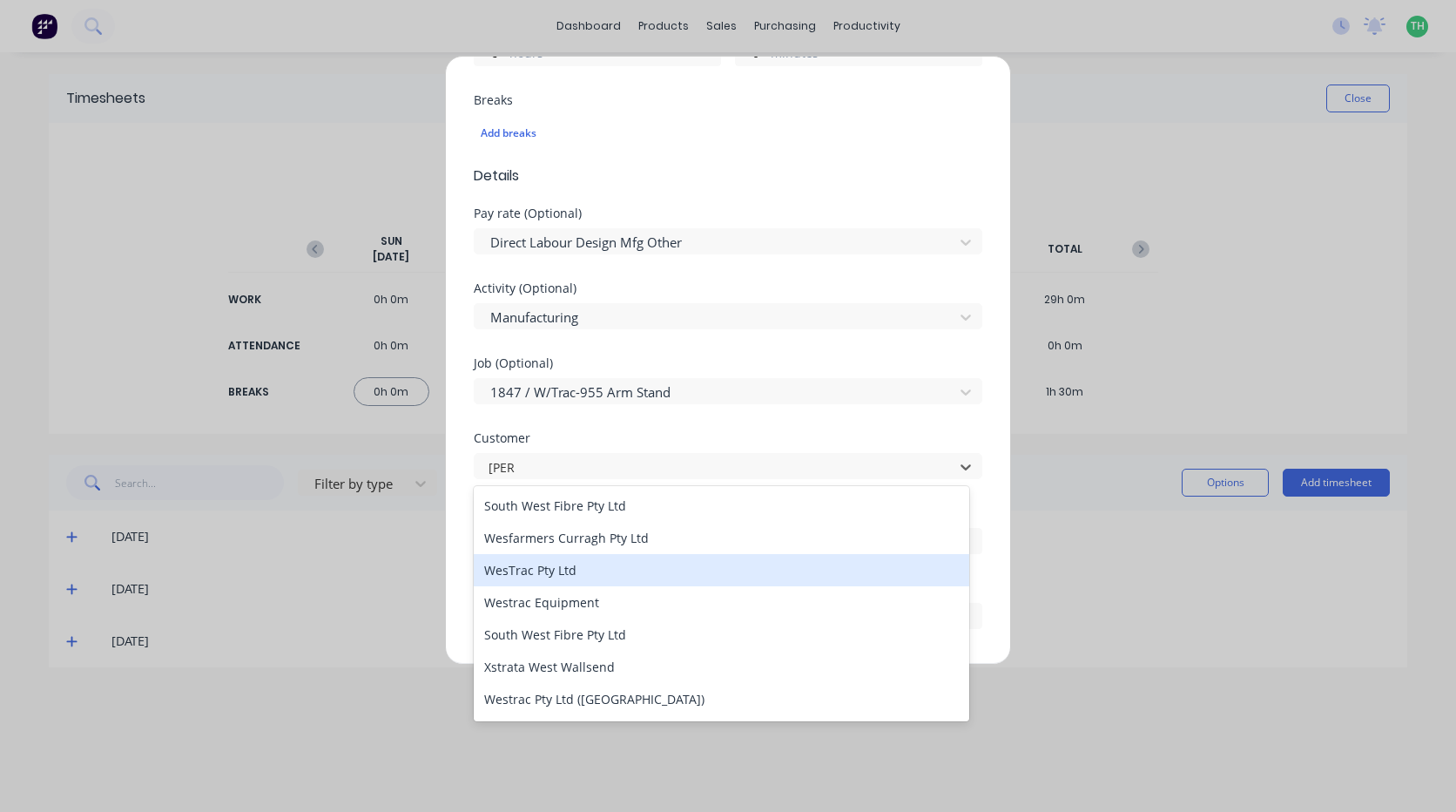
click at [567, 576] on div "WesTrac Pty Ltd" at bounding box center [721, 569] width 496 height 32
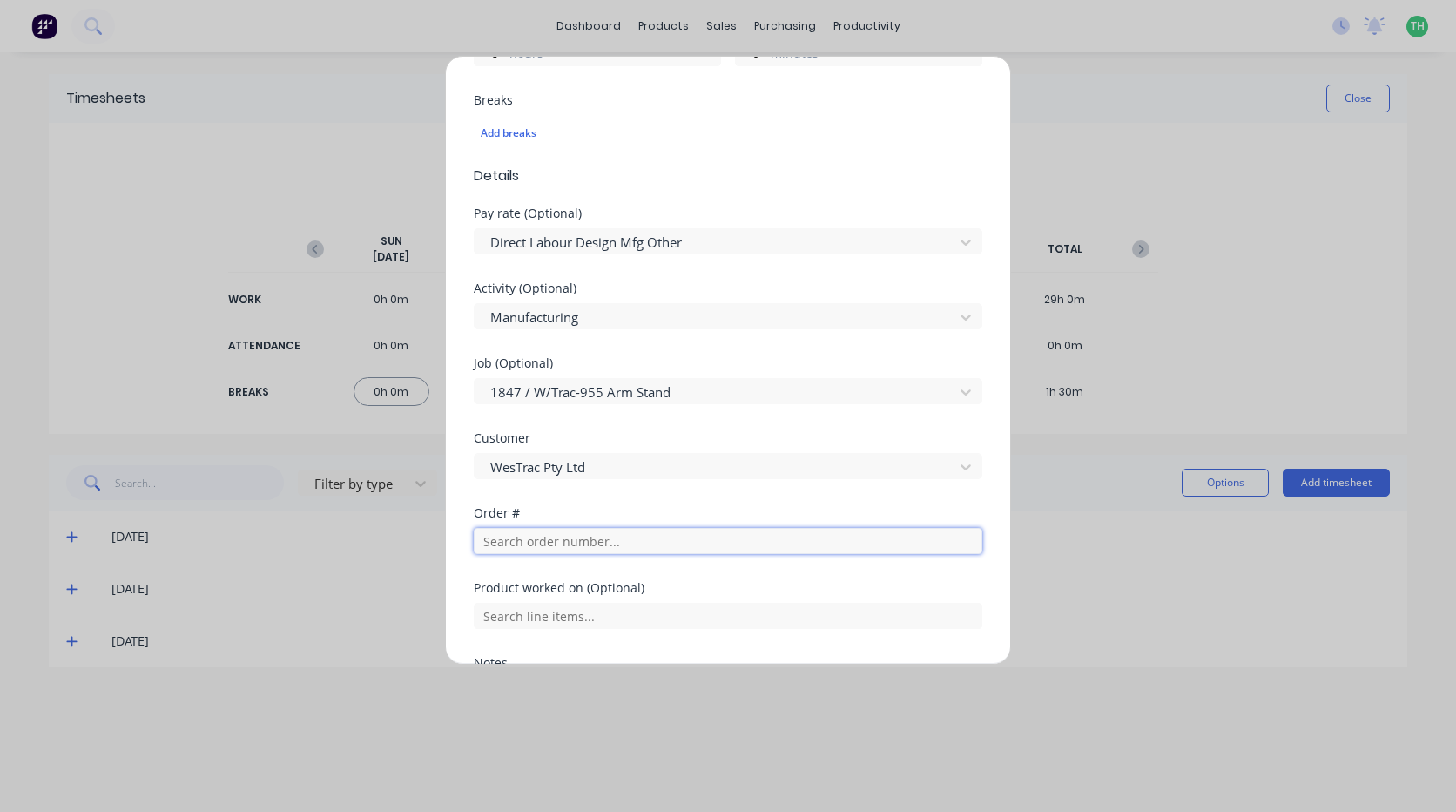
click at [601, 543] on input "text" at bounding box center [728, 541] width 509 height 26
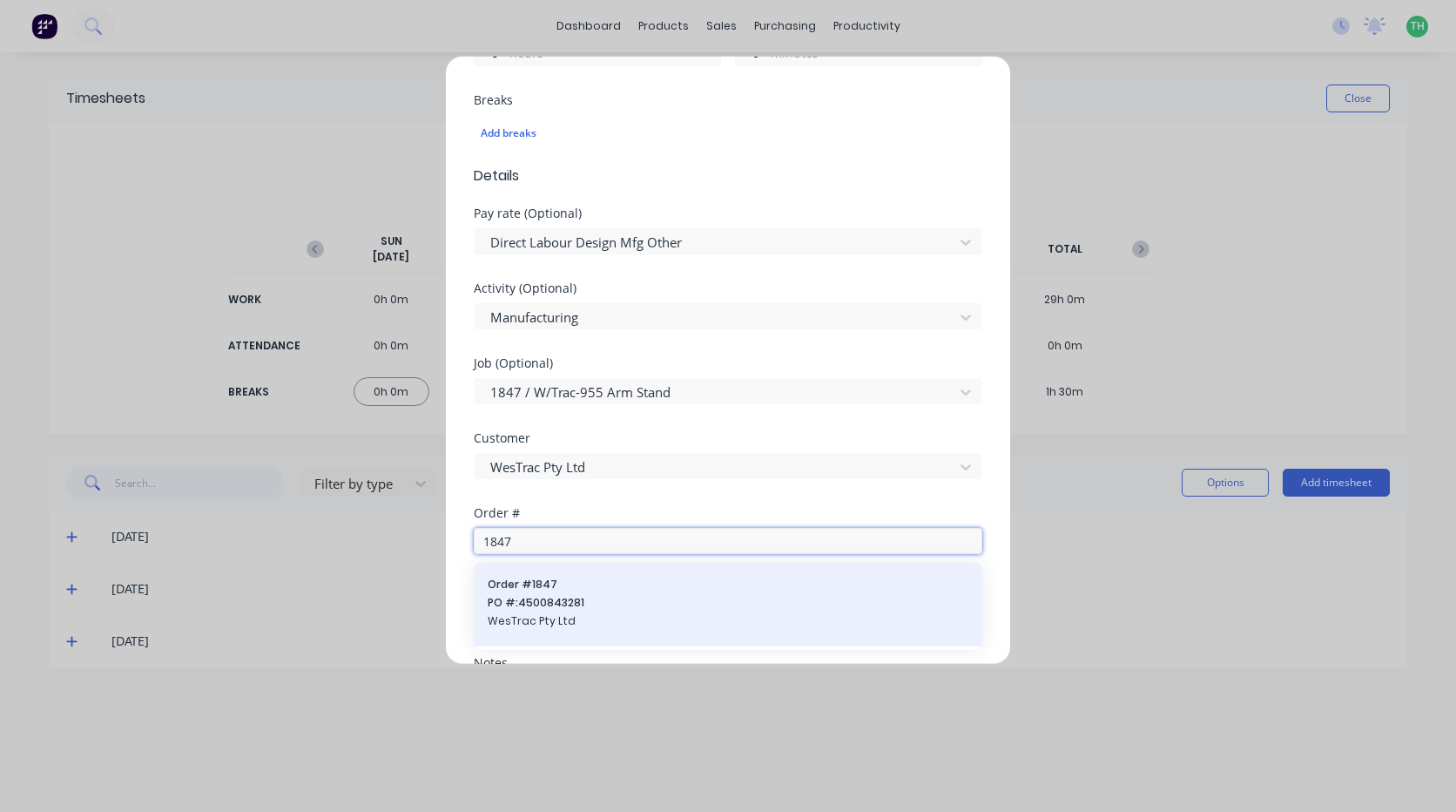
type input "1847"
click at [567, 596] on span "PO #: 4500843281" at bounding box center [728, 602] width 481 height 16
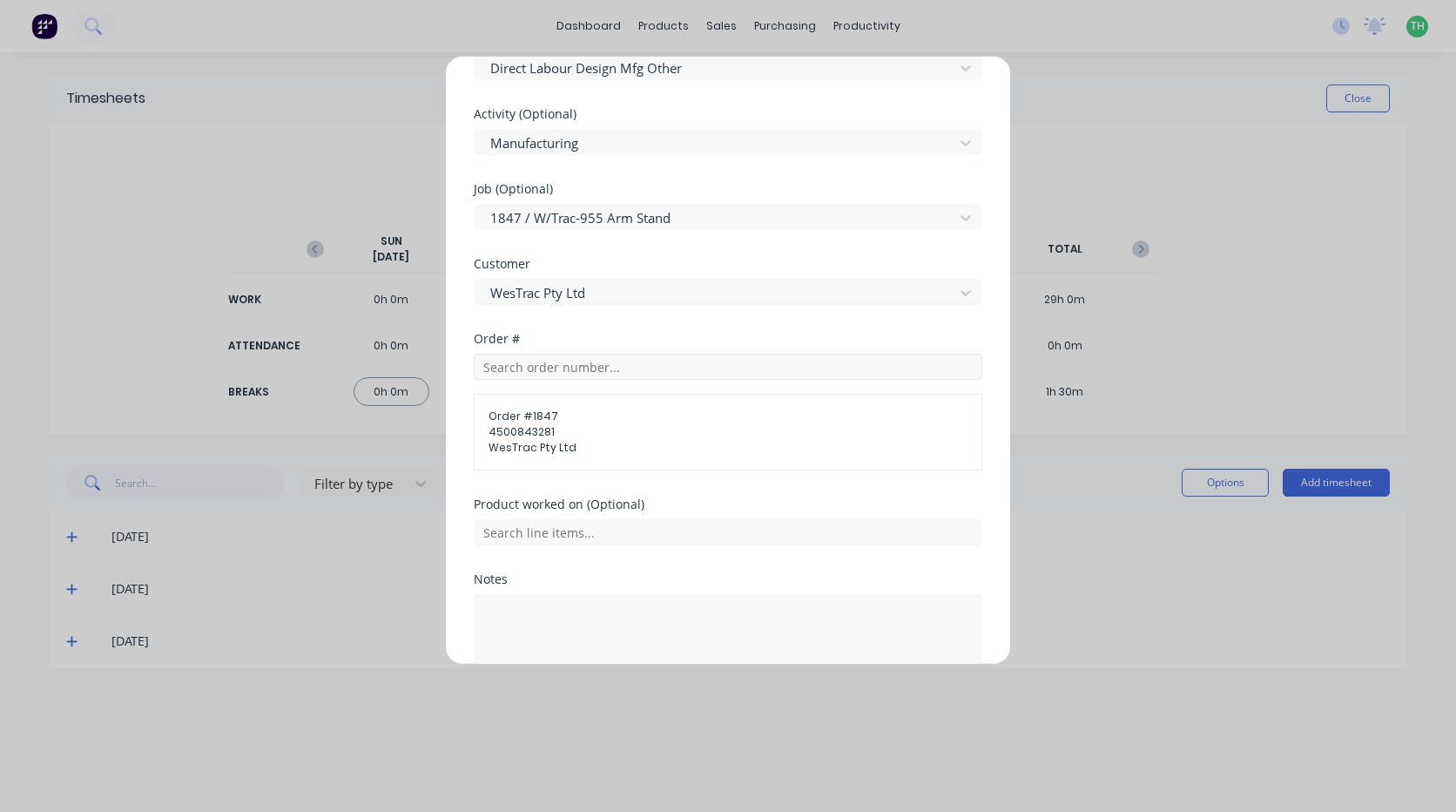
scroll to position [783, 0]
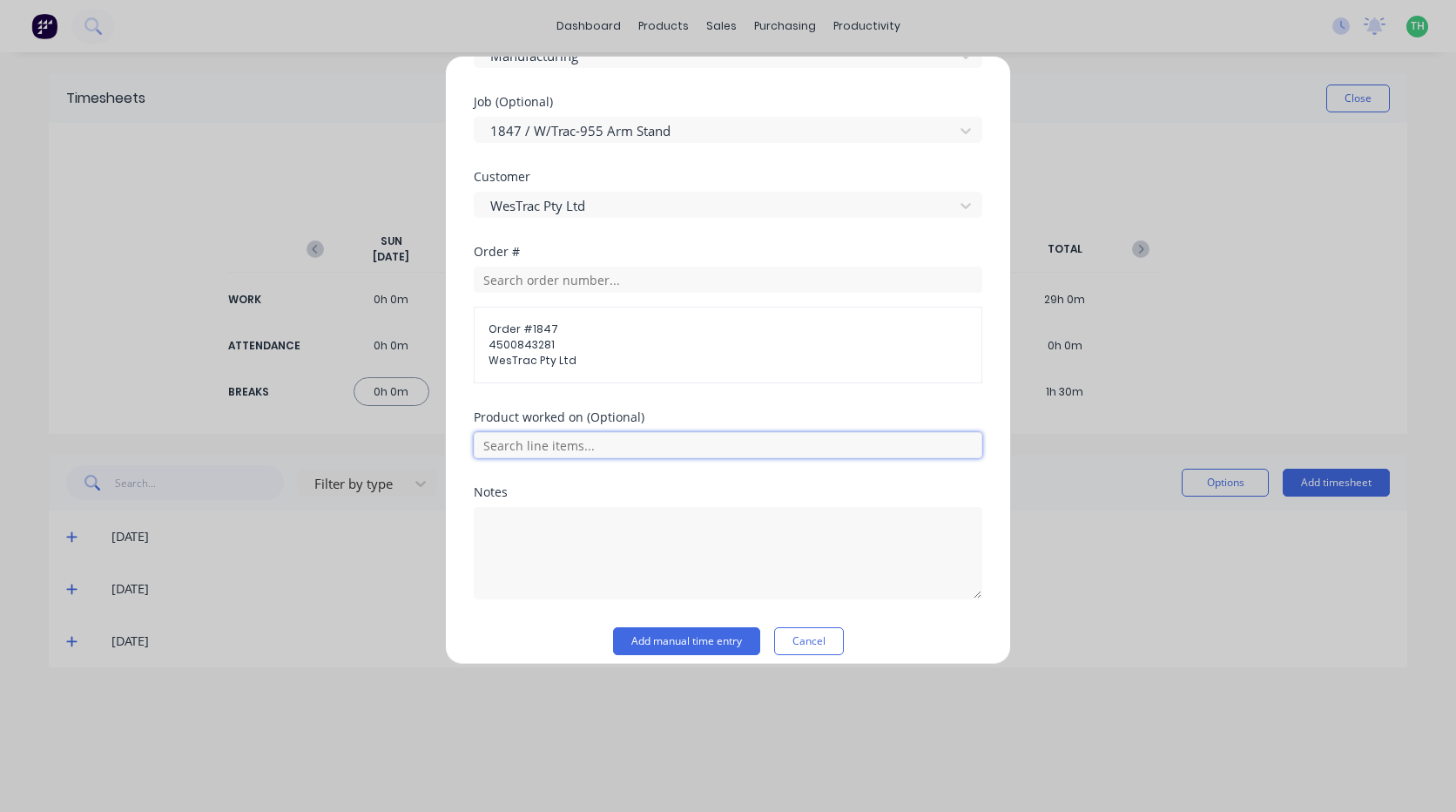
click at [619, 449] on input "text" at bounding box center [728, 445] width 509 height 26
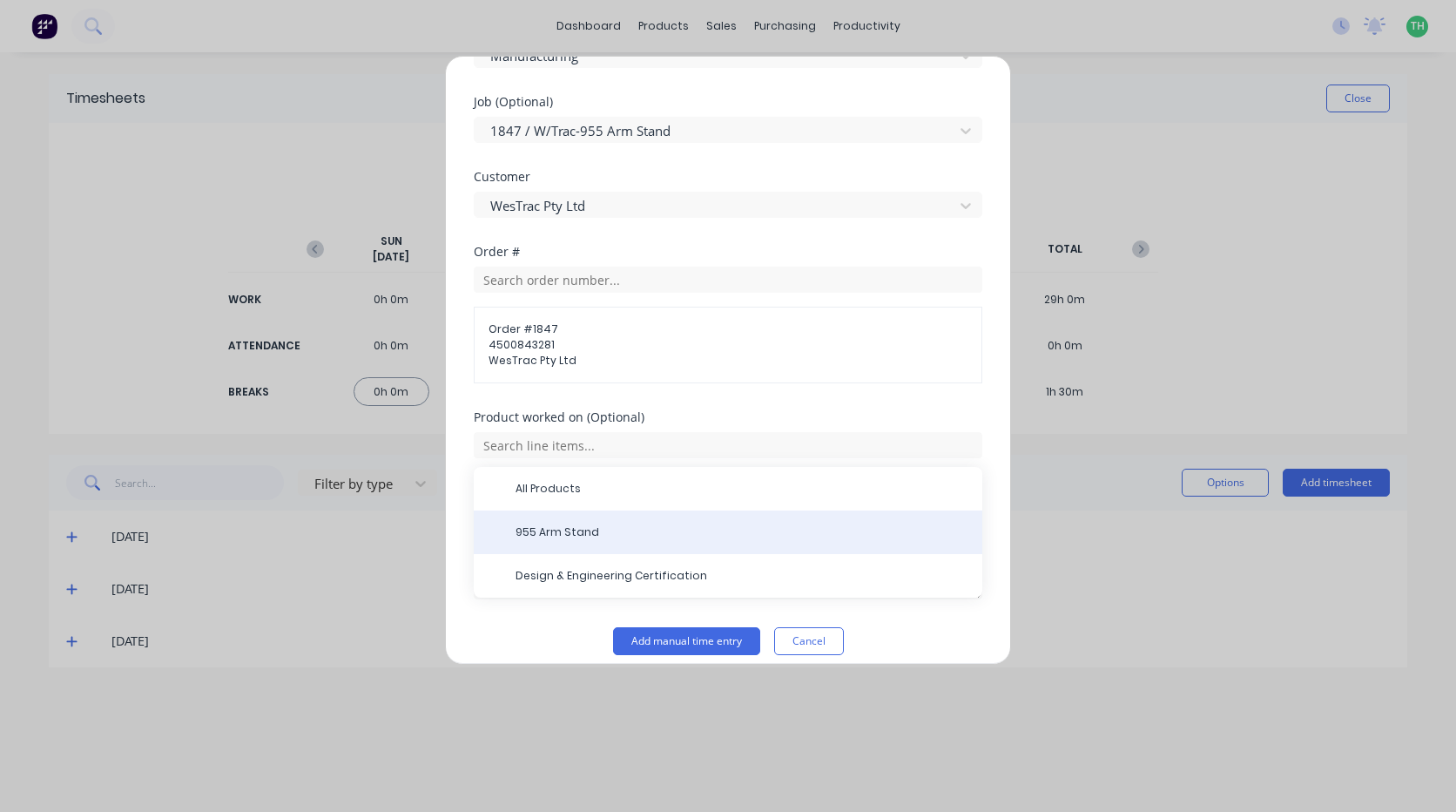
click at [596, 534] on span "955 Arm Stand" at bounding box center [742, 532] width 453 height 16
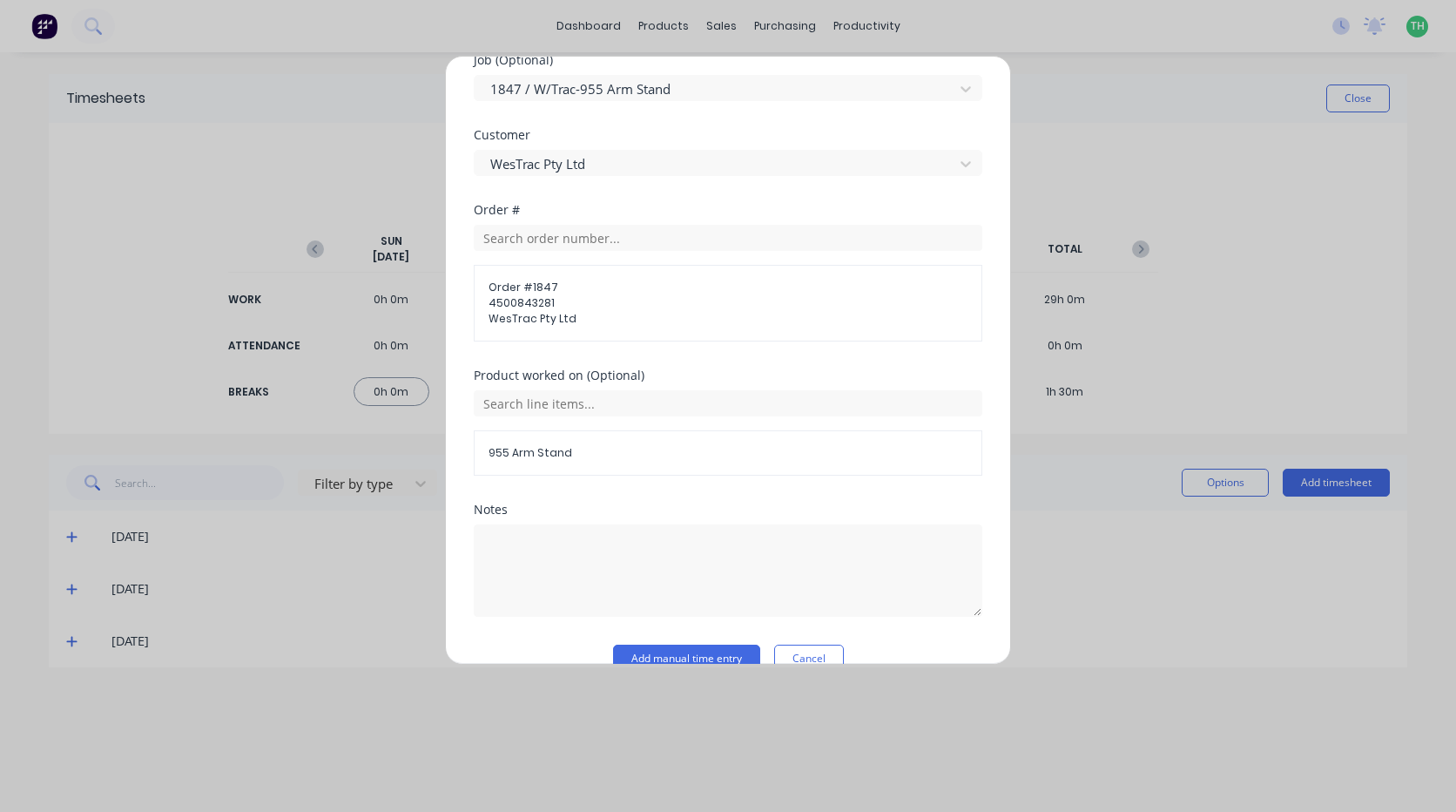
scroll to position [859, 0]
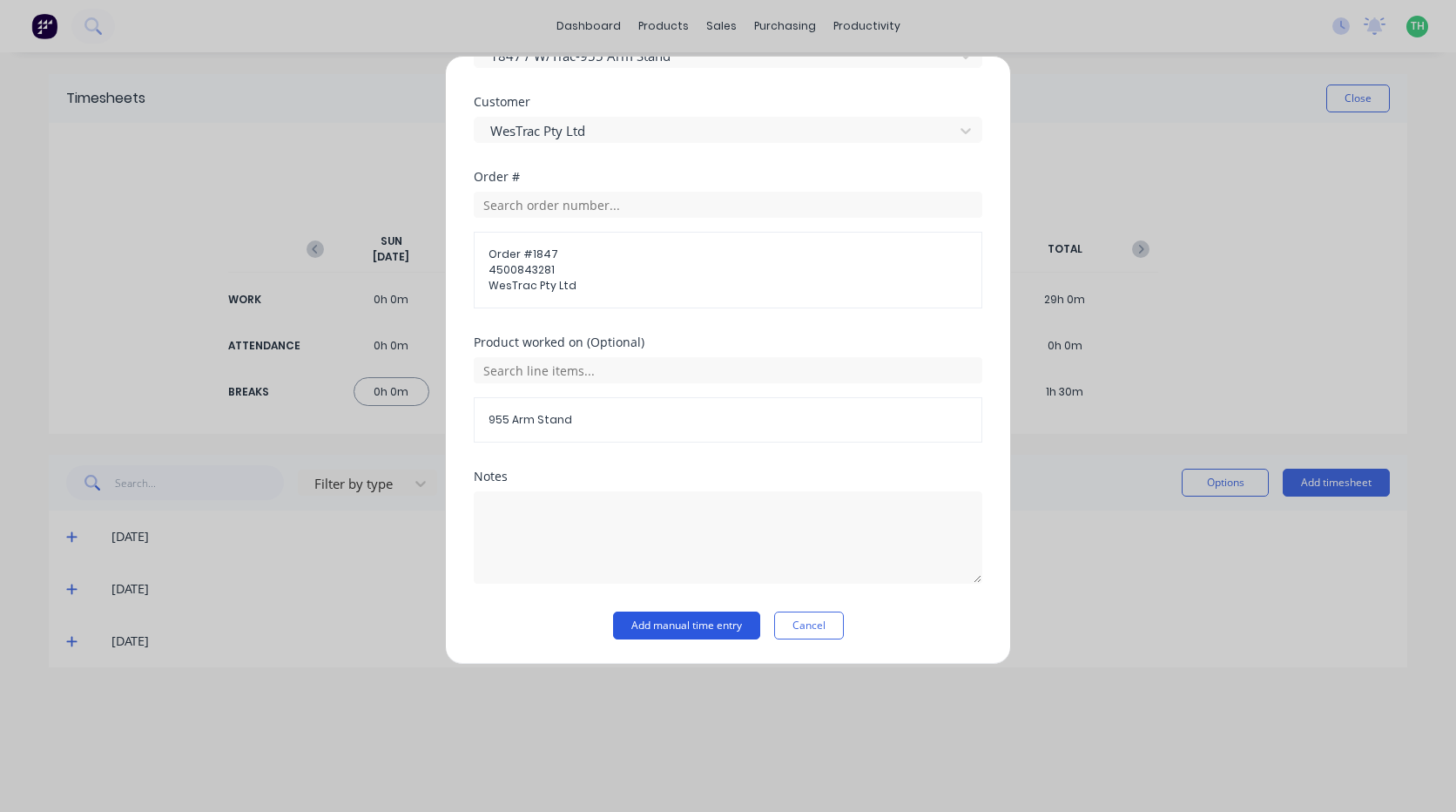
click at [699, 628] on button "Add manual time entry" at bounding box center [687, 625] width 147 height 28
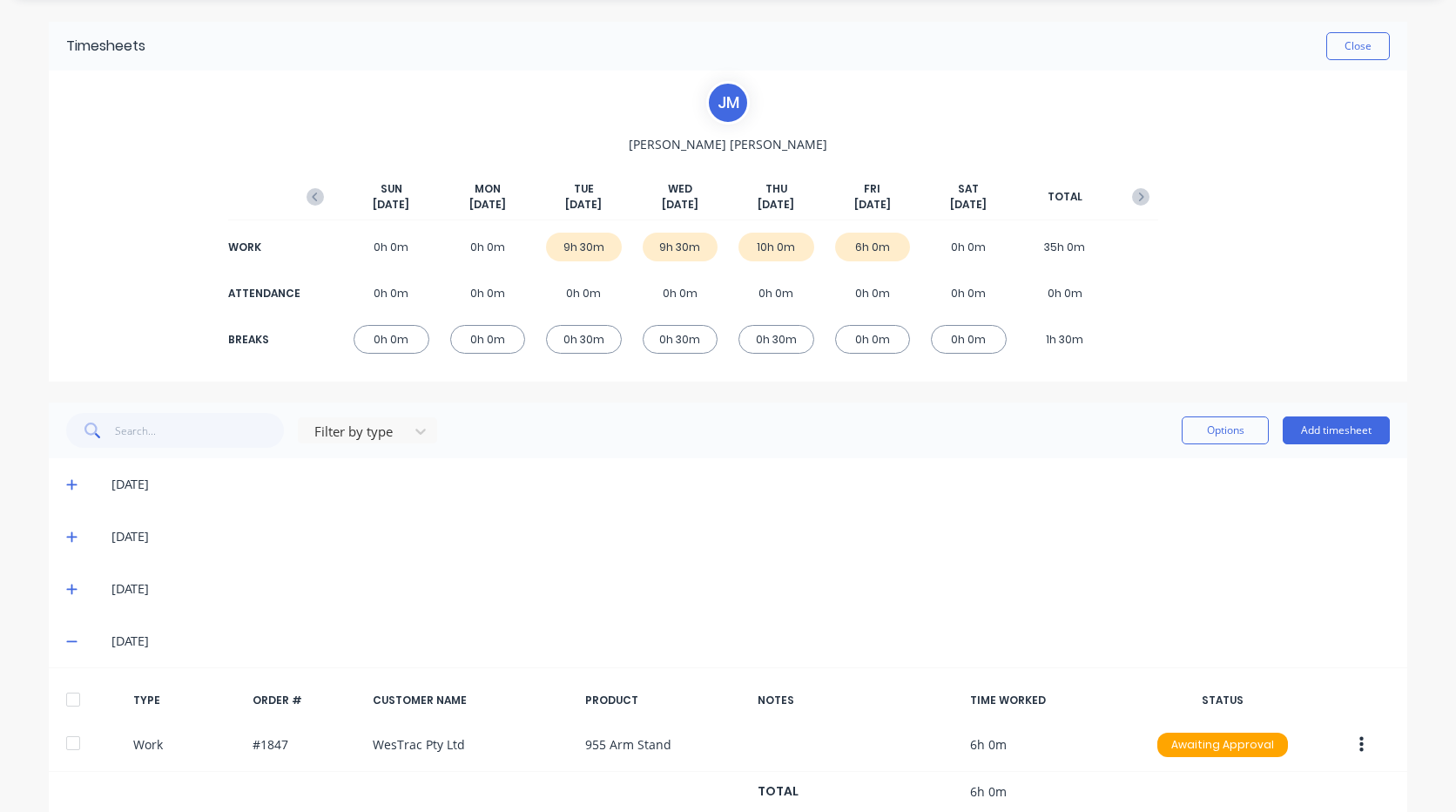
scroll to position [0, 0]
